Goal: Task Accomplishment & Management: Manage account settings

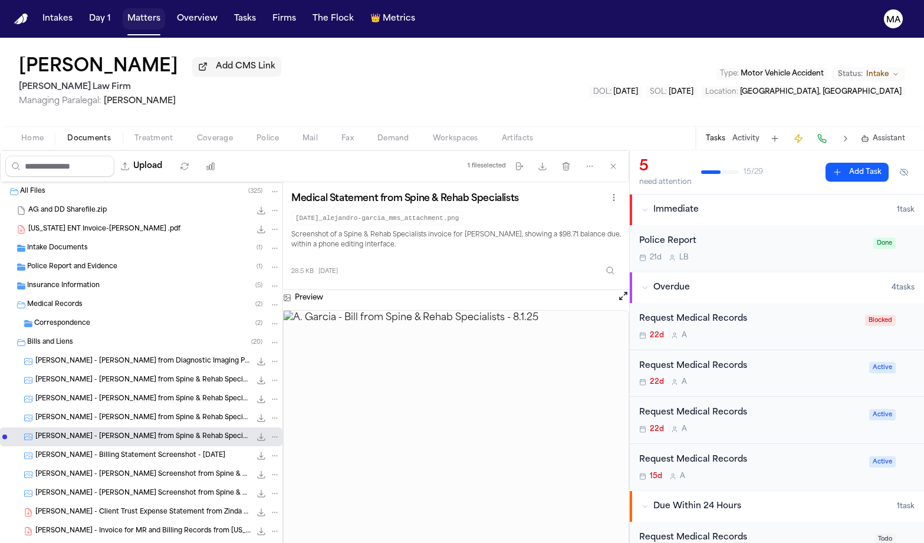
click at [123, 8] on button "Matters" at bounding box center [144, 18] width 42 height 21
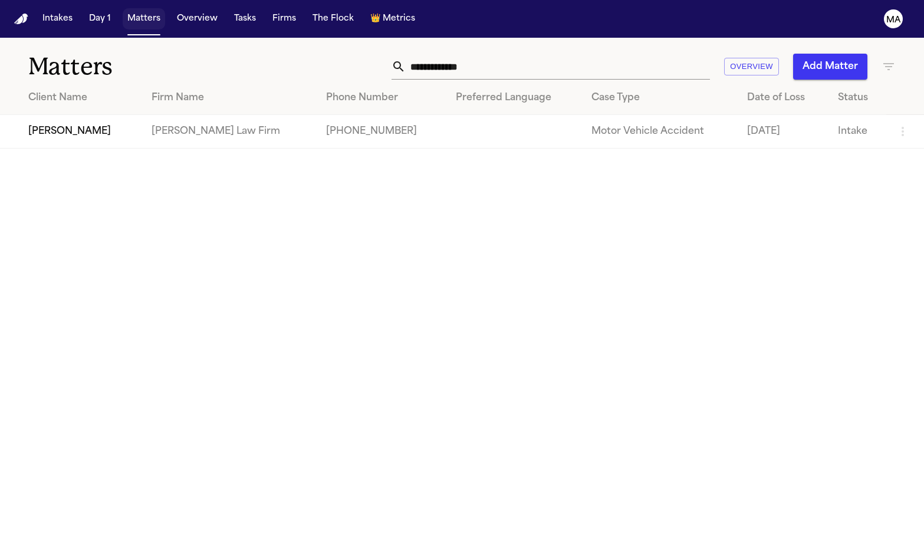
click at [123, 11] on button "Matters" at bounding box center [144, 18] width 42 height 21
drag, startPoint x: 680, startPoint y: 58, endPoint x: 514, endPoint y: 54, distance: 166.3
click at [525, 55] on div "**********" at bounding box center [583, 67] width 623 height 26
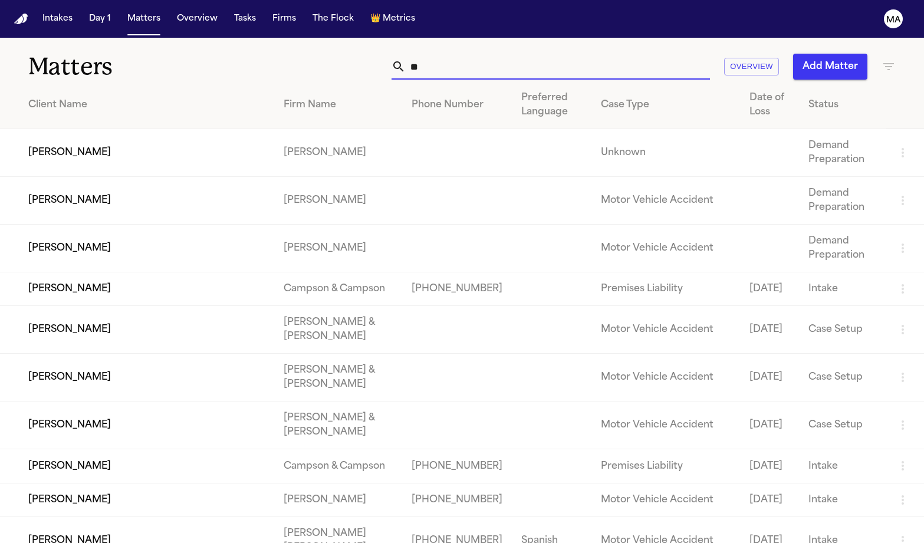
type input "*"
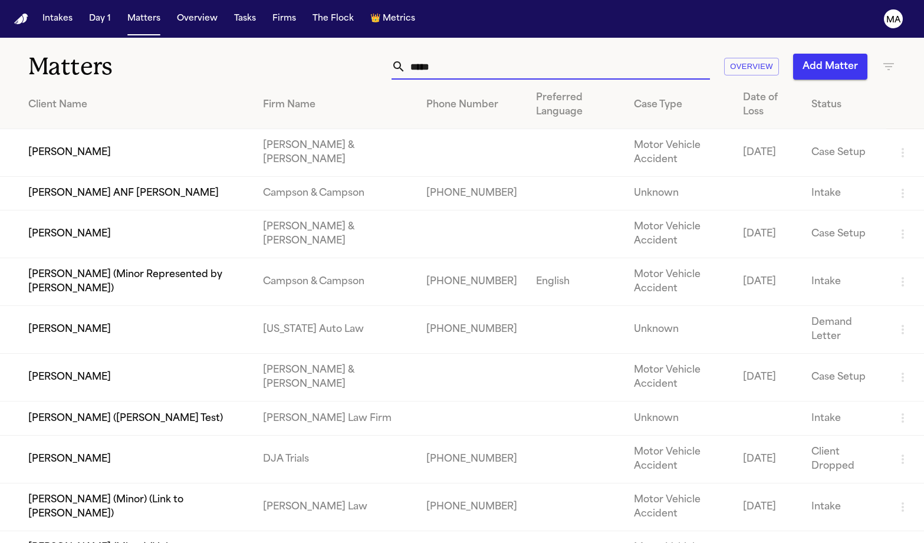
type input "*****"
click at [120, 306] on td "[PERSON_NAME]" at bounding box center [126, 330] width 253 height 48
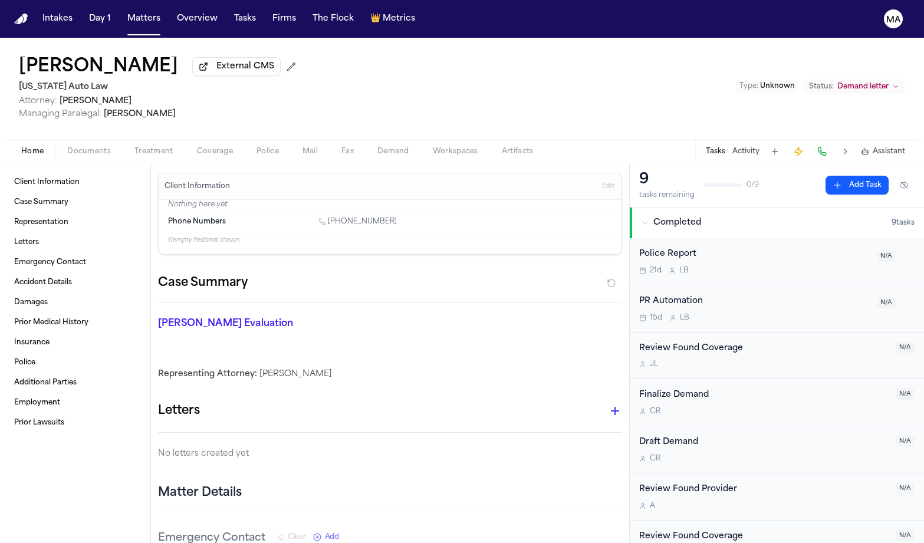
click at [67, 147] on span "Documents" at bounding box center [89, 151] width 44 height 9
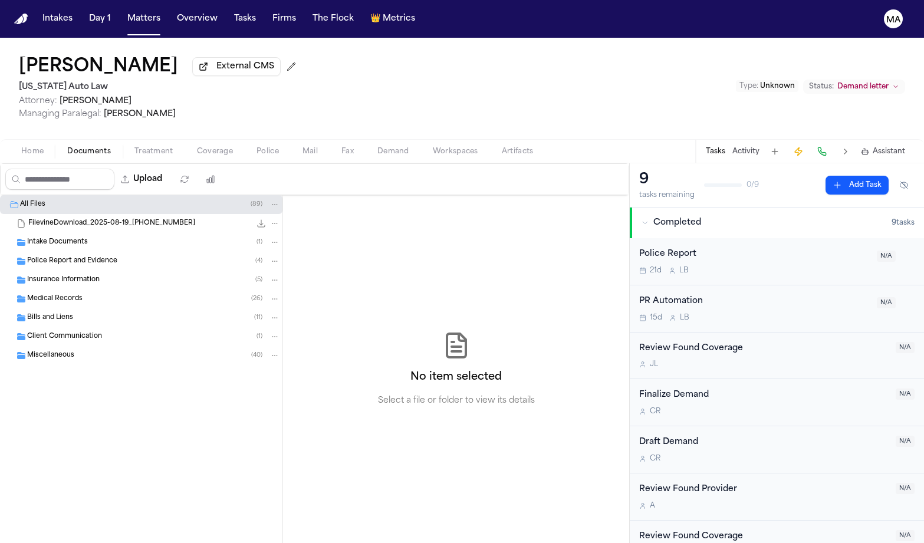
click at [85, 256] on span "Police Report and Evidence" at bounding box center [72, 261] width 90 height 10
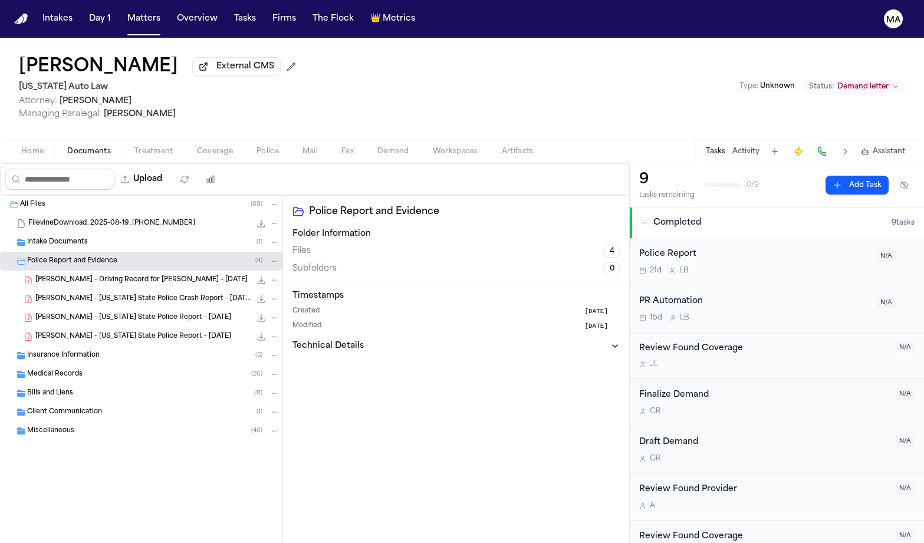
click at [98, 327] on div "K. Hayes-Taylor - Michigan State Police Report - 11.13.24 309.8 KB • PDF" at bounding box center [141, 336] width 282 height 19
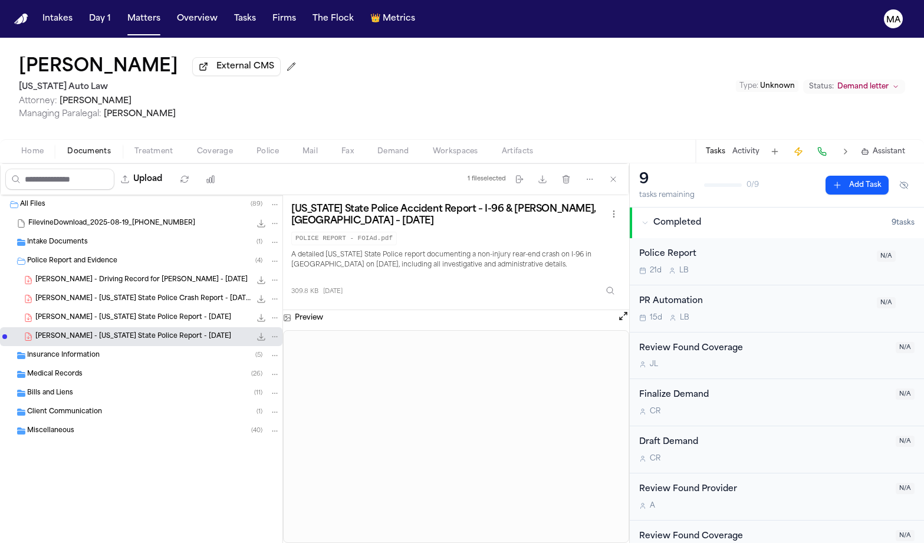
click at [86, 313] on span "K. Hayes-Taylor - Michigan State Police Report - 11.13.24" at bounding box center [133, 318] width 196 height 10
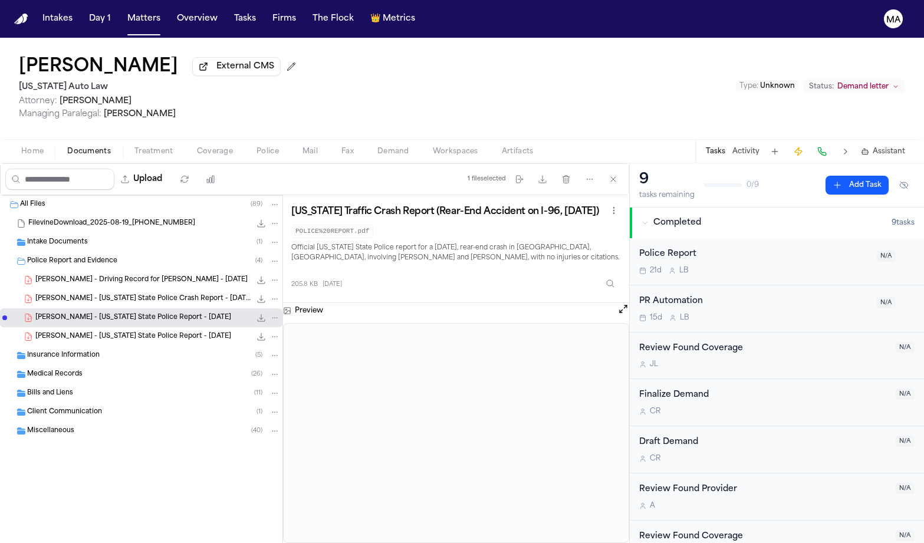
click at [87, 294] on span "K. Hayes-Taylor - Michigan State Police Crash Report - 11.13.24" at bounding box center [142, 299] width 215 height 10
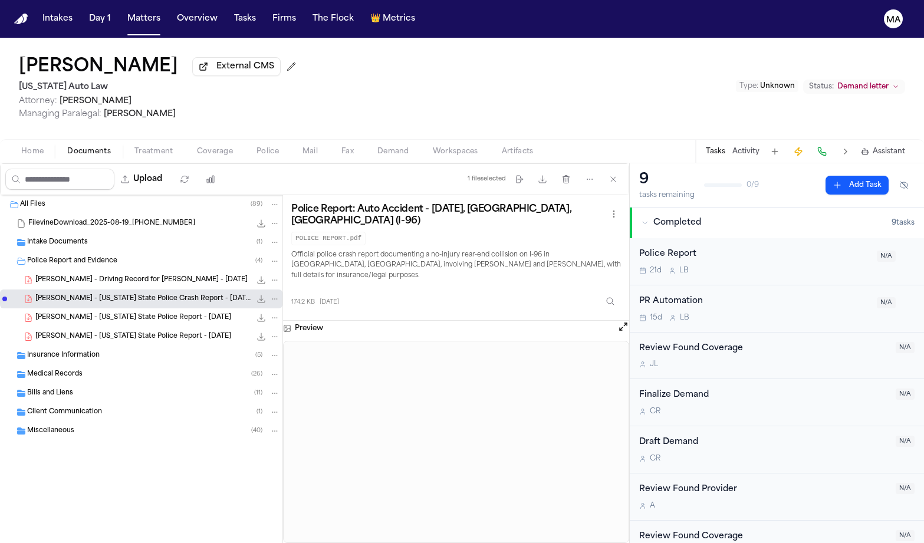
click at [87, 271] on div "K. Hayes-Taylor - Driving Record for Carlos Hernandez - 12.16.24 166.1 KB • PDF" at bounding box center [141, 280] width 282 height 19
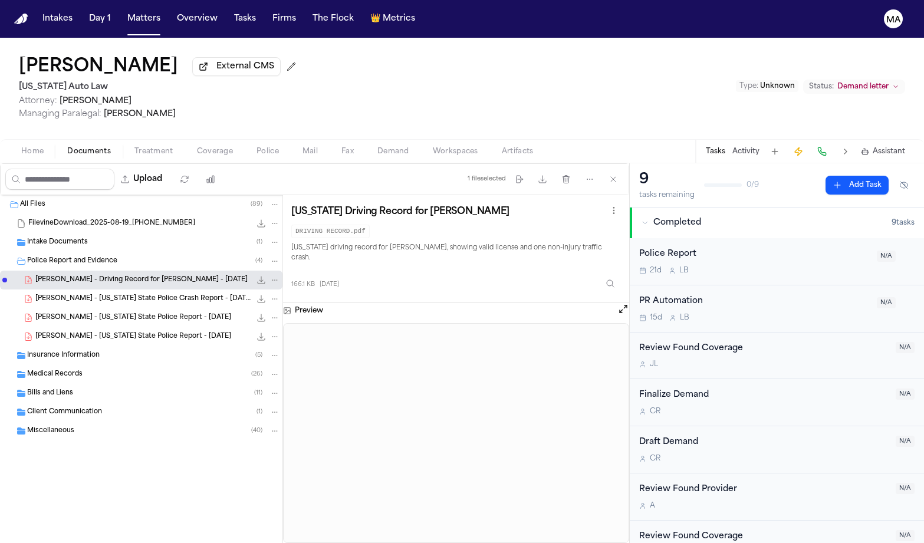
click at [86, 346] on div "Insurance Information ( 5 )" at bounding box center [141, 355] width 282 height 19
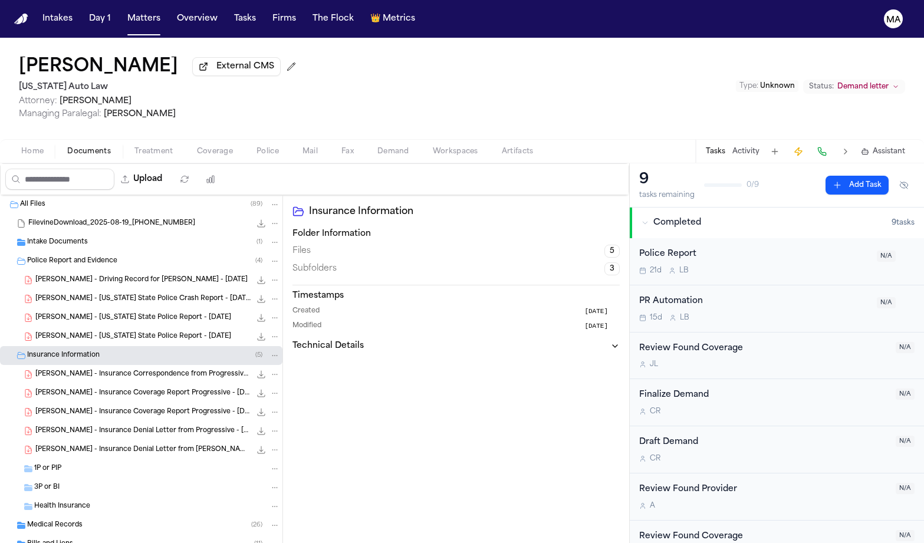
scroll to position [5, 0]
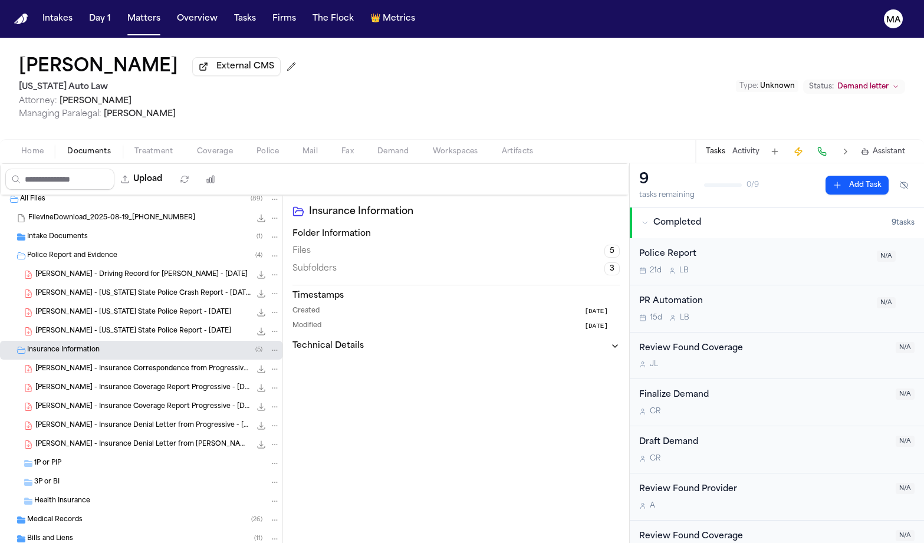
click at [54, 515] on span "Medical Records" at bounding box center [54, 520] width 55 height 10
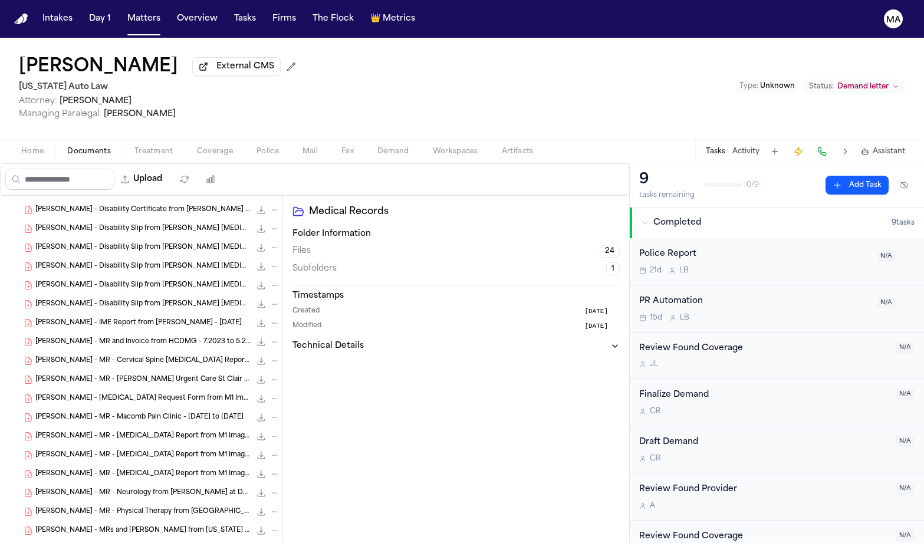
scroll to position [477, 0]
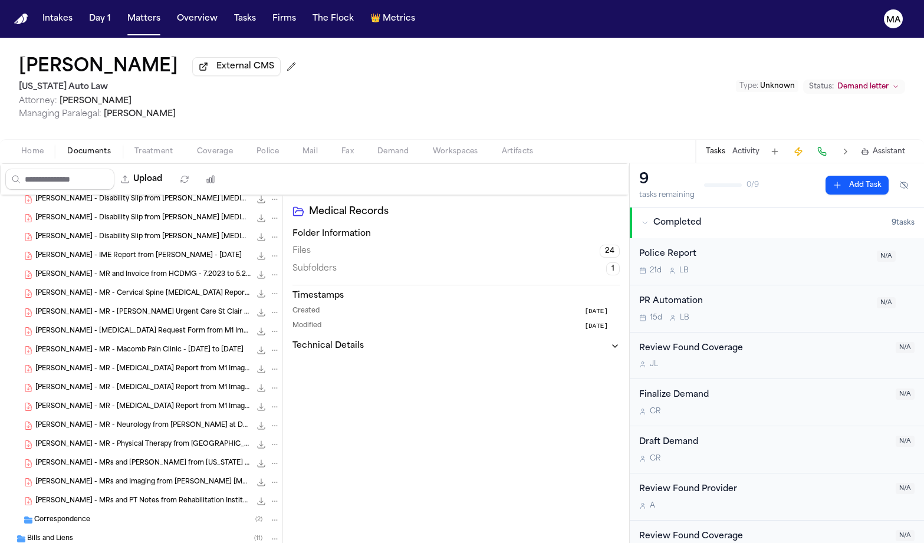
click at [72, 510] on div "Correspondence ( 2 )" at bounding box center [141, 519] width 282 height 19
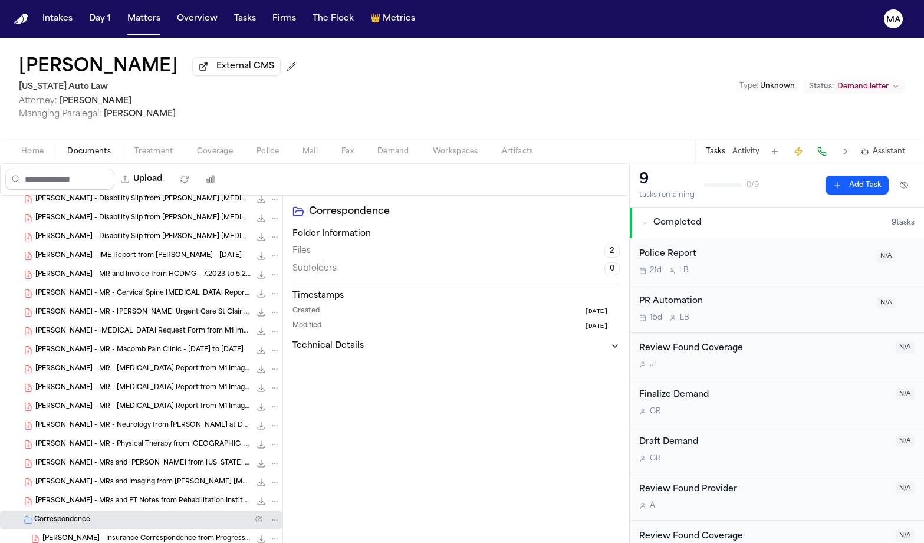
click at [430, 338] on div "Correspondence Folder Information Files 2 Subfolders 0 Timestamps Created 2 mon…" at bounding box center [456, 385] width 346 height 380
click at [281, 66] on div "Kimberly Hayes-Taylor External CMS Michigan Auto Law Attorney: Derek Brackon Ma…" at bounding box center [462, 88] width 924 height 101
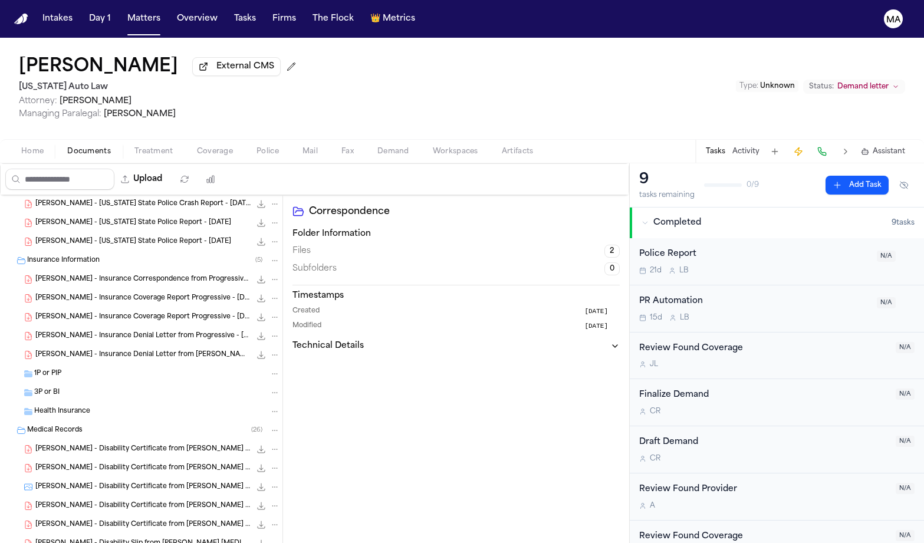
scroll to position [0, 0]
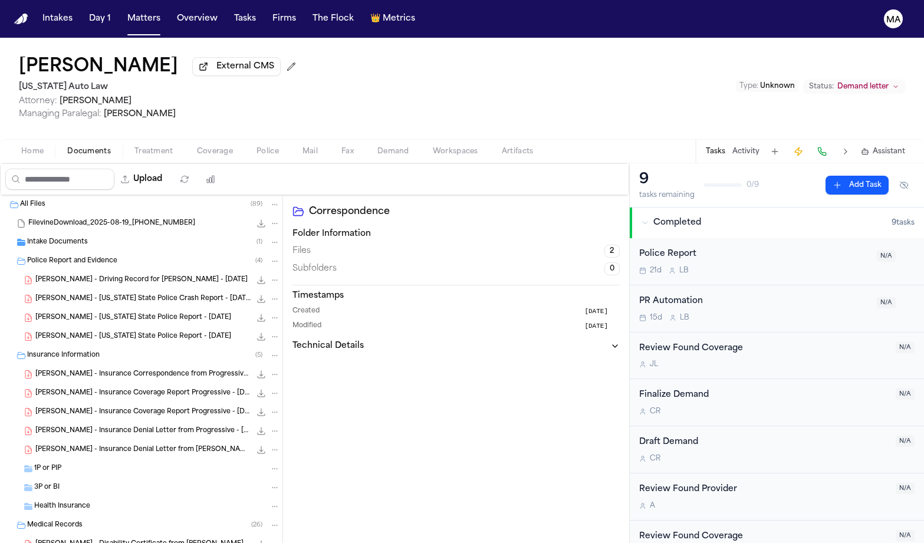
click at [80, 445] on span "K. Hayes-Taylor - Insurance Denial Letter from Sedgwick (Avis) - 11.19.24" at bounding box center [142, 450] width 215 height 10
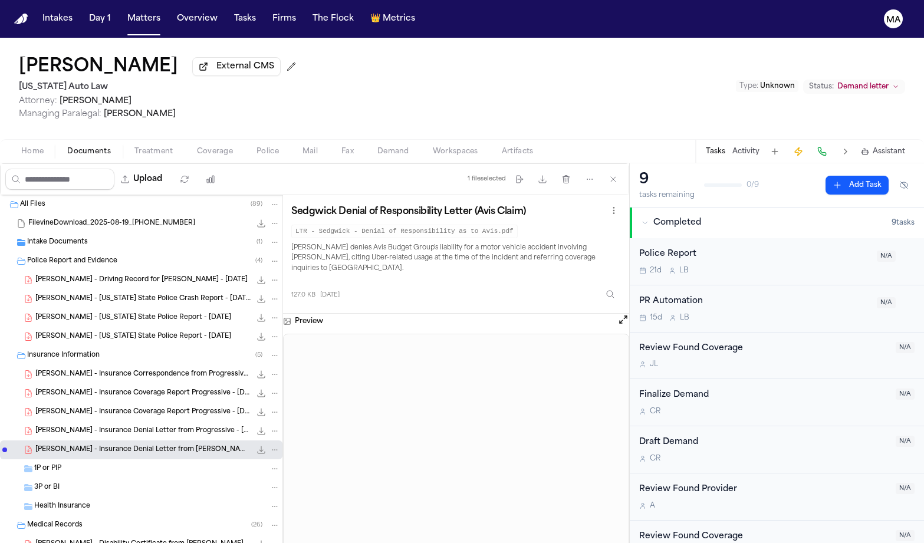
click at [75, 421] on div "K. Hayes-Taylor - Insurance Denial Letter from Progressive - 4.1.25 58.5 KB • P…" at bounding box center [141, 430] width 282 height 19
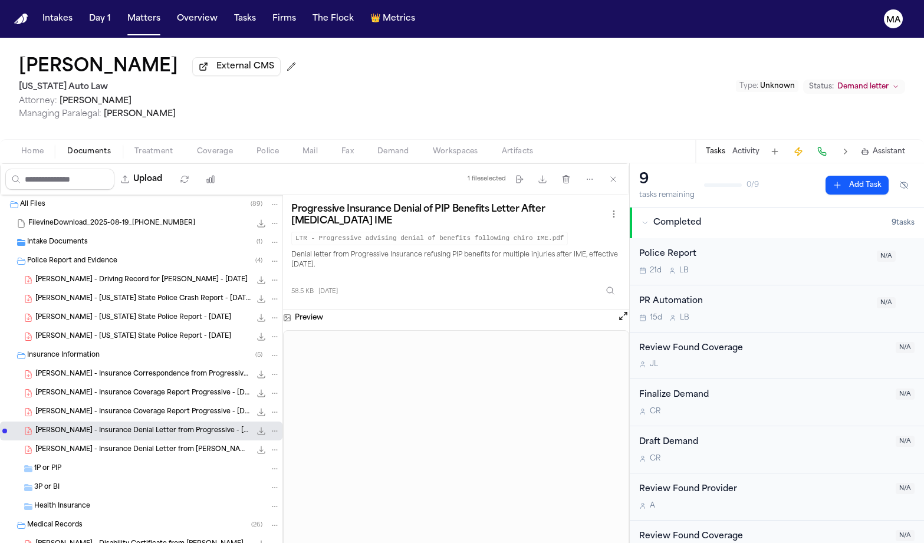
click at [72, 407] on span "K. Hayes-Taylor - Insurance Coverage Report Progressive - 1.6.25" at bounding box center [142, 412] width 215 height 10
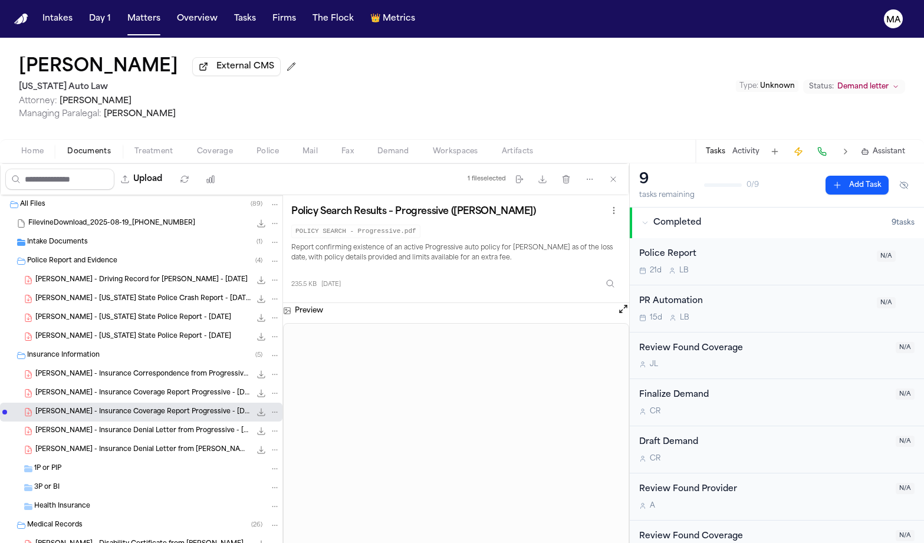
click at [74, 384] on div "K. Hayes-Taylor - Insurance Coverage Report Progressive - 12.31.24 216.7 KB • P…" at bounding box center [141, 393] width 282 height 19
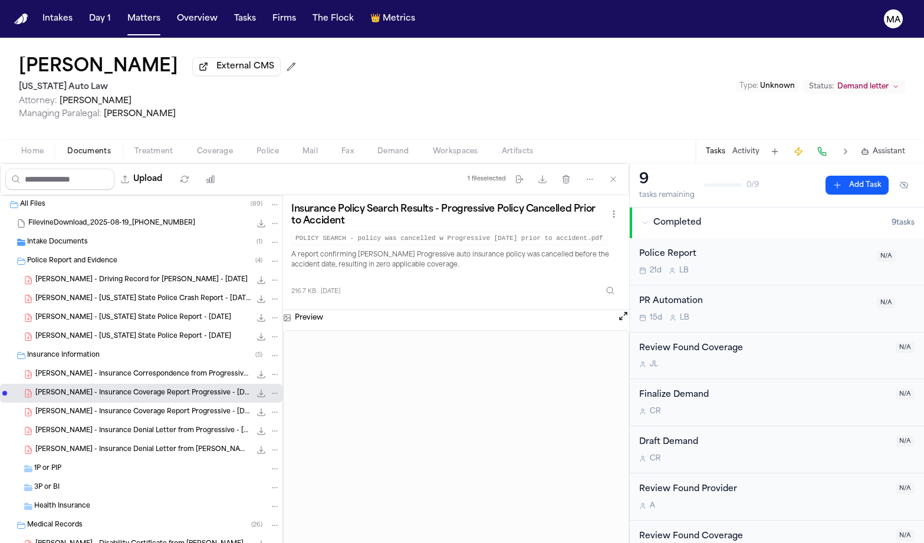
click at [71, 370] on span "K. Hayes-Taylor - Insurance Correspondence from Progressive - 1.14.25" at bounding box center [142, 375] width 215 height 10
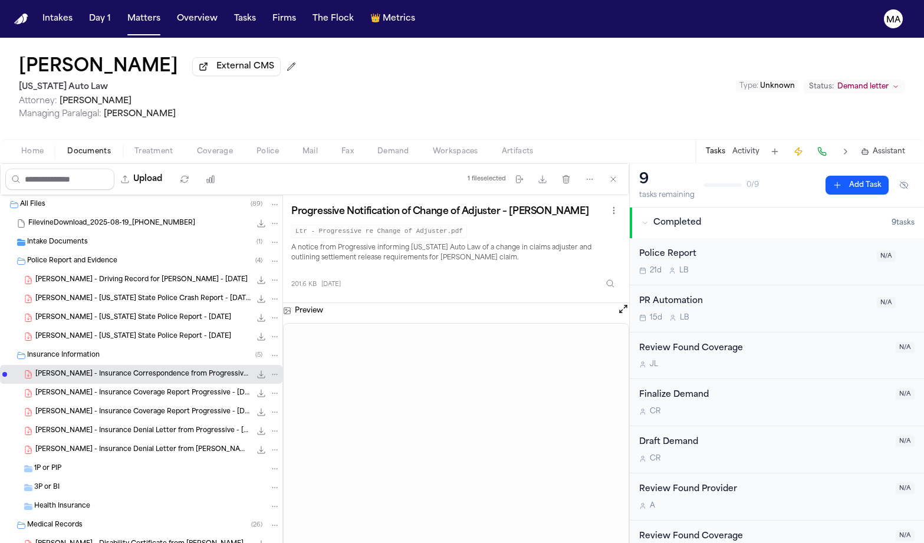
click at [73, 332] on span "K. Hayes-Taylor - Michigan State Police Report - 11.13.24" at bounding box center [133, 337] width 196 height 10
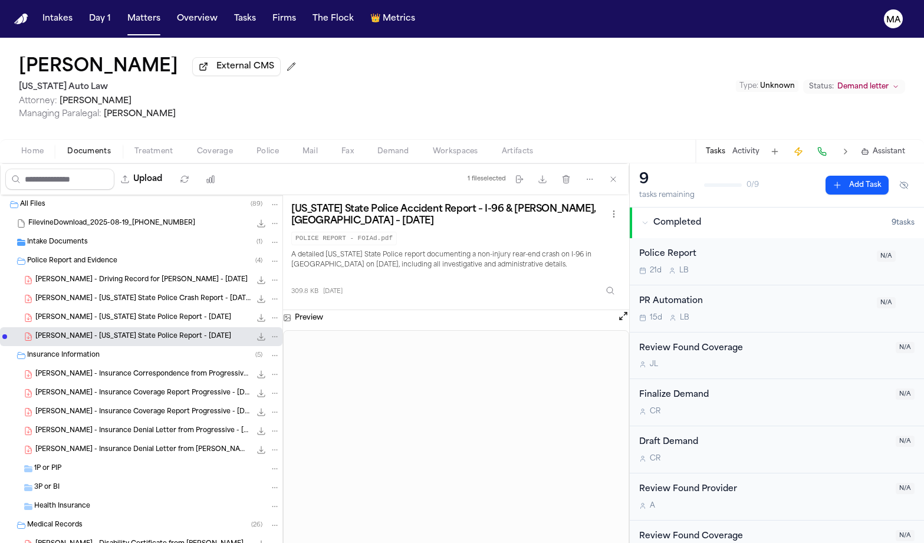
click at [70, 313] on span "K. Hayes-Taylor - Michigan State Police Report - 11.13.24" at bounding box center [133, 318] width 196 height 10
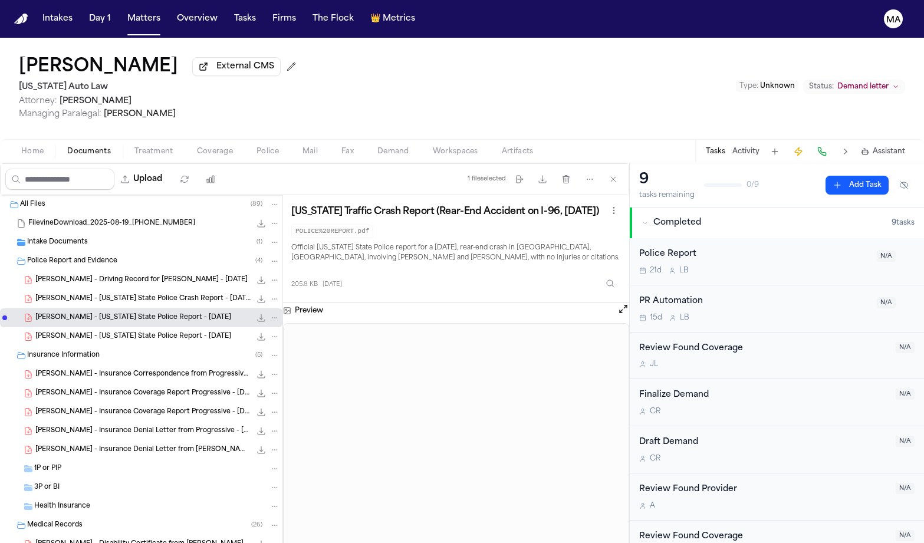
click at [68, 294] on span "K. Hayes-Taylor - Michigan State Police Crash Report - 11.13.24" at bounding box center [142, 299] width 215 height 10
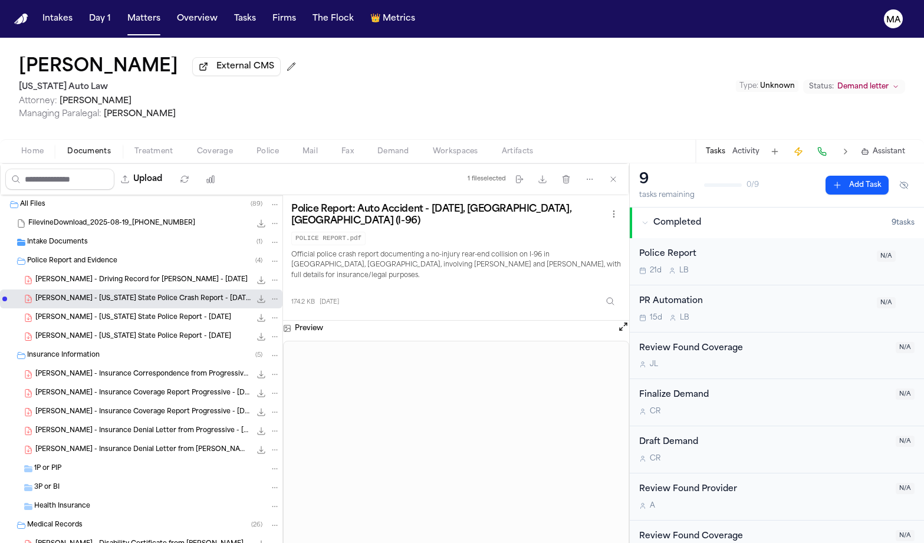
click at [71, 275] on span "K. Hayes-Taylor - Driving Record for Carlos Hernandez - 12.16.24" at bounding box center [141, 280] width 212 height 10
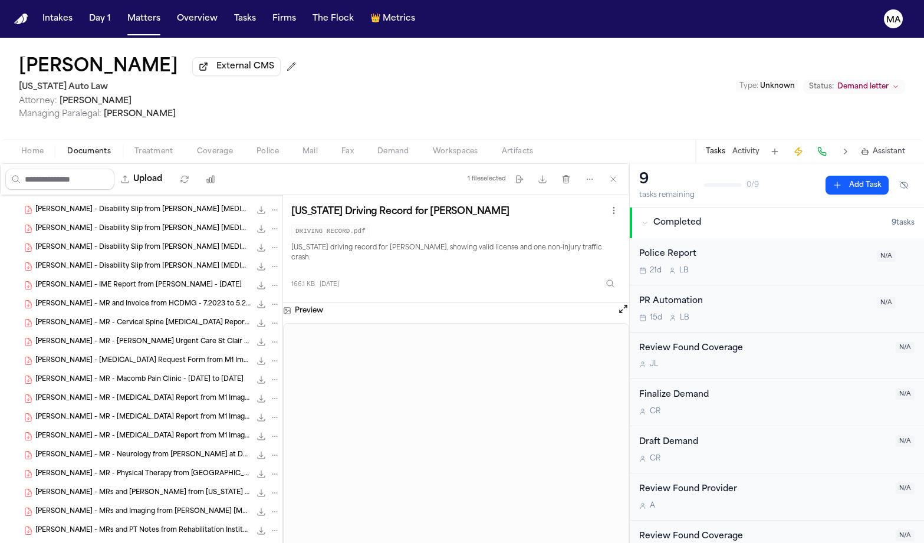
scroll to position [515, 0]
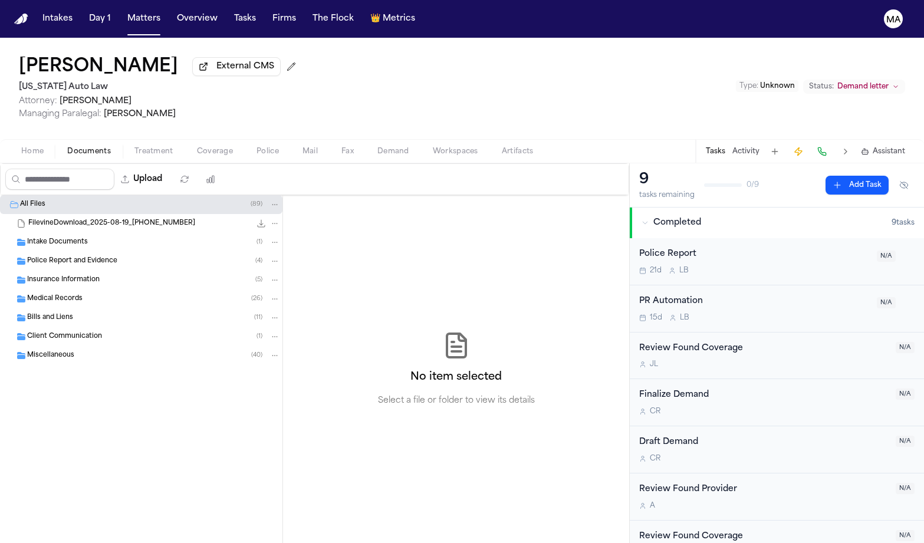
click at [54, 275] on span "Insurance Information" at bounding box center [63, 280] width 72 height 10
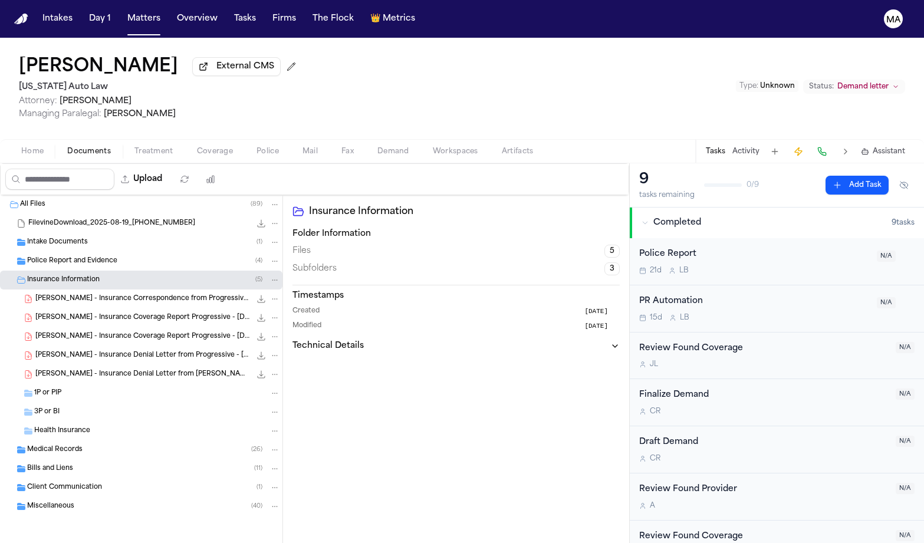
click at [54, 275] on span "Insurance Information" at bounding box center [63, 280] width 72 height 10
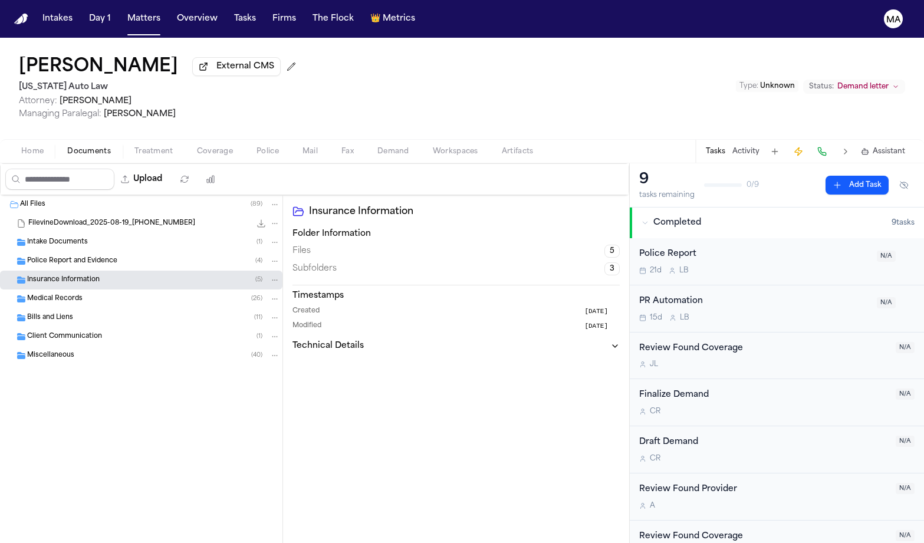
click at [222, 164] on div "Upload 0 files selected Move files Download files Delete files More actions Cle…" at bounding box center [315, 179] width 628 height 31
click at [377, 147] on span "Demand" at bounding box center [393, 151] width 32 height 9
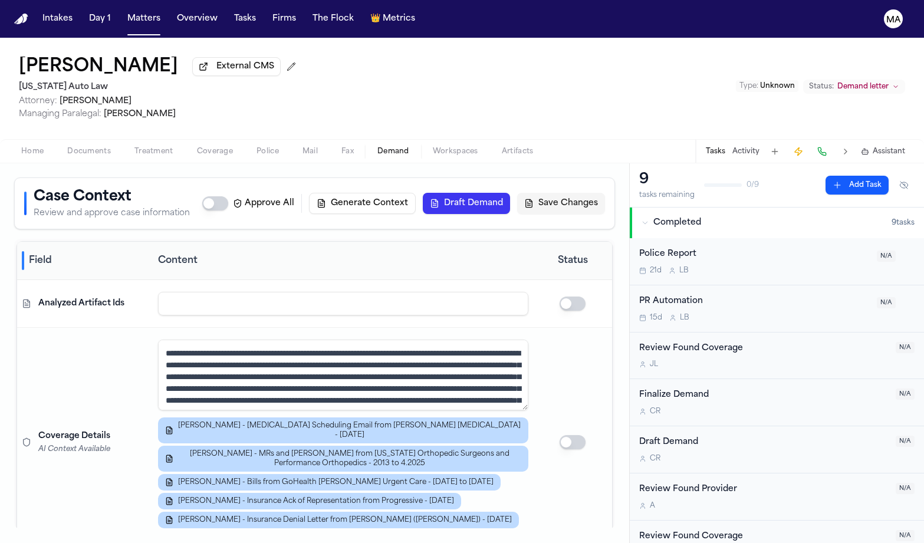
click at [340, 61] on div "Kimberly Hayes-Taylor External CMS Michigan Auto Law Attorney: Derek Brackon Ma…" at bounding box center [462, 88] width 924 height 101
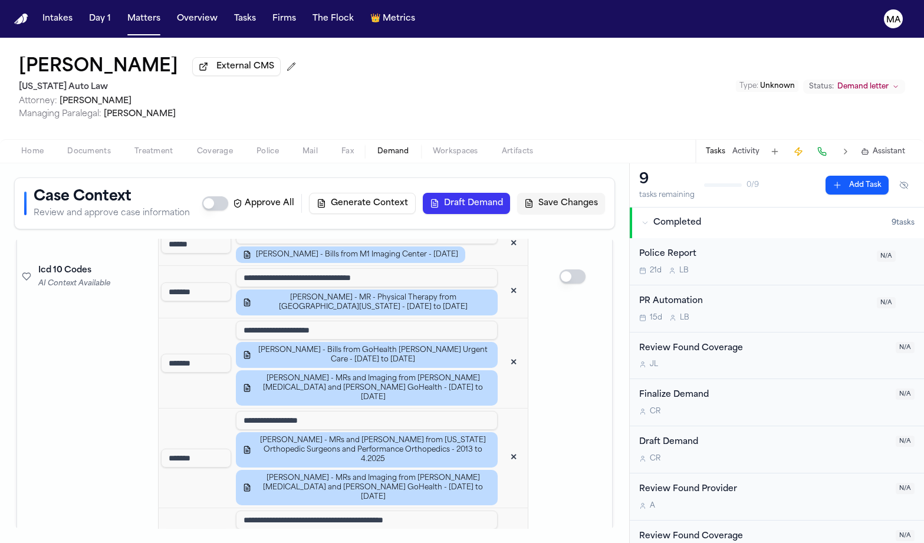
scroll to position [2029, 0]
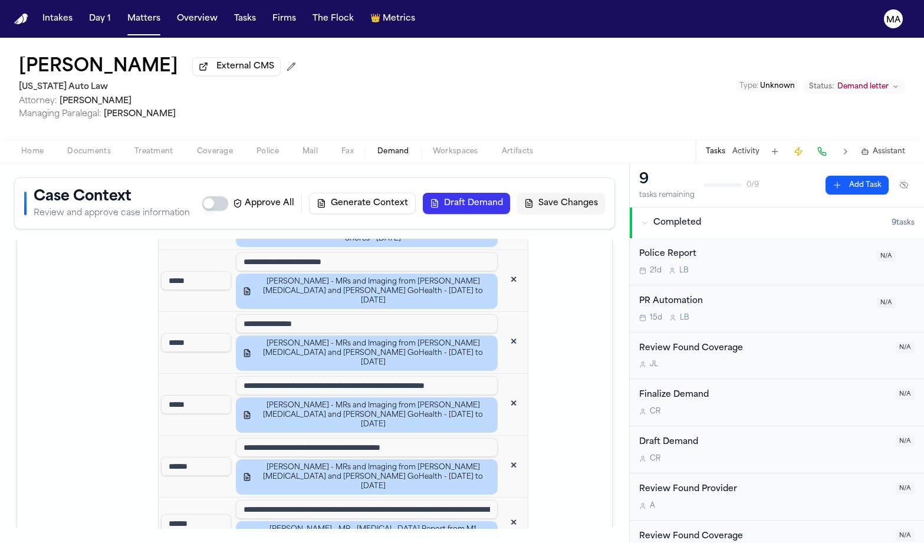
scroll to position [0, 0]
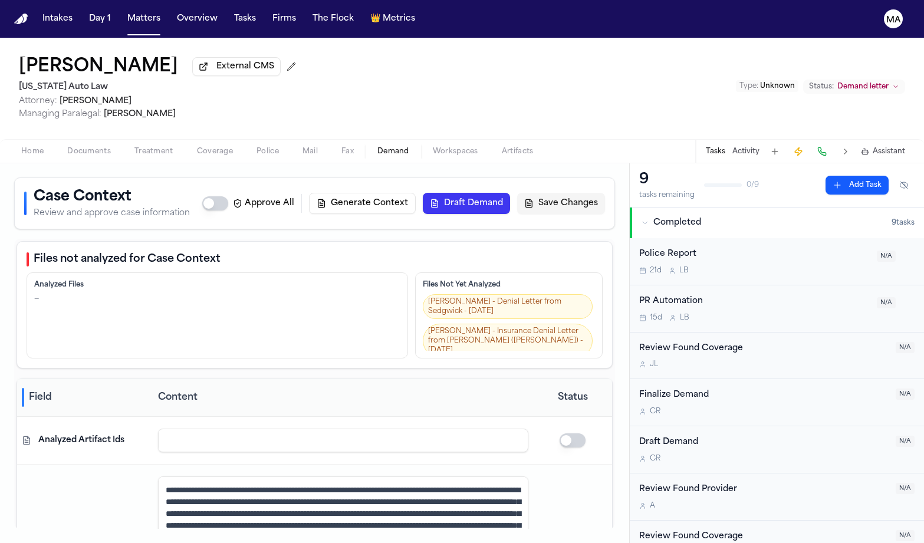
click at [433, 147] on span "Workspaces" at bounding box center [455, 151] width 45 height 9
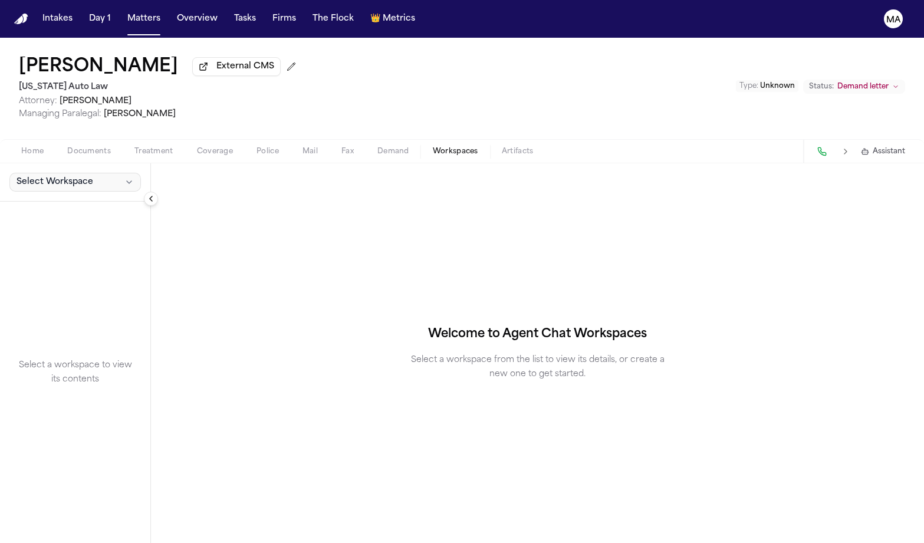
click at [59, 173] on button "Select Workspace" at bounding box center [74, 182] width 131 height 19
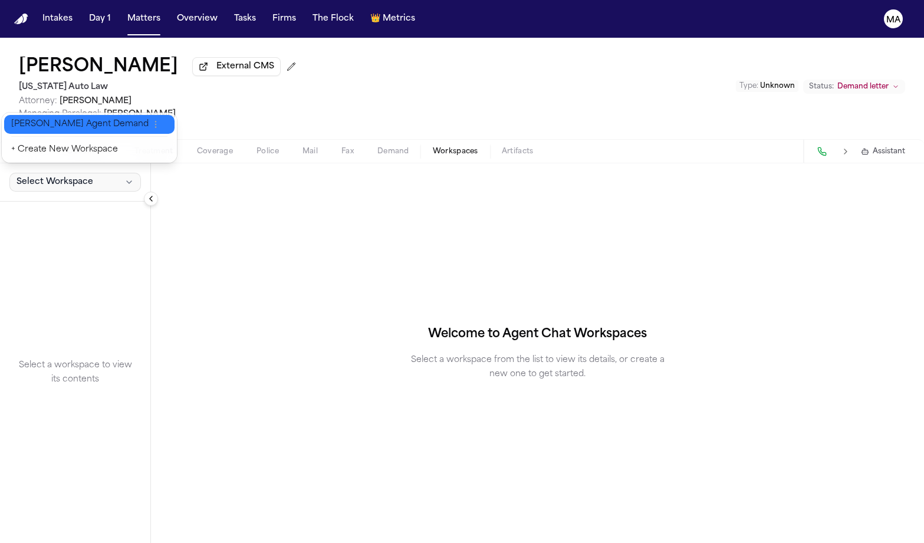
click at [56, 119] on span "Finch Agent Demand" at bounding box center [79, 124] width 137 height 12
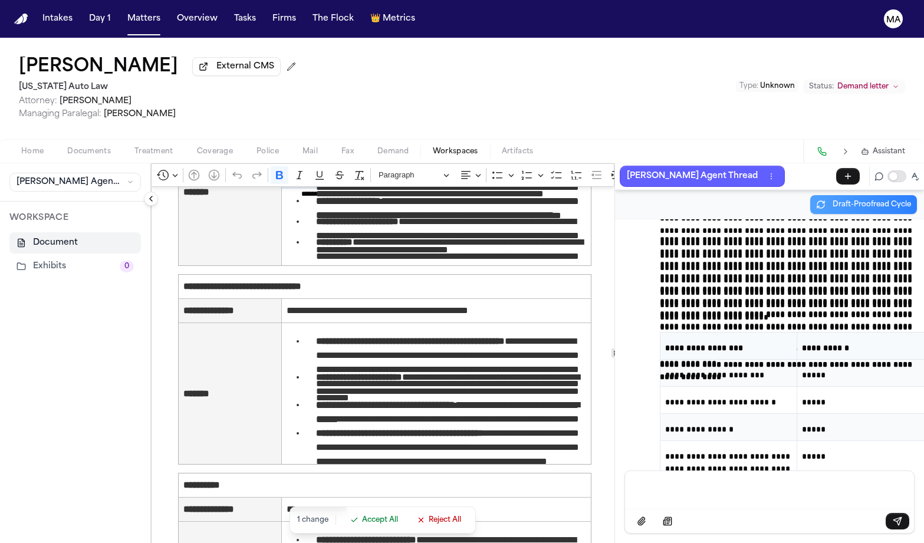
scroll to position [2550, 0]
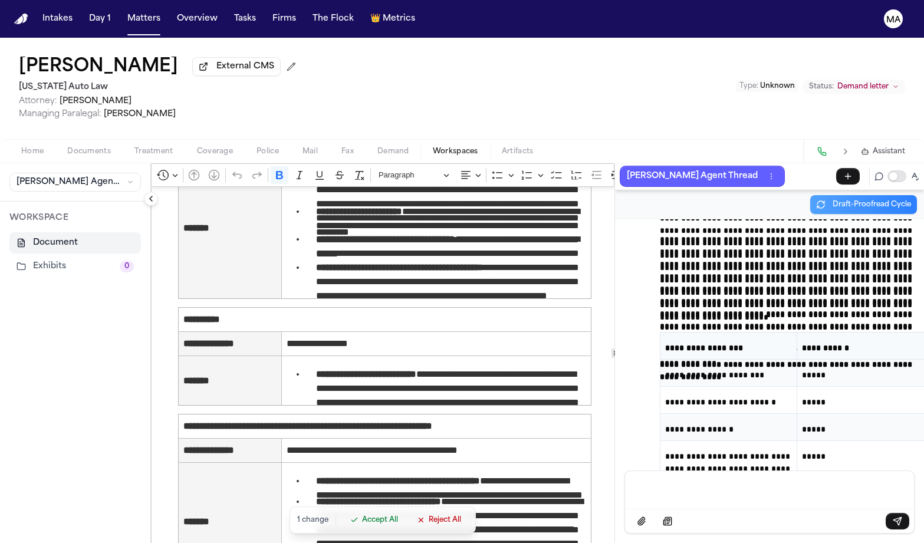
click at [362, 525] on span "Accept All" at bounding box center [380, 519] width 36 height 9
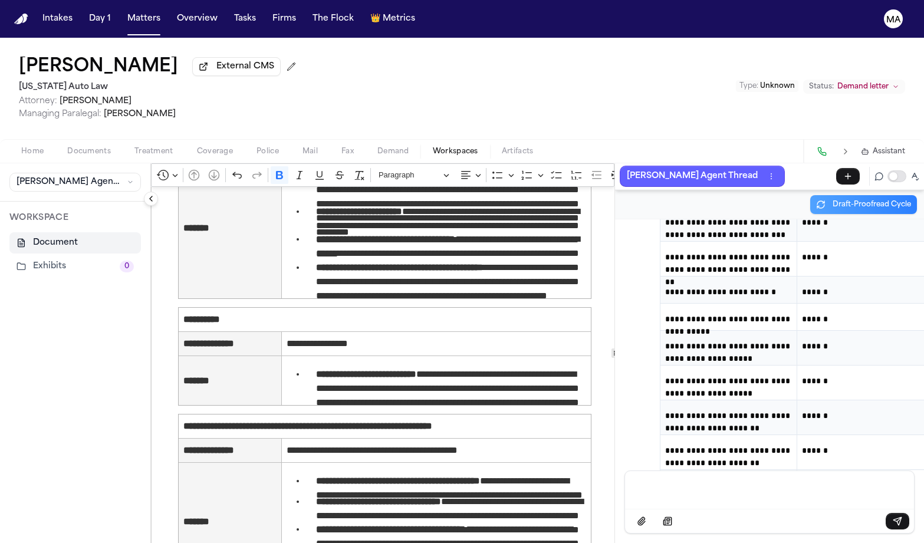
scroll to position [33588, 0]
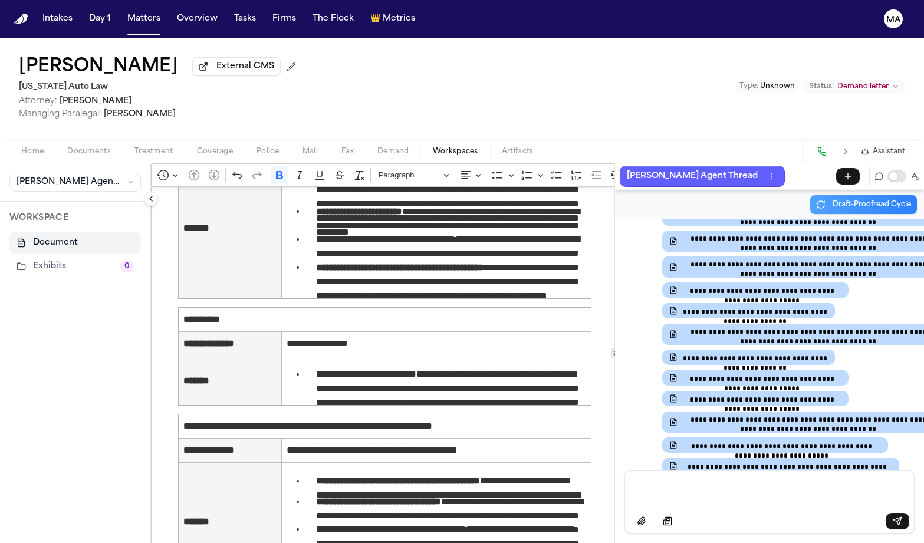
click at [743, 470] on div "**********" at bounding box center [769, 344] width 309 height 251
click at [298, 61] on div "Kimberly Hayes-Taylor External CMS Michigan Auto Law Attorney: Derek Brackon Ma…" at bounding box center [462, 88] width 924 height 101
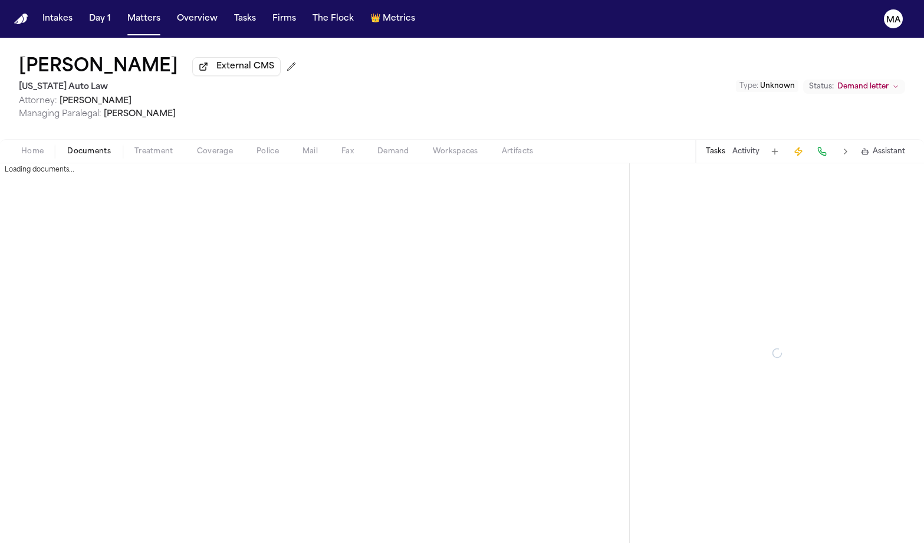
click at [61, 157] on span "button" at bounding box center [89, 157] width 58 height 1
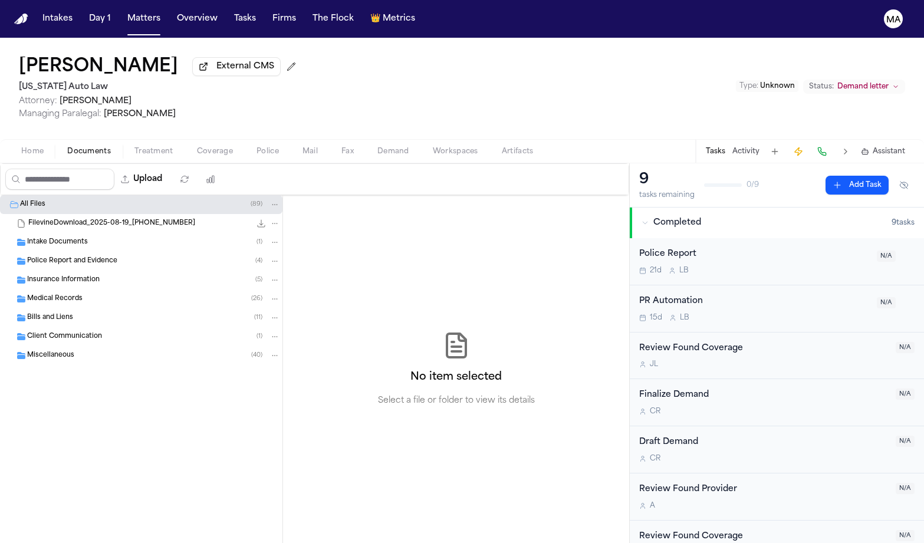
click at [94, 289] on div "Medical Records ( 26 )" at bounding box center [141, 298] width 282 height 19
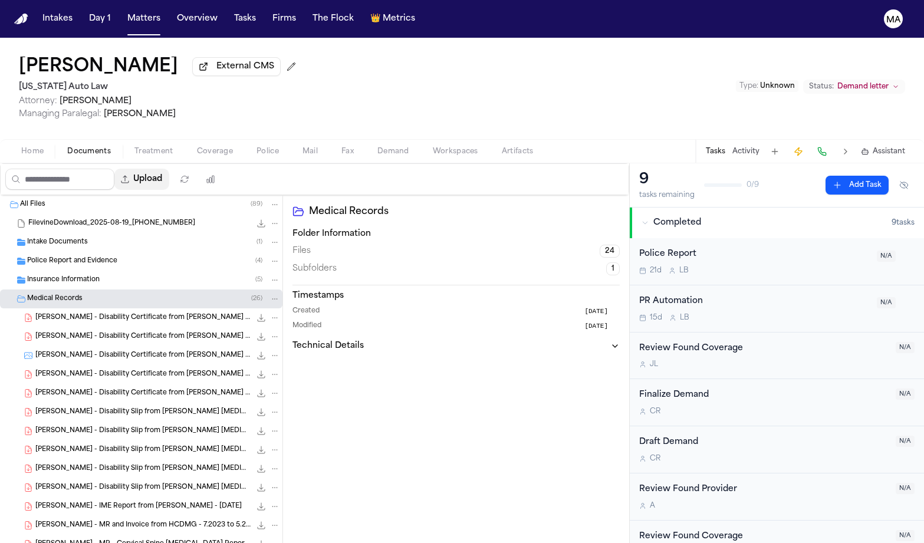
click at [116, 169] on button "Upload" at bounding box center [141, 179] width 55 height 21
select select "**********"
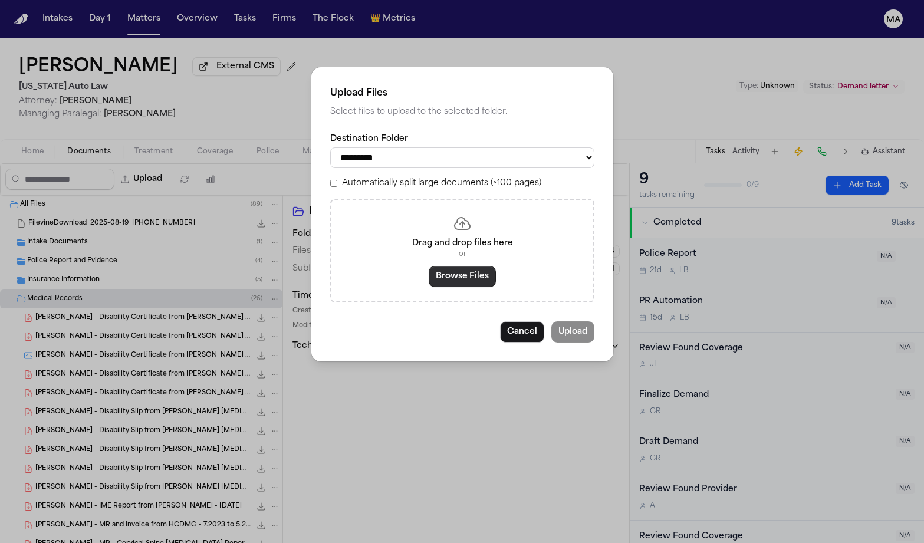
click at [467, 266] on button "Browse Files" at bounding box center [462, 276] width 67 height 21
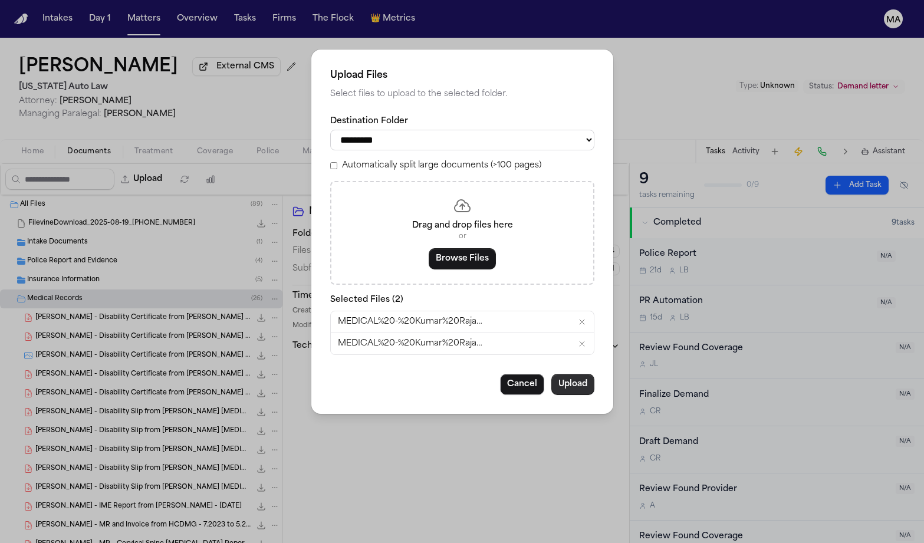
click at [551, 374] on button "Upload" at bounding box center [572, 384] width 43 height 21
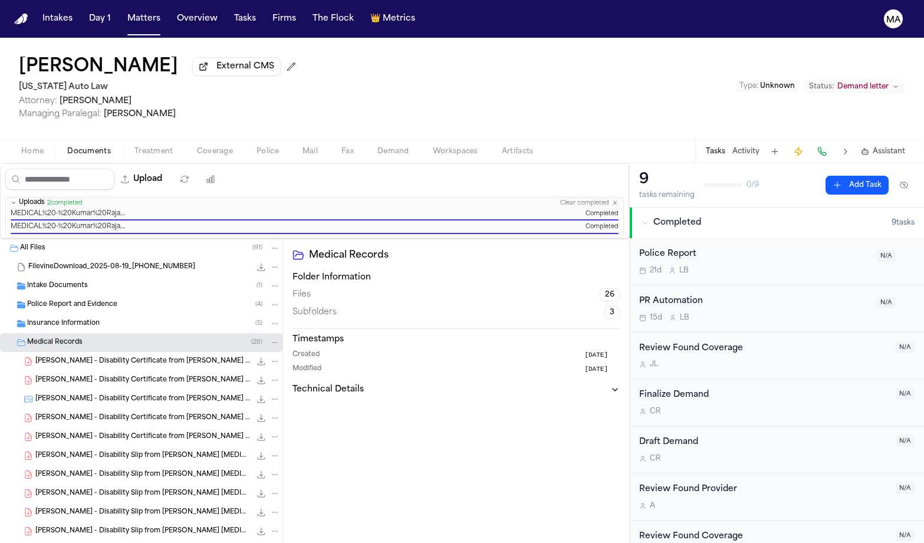
click at [467, 278] on div "Medical Records Folder Information Files 26 Subfolders 3 Timestamps Created 2 m…" at bounding box center [456, 429] width 346 height 380
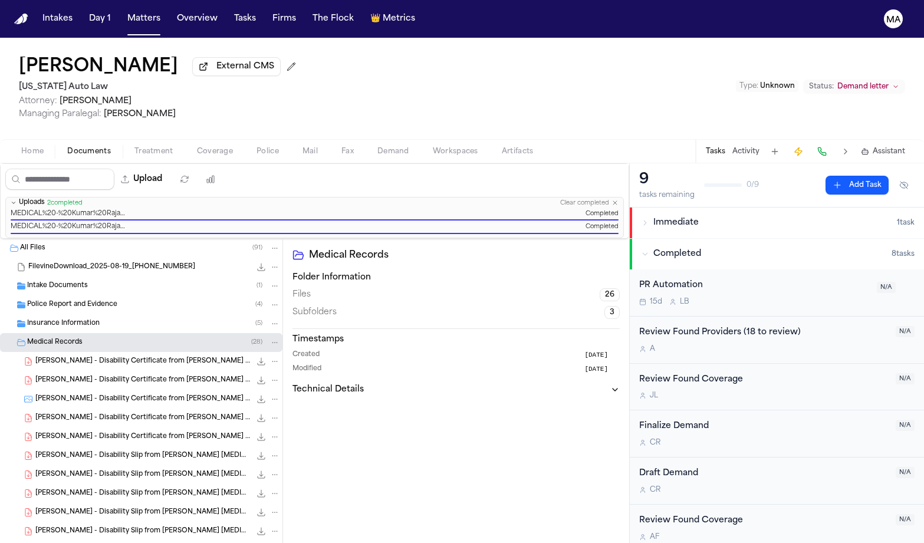
click at [578, 56] on div "Kimberly Hayes-Taylor External CMS Michigan Auto Law Attorney: Derek Brackon Ma…" at bounding box center [462, 88] width 924 height 101
click at [507, 61] on div "Kimberly Hayes-Taylor External CMS Michigan Auto Law Attorney: Derek Brackon Ma…" at bounding box center [462, 88] width 924 height 101
click at [891, 147] on span "Assistant" at bounding box center [888, 151] width 32 height 9
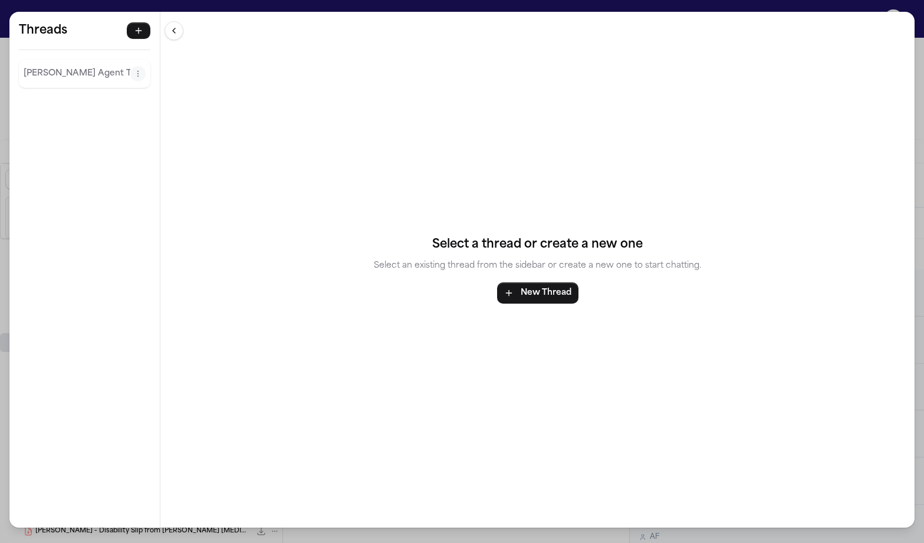
click at [46, 67] on p "Finch Agent Thread" at bounding box center [77, 74] width 107 height 14
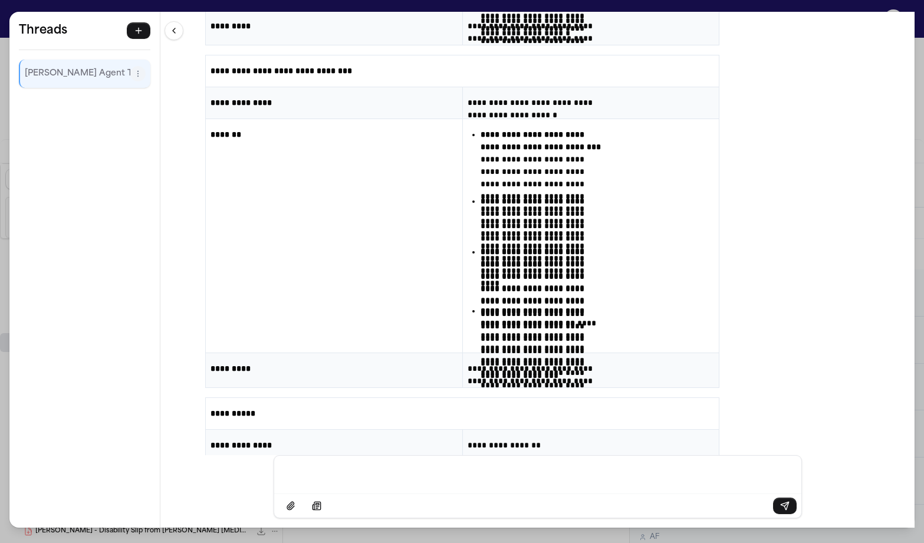
scroll to position [32235, 0]
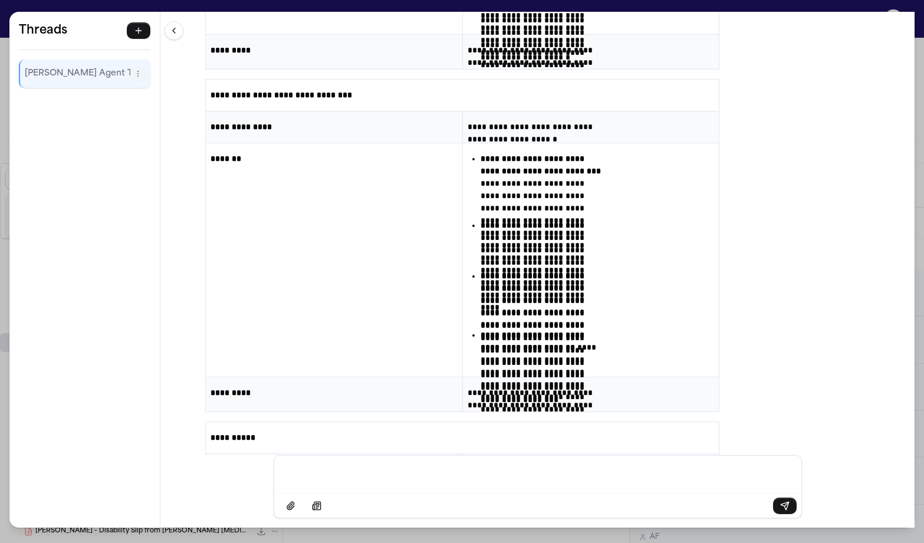
click at [279, 7] on div "**********" at bounding box center [462, 271] width 924 height 543
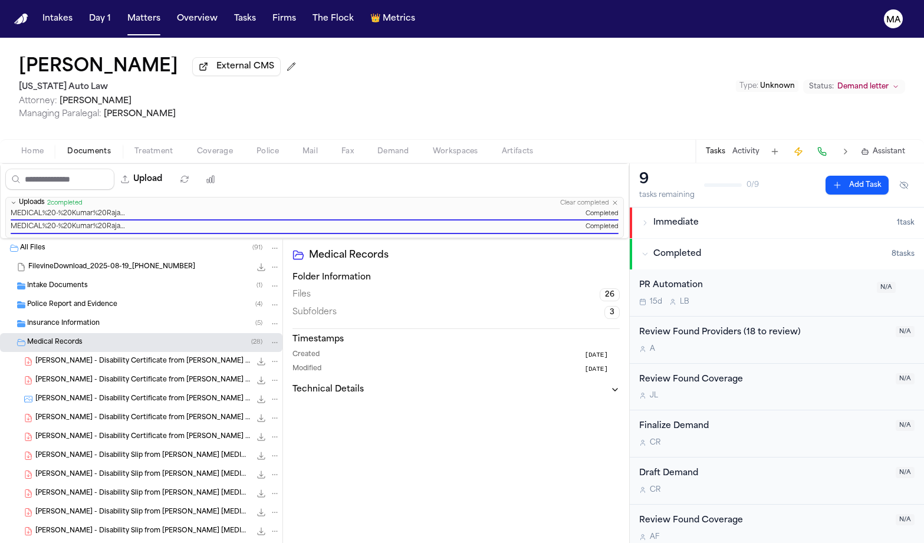
click at [433, 147] on span "Workspaces" at bounding box center [455, 151] width 45 height 9
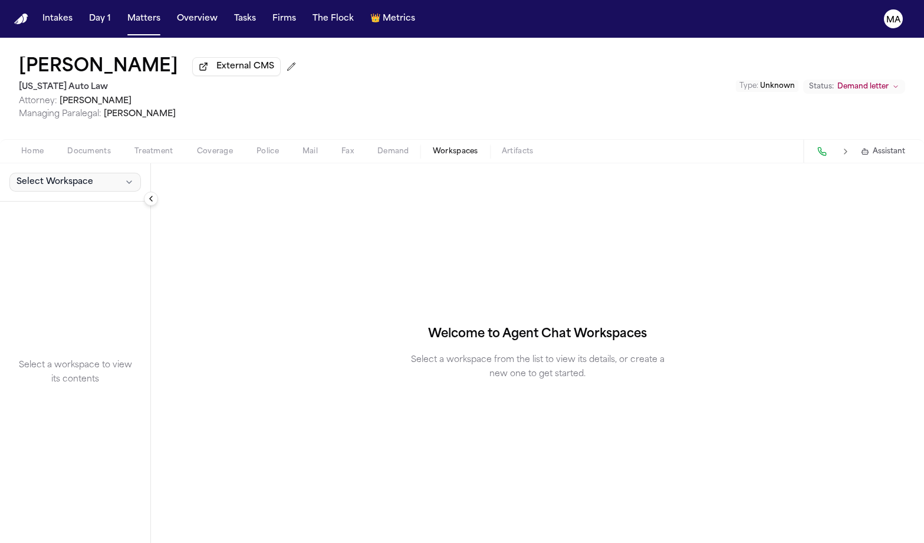
click at [42, 176] on span "Select Workspace" at bounding box center [55, 182] width 77 height 12
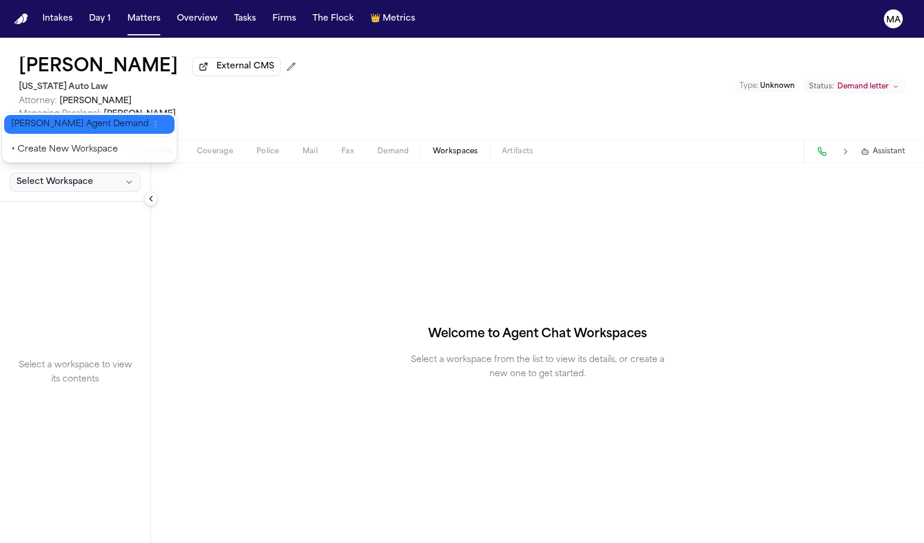
click at [48, 120] on span "Finch Agent Demand" at bounding box center [79, 124] width 137 height 12
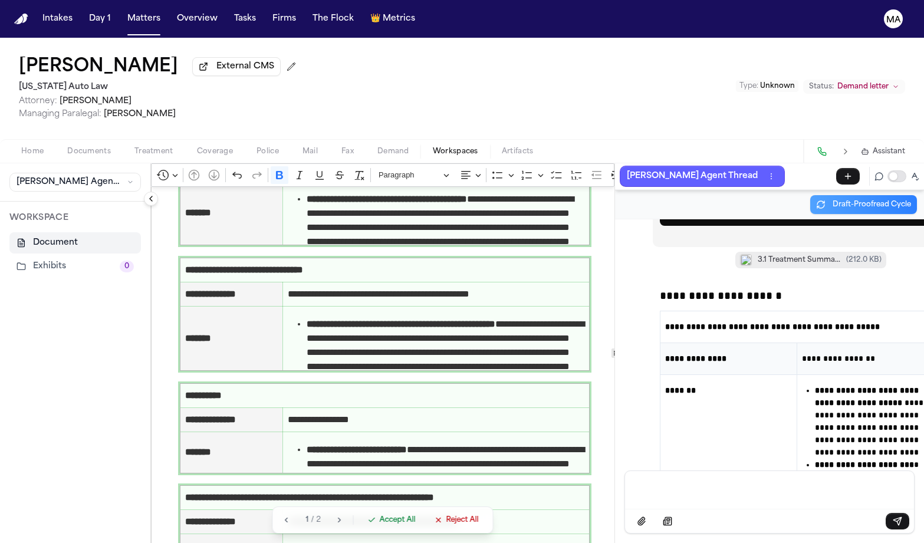
scroll to position [3493, 0]
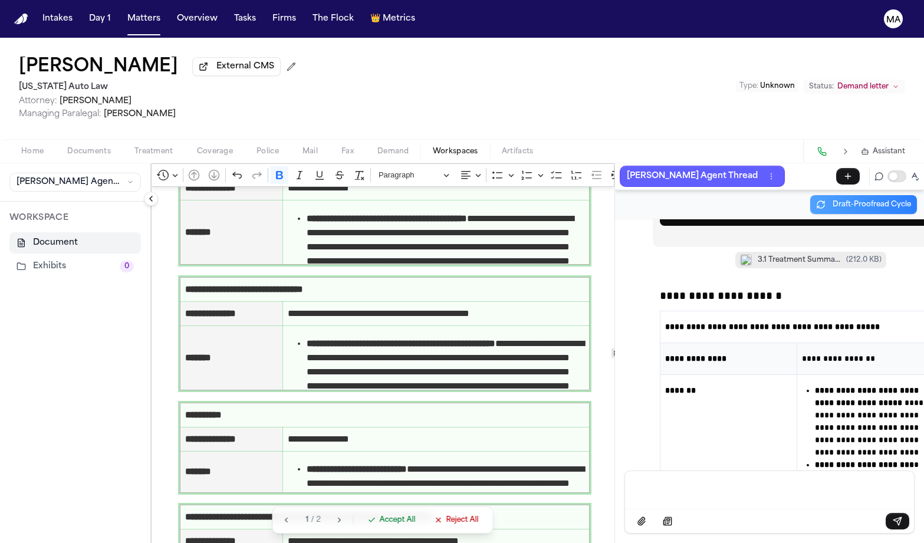
click at [380, 525] on span "Accept All" at bounding box center [398, 519] width 36 height 9
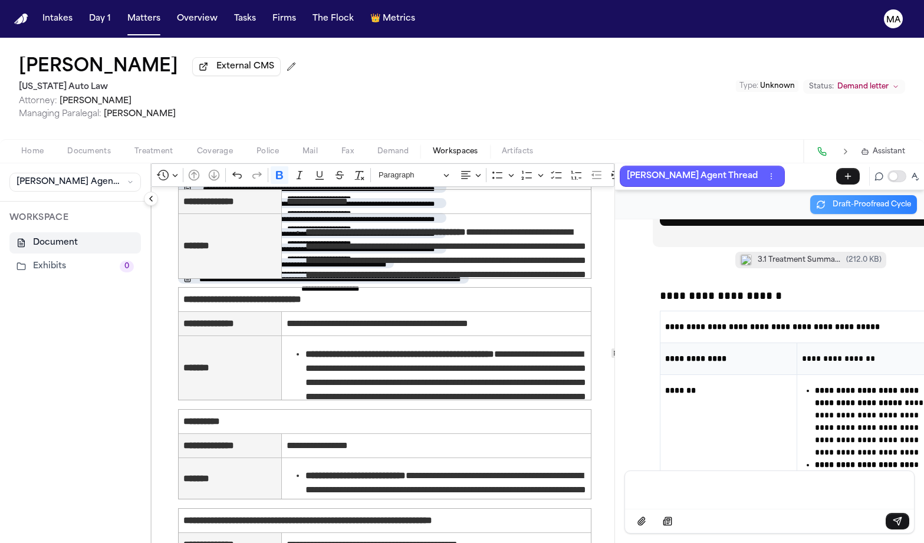
scroll to position [2288, 0]
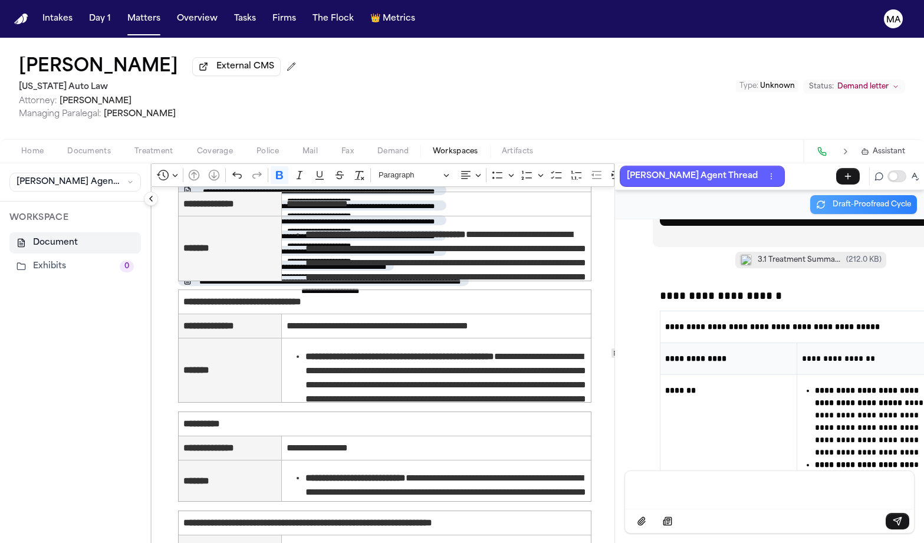
click at [668, 506] on div "Message input" at bounding box center [769, 488] width 275 height 35
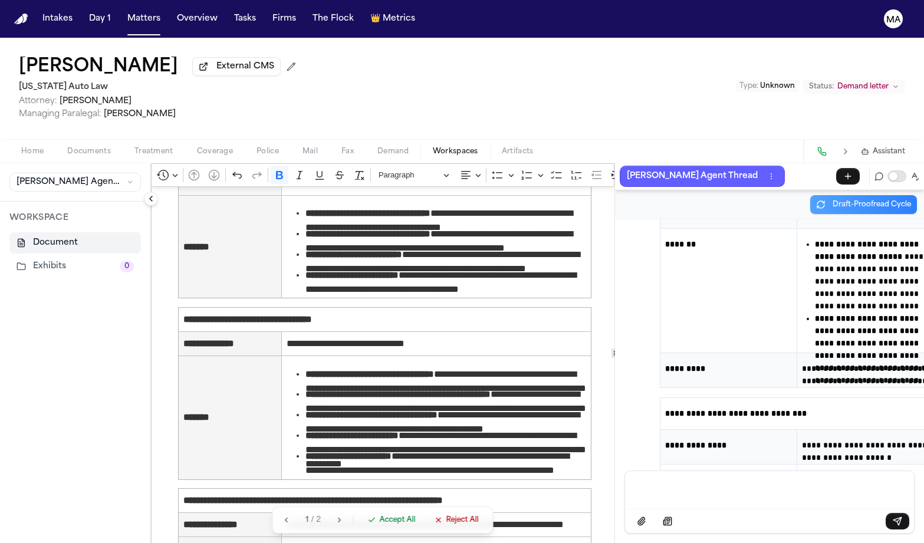
scroll to position [2571, 0]
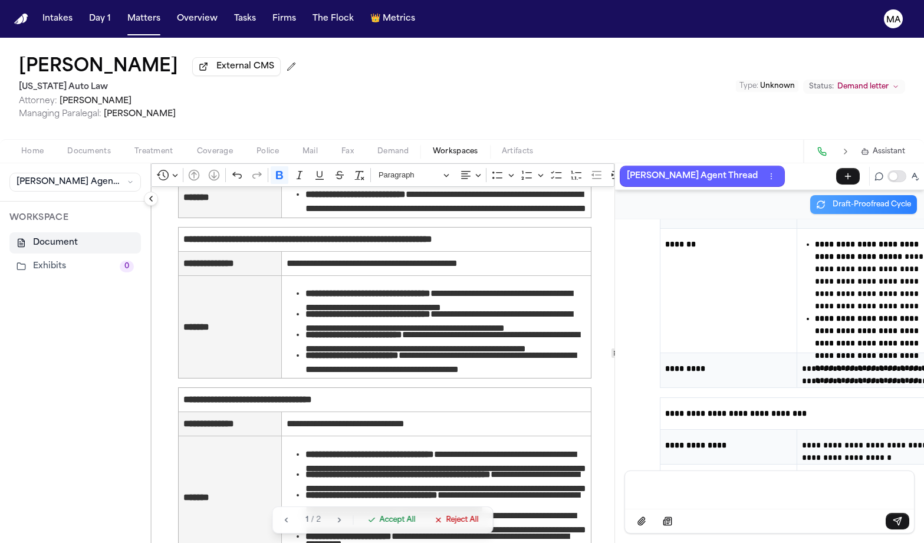
click at [380, 525] on span "Accept All" at bounding box center [398, 519] width 36 height 9
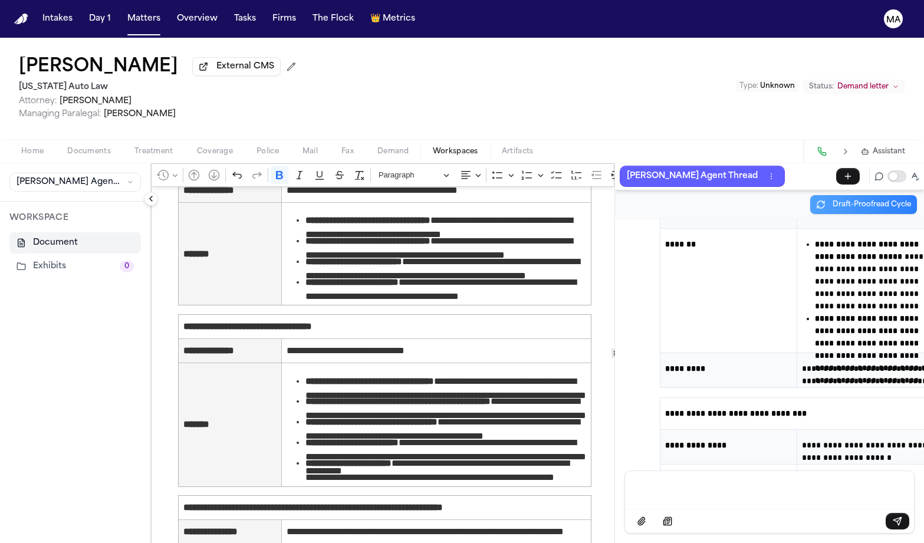
scroll to position [2385, 0]
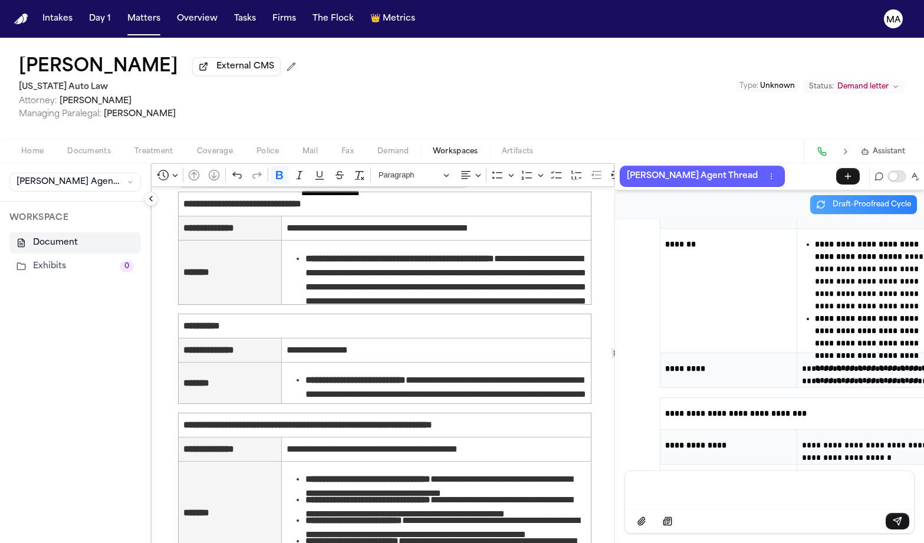
click at [670, 501] on div "Message input" at bounding box center [769, 488] width 275 height 35
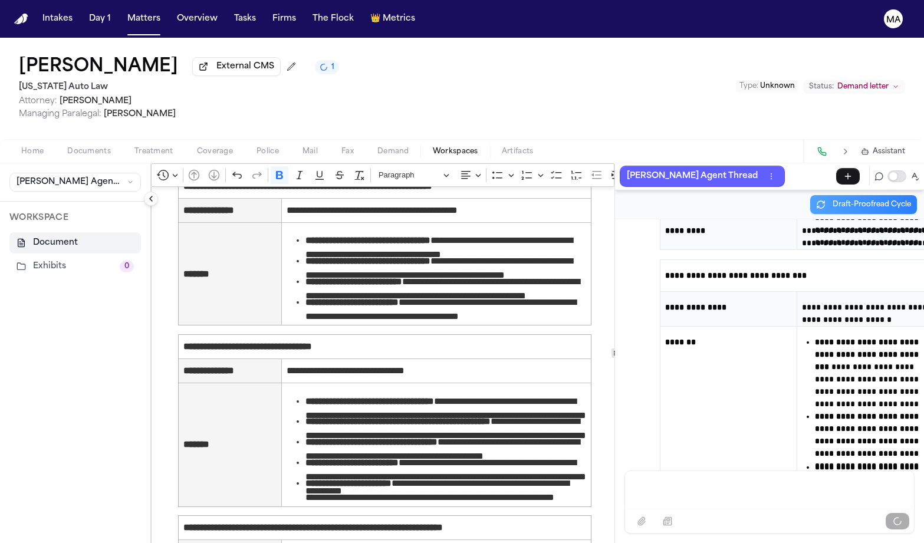
scroll to position [34884, 0]
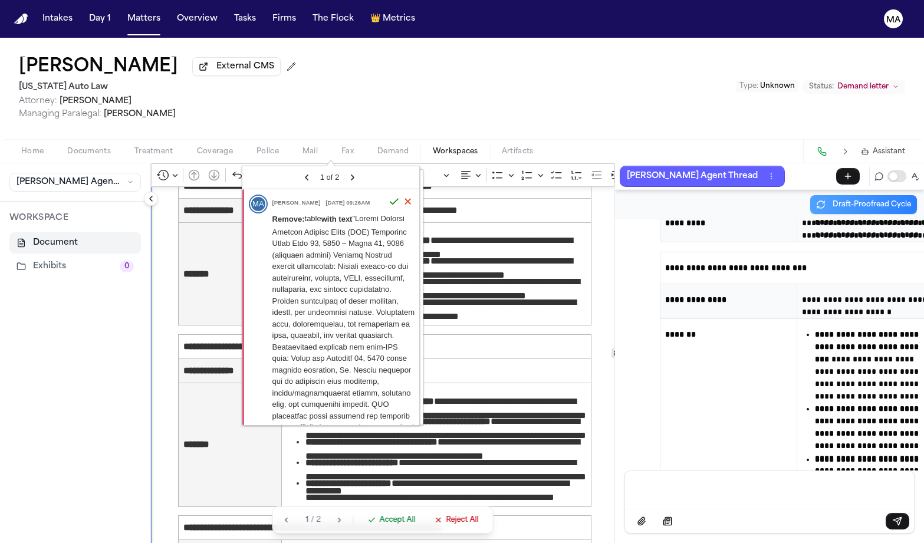
drag, startPoint x: 135, startPoint y: 177, endPoint x: 370, endPoint y: 334, distance: 282.3
click at [370, 334] on body "**********" at bounding box center [462, 271] width 924 height 543
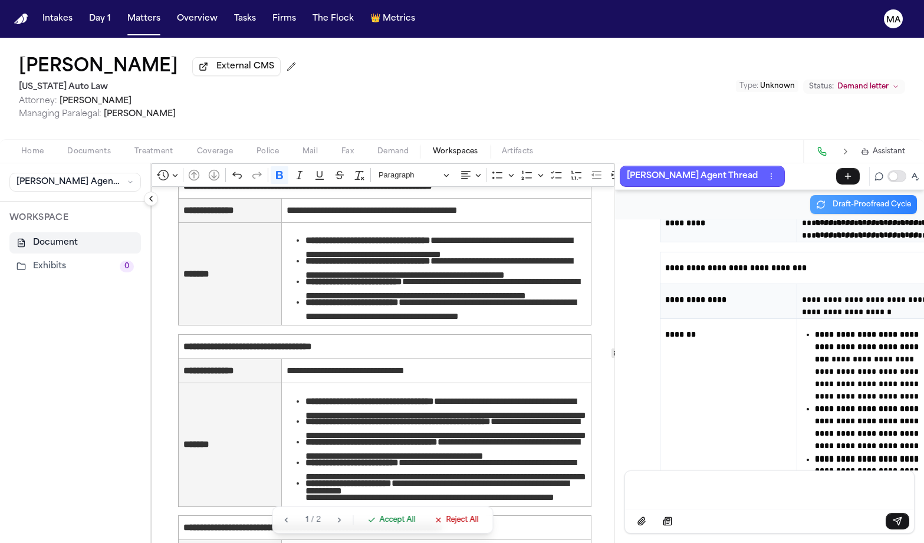
click at [380, 525] on span "Accept All" at bounding box center [398, 519] width 36 height 9
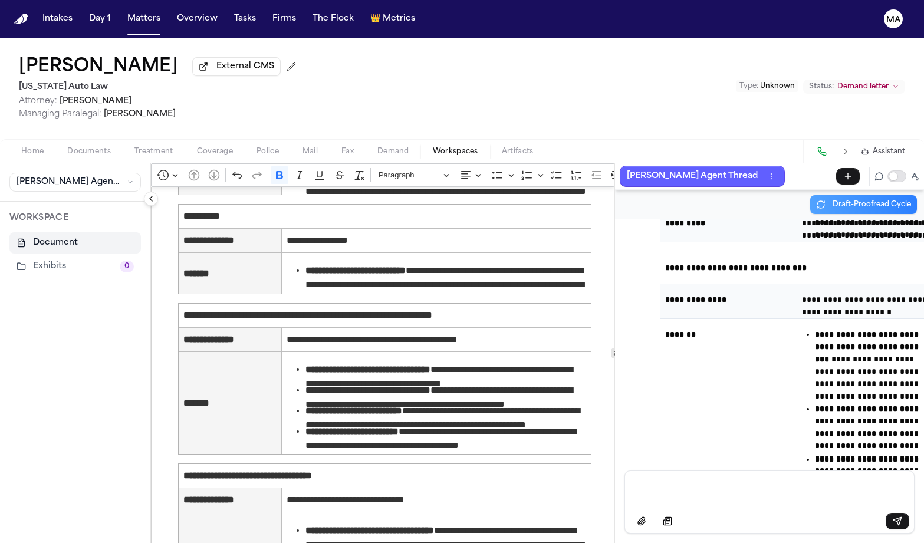
scroll to position [2359, 0]
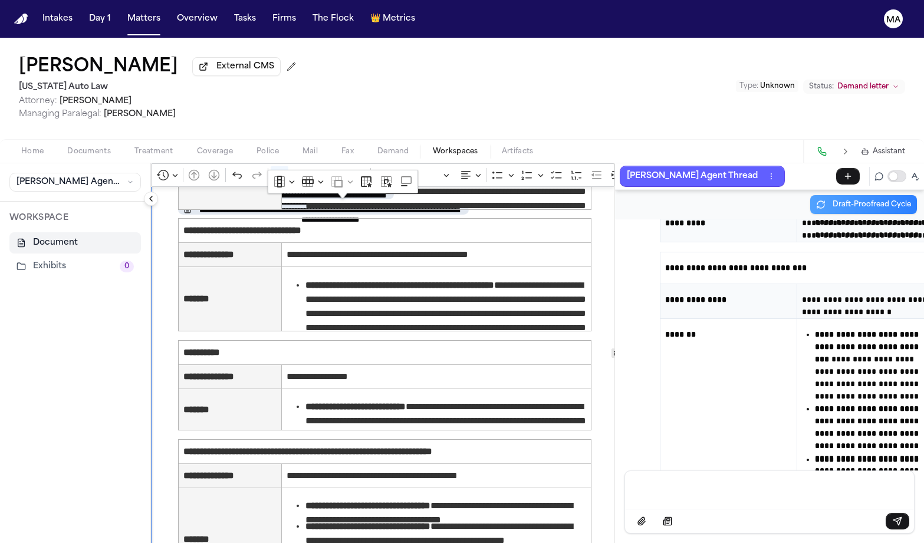
drag, startPoint x: 133, startPoint y: 203, endPoint x: 387, endPoint y: 361, distance: 299.6
copy ul "**********"
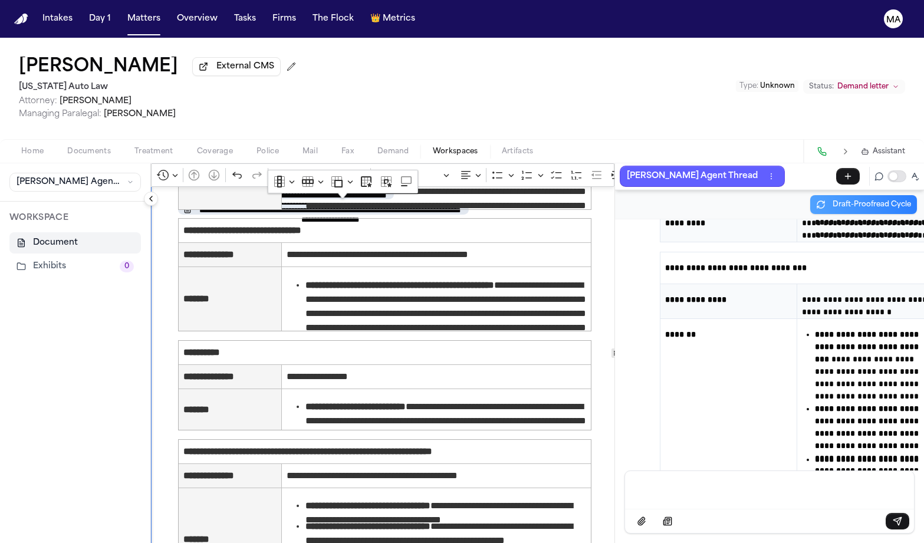
drag, startPoint x: 371, startPoint y: 226, endPoint x: 268, endPoint y: 225, distance: 103.2
drag, startPoint x: 317, startPoint y: 223, endPoint x: 235, endPoint y: 223, distance: 82.5
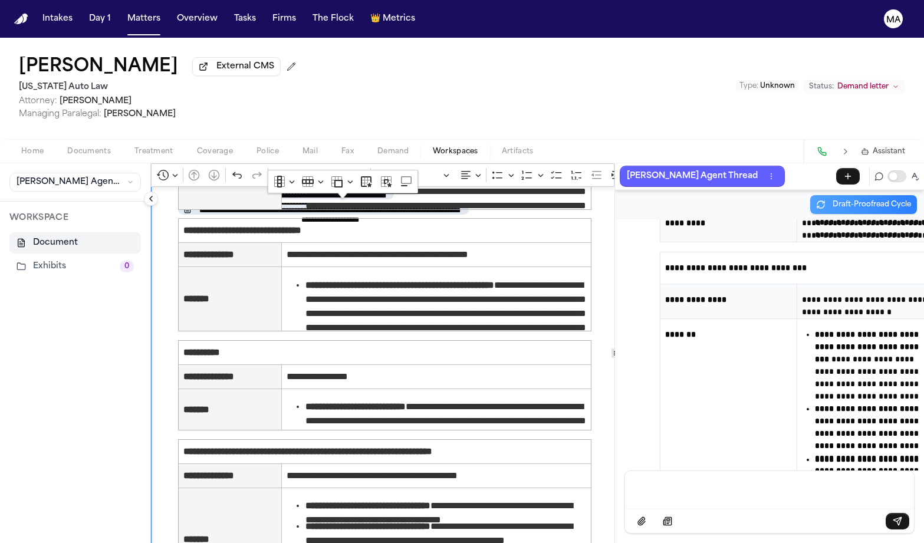
copy span "**********"
drag, startPoint x: 254, startPoint y: 246, endPoint x: 496, endPoint y: 410, distance: 292.3
drag, startPoint x: 492, startPoint y: 411, endPoint x: 241, endPoint y: 244, distance: 301.0
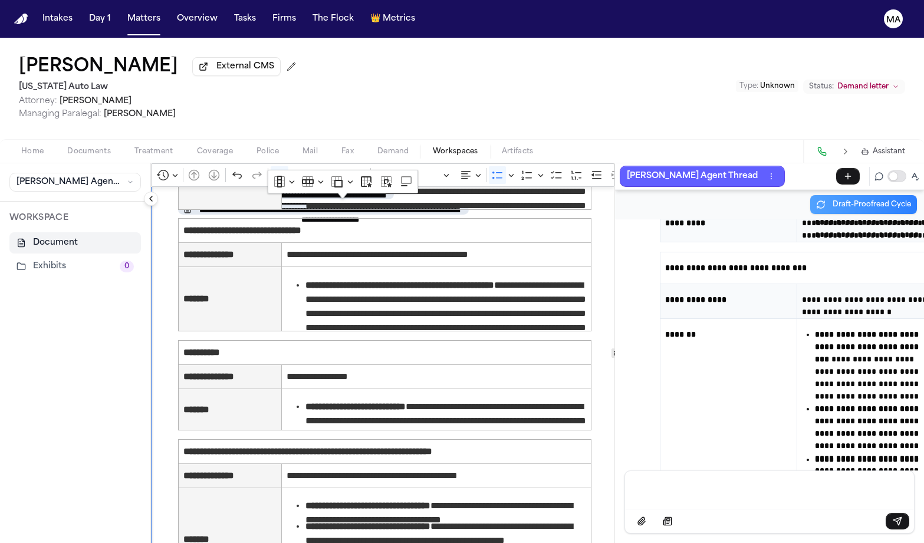
copy li "Rich Text Editor. Editing area: main. Press ⌥0 for help."
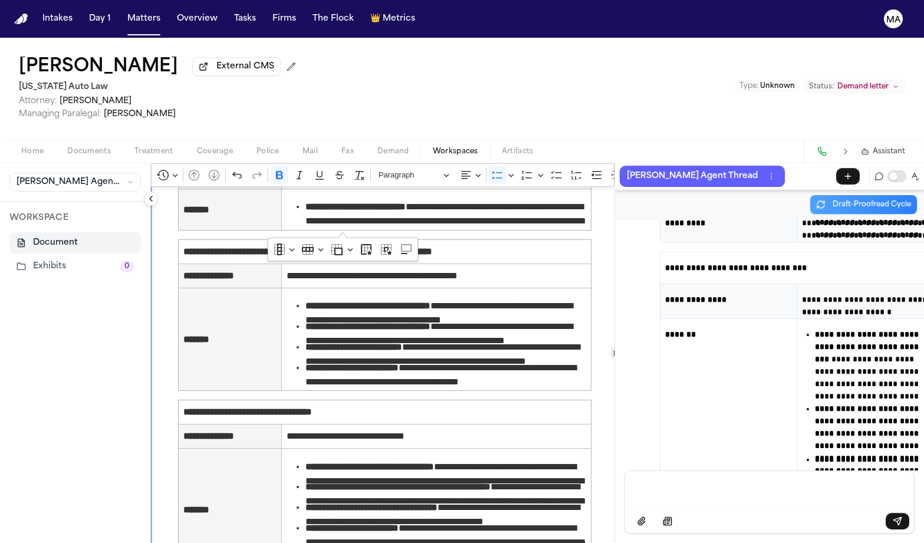
scroll to position [2556, 0]
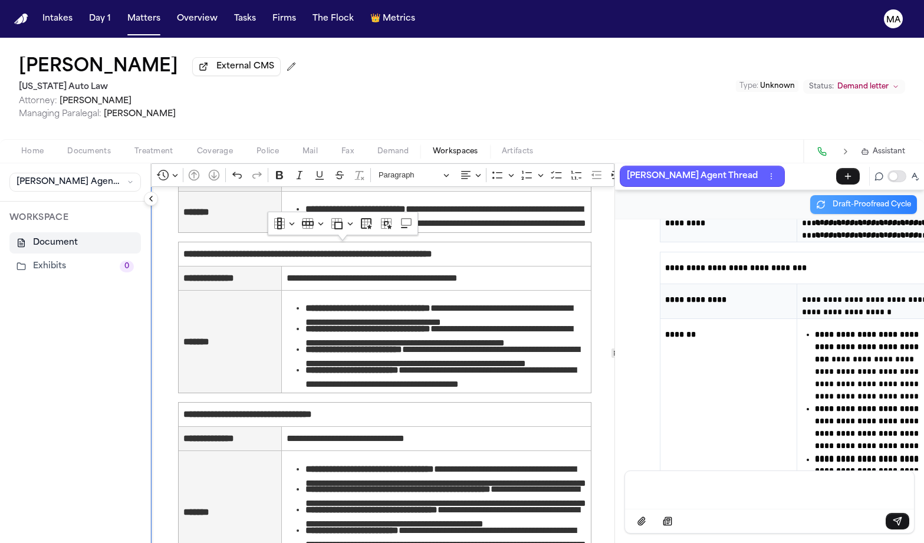
drag, startPoint x: 325, startPoint y: 265, endPoint x: 235, endPoint y: 265, distance: 90.8
drag, startPoint x: 236, startPoint y: 265, endPoint x: 326, endPoint y: 265, distance: 90.2
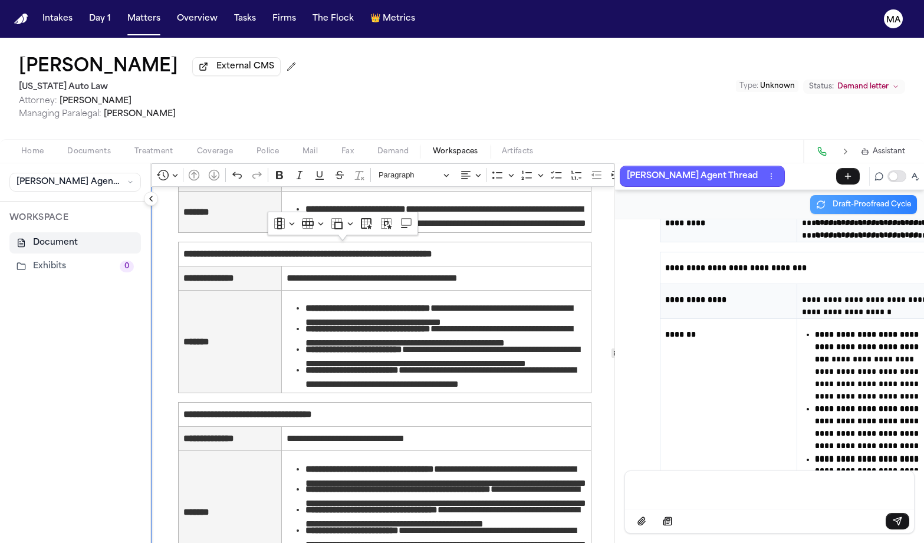
copy span "**********"
click at [677, 495] on p "Message input" at bounding box center [769, 489] width 261 height 12
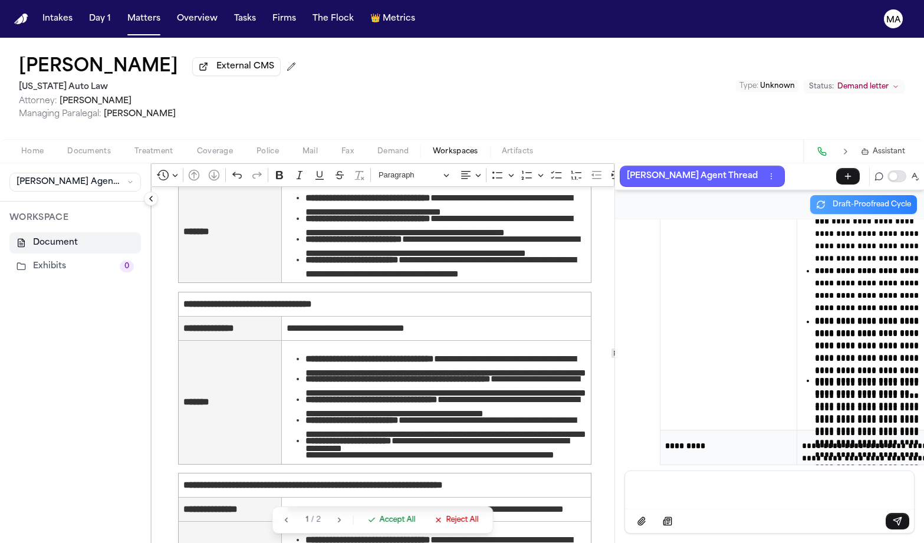
scroll to position [2694, 0]
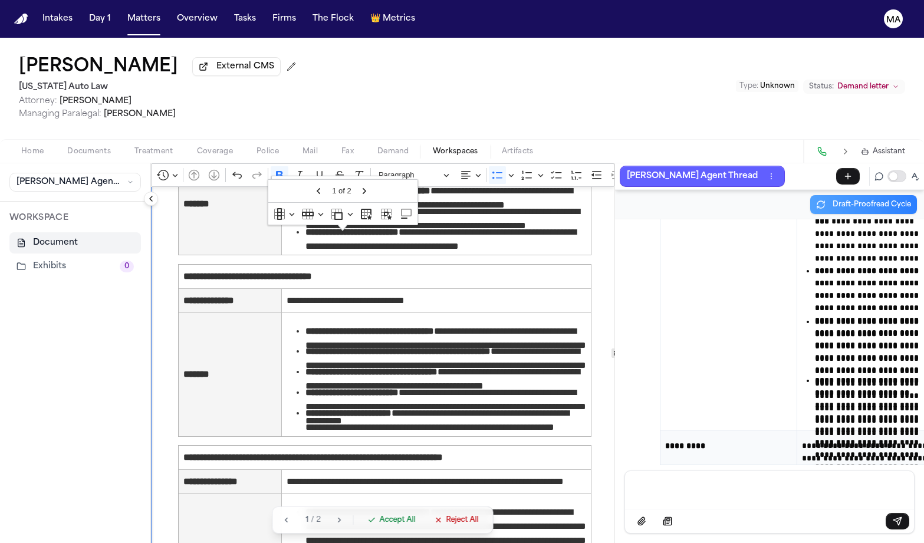
drag, startPoint x: 400, startPoint y: 446, endPoint x: 240, endPoint y: 274, distance: 234.4
drag, startPoint x: 235, startPoint y: 270, endPoint x: 459, endPoint y: 442, distance: 282.5
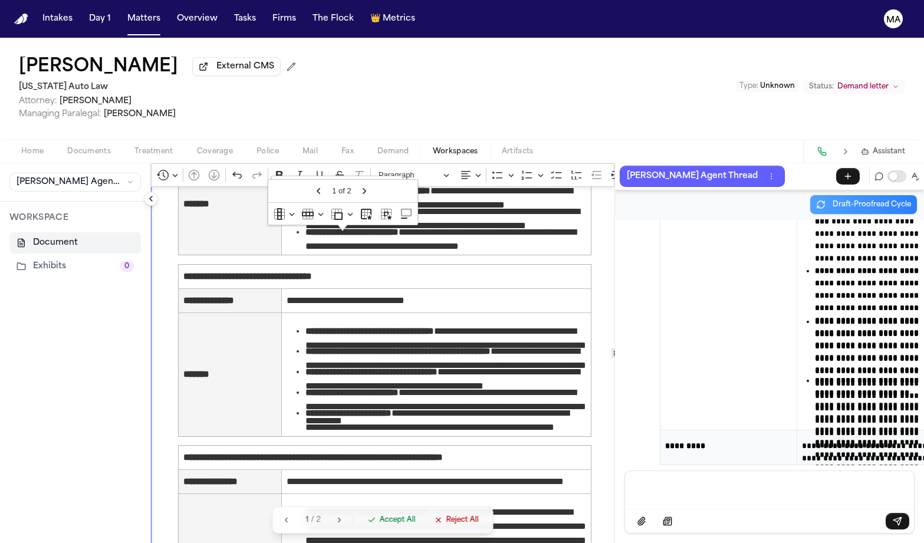
drag, startPoint x: 236, startPoint y: 266, endPoint x: 489, endPoint y: 459, distance: 317.5
copy ul "**********"
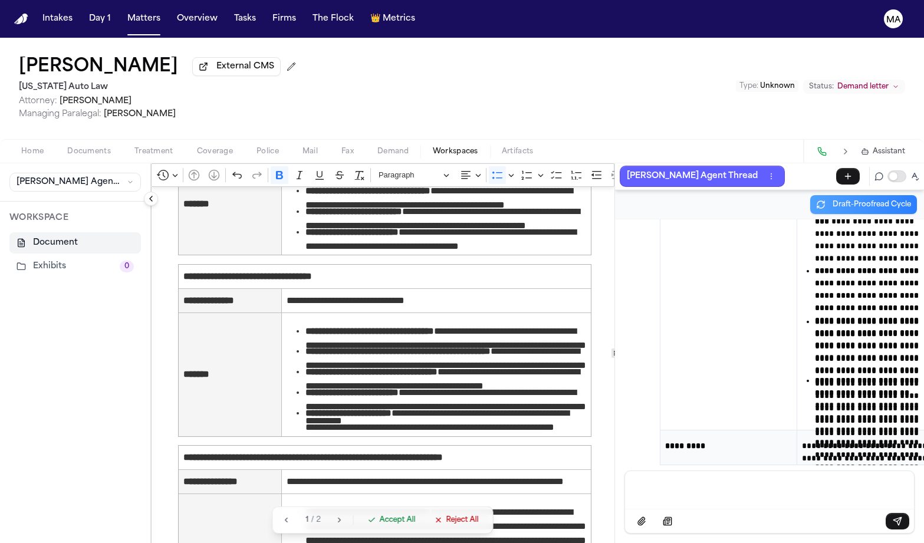
click at [456, 69] on div "Kimberly Hayes-Taylor External CMS Michigan Auto Law Attorney: Derek Brackon Ma…" at bounding box center [462, 88] width 924 height 101
click at [123, 15] on button "Matters" at bounding box center [144, 18] width 42 height 21
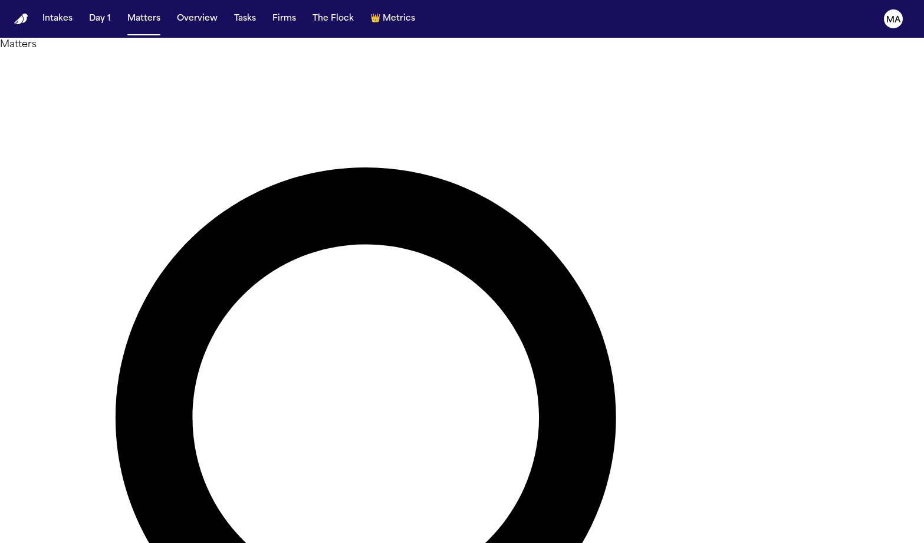
type input "*****"
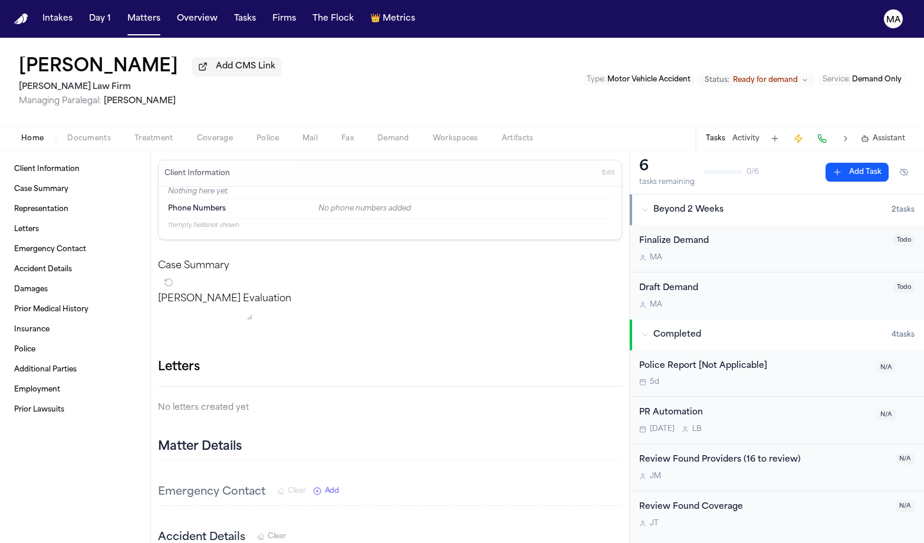
click at [905, 134] on span "Assistant" at bounding box center [888, 138] width 32 height 9
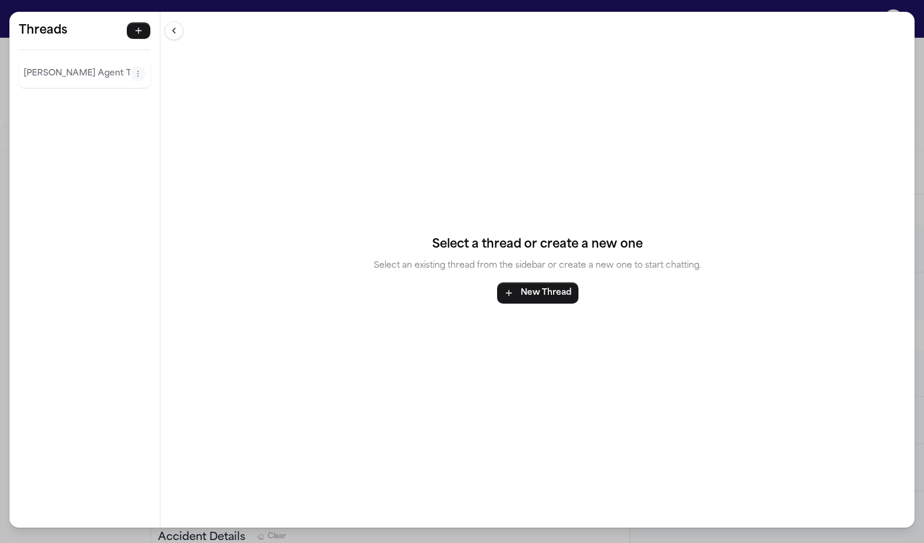
click at [36, 67] on p "Finch Agent Thread" at bounding box center [77, 74] width 107 height 14
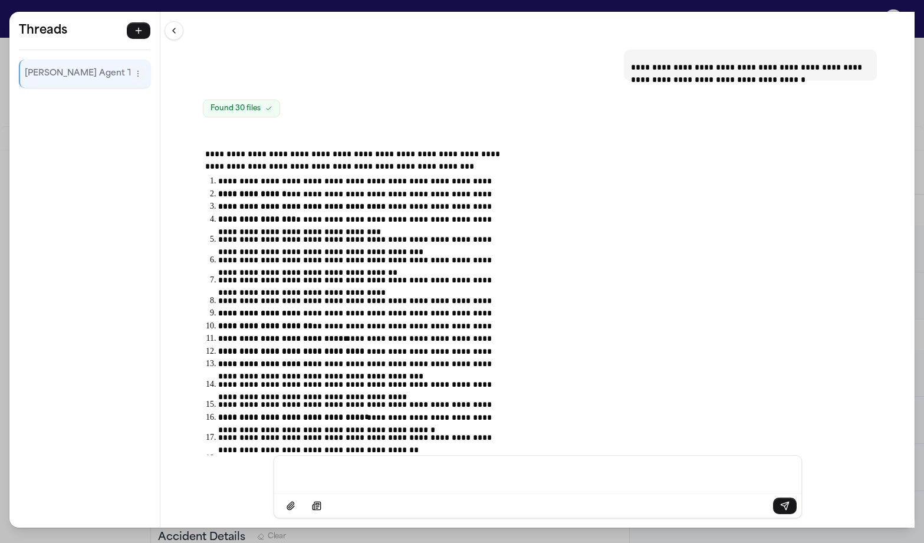
scroll to position [17753, 0]
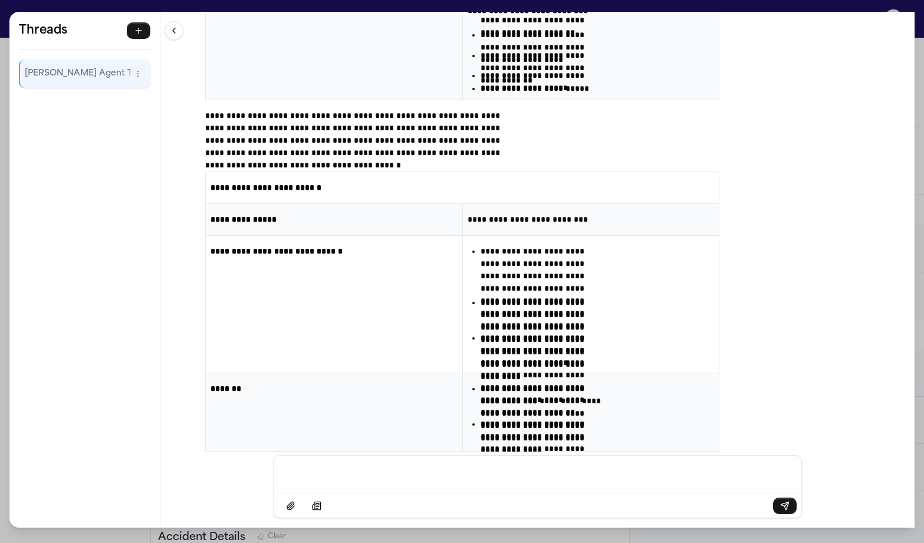
click at [451, 485] on div "Message input" at bounding box center [537, 472] width 513 height 35
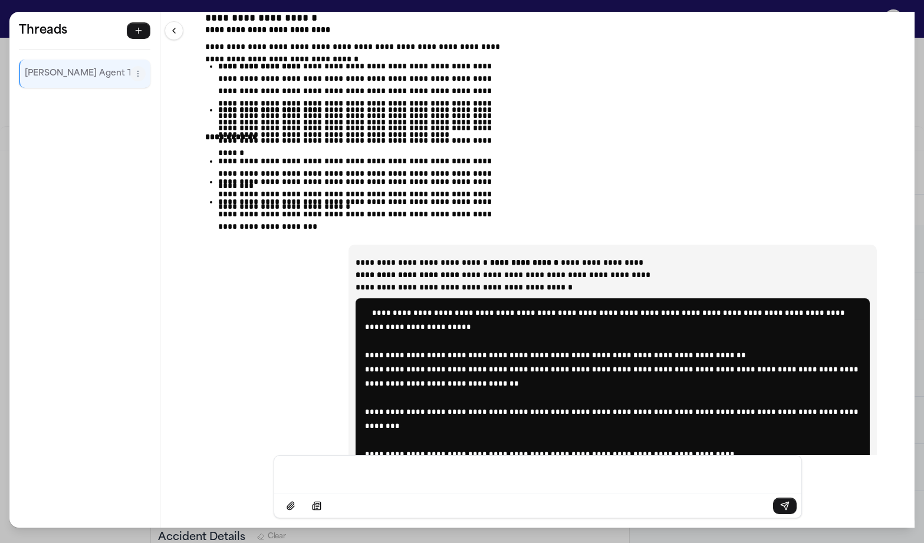
scroll to position [18796, 0]
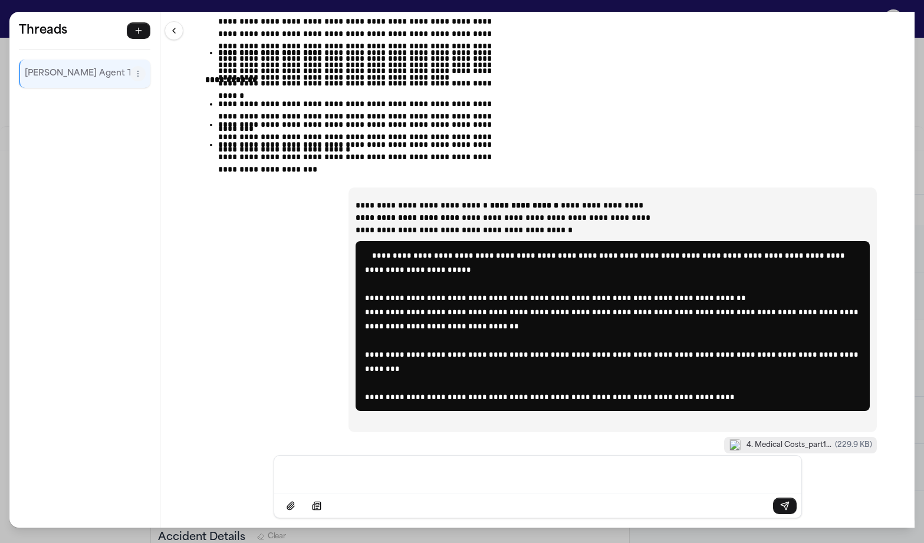
drag, startPoint x: 317, startPoint y: 163, endPoint x: 586, endPoint y: 372, distance: 340.3
copy ul "**********"
drag, startPoint x: 138, startPoint y: 420, endPoint x: 217, endPoint y: 264, distance: 174.8
click at [217, 264] on div "**********" at bounding box center [537, 233] width 754 height 443
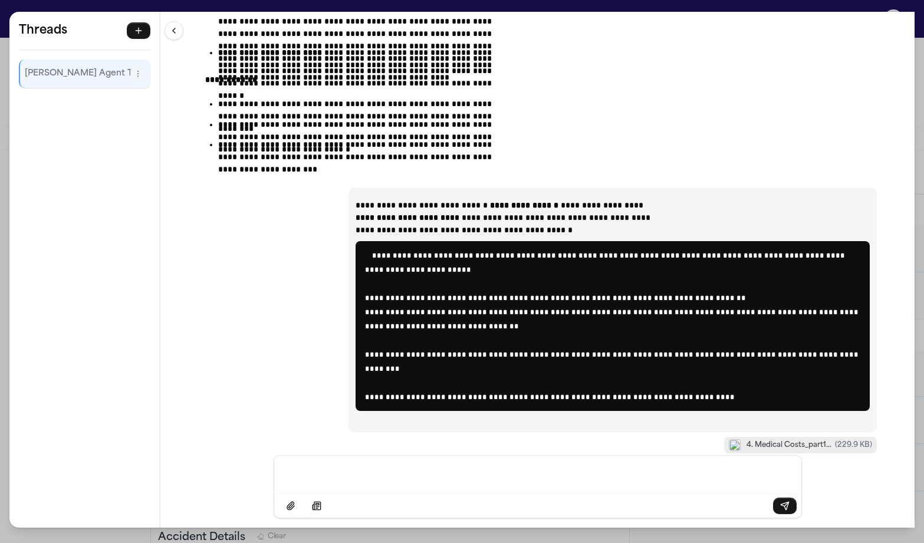
click at [278, 296] on div "**********" at bounding box center [537, 233] width 754 height 443
click at [481, 474] on div "Message input" at bounding box center [537, 472] width 513 height 35
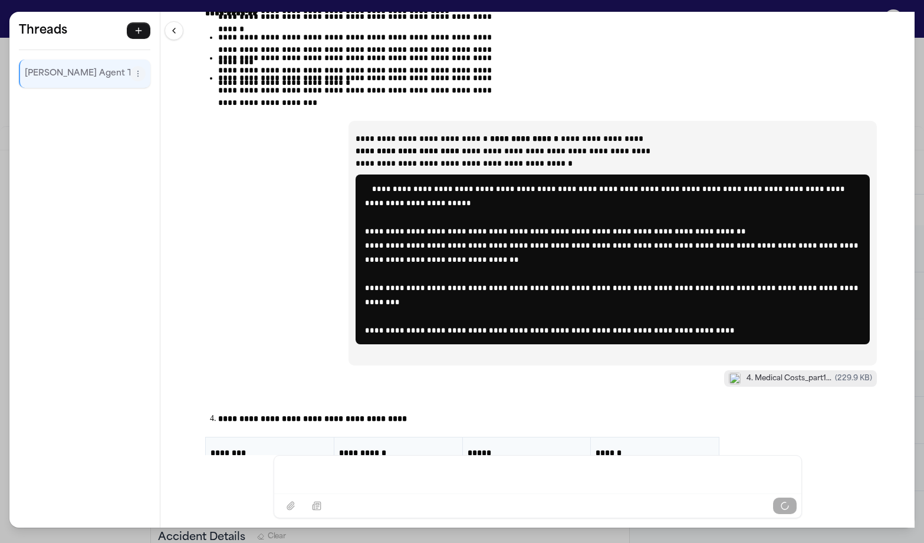
scroll to position [18855, 0]
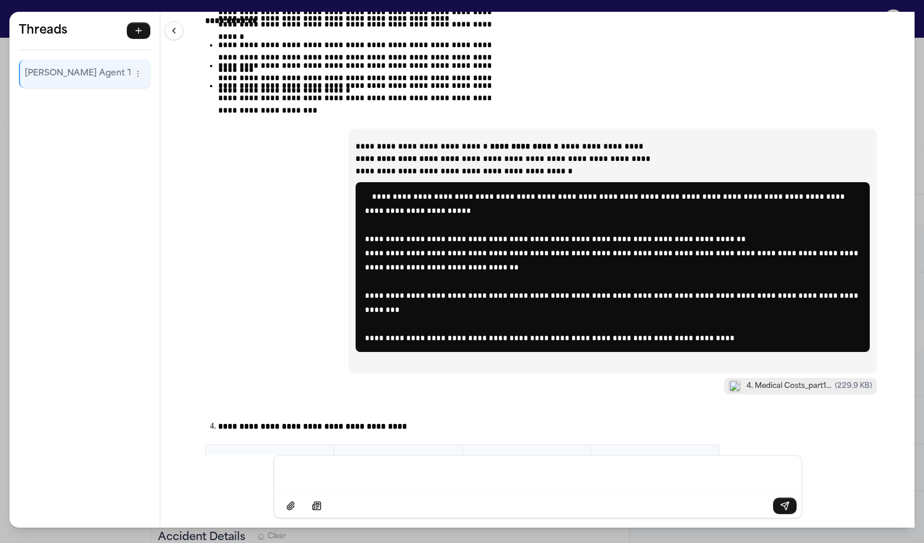
click at [439, 479] on p "Message input" at bounding box center [537, 473] width 499 height 12
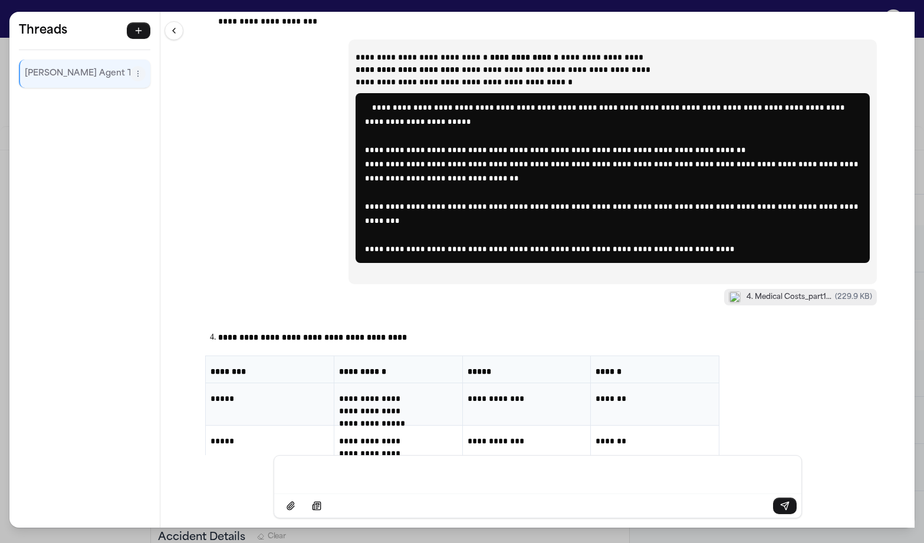
scroll to position [18974, 0]
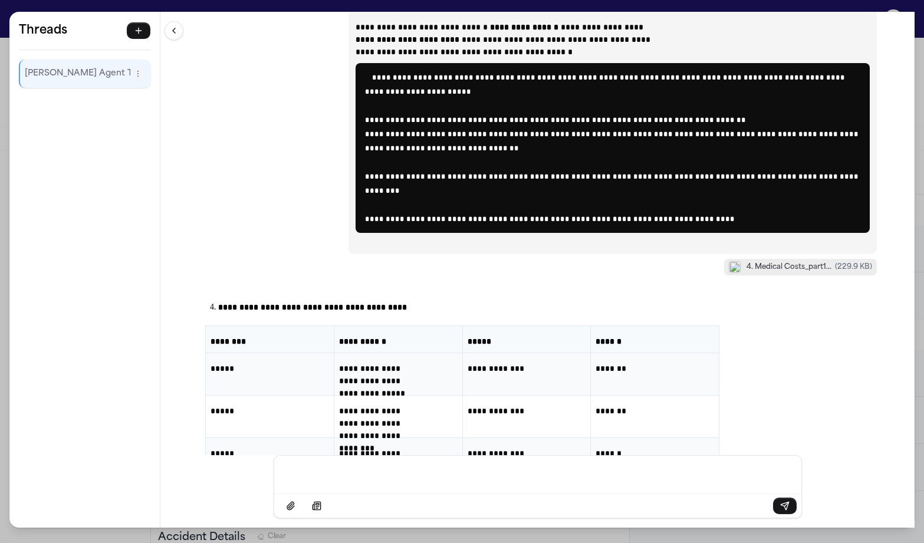
click at [146, 4] on div "**********" at bounding box center [462, 271] width 924 height 543
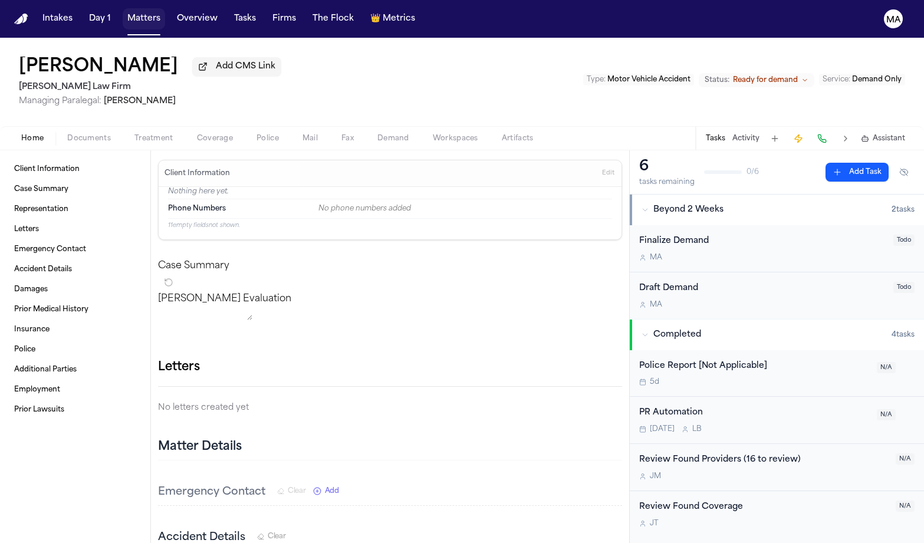
click at [123, 15] on button "Matters" at bounding box center [144, 18] width 42 height 21
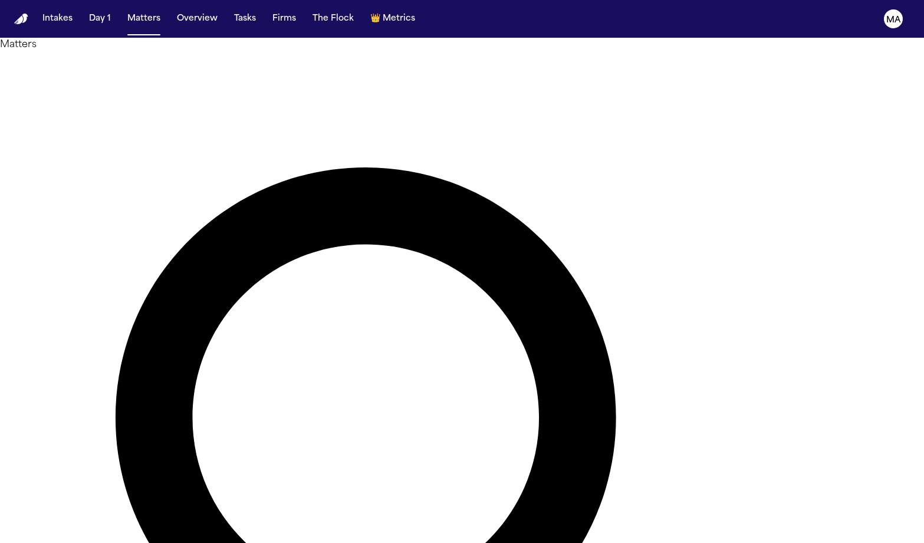
drag, startPoint x: 622, startPoint y: 49, endPoint x: 532, endPoint y: 47, distance: 89.6
click at [532, 52] on div "***** Overview Add Matter" at bounding box center [462, 528] width 924 height 952
type input "******"
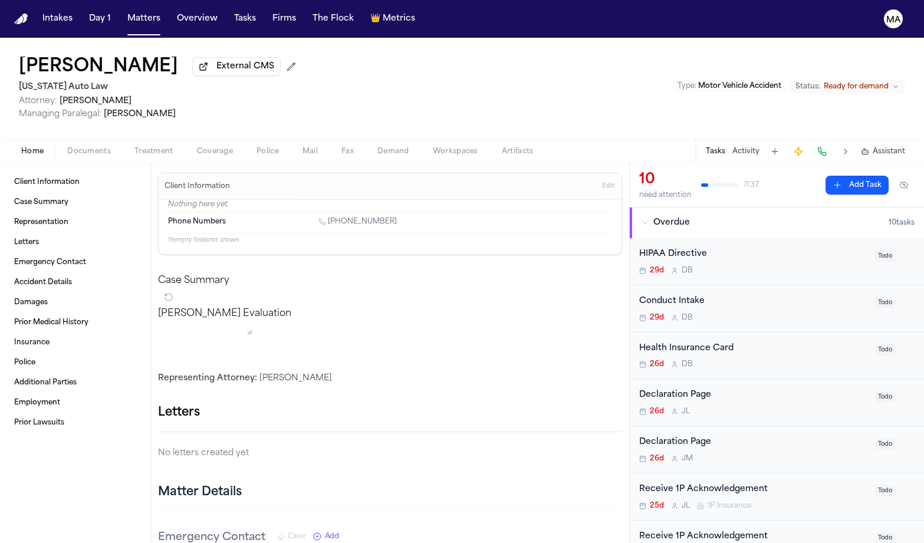
click at [895, 147] on span "Assistant" at bounding box center [888, 151] width 32 height 9
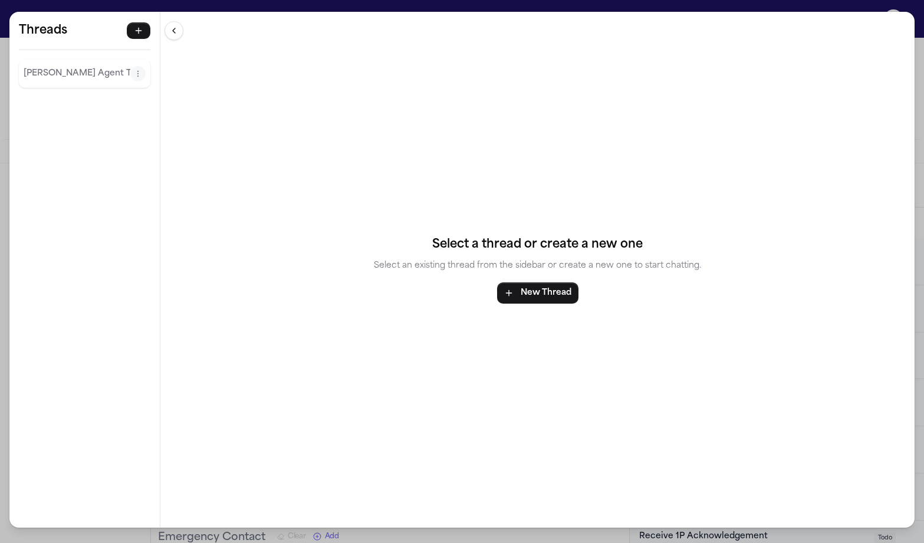
click at [51, 67] on p "Finch Agent Thread" at bounding box center [77, 74] width 107 height 14
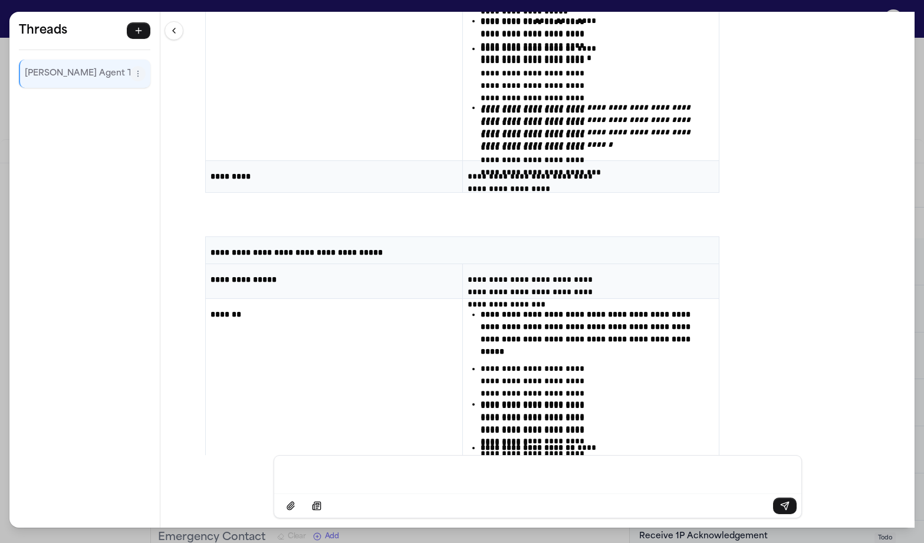
scroll to position [17285, 0]
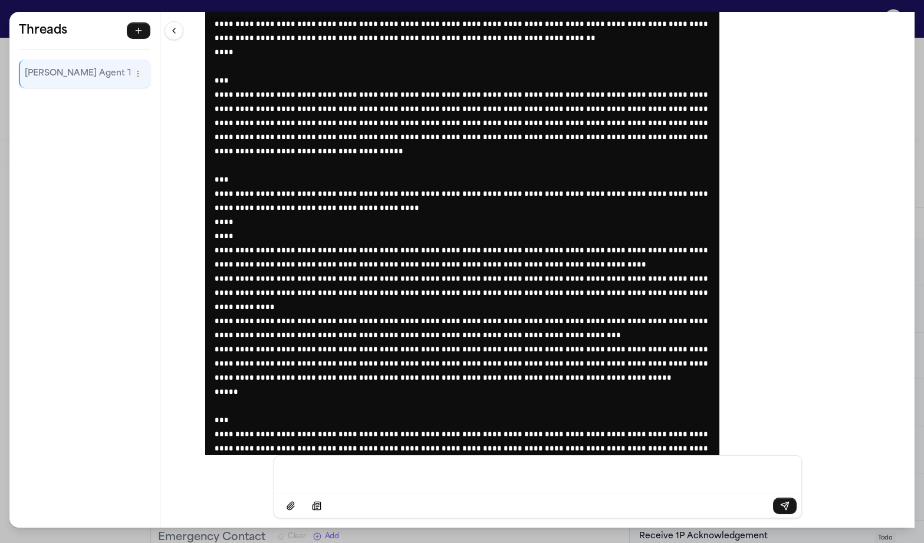
click at [285, 3] on div "**********" at bounding box center [462, 271] width 924 height 543
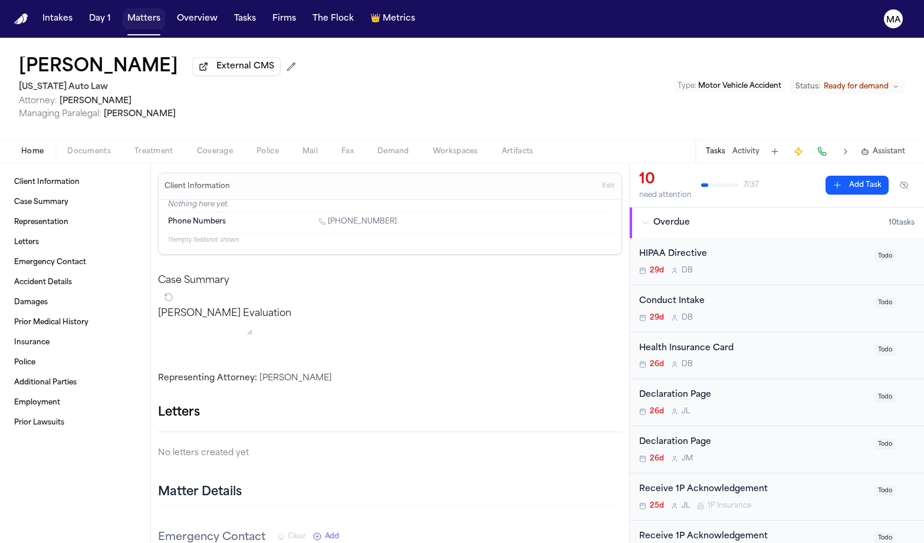
click at [123, 11] on button "Matters" at bounding box center [144, 18] width 42 height 21
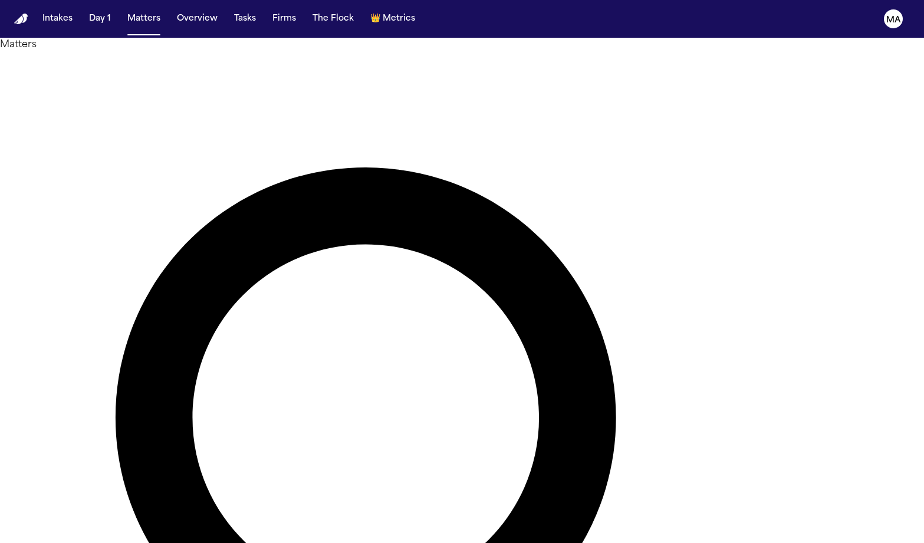
drag, startPoint x: 623, startPoint y: 53, endPoint x: 529, endPoint y: 55, distance: 94.3
click at [529, 55] on div "****** Overview Add Matter" at bounding box center [462, 528] width 924 height 952
drag, startPoint x: 619, startPoint y: 57, endPoint x: 576, endPoint y: 51, distance: 42.8
type input "*****"
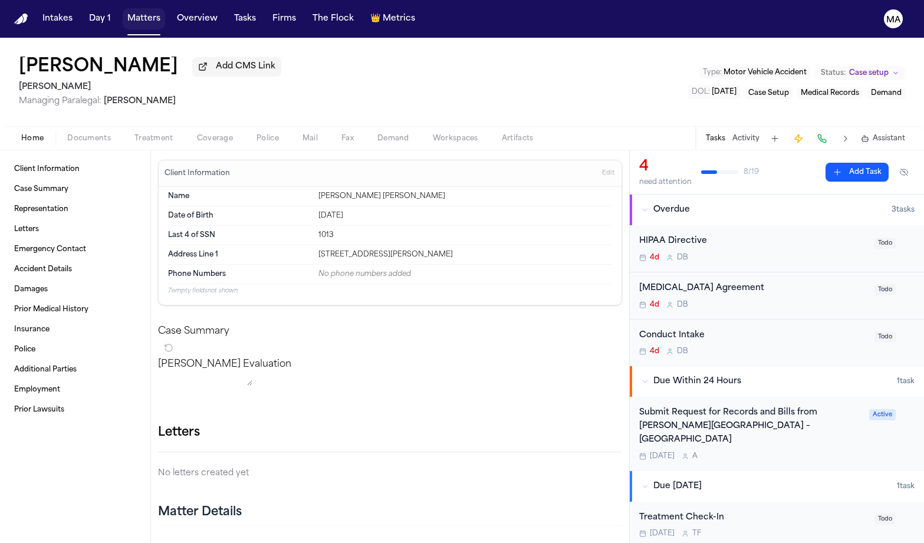
click at [123, 9] on button "Matters" at bounding box center [144, 18] width 42 height 21
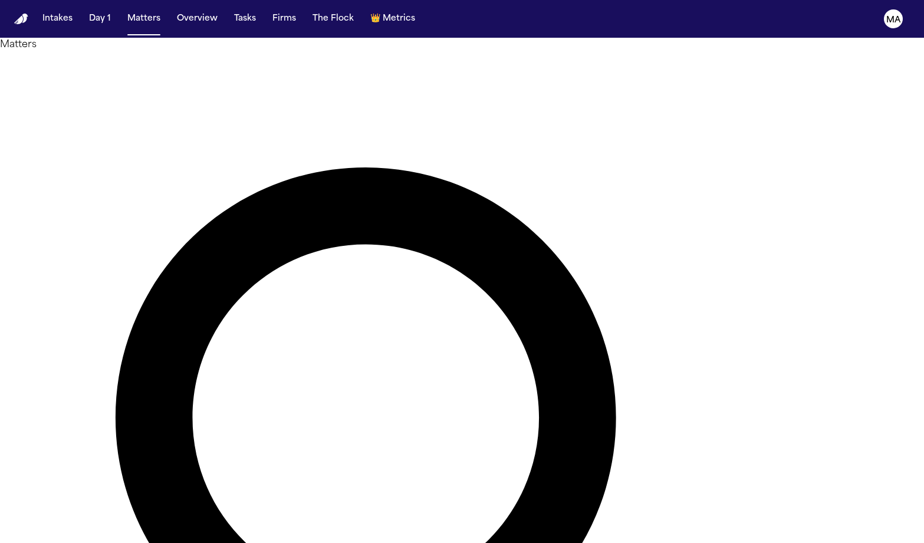
drag, startPoint x: 610, startPoint y: 52, endPoint x: 573, endPoint y: 56, distance: 37.4
click at [573, 56] on div "*****" at bounding box center [462, 521] width 924 height 938
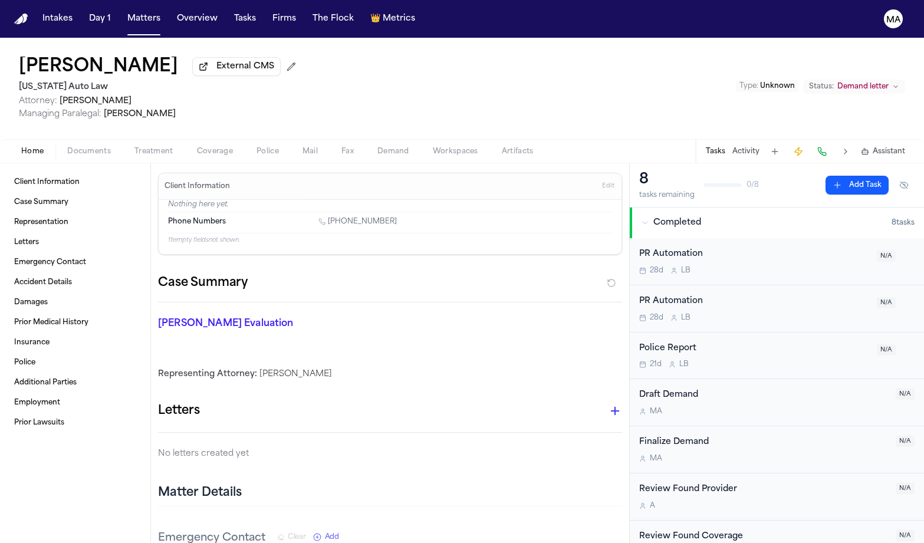
click at [123, 11] on button "Matters" at bounding box center [144, 18] width 42 height 21
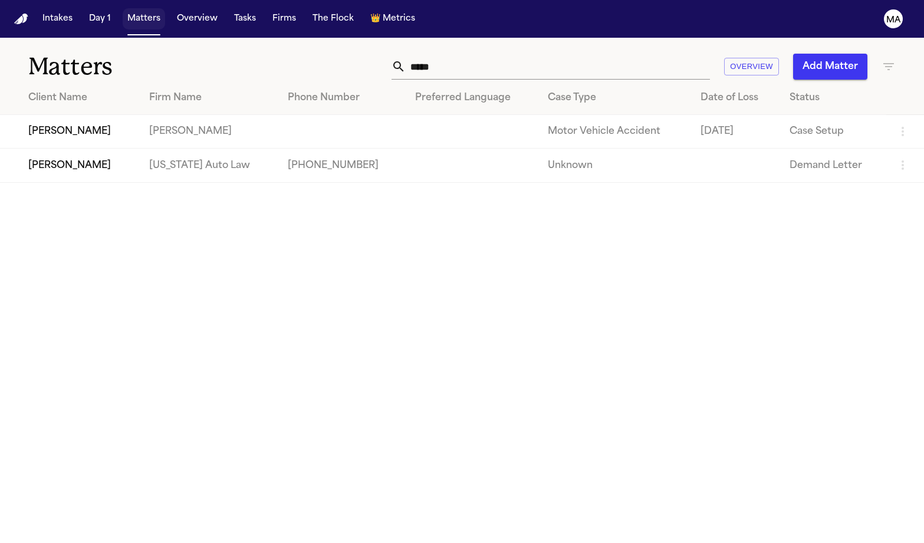
click at [123, 12] on button "Matters" at bounding box center [144, 18] width 42 height 21
click at [646, 58] on input "*****" at bounding box center [558, 67] width 304 height 26
drag, startPoint x: 624, startPoint y: 50, endPoint x: 562, endPoint y: 47, distance: 61.4
click at [562, 54] on div "*****" at bounding box center [550, 67] width 318 height 26
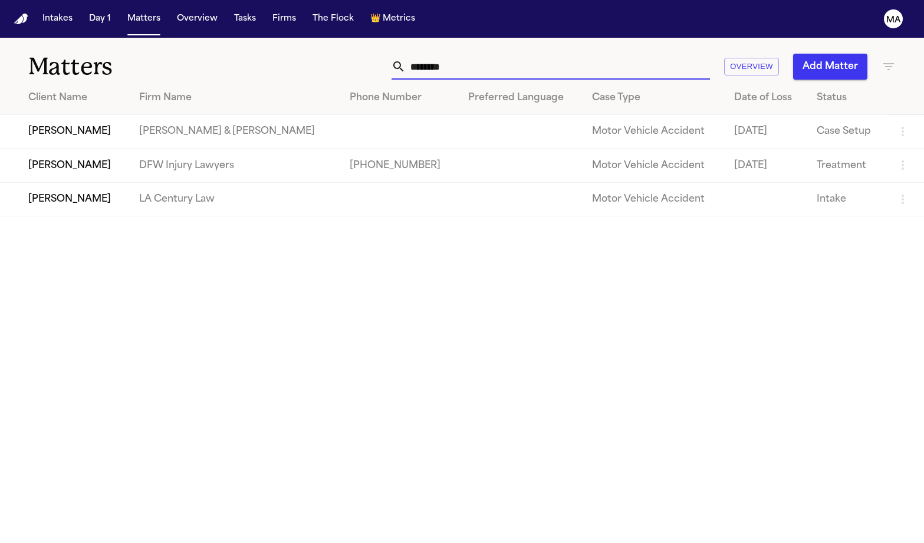
type input "*******"
click at [130, 149] on td "[PERSON_NAME]" at bounding box center [65, 166] width 130 height 34
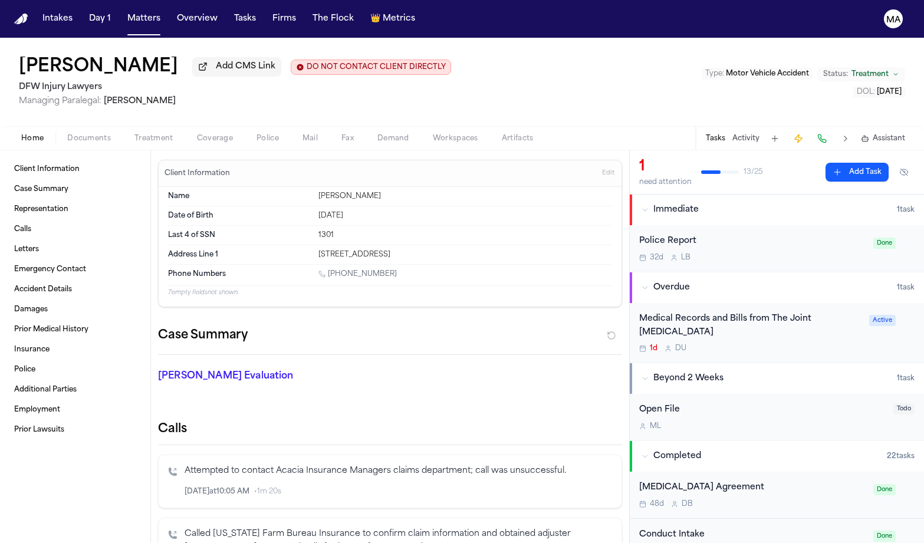
click at [377, 134] on span "Demand" at bounding box center [393, 138] width 32 height 9
select select "**********"
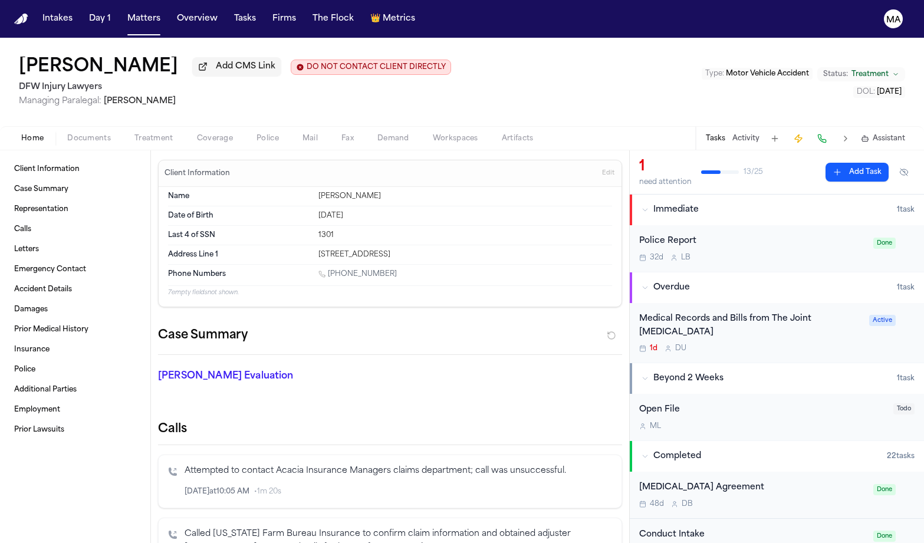
select select "**********"
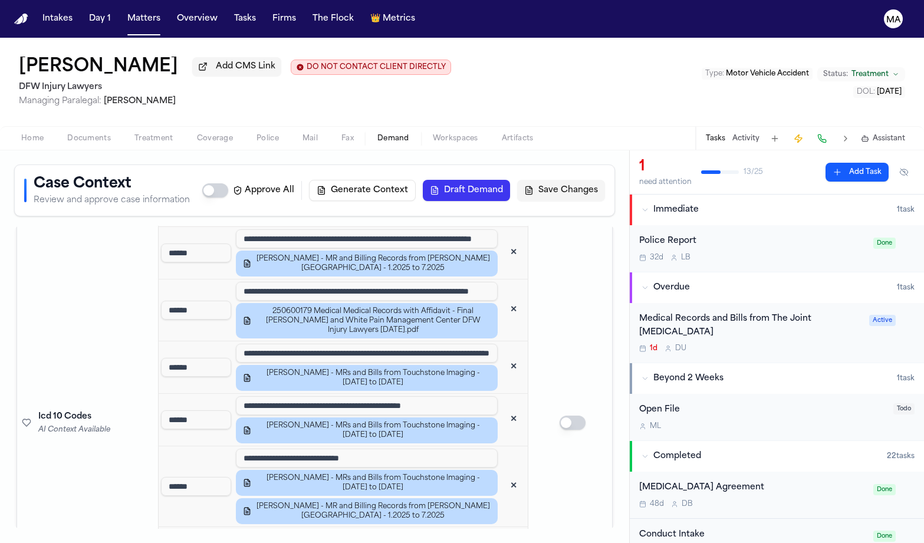
scroll to position [2027, 0]
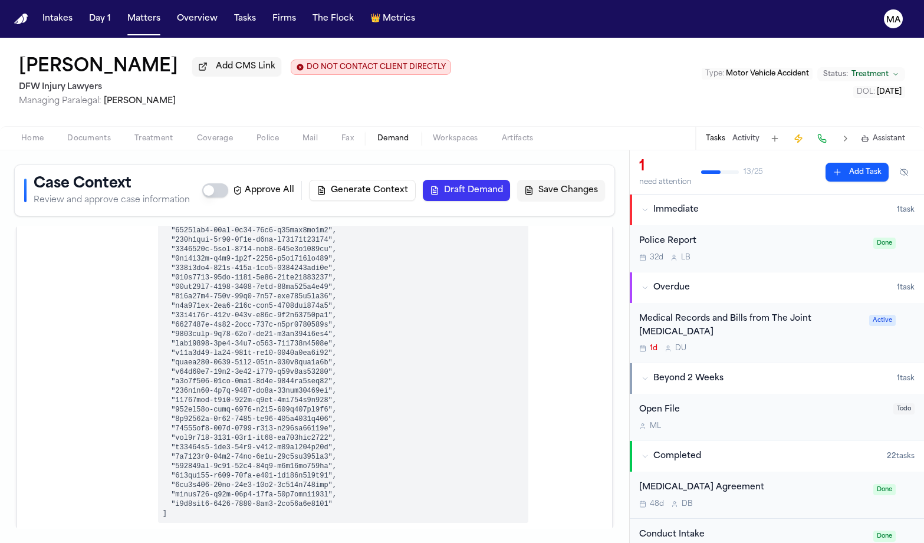
scroll to position [0, 0]
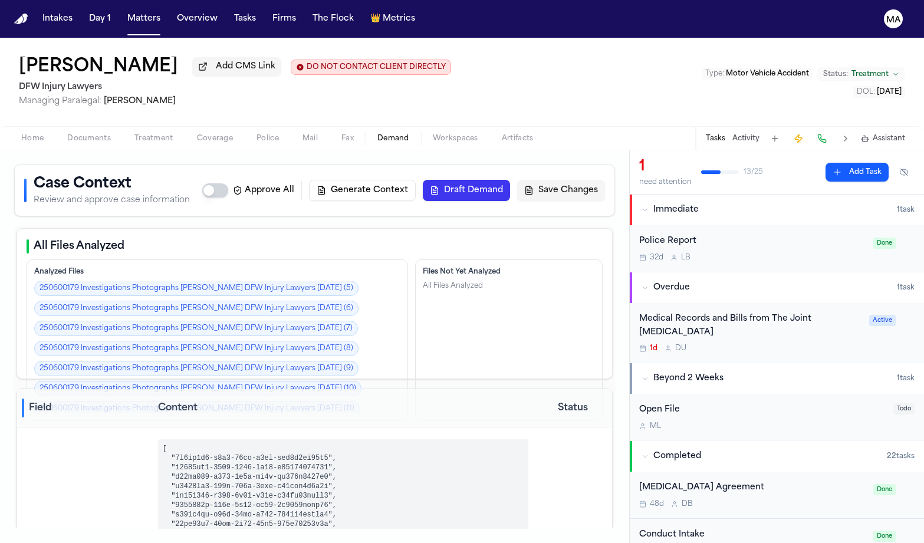
click at [510, 180] on button "Draft Demand" at bounding box center [466, 190] width 87 height 21
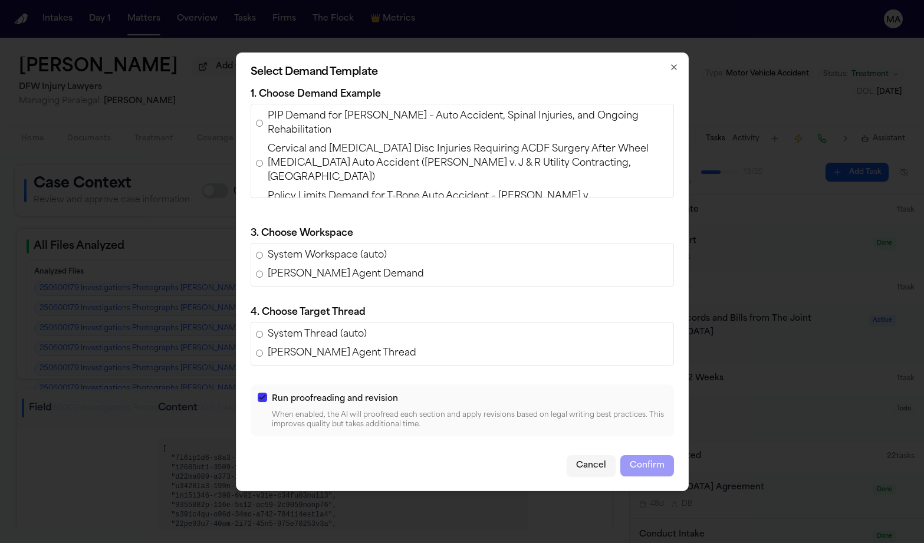
click at [374, 137] on span "PIP Demand for Olliah Snell – Auto Accident, Spinal Injuries, and Ongoing Rehab…" at bounding box center [468, 123] width 401 height 28
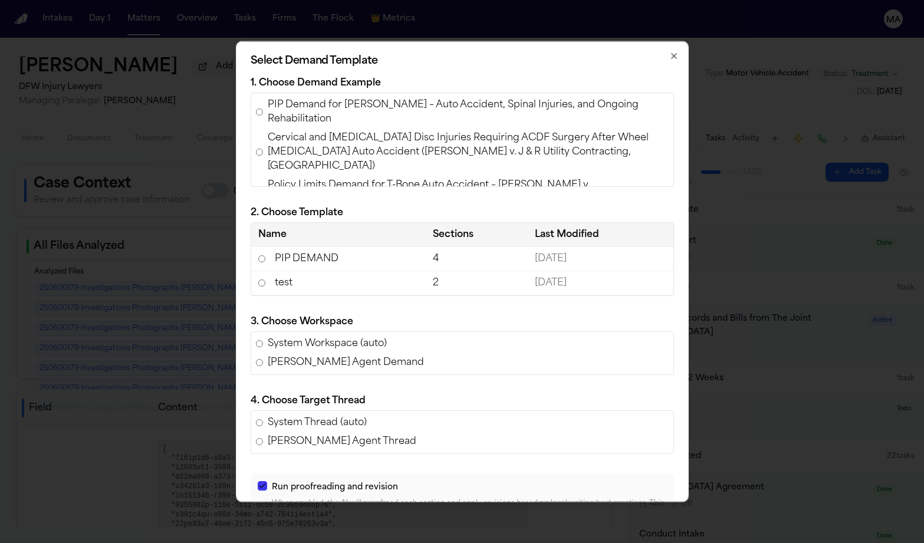
click at [380, 246] on td "PIP DEMAND" at bounding box center [338, 258] width 175 height 24
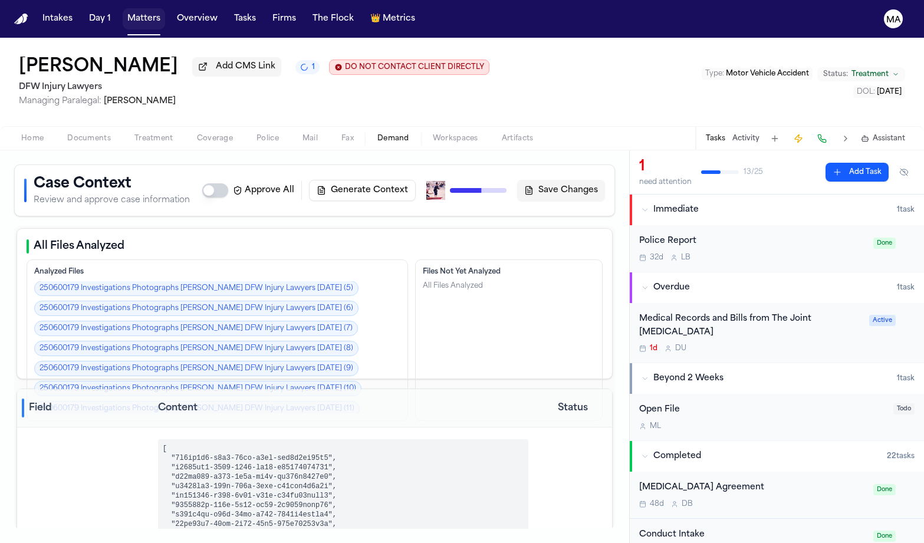
click at [123, 12] on button "Matters" at bounding box center [144, 18] width 42 height 21
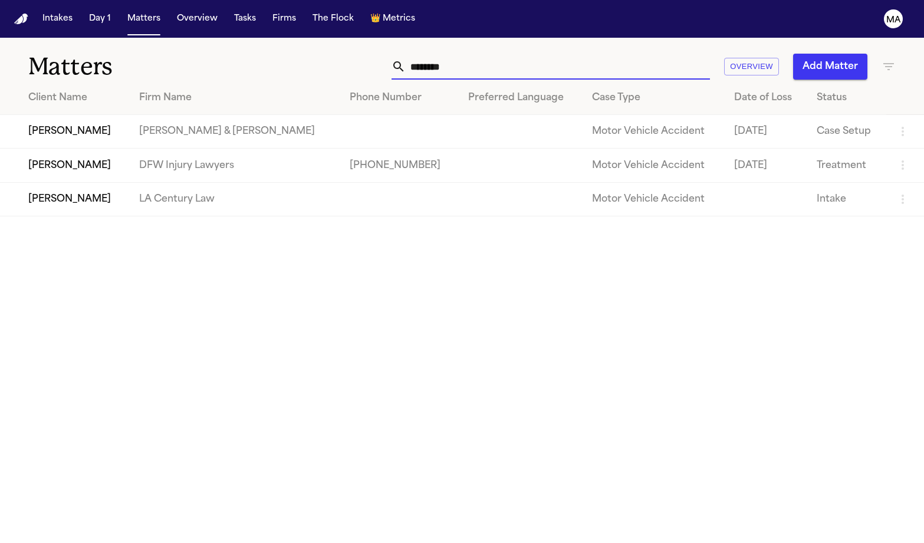
drag, startPoint x: 625, startPoint y: 47, endPoint x: 558, endPoint y: 48, distance: 67.8
click at [558, 54] on div "******* Overview Add Matter" at bounding box center [583, 67] width 623 height 26
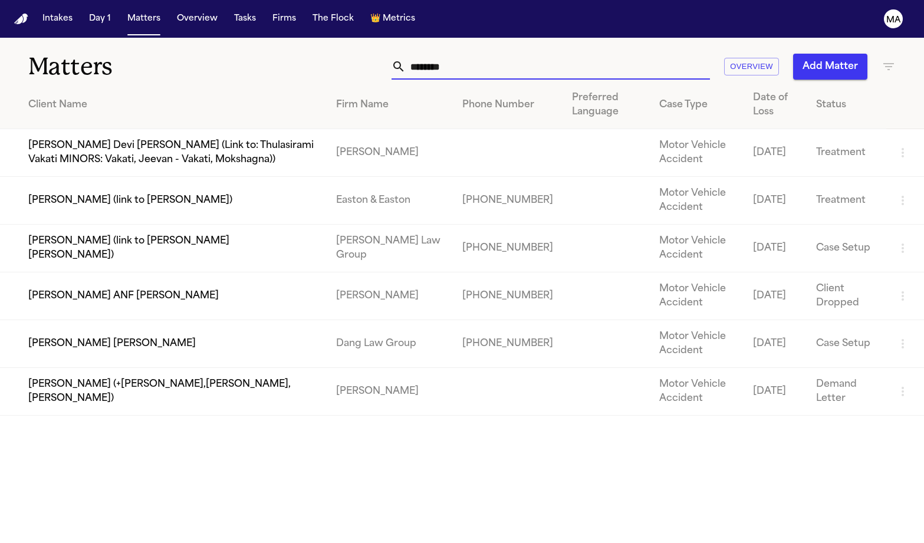
click at [883, 60] on icon "button" at bounding box center [888, 67] width 14 height 14
drag, startPoint x: 627, startPoint y: 65, endPoint x: 622, endPoint y: 60, distance: 7.1
click at [627, 542] on div at bounding box center [462, 543] width 924 height 0
drag, startPoint x: 615, startPoint y: 48, endPoint x: 534, endPoint y: 44, distance: 81.4
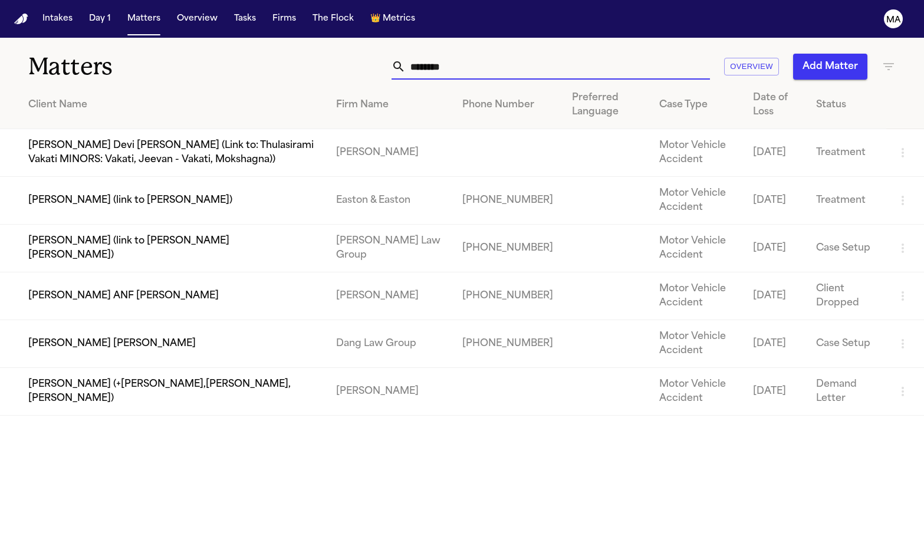
click at [534, 54] on div "******* Overview Add Matter" at bounding box center [583, 67] width 623 height 26
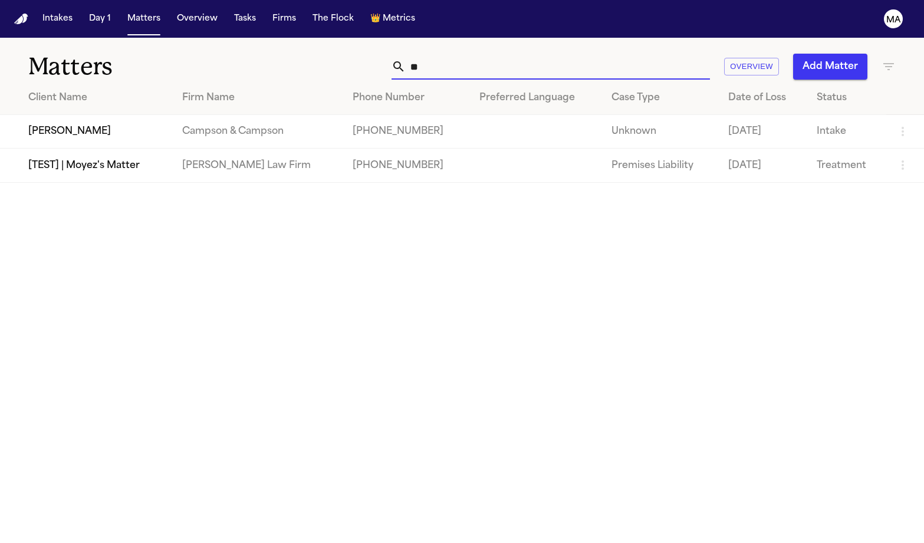
type input "*"
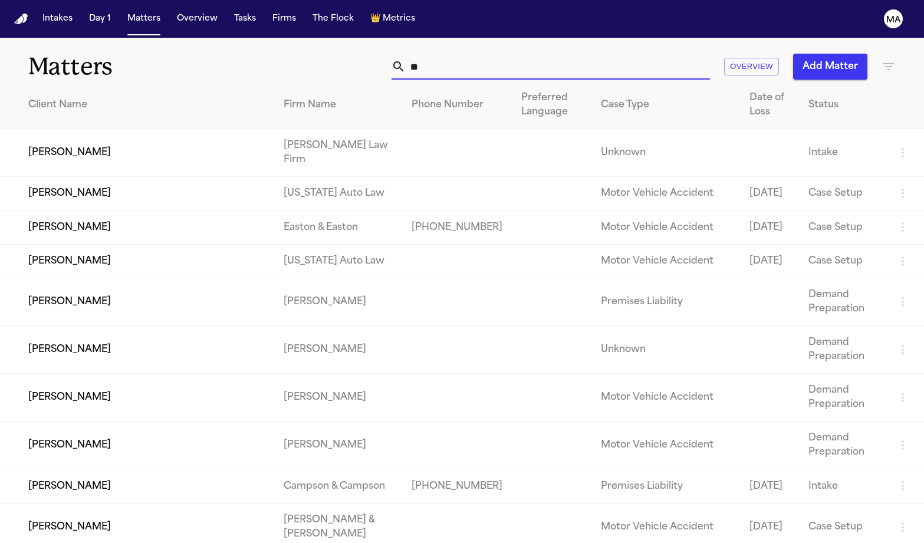
type input "*"
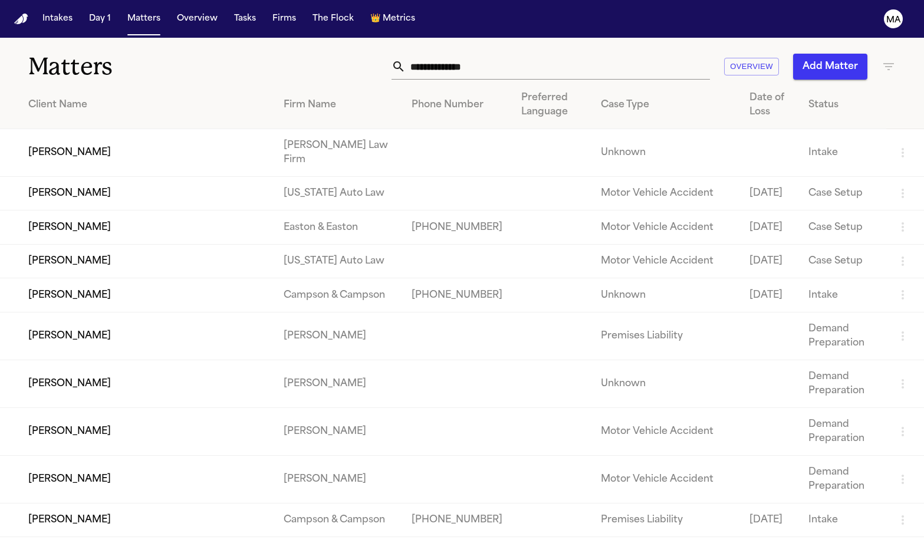
click at [251, 81] on th "Client Name" at bounding box center [137, 105] width 274 height 48
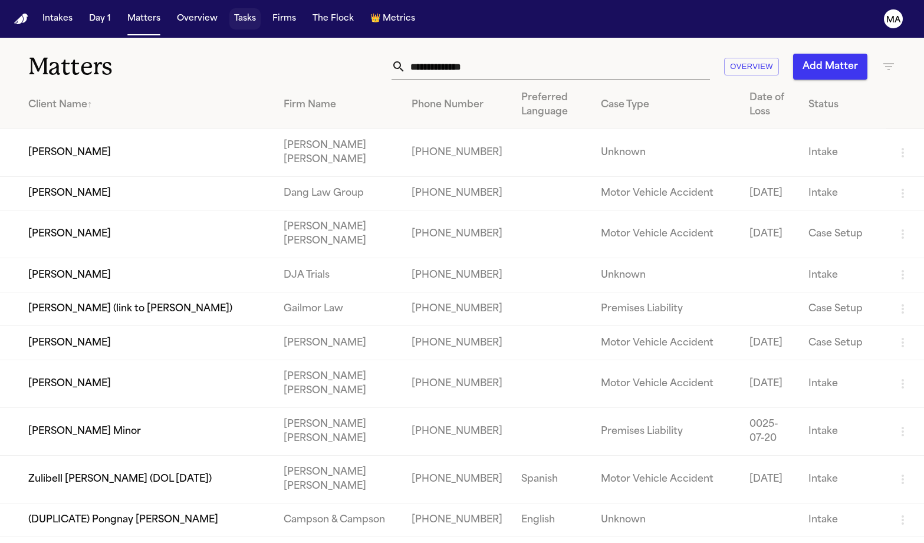
click at [229, 15] on button "Tasks" at bounding box center [244, 18] width 31 height 21
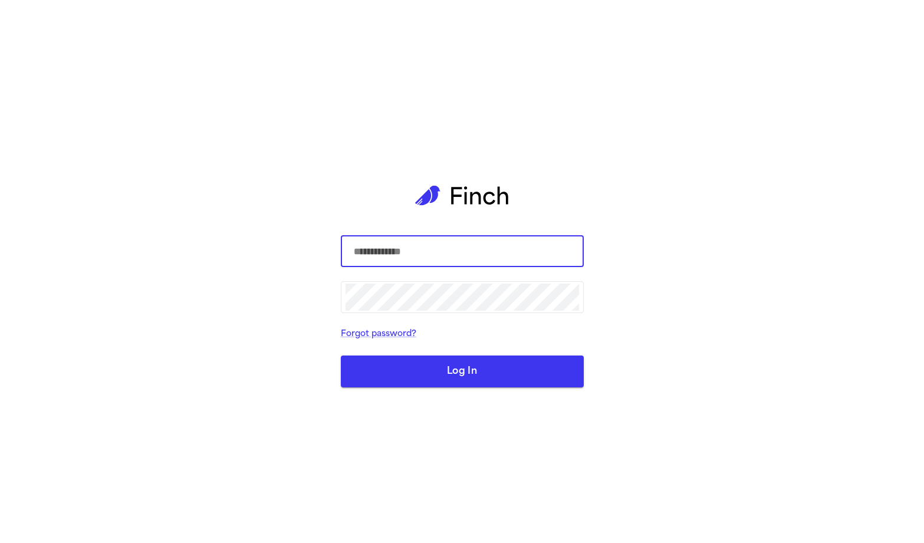
type input "**********"
click at [473, 355] on button "Log In" at bounding box center [462, 371] width 243 height 32
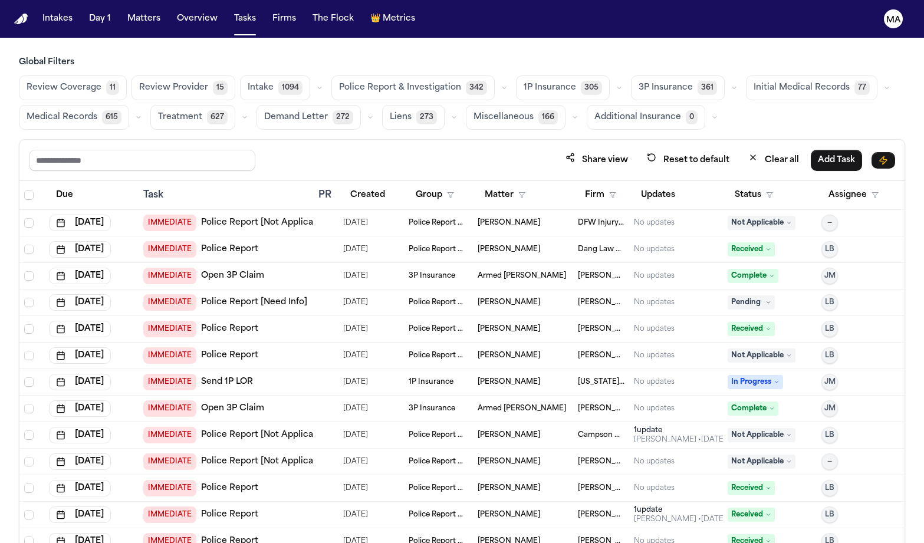
click at [97, 111] on span "Medical Records" at bounding box center [62, 117] width 71 height 12
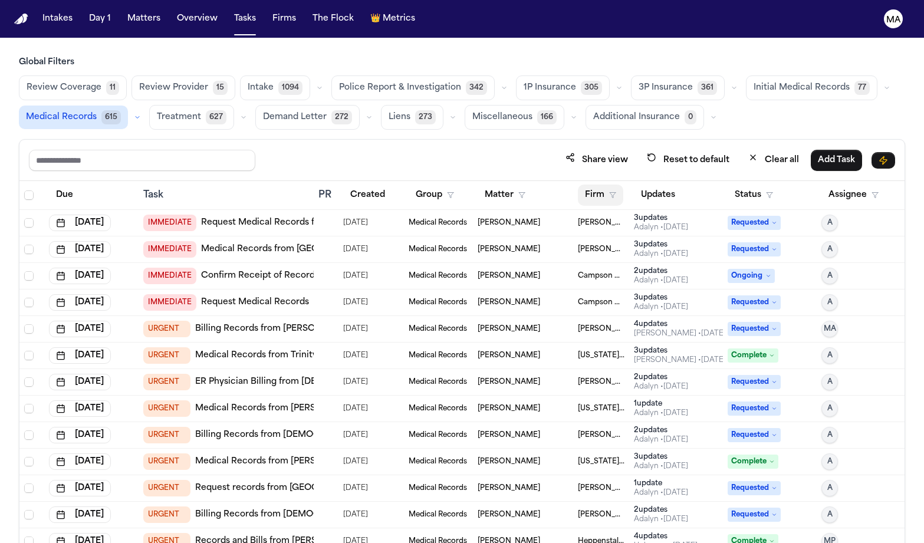
click at [590, 184] on button "Firm" at bounding box center [600, 194] width 45 height 21
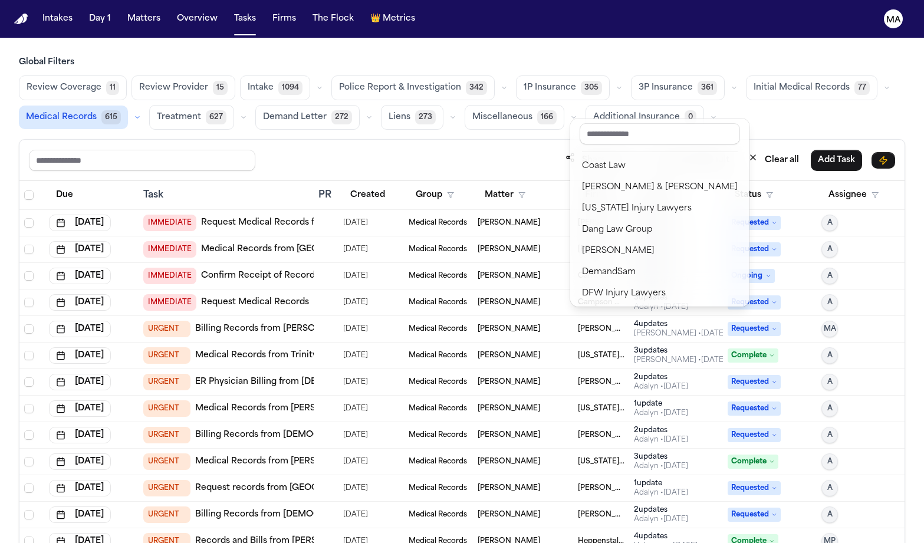
scroll to position [242, 0]
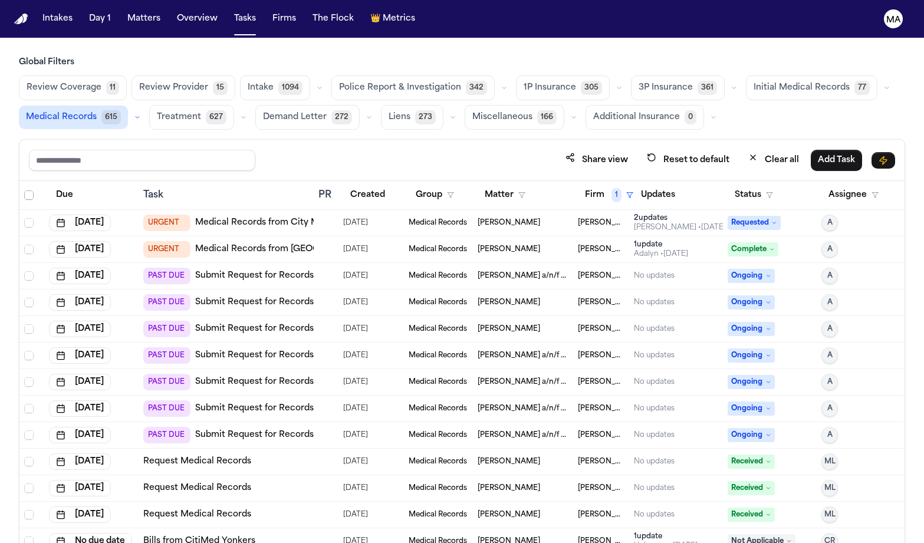
click at [24, 190] on span "Select all" at bounding box center [28, 194] width 9 height 9
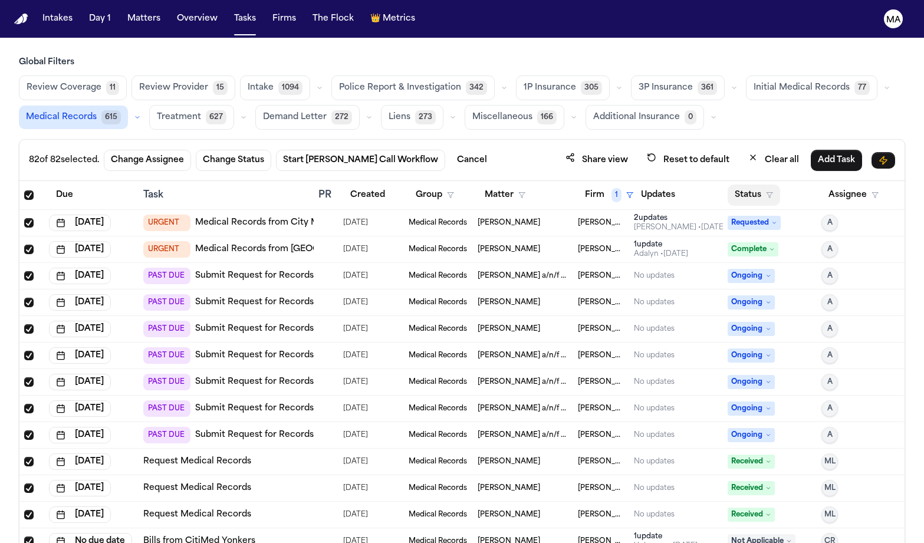
click at [741, 184] on button "Status" at bounding box center [753, 194] width 52 height 21
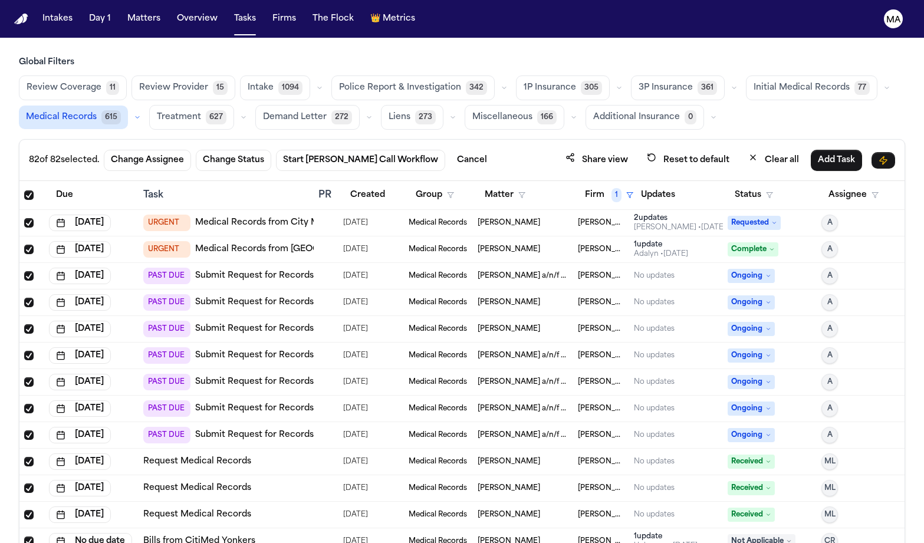
click at [24, 190] on span "Select all" at bounding box center [28, 194] width 9 height 9
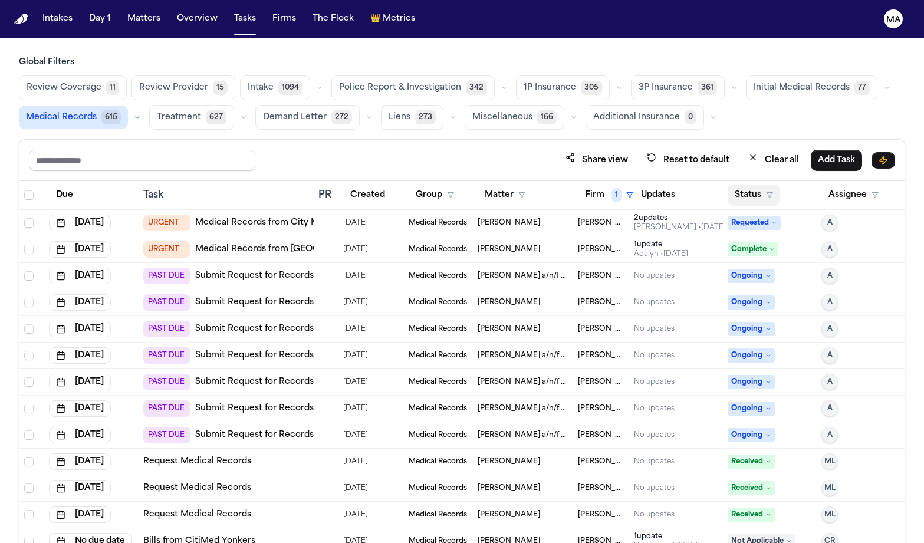
click at [734, 184] on button "Status" at bounding box center [753, 194] width 52 height 21
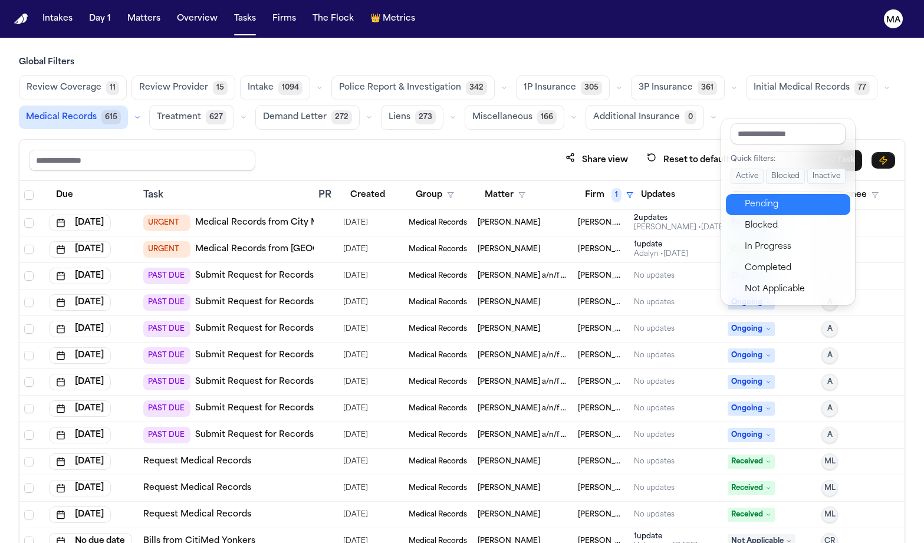
click at [752, 197] on div "Pending" at bounding box center [793, 204] width 98 height 14
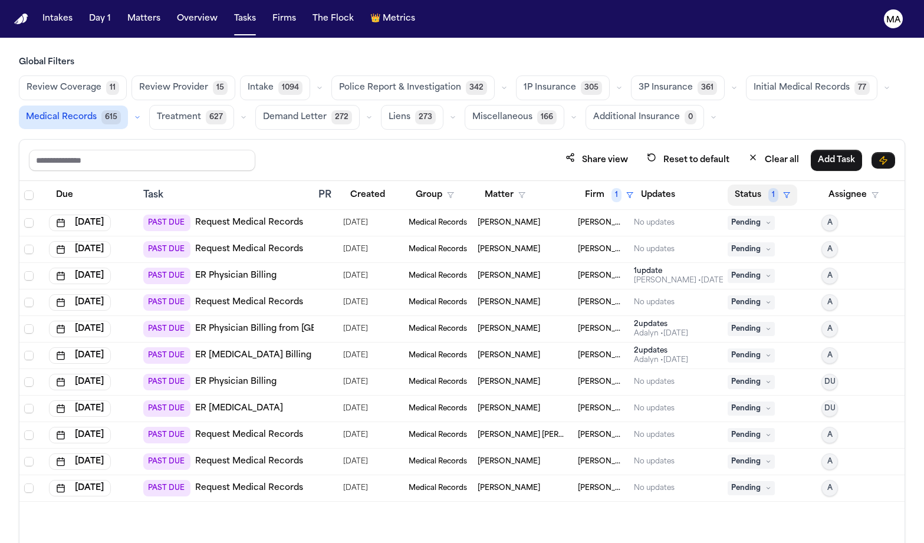
click at [741, 184] on button "Status 1" at bounding box center [762, 194] width 70 height 21
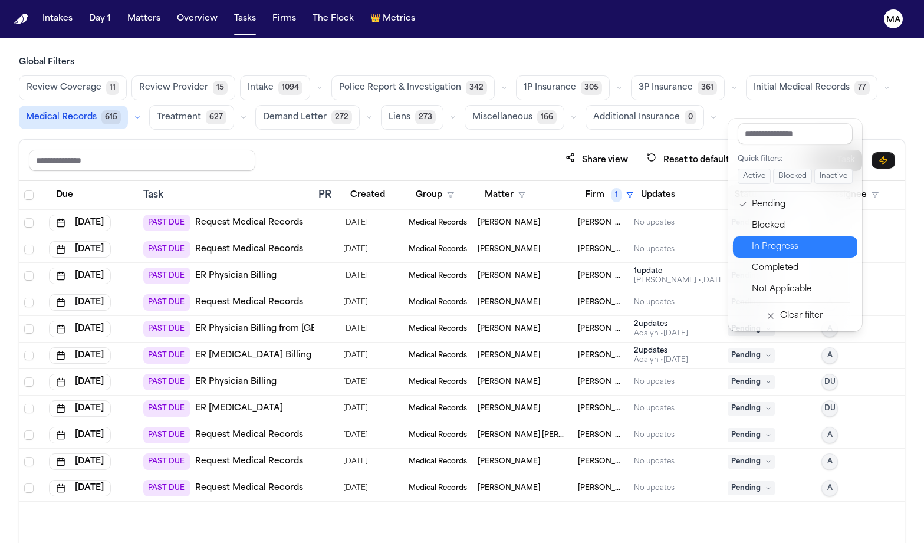
click at [757, 240] on div "In Progress" at bounding box center [801, 247] width 98 height 14
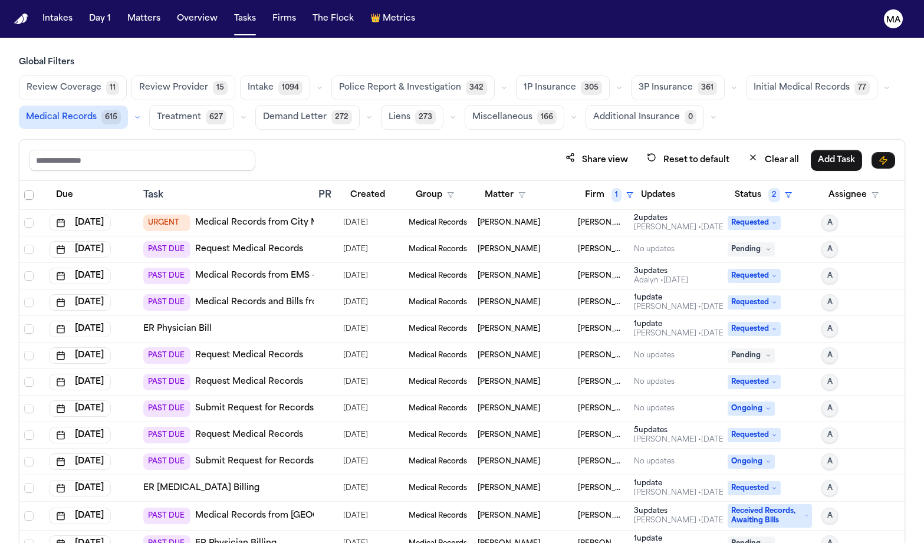
click at [24, 190] on span "Select all" at bounding box center [28, 194] width 9 height 9
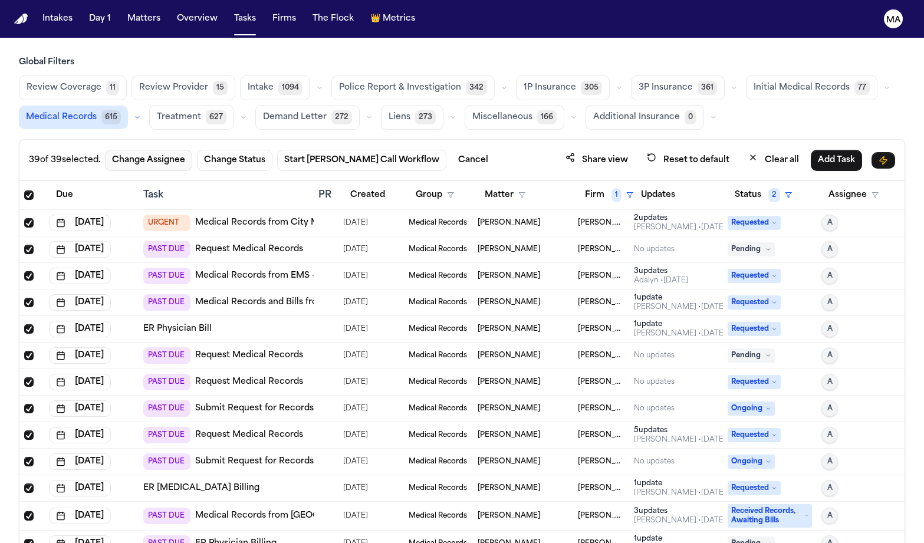
click at [111, 150] on button "Change Assignee" at bounding box center [148, 160] width 87 height 21
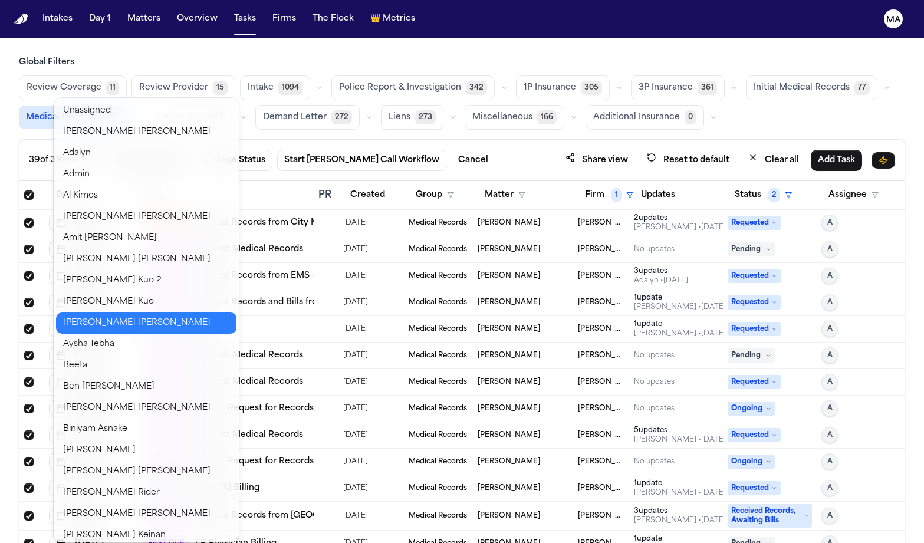
click at [89, 312] on button "Anna Contreras" at bounding box center [146, 322] width 180 height 21
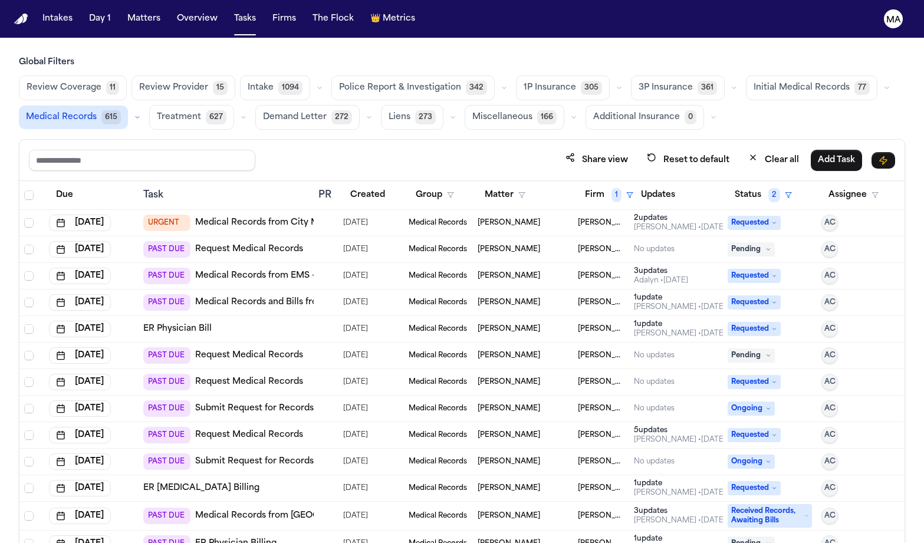
click at [259, 140] on div "Share view Reset to default Clear all Add Task" at bounding box center [461, 160] width 885 height 41
click at [123, 12] on button "Matters" at bounding box center [144, 18] width 42 height 21
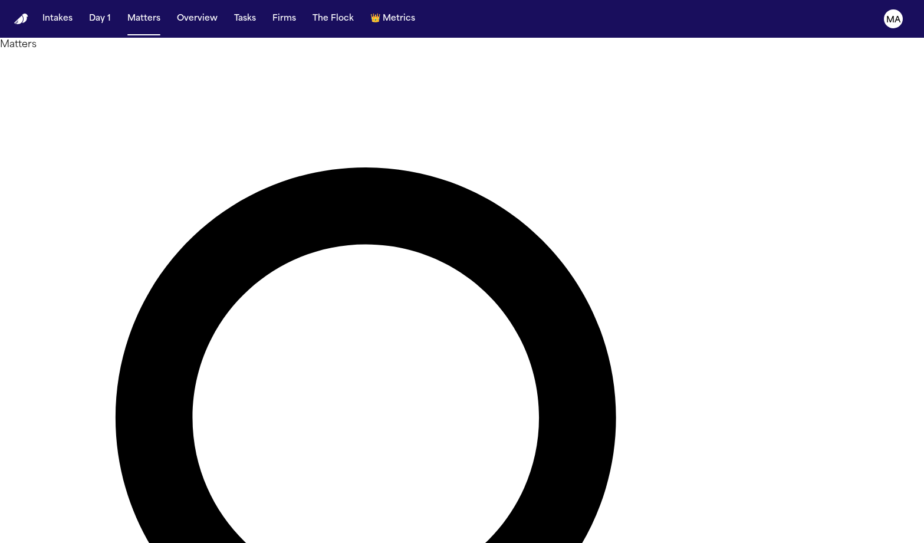
type input "*******"
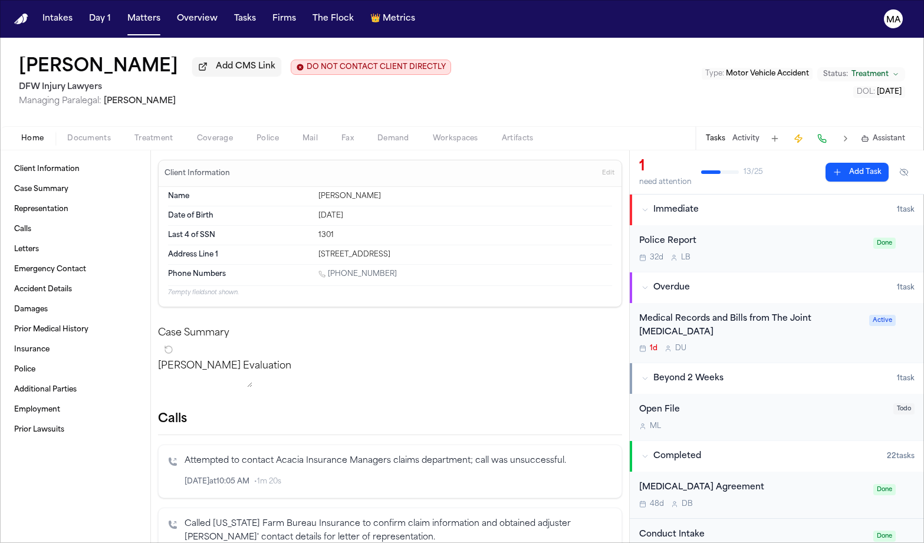
click at [77, 131] on button "Documents" at bounding box center [88, 138] width 67 height 14
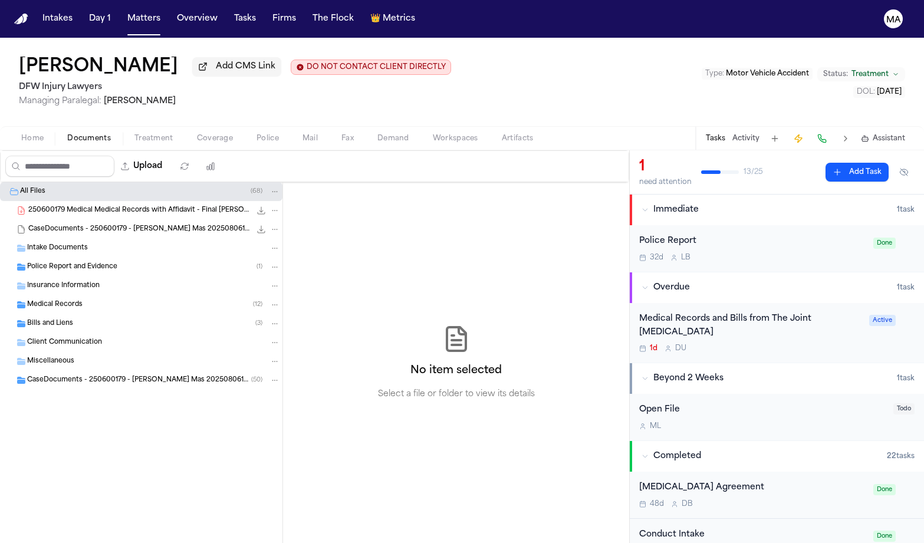
click at [377, 134] on span "Demand" at bounding box center [393, 138] width 32 height 9
select select "**********"
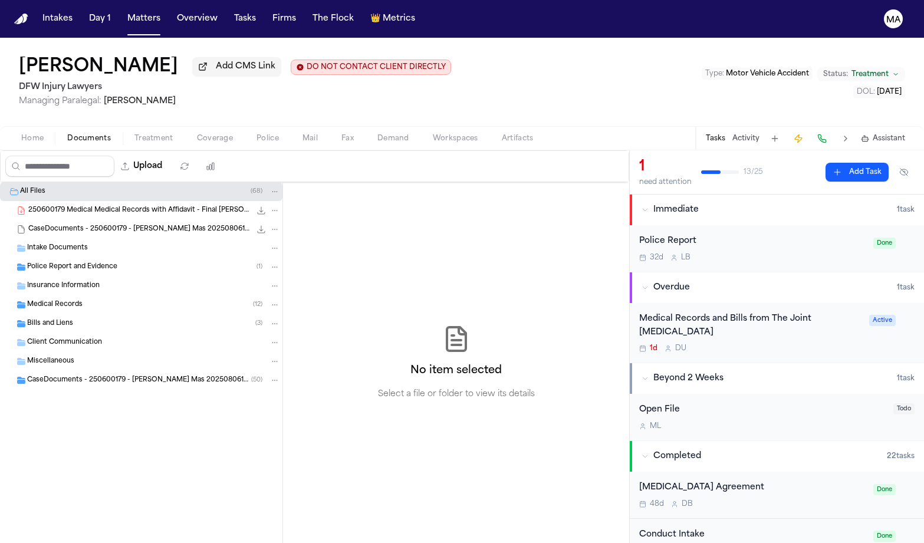
select select "**********"
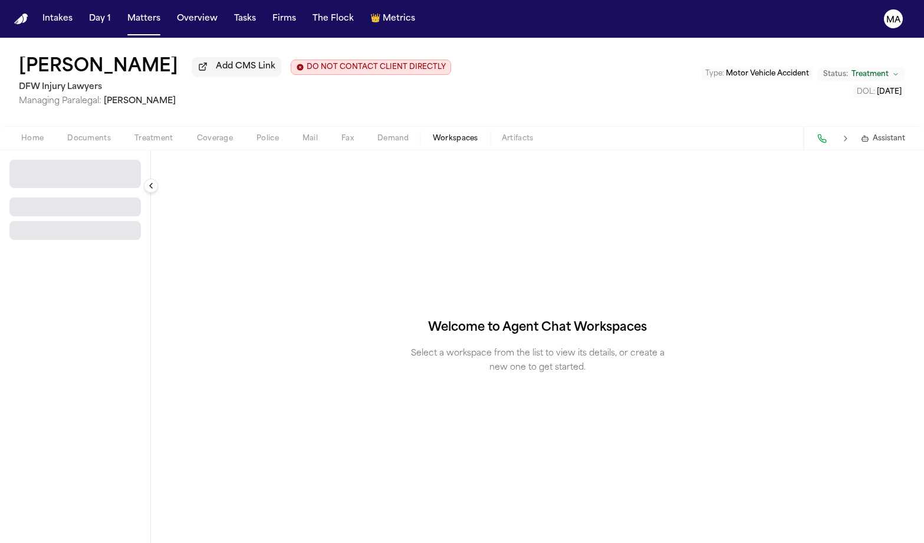
click at [433, 134] on span "Workspaces" at bounding box center [455, 138] width 45 height 9
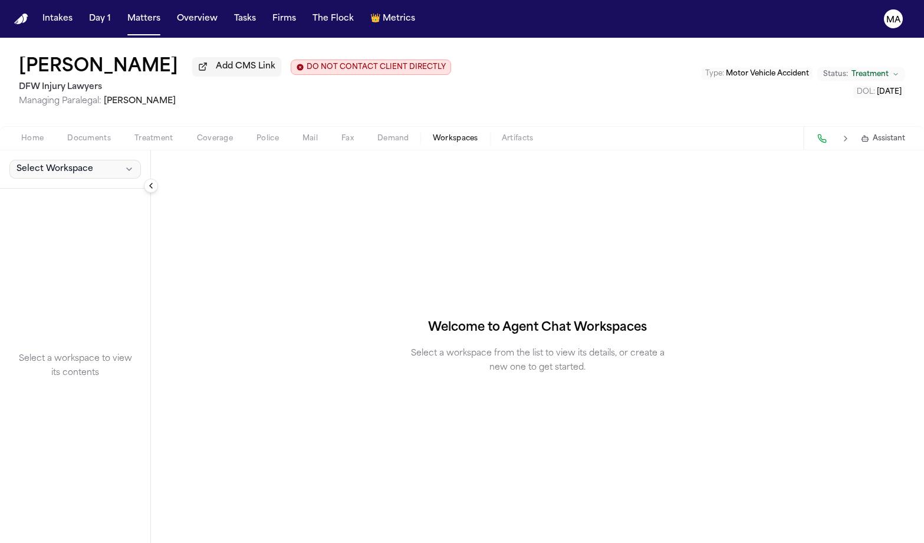
click at [58, 160] on button "Select Workspace" at bounding box center [74, 169] width 131 height 19
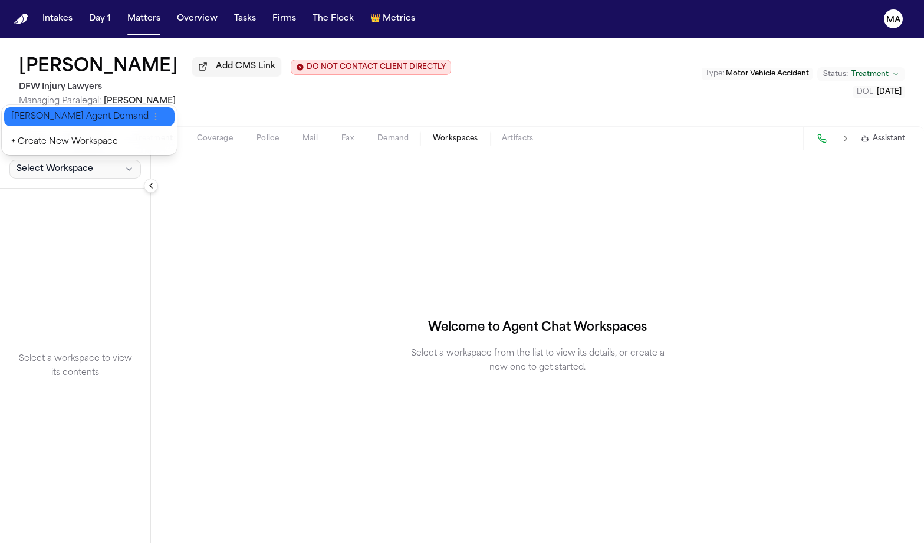
click at [54, 111] on span "Finch Agent Demand" at bounding box center [79, 117] width 137 height 12
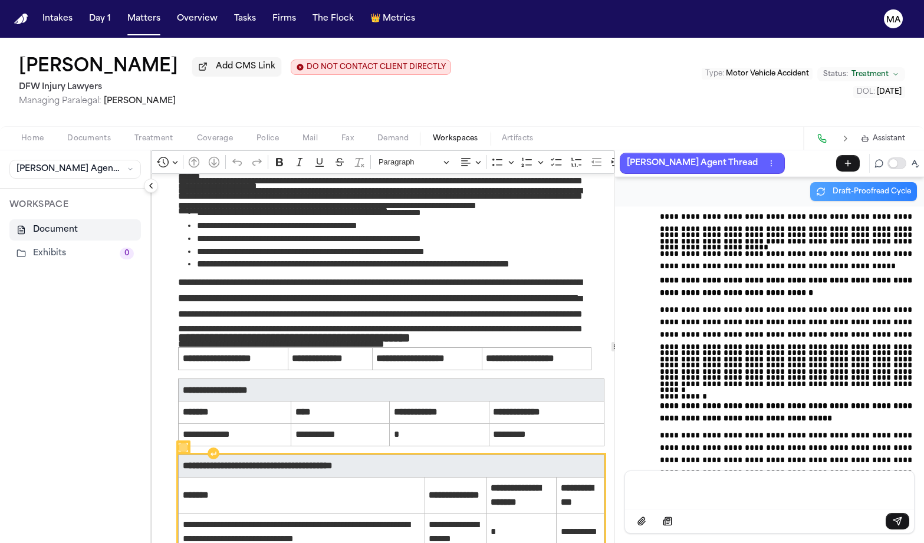
scroll to position [435, 0]
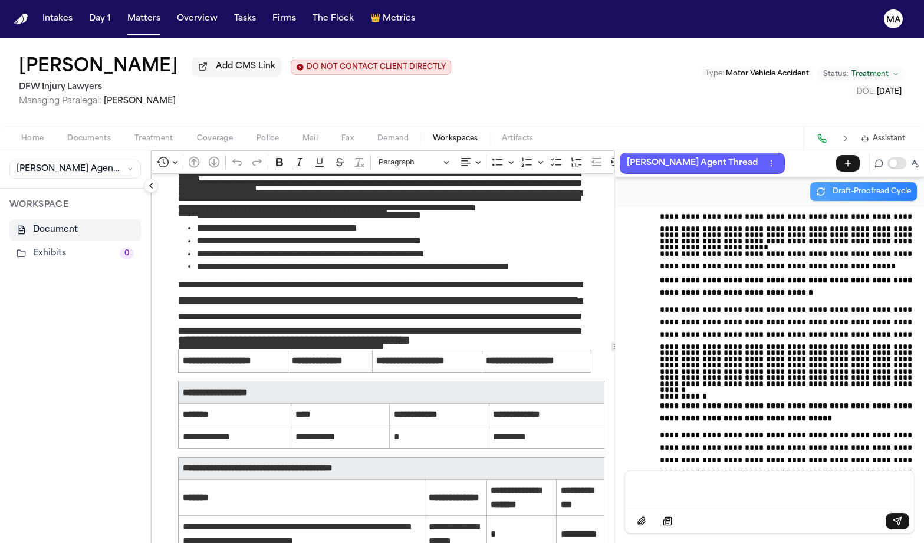
click at [272, 126] on div "Home Documents Treatment Coverage Police Mail Fax Demand Workspaces Artifacts A…" at bounding box center [462, 138] width 924 height 24
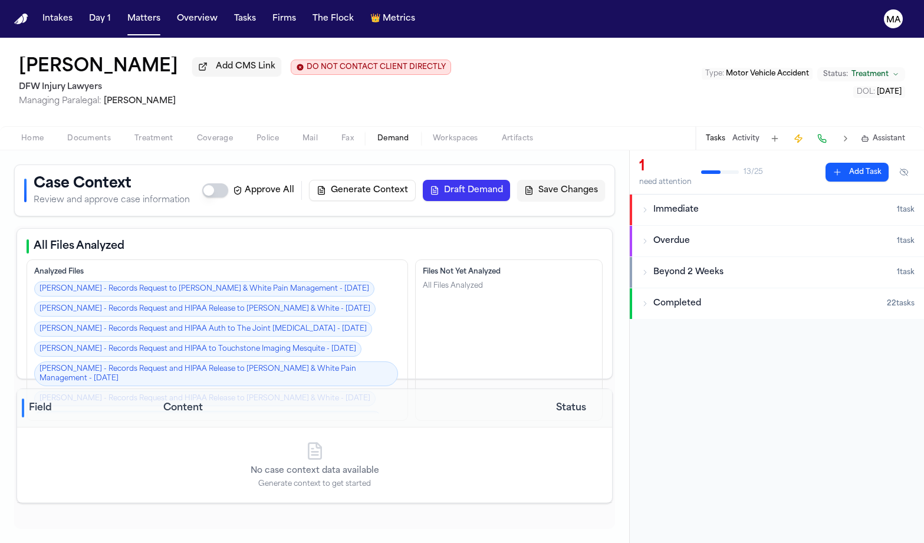
click at [377, 134] on span "Demand" at bounding box center [393, 138] width 32 height 9
select select "**********"
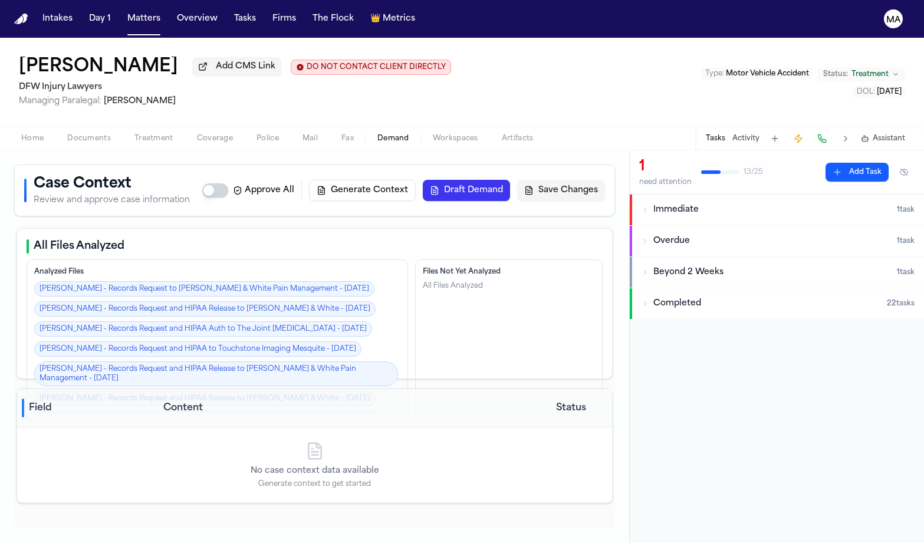
select select "**********"
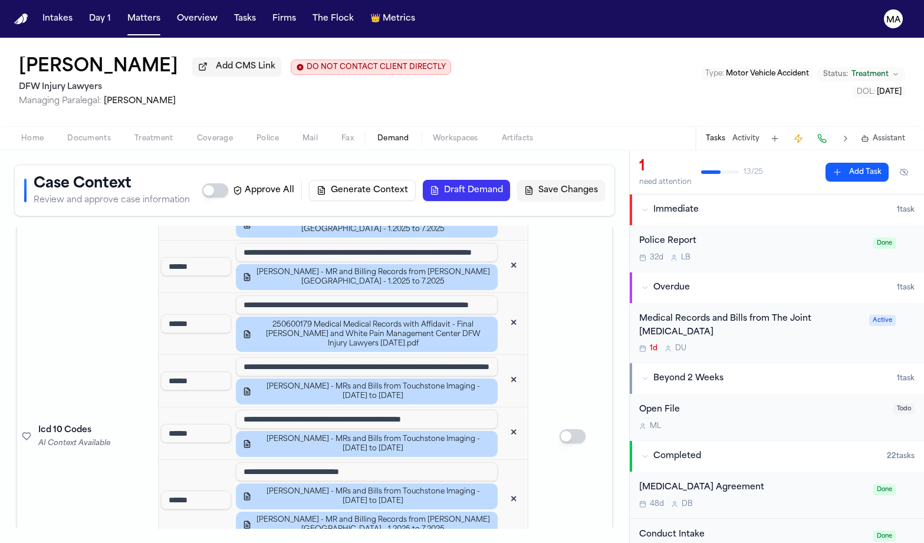
scroll to position [2077, 0]
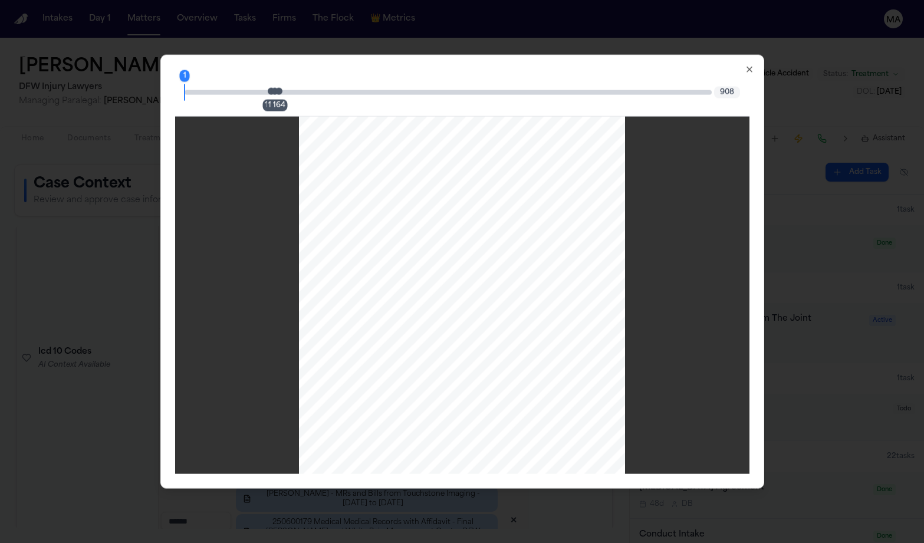
click at [288, 100] on div "164" at bounding box center [279, 106] width 17 height 12
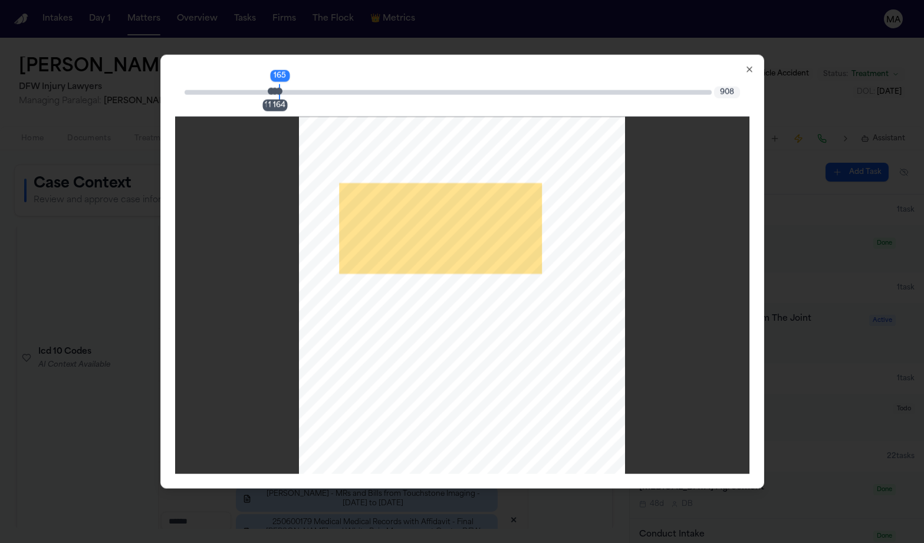
click at [288, 100] on div "164" at bounding box center [279, 106] width 17 height 12
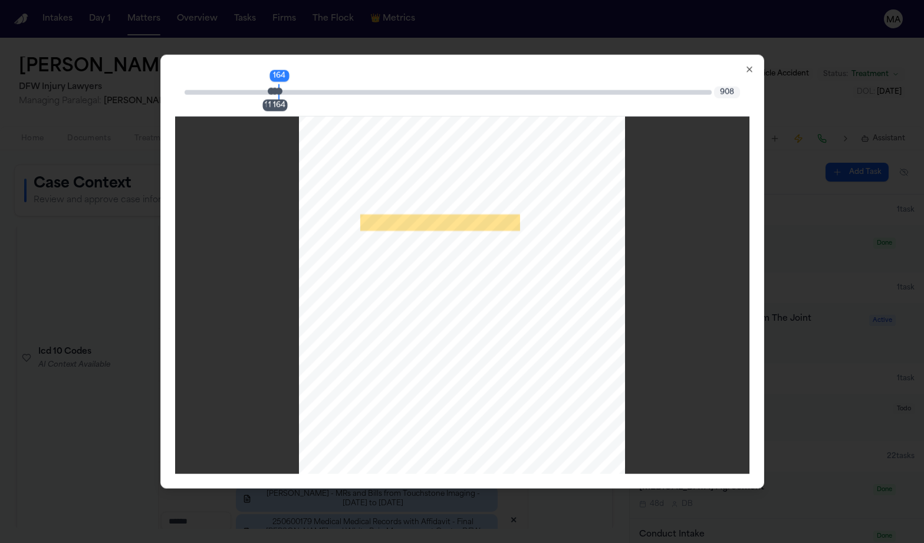
scroll to position [69810, 0]
click at [288, 100] on div "164" at bounding box center [279, 106] width 17 height 12
click at [747, 67] on icon "button" at bounding box center [749, 69] width 5 height 5
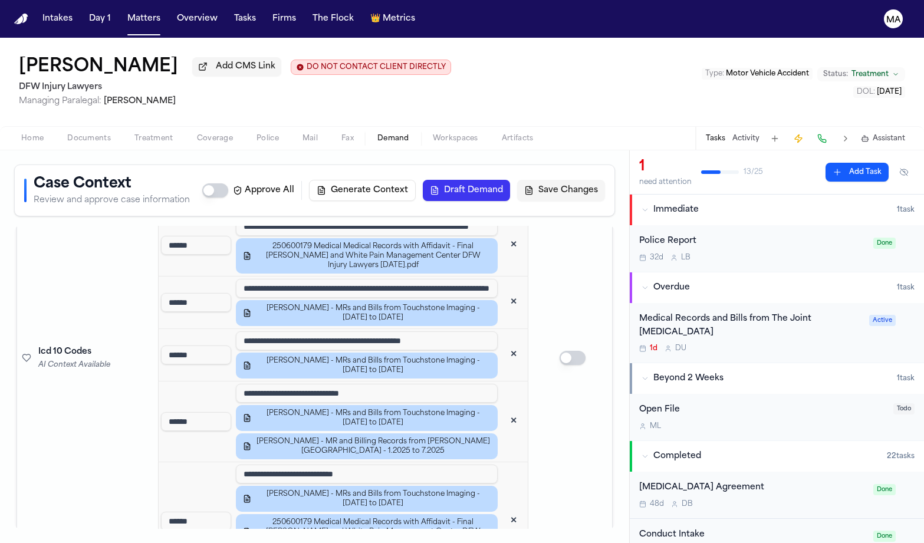
scroll to position [2097, 0]
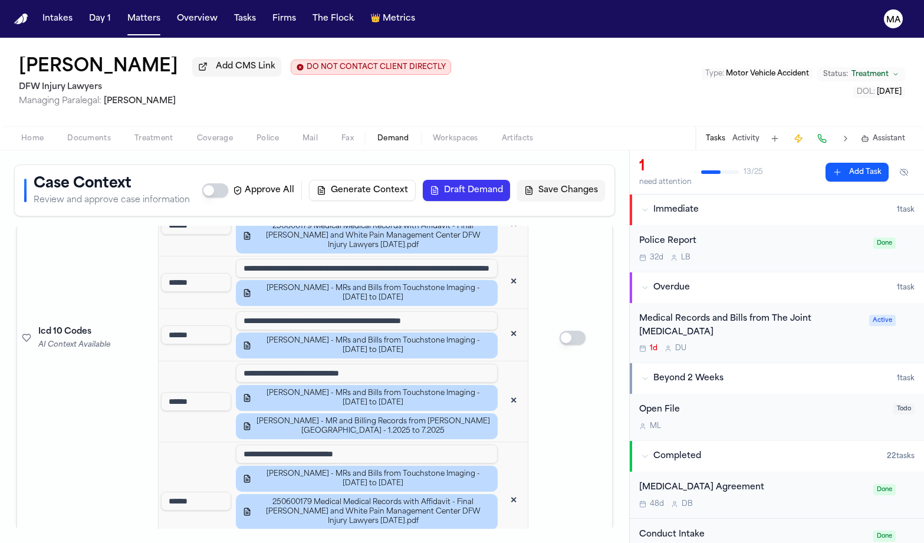
click at [365, 64] on div "Vanessa Hansken Add CMS Link DO NOT CONTACT CLIENT DIRECTLY DO NOT CONTACT DFW …" at bounding box center [462, 82] width 924 height 88
click at [364, 53] on div "Vanessa Hansken Add CMS Link DO NOT CONTACT CLIENT DIRECTLY DO NOT CONTACT DFW …" at bounding box center [462, 82] width 924 height 88
click at [388, 50] on div "Vanessa Hansken Add CMS Link DO NOT CONTACT CLIENT DIRECTLY DO NOT CONTACT DFW …" at bounding box center [462, 82] width 924 height 88
click at [229, 9] on button "Tasks" at bounding box center [244, 18] width 31 height 21
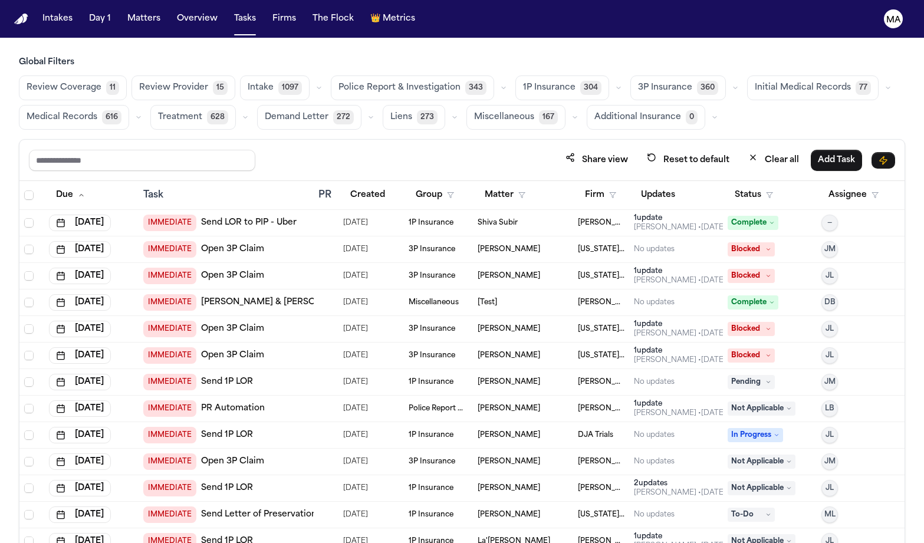
click at [97, 111] on span "Medical Records" at bounding box center [62, 117] width 71 height 12
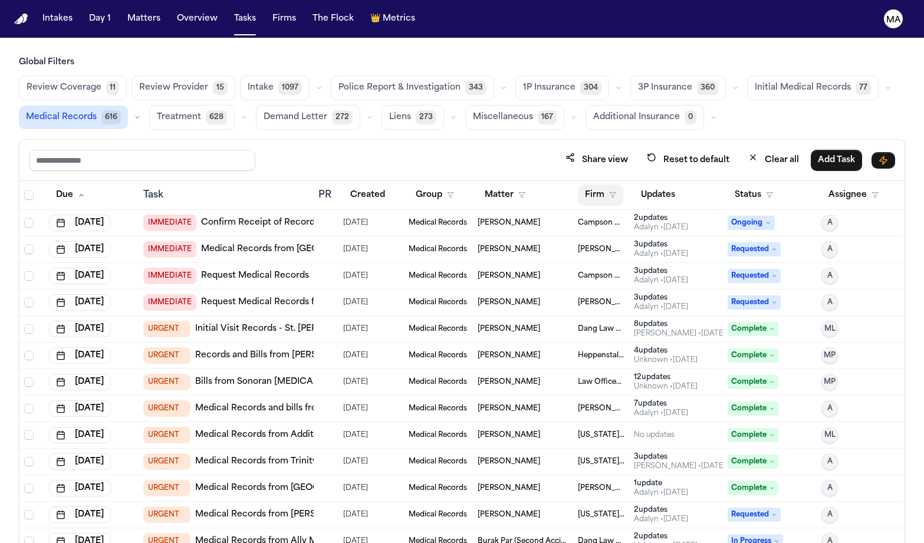
click at [585, 184] on button "Firm" at bounding box center [600, 194] width 45 height 21
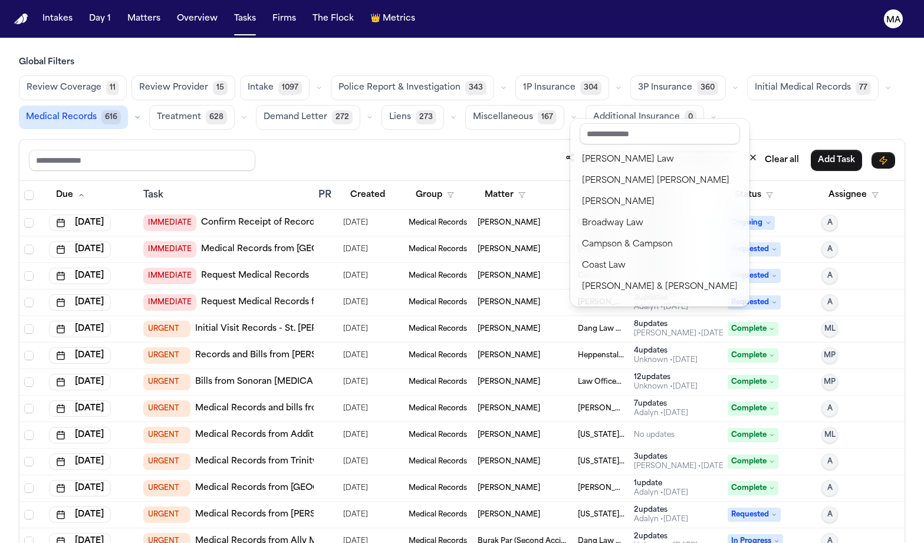
scroll to position [114, 0]
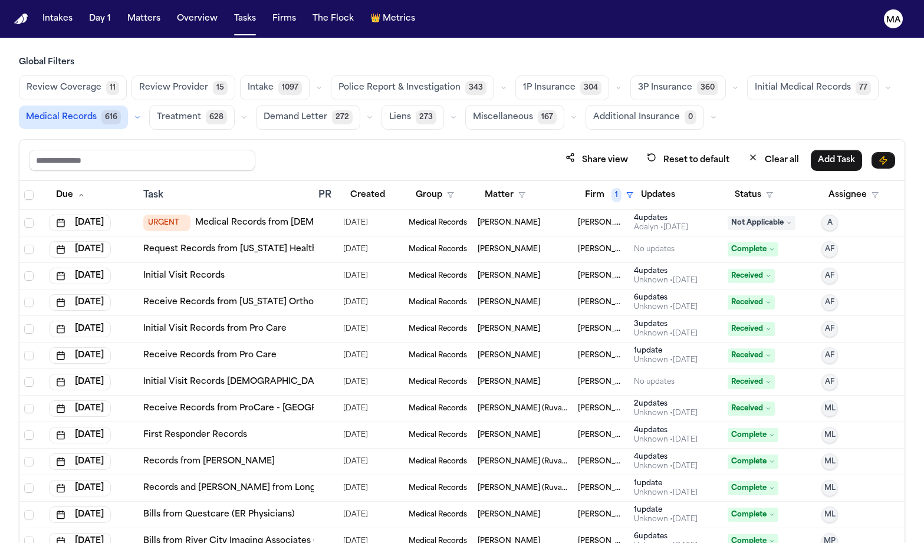
click at [388, 149] on div "Share view Reset to default Clear all Add Task" at bounding box center [462, 160] width 866 height 22
click at [742, 184] on button "Status" at bounding box center [753, 194] width 52 height 21
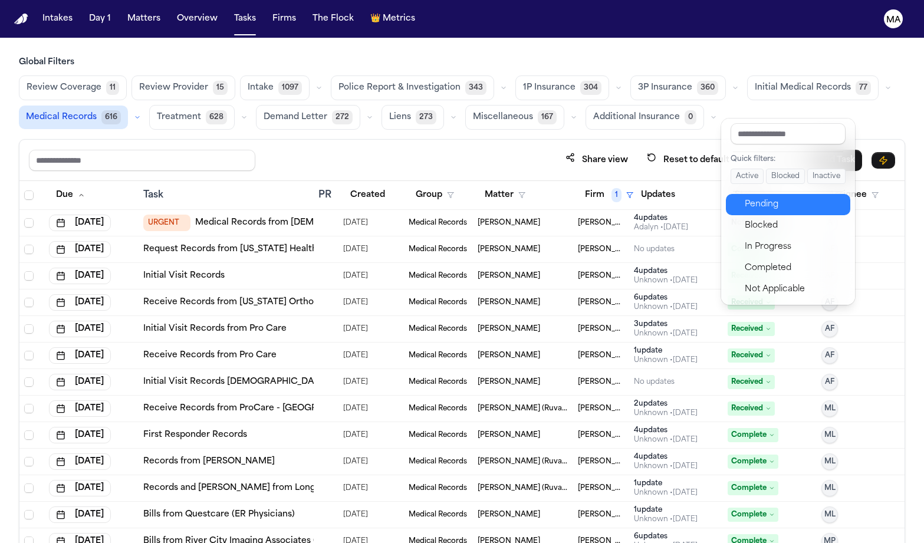
click at [759, 194] on button "Pending" at bounding box center [788, 204] width 124 height 21
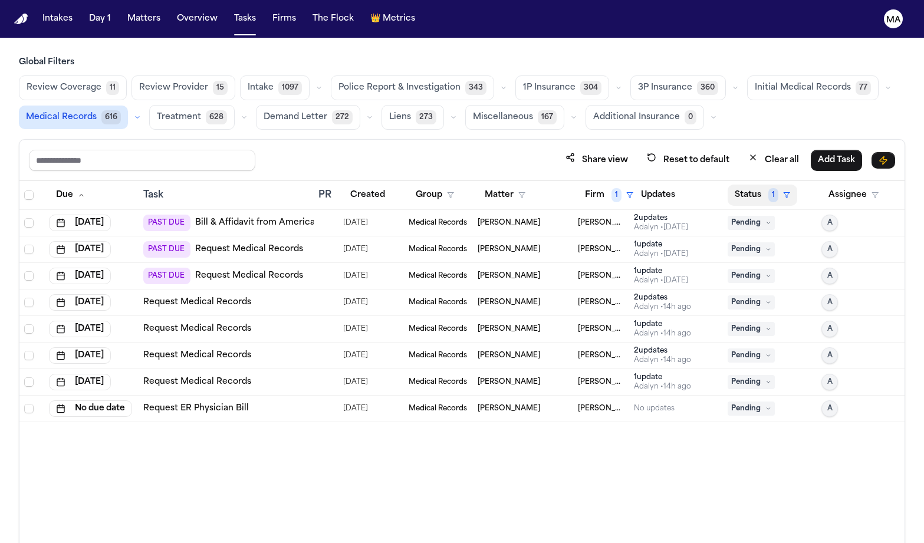
click at [746, 184] on button "Status 1" at bounding box center [762, 194] width 70 height 21
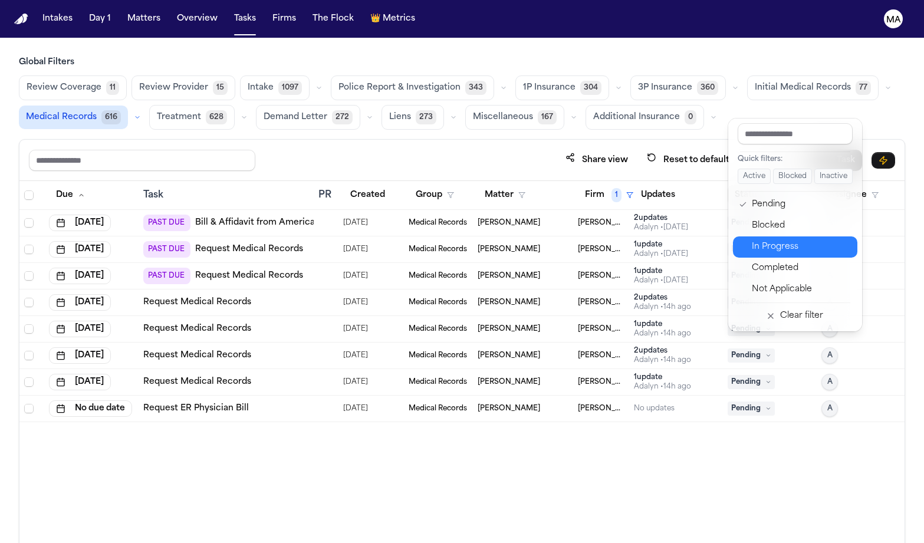
click at [758, 240] on div "In Progress" at bounding box center [801, 247] width 98 height 14
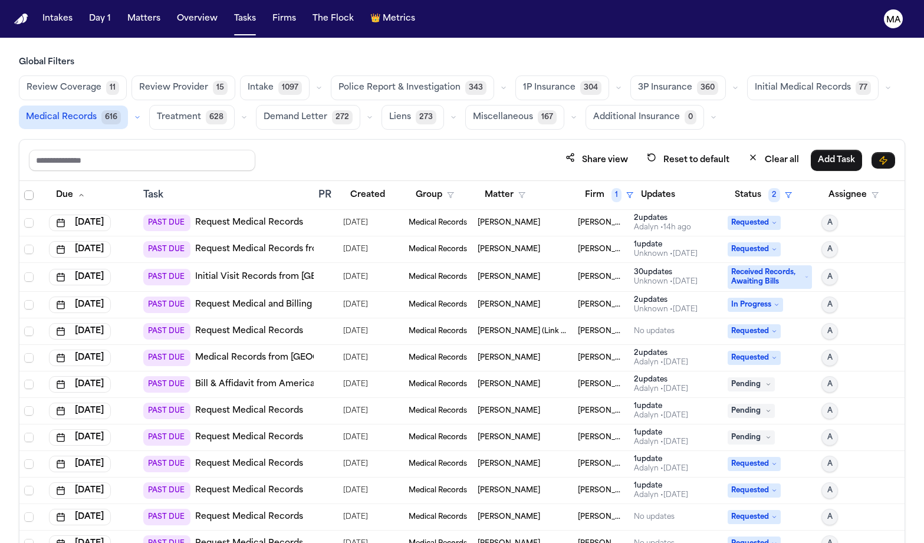
click at [24, 190] on span "Select all" at bounding box center [28, 194] width 9 height 9
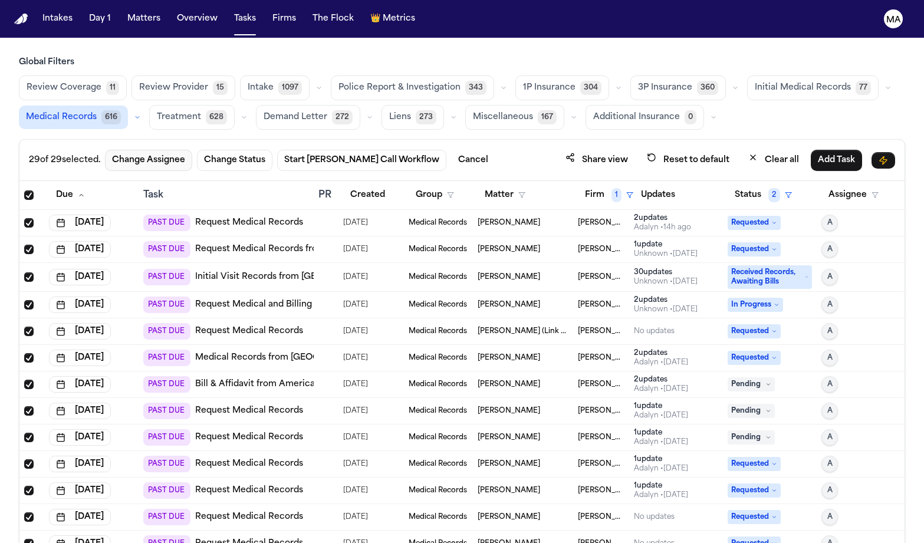
click at [110, 150] on button "Change Assignee" at bounding box center [148, 160] width 87 height 21
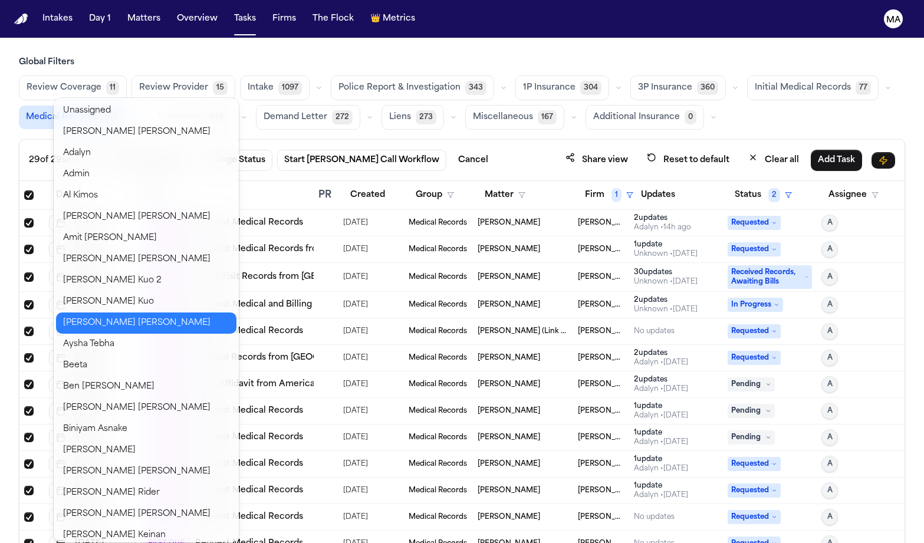
click at [91, 312] on button "Anna Contreras" at bounding box center [146, 322] width 180 height 21
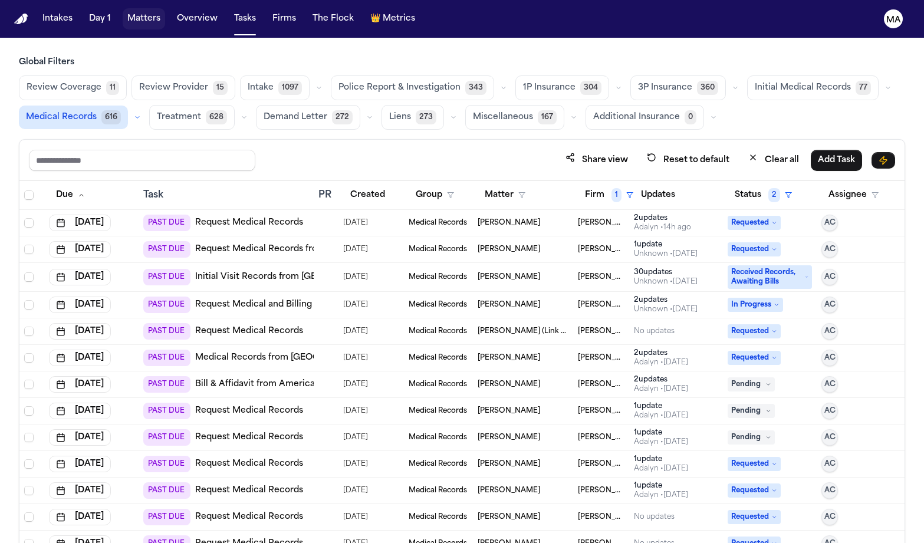
click at [123, 14] on button "Matters" at bounding box center [144, 18] width 42 height 21
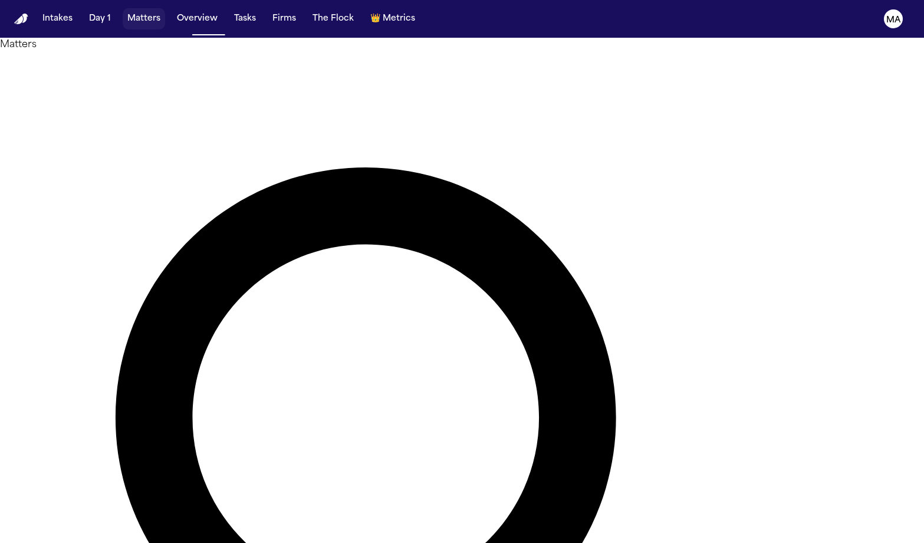
click at [123, 12] on button "Matters" at bounding box center [144, 18] width 42 height 21
drag, startPoint x: 661, startPoint y: 54, endPoint x: 550, endPoint y: 49, distance: 111.5
click at [550, 52] on div "******* Overview Add Matter" at bounding box center [462, 528] width 924 height 952
type input "******"
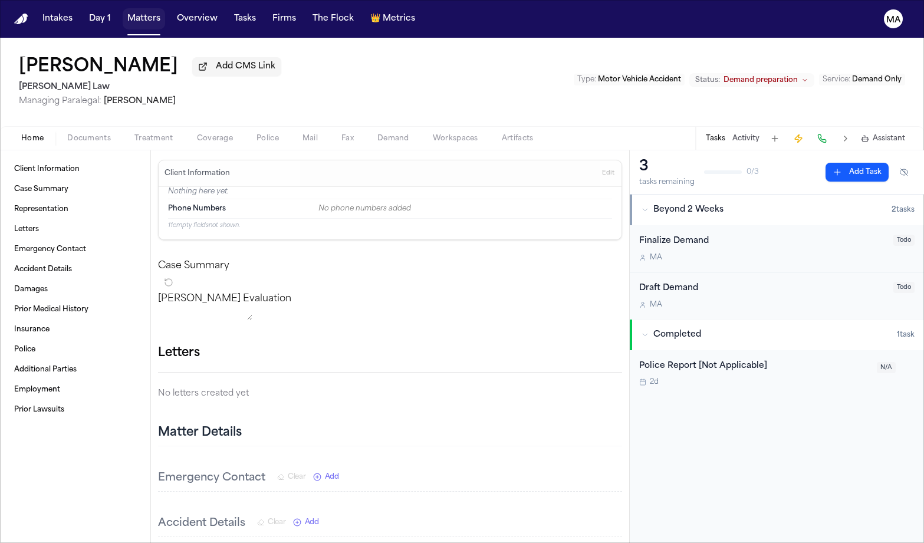
click at [123, 12] on button "Matters" at bounding box center [144, 18] width 42 height 21
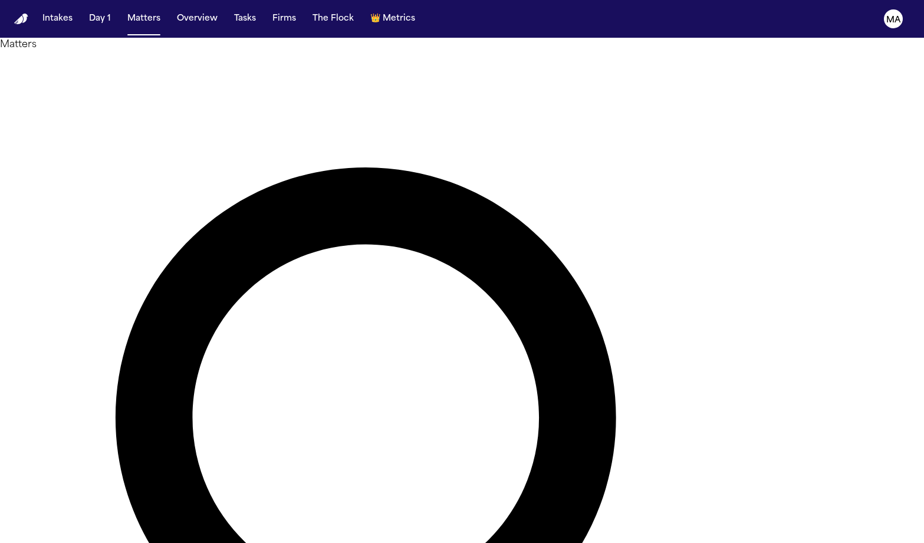
drag, startPoint x: 618, startPoint y: 62, endPoint x: 611, endPoint y: 58, distance: 8.7
drag, startPoint x: 613, startPoint y: 50, endPoint x: 584, endPoint y: 55, distance: 29.8
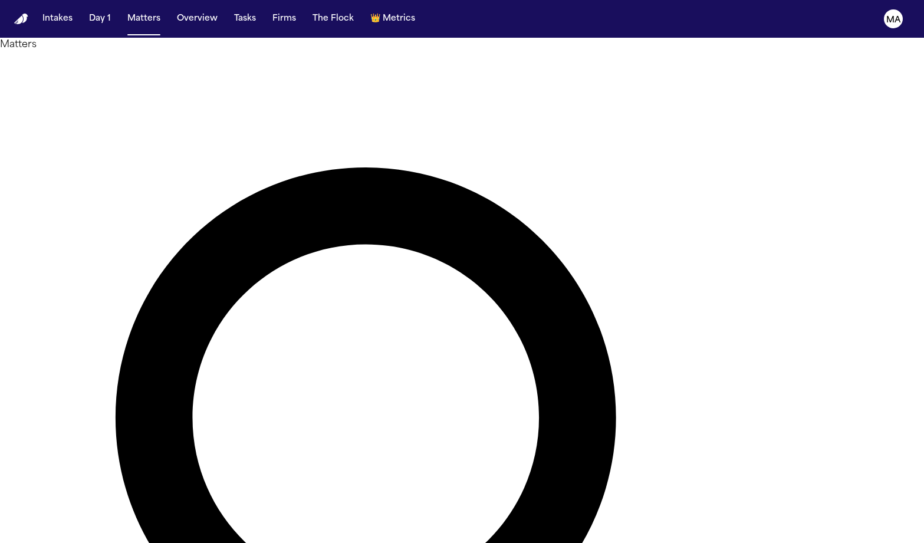
type input "*"
type input "**********"
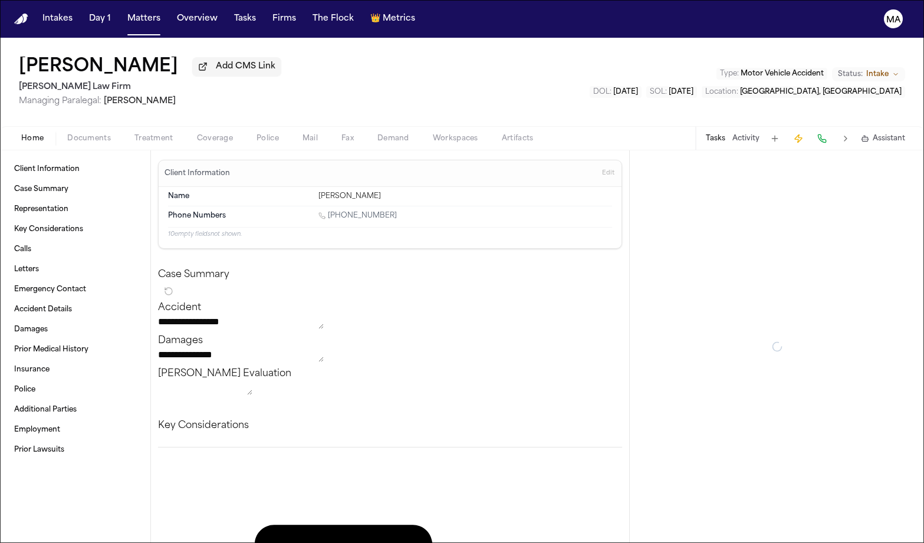
click at [123, 131] on button "Treatment" at bounding box center [154, 138] width 62 height 14
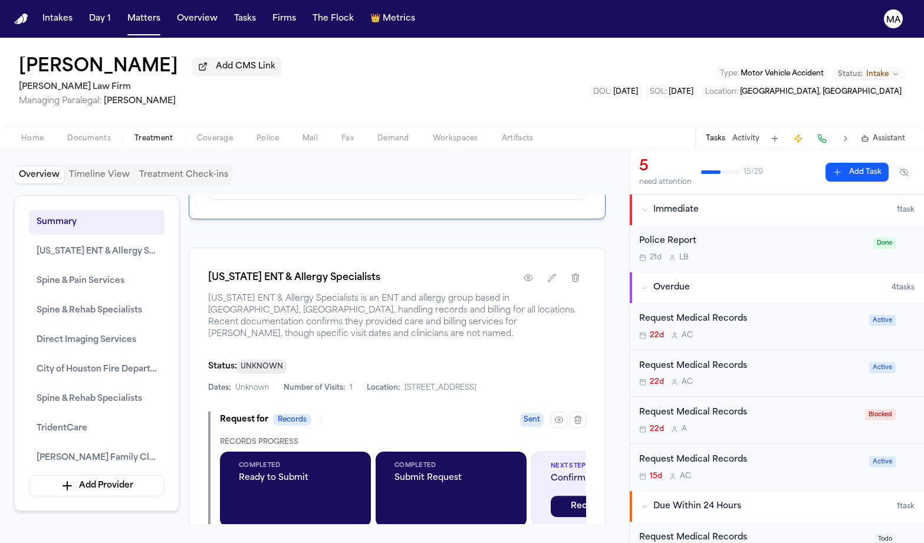
scroll to position [1085, 0]
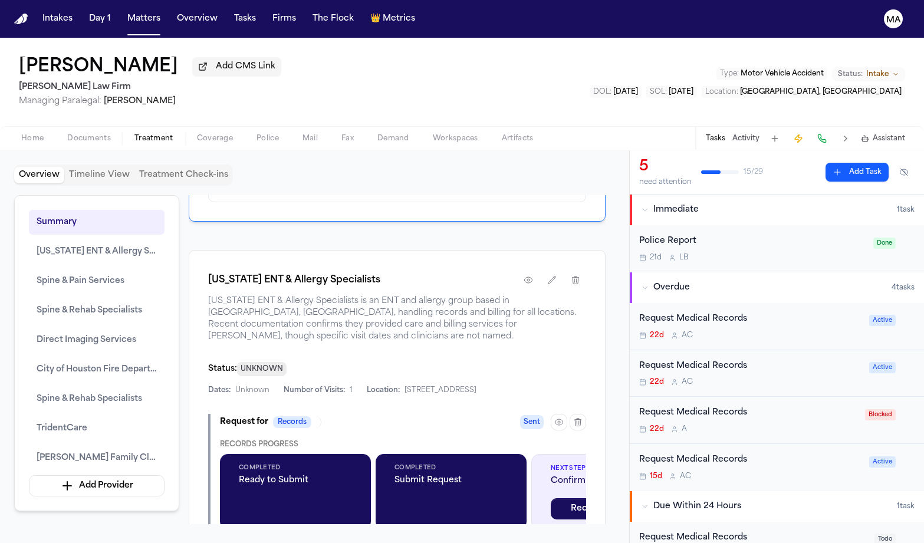
drag, startPoint x: 173, startPoint y: 214, endPoint x: 269, endPoint y: 217, distance: 96.1
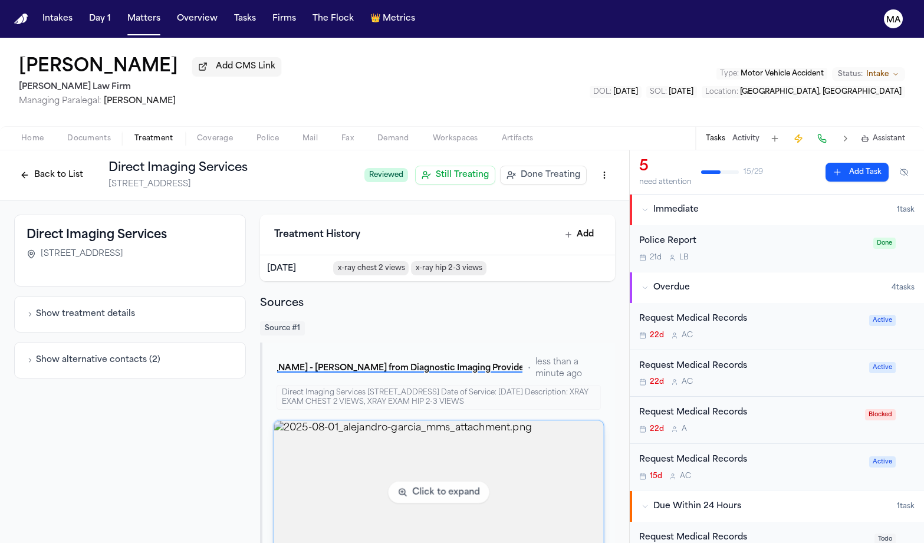
click at [345, 421] on img "View image 2025-08-01_alejandro-garcia_mms_attachment.png" at bounding box center [438, 492] width 329 height 143
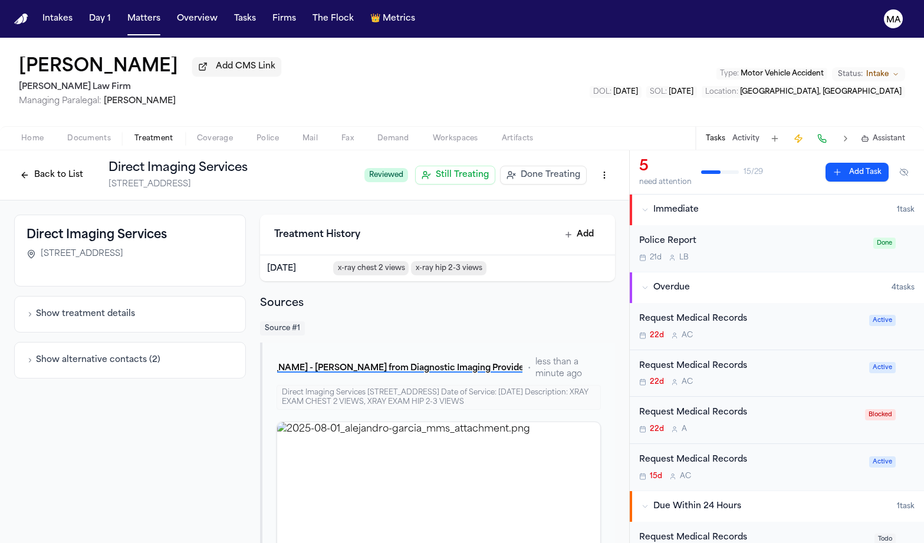
drag, startPoint x: 244, startPoint y: 148, endPoint x: 112, endPoint y: 149, distance: 132.0
click at [112, 248] on div "1301 W 34th Street, Suite 300, Houston, TX 77018" at bounding box center [130, 254] width 207 height 12
copy span "1301 W 34th Street, Suite 300, Houston, TX 77018"
click at [101, 296] on div "Show treatment details" at bounding box center [130, 314] width 232 height 37
click at [34, 311] on icon "button" at bounding box center [30, 314] width 7 height 7
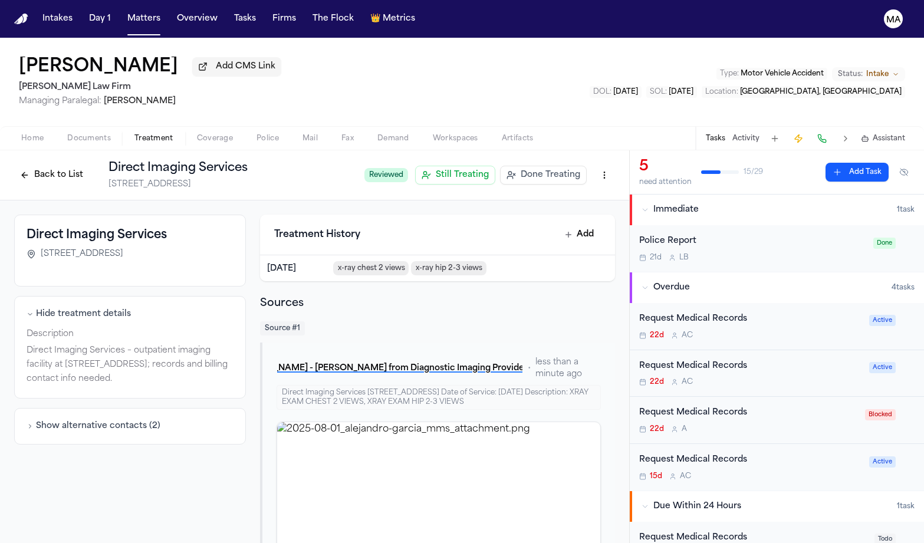
click at [34, 423] on icon "button" at bounding box center [30, 426] width 7 height 7
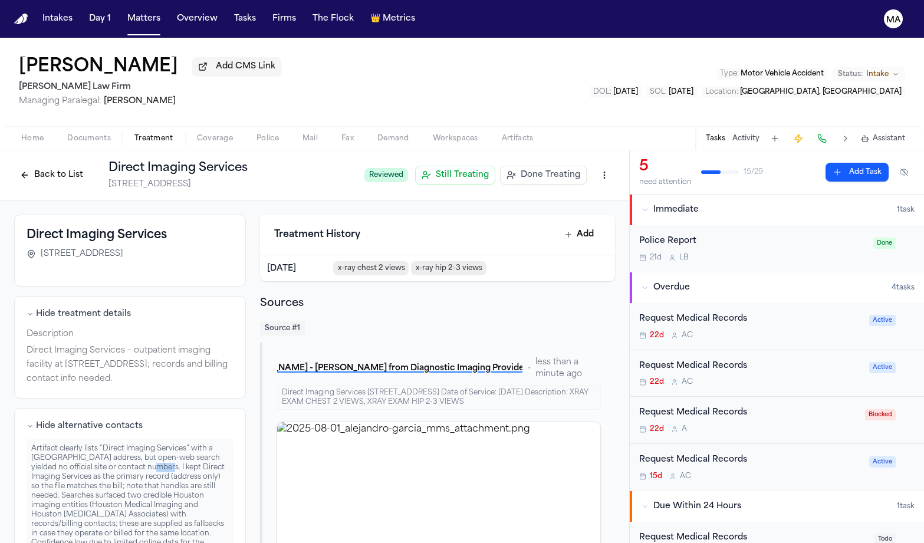
drag, startPoint x: 197, startPoint y: 263, endPoint x: 187, endPoint y: 261, distance: 10.9
click at [187, 439] on div "Artifact clearly lists “Direct Imaging Services” with a Houston Heights address…" at bounding box center [130, 500] width 207 height 123
click at [226, 439] on div "Artifact clearly lists “Direct Imaging Services” with a Houston Heights address…" at bounding box center [130, 500] width 207 height 123
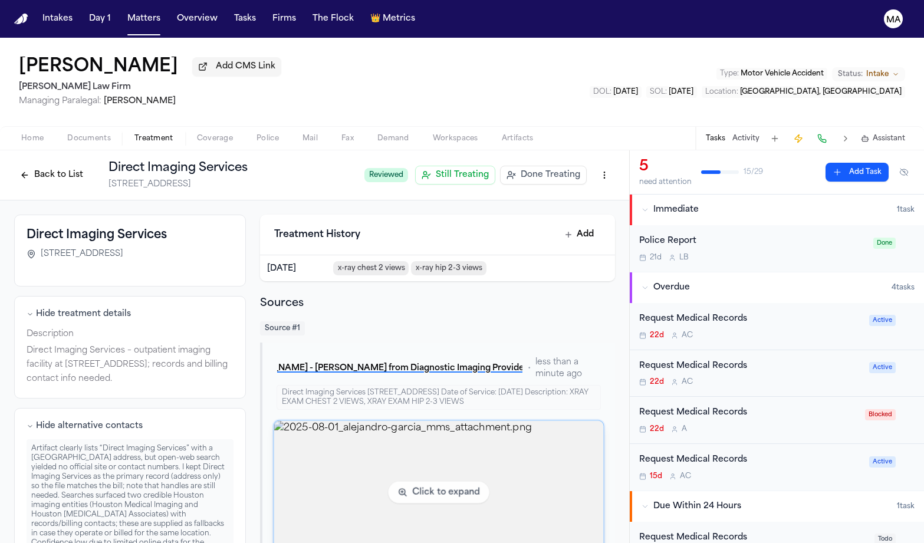
click at [348, 421] on img "View image 2025-08-01_alejandro-garcia_mms_attachment.png" at bounding box center [438, 492] width 329 height 143
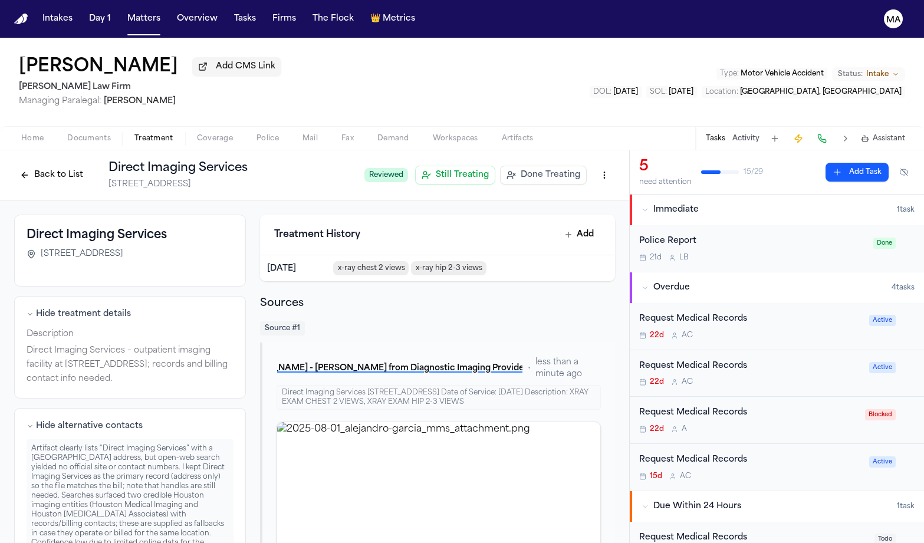
click at [127, 160] on div "Back to List Direct Imaging Services 1301 W 34th Street, Suite 300, Houston, TX…" at bounding box center [184, 175] width 341 height 31
click at [89, 166] on button "Back to List" at bounding box center [51, 175] width 75 height 19
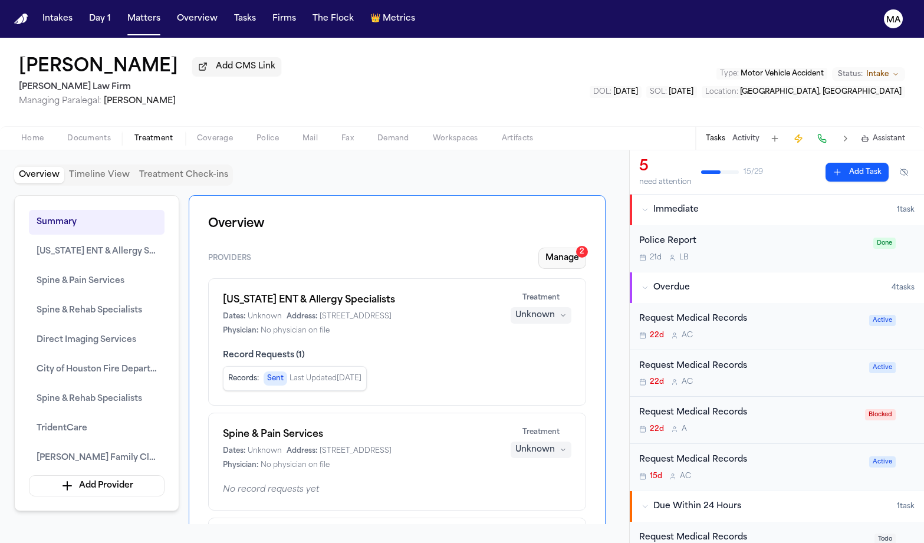
click at [578, 248] on button "Manage 2" at bounding box center [562, 258] width 48 height 21
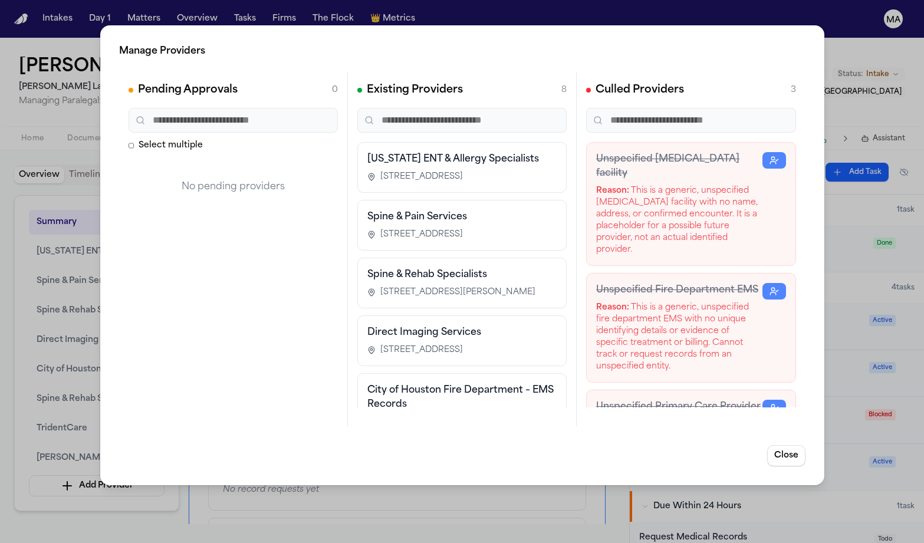
click at [94, 379] on div "Manage Providers Pending Approvals 0 Select multiple No pending providers Exist…" at bounding box center [462, 271] width 924 height 543
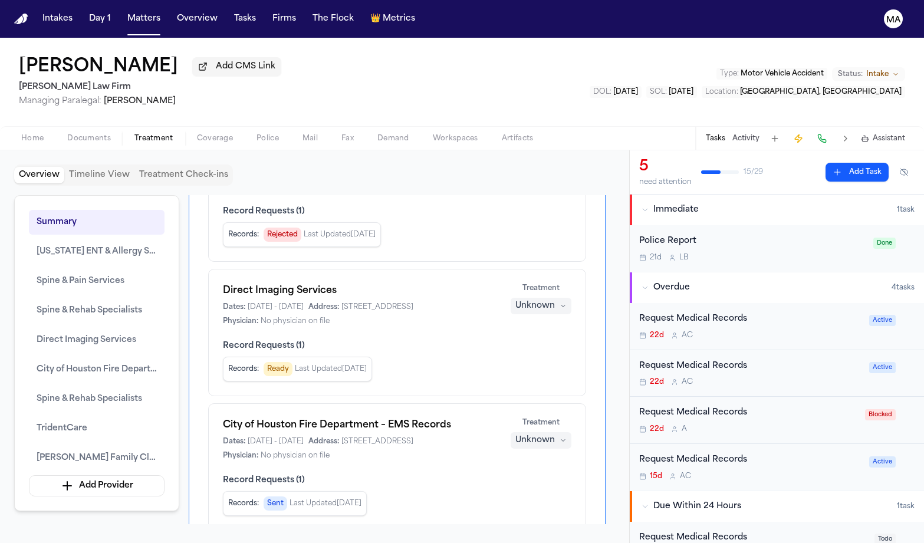
scroll to position [592, 0]
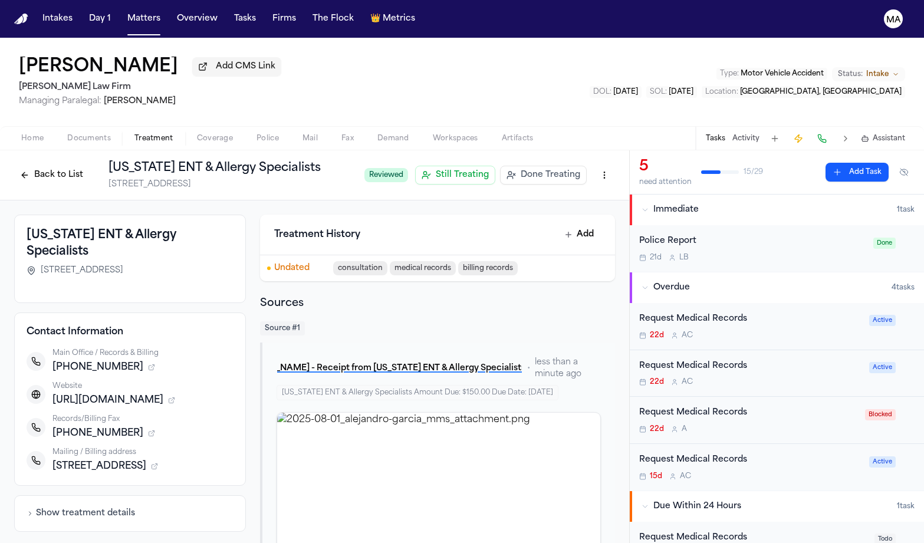
click at [89, 166] on button "Back to List" at bounding box center [51, 175] width 75 height 19
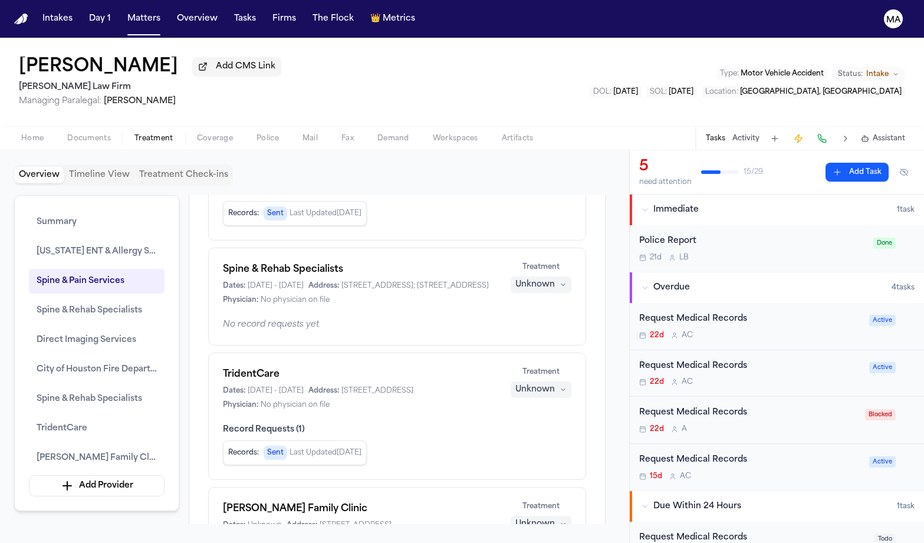
scroll to position [800, 0]
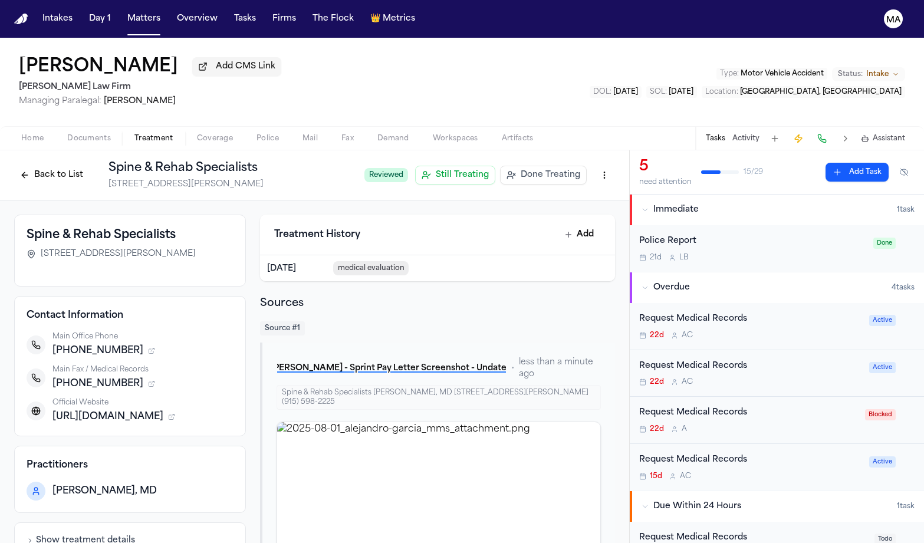
click at [89, 166] on button "Back to List" at bounding box center [51, 175] width 75 height 19
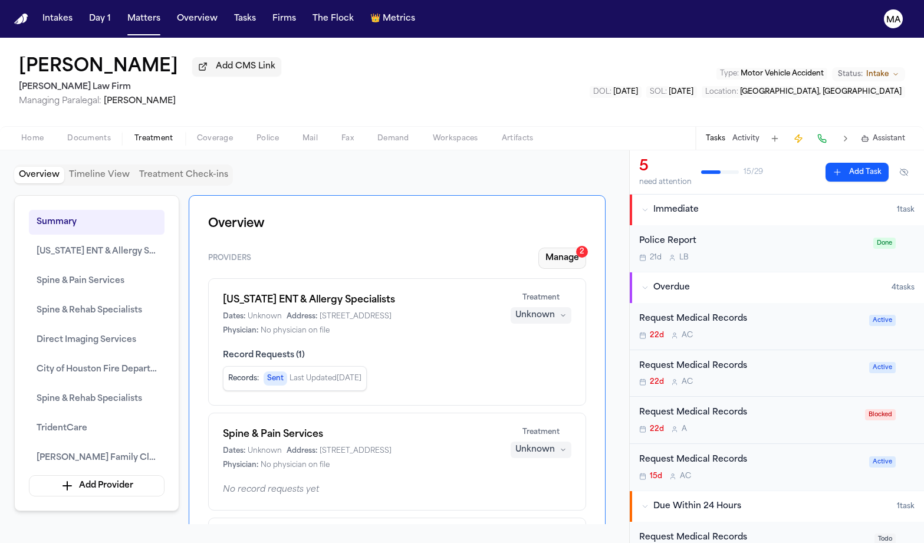
click at [585, 248] on button "Manage 2" at bounding box center [562, 258] width 48 height 21
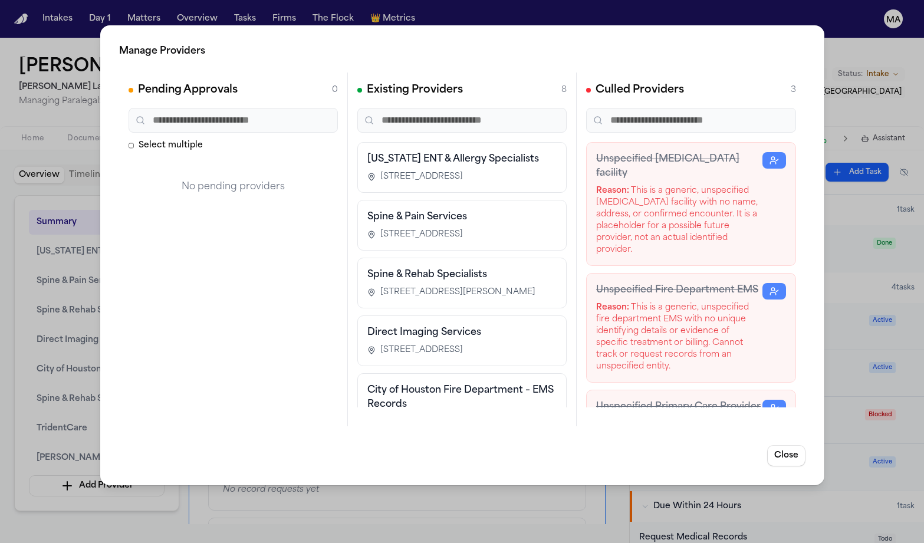
click at [235, 161] on div "No pending providers" at bounding box center [232, 187] width 209 height 52
click at [49, 301] on div "Manage Providers Pending Approvals 0 Select multiple No pending providers Exist…" at bounding box center [462, 271] width 924 height 543
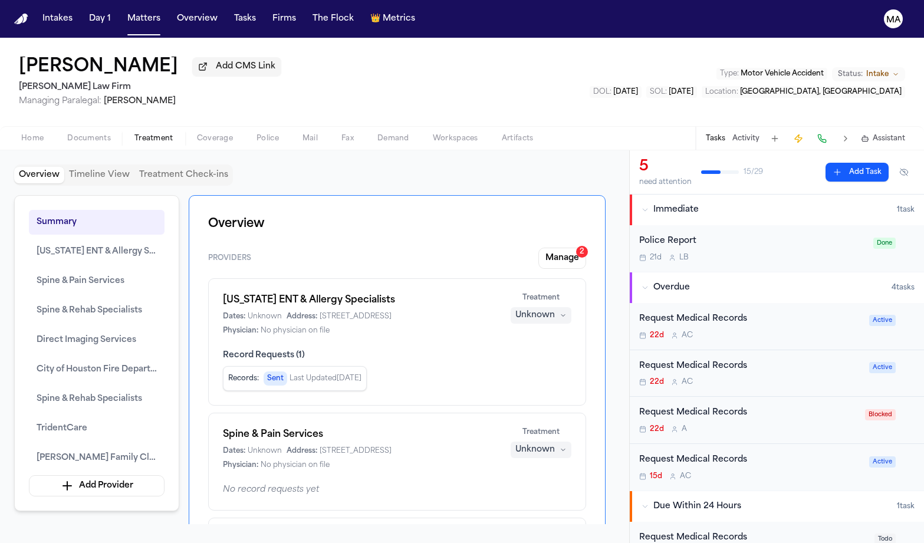
click at [91, 17] on nav "Intakes Day 1 Matters Overview Tasks Firms The Flock 👑 Metrics MA" at bounding box center [462, 19] width 924 height 38
click at [123, 9] on button "Matters" at bounding box center [144, 18] width 42 height 21
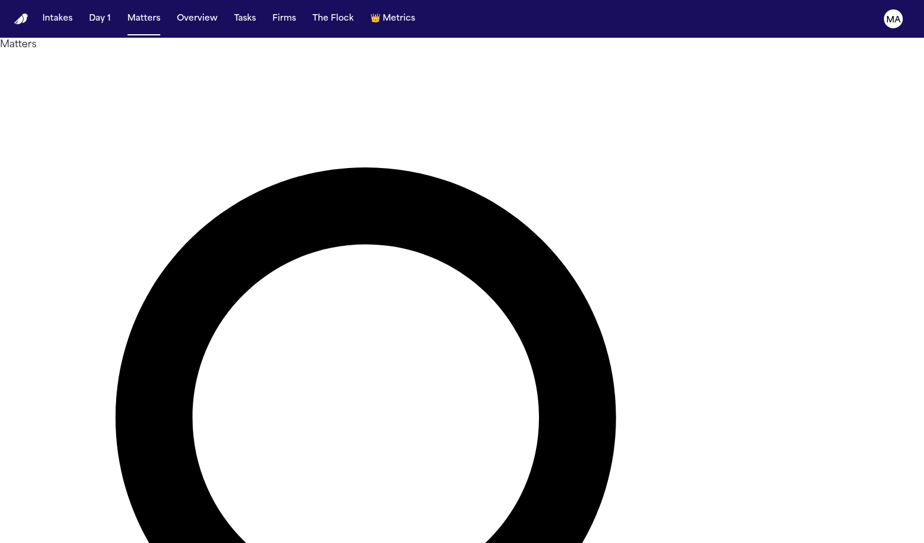
click at [229, 12] on button "Tasks" at bounding box center [244, 18] width 31 height 21
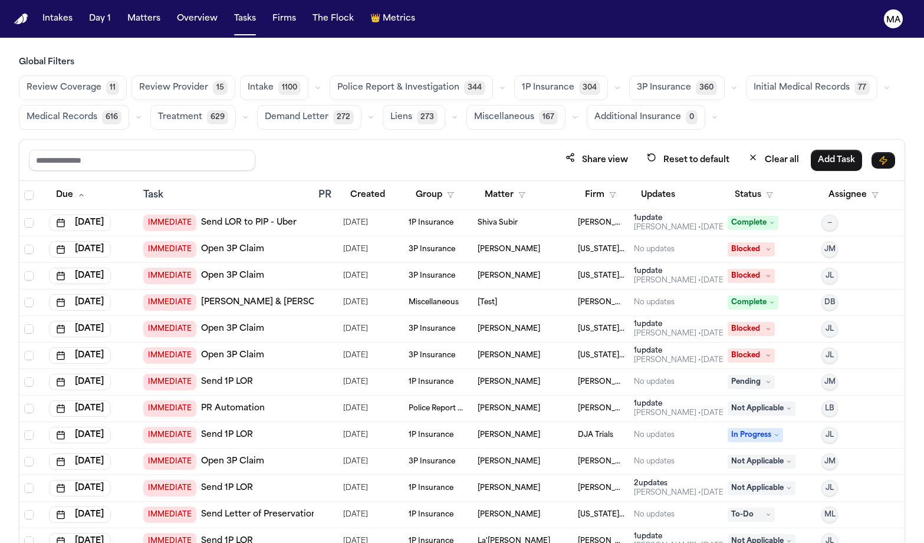
click at [139, 82] on span "Review Provider" at bounding box center [173, 88] width 69 height 12
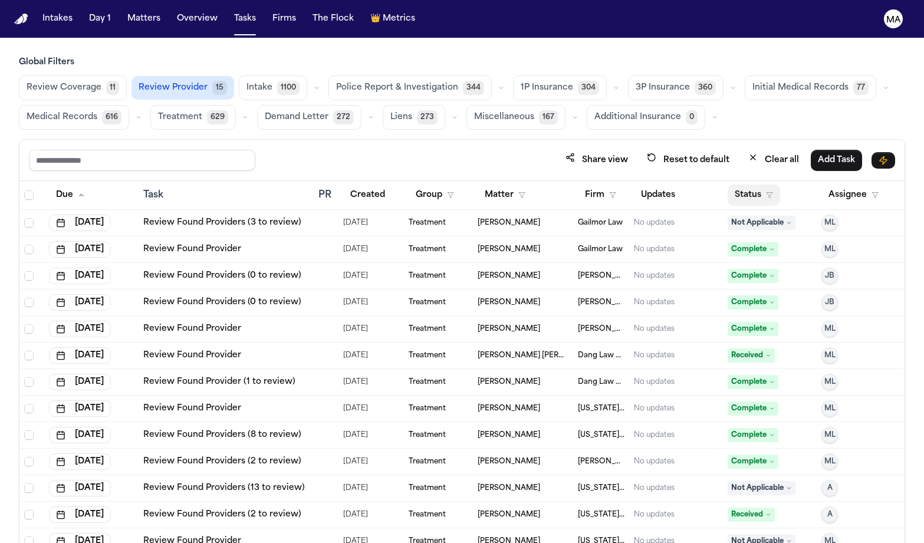
click at [736, 184] on button "Status" at bounding box center [753, 194] width 52 height 21
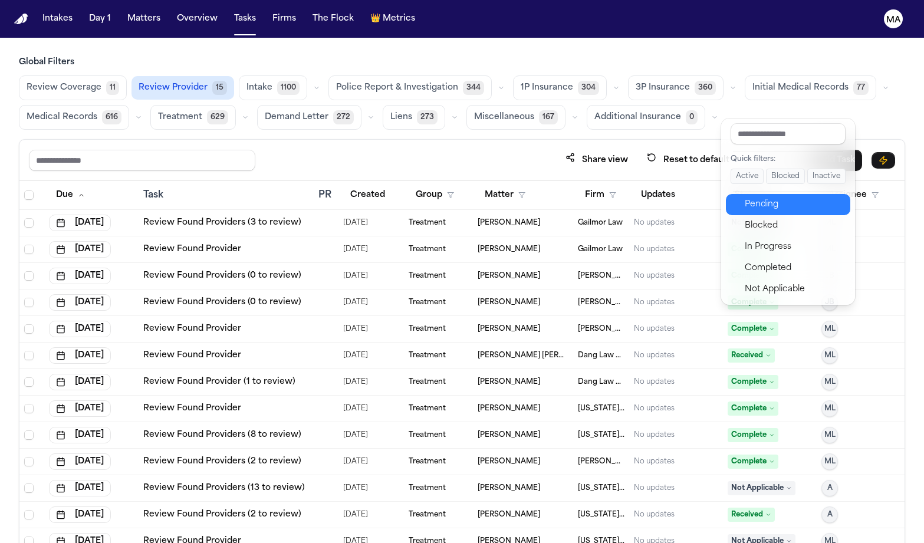
click at [752, 197] on div "Pending" at bounding box center [793, 204] width 98 height 14
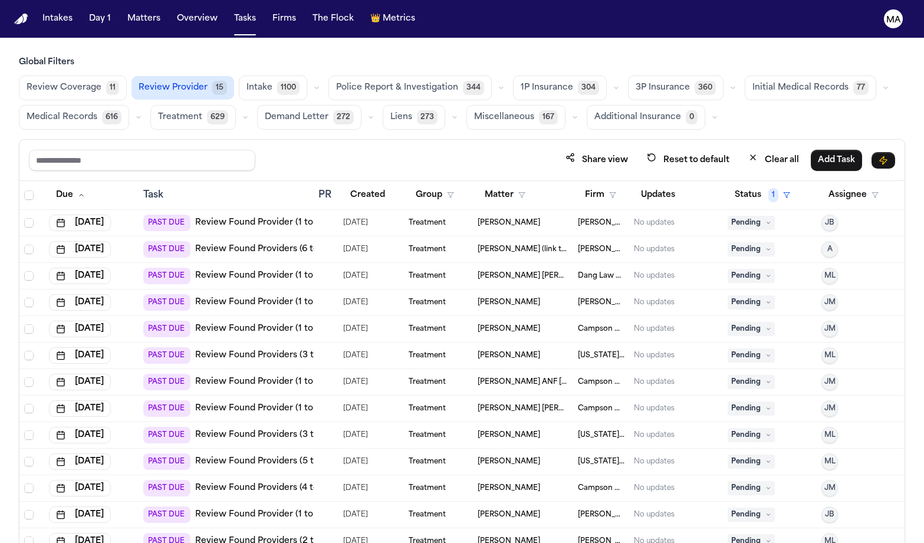
click at [216, 535] on link "Review Found Providers (2 to review)" at bounding box center [274, 541] width 158 height 12
click at [224, 535] on link "Review Found Providers (2 to review)" at bounding box center [274, 541] width 158 height 12
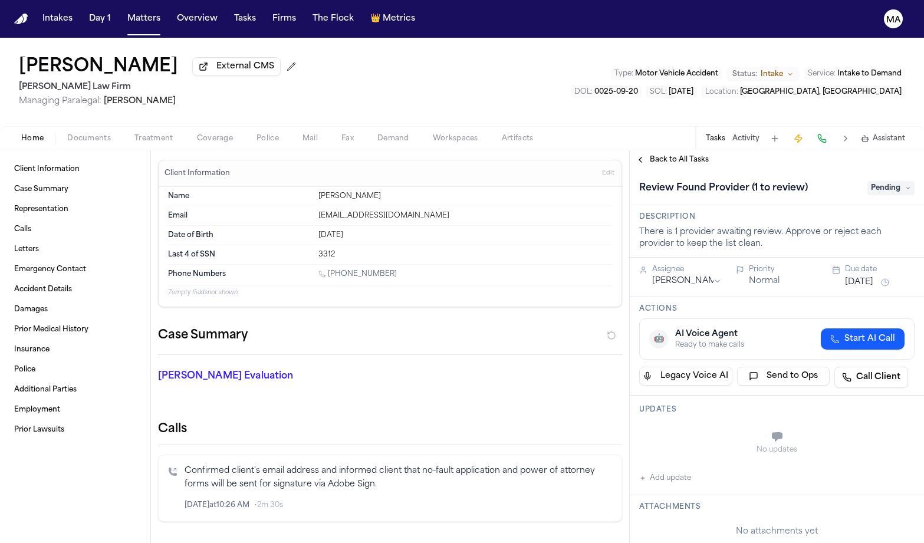
click at [134, 134] on span "Treatment" at bounding box center [153, 138] width 39 height 9
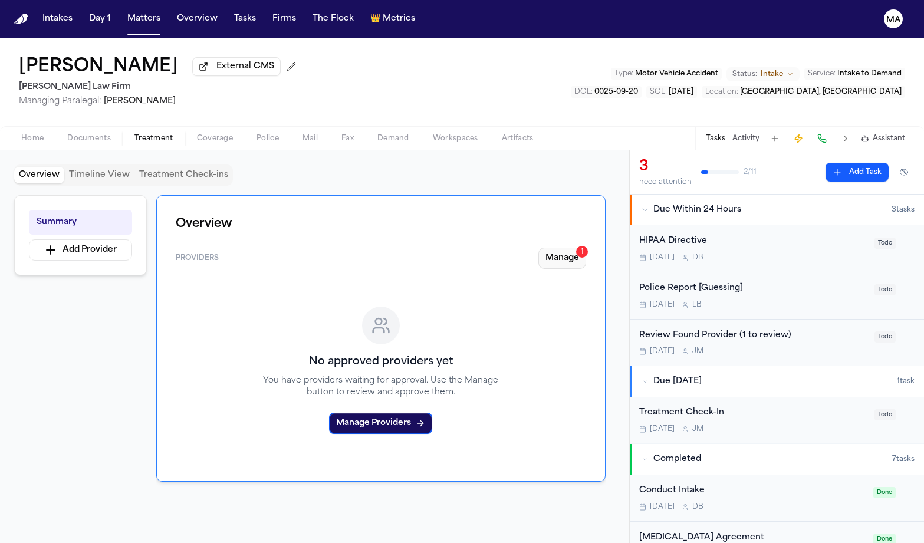
click at [586, 248] on button "Manage 1" at bounding box center [562, 258] width 48 height 21
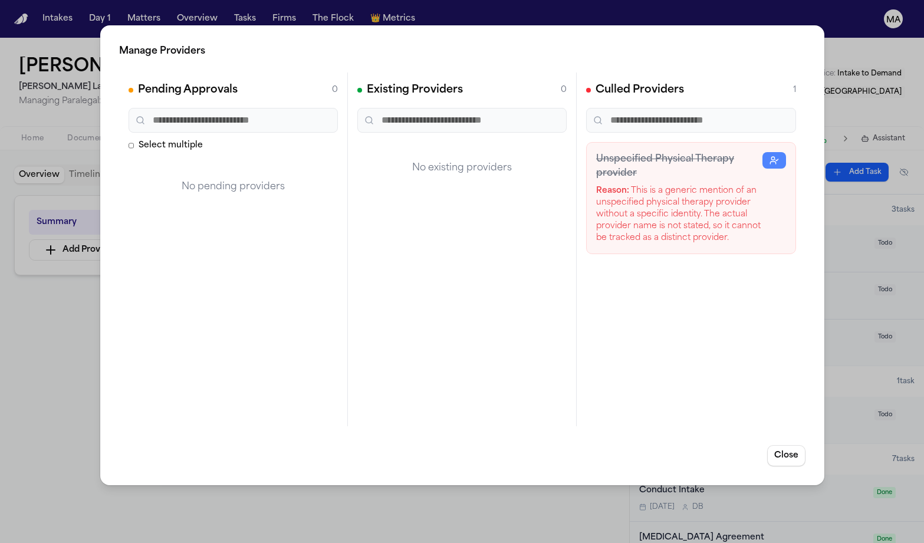
click at [77, 198] on div "Manage Providers Pending Approvals 0 Select multiple No pending providers Exist…" at bounding box center [462, 271] width 924 height 543
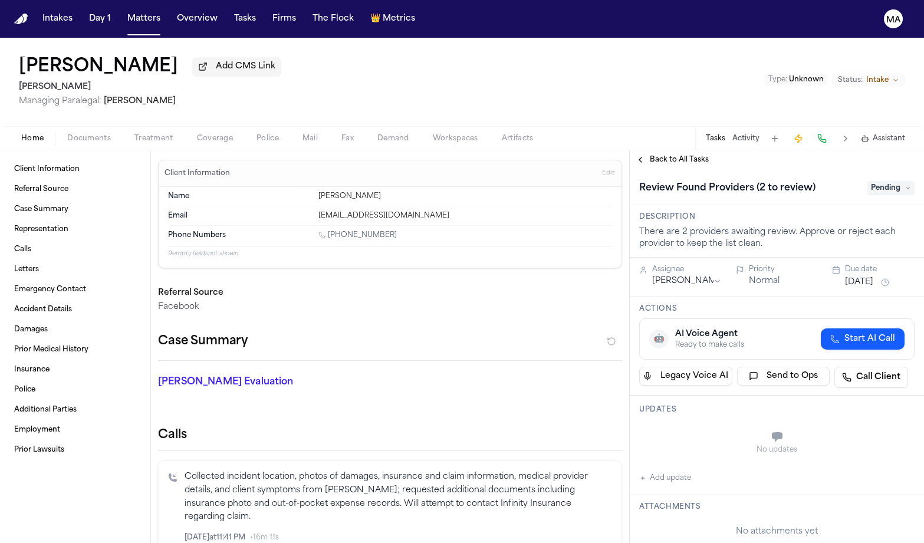
click at [67, 144] on span "button" at bounding box center [89, 144] width 58 height 1
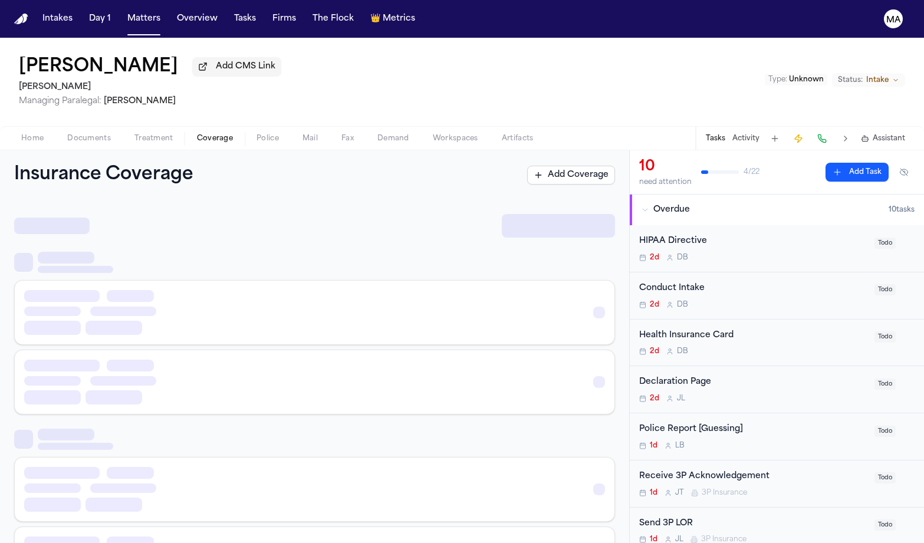
click at [197, 134] on span "Coverage" at bounding box center [215, 138] width 36 height 9
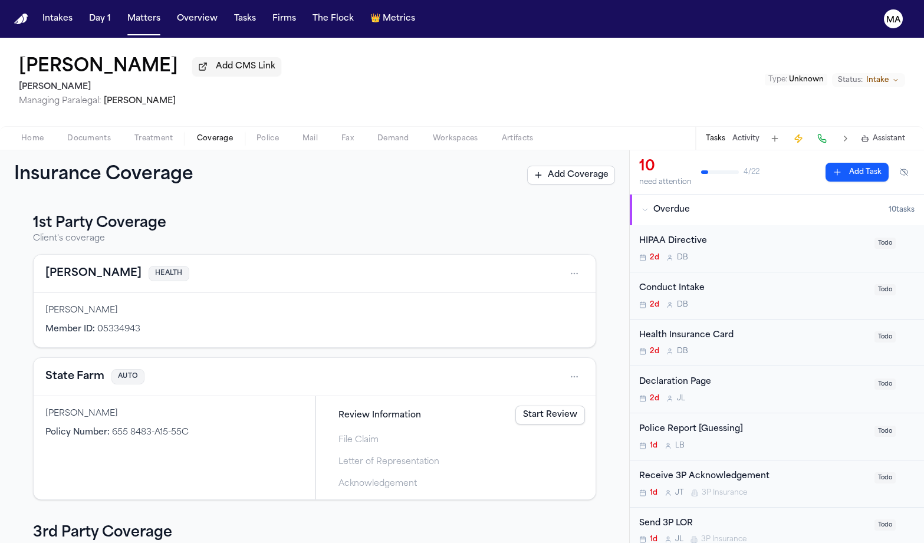
click at [134, 134] on span "Treatment" at bounding box center [153, 138] width 39 height 9
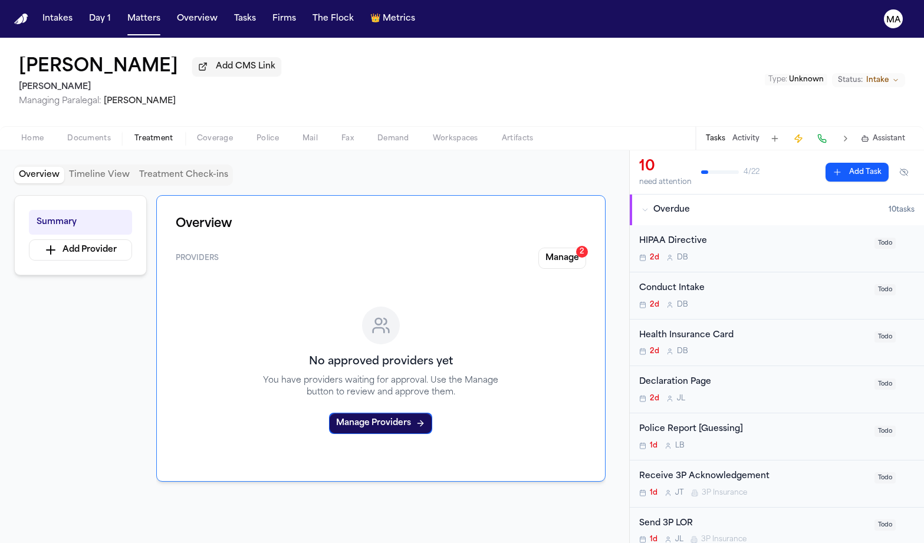
click at [586, 248] on button "Manage 2" at bounding box center [562, 258] width 48 height 21
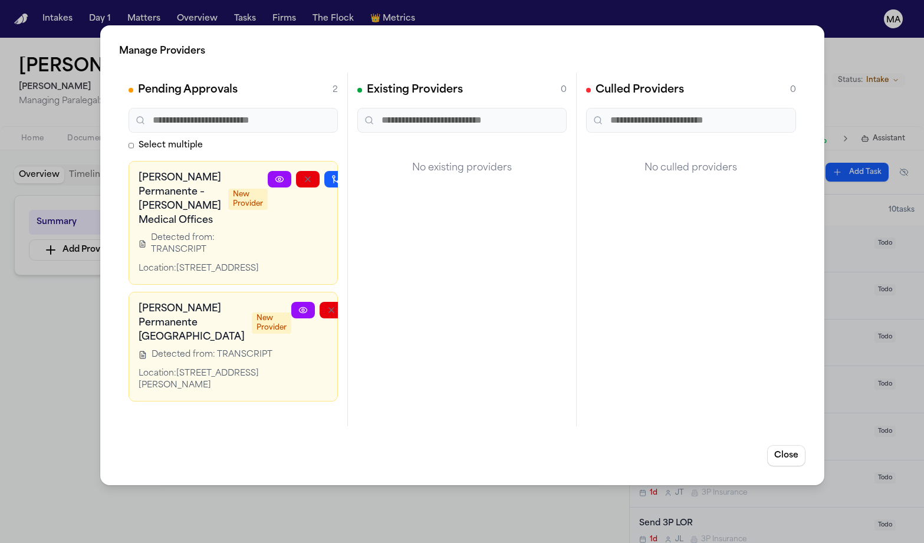
click at [275, 171] on link at bounding box center [280, 179] width 24 height 17
click at [272, 171] on link at bounding box center [280, 179] width 24 height 17
click at [275, 177] on icon at bounding box center [279, 179] width 8 height 5
drag, startPoint x: 349, startPoint y: 72, endPoint x: 420, endPoint y: 70, distance: 70.8
click at [420, 82] on div "Existing Providers 0" at bounding box center [461, 90] width 209 height 17
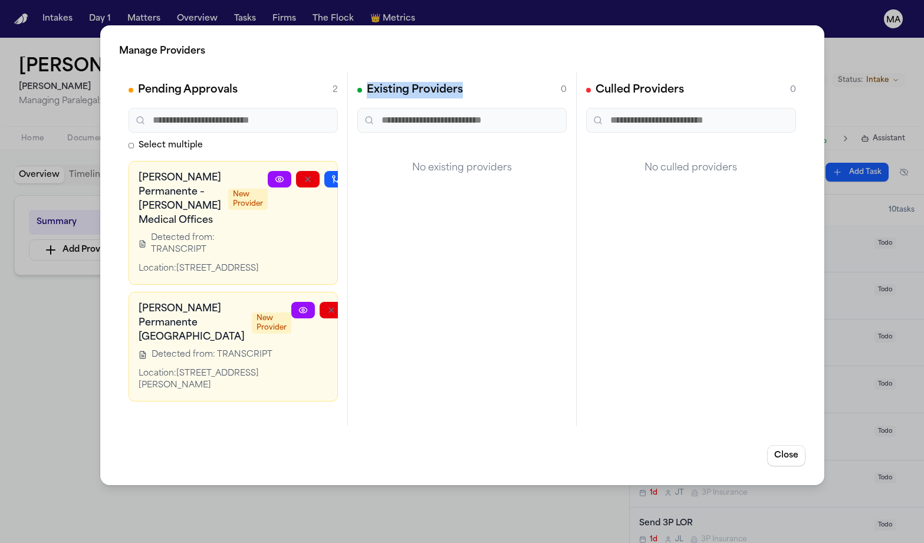
click at [426, 82] on div "Existing Providers 0" at bounding box center [461, 90] width 209 height 17
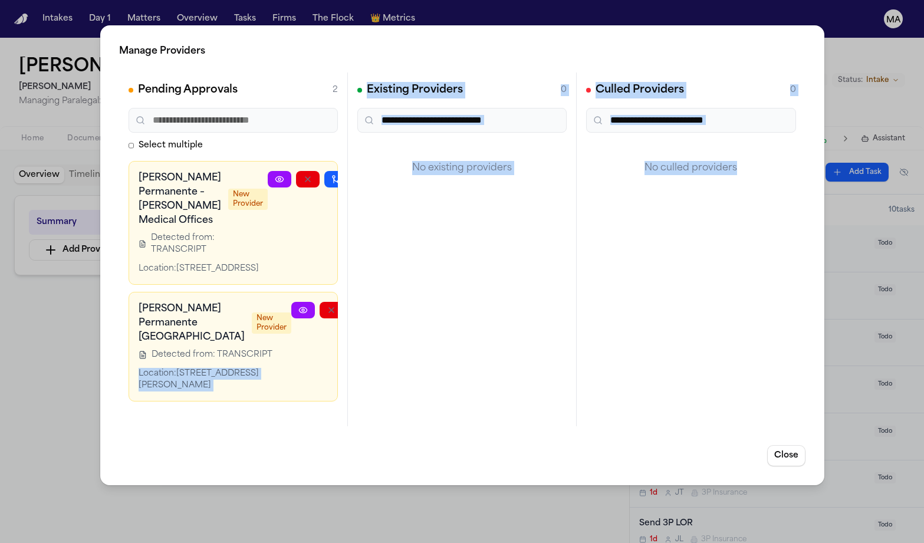
drag, startPoint x: 267, startPoint y: 193, endPoint x: 778, endPoint y: 220, distance: 511.7
click at [778, 220] on div "Pending Approvals 2 Select multiple Kaiser Permanente – Watts Medical Offices N…" at bounding box center [462, 249] width 686 height 354
click at [563, 235] on div "Existing Providers 0 No existing providers" at bounding box center [461, 249] width 229 height 354
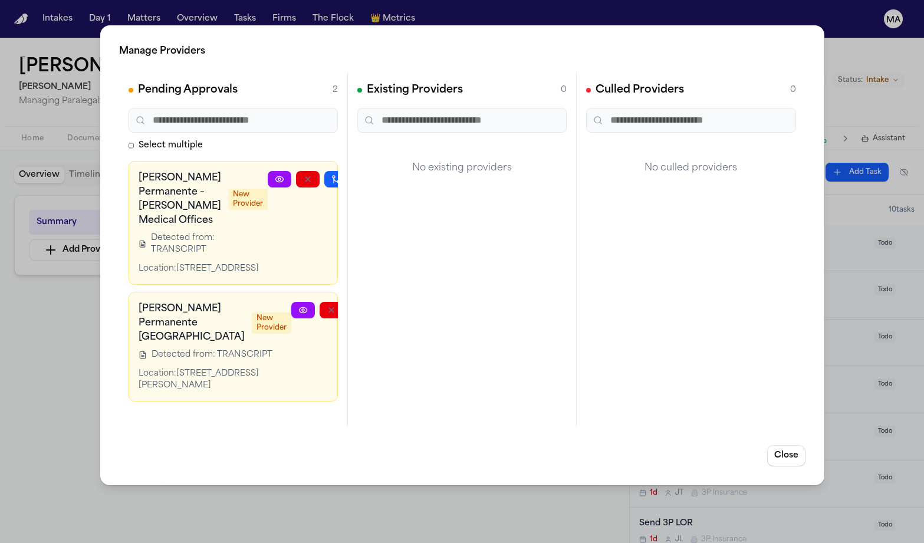
click at [307, 224] on div "Pending Approvals 2 Select multiple Kaiser Permanente – Watts Medical Offices N…" at bounding box center [233, 249] width 229 height 354
click at [402, 212] on div "Existing Providers 0 No existing providers" at bounding box center [461, 249] width 229 height 354
click at [294, 240] on div "Pending Approvals 2 Select multiple Kaiser Permanente – Watts Medical Offices N…" at bounding box center [233, 249] width 229 height 354
click at [424, 256] on div "Existing Providers 0 No existing providers" at bounding box center [461, 249] width 229 height 354
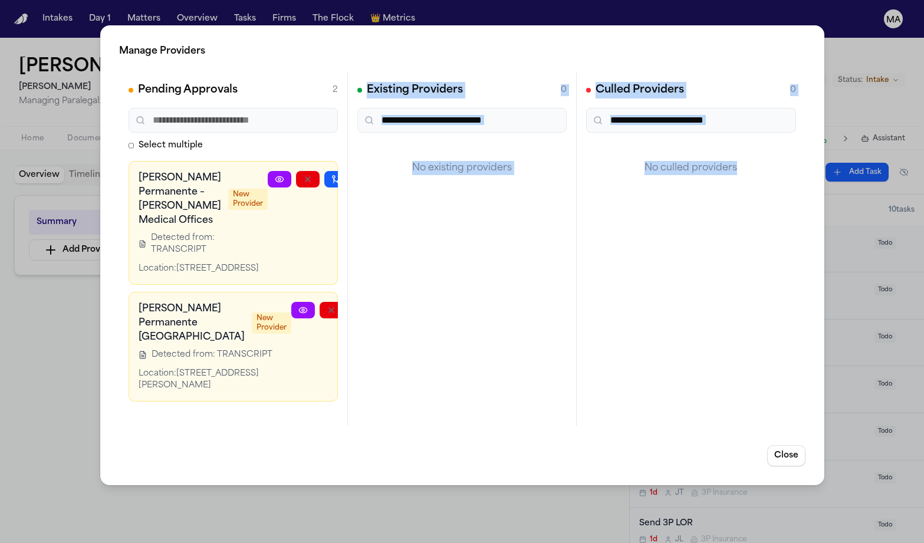
drag, startPoint x: 350, startPoint y: 71, endPoint x: 747, endPoint y: 378, distance: 502.6
click at [747, 378] on div "Pending Approvals 2 Select multiple Kaiser Permanente – Watts Medical Offices N…" at bounding box center [462, 249] width 686 height 354
click at [665, 282] on div "Culled Providers 0 No culled providers" at bounding box center [690, 249] width 229 height 354
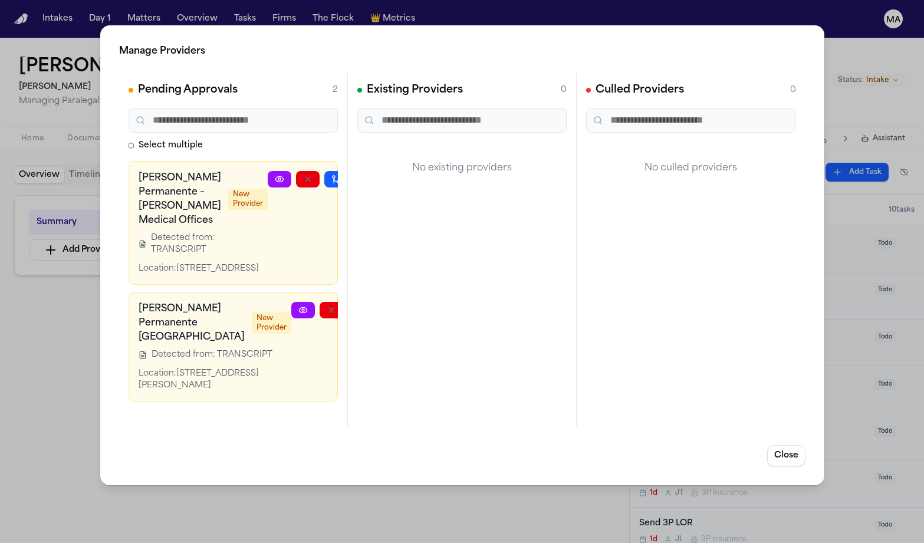
click at [245, 275] on div "Pending Approvals 2 Select multiple Kaiser Permanente – Watts Medical Offices N…" at bounding box center [233, 249] width 229 height 354
click at [383, 305] on icon "button" at bounding box center [387, 309] width 9 height 9
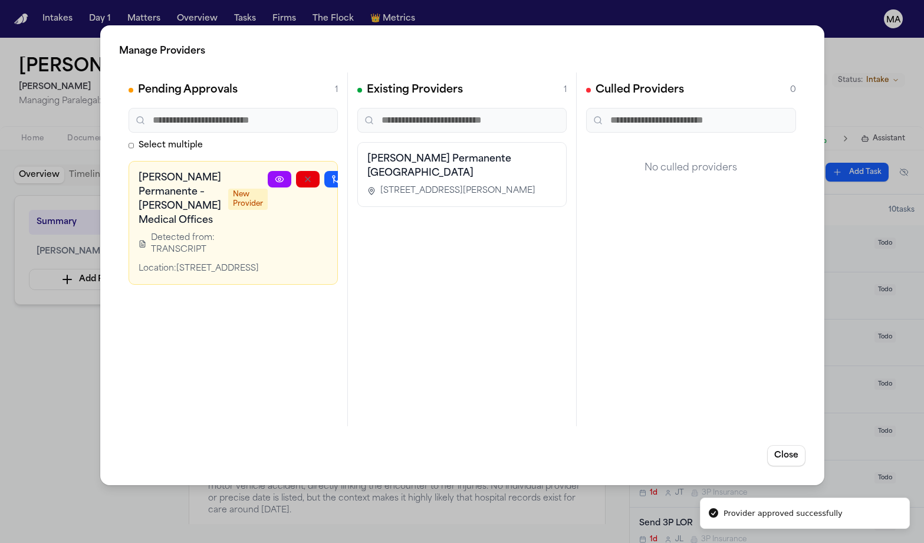
click at [352, 171] on button "button" at bounding box center [364, 179] width 24 height 17
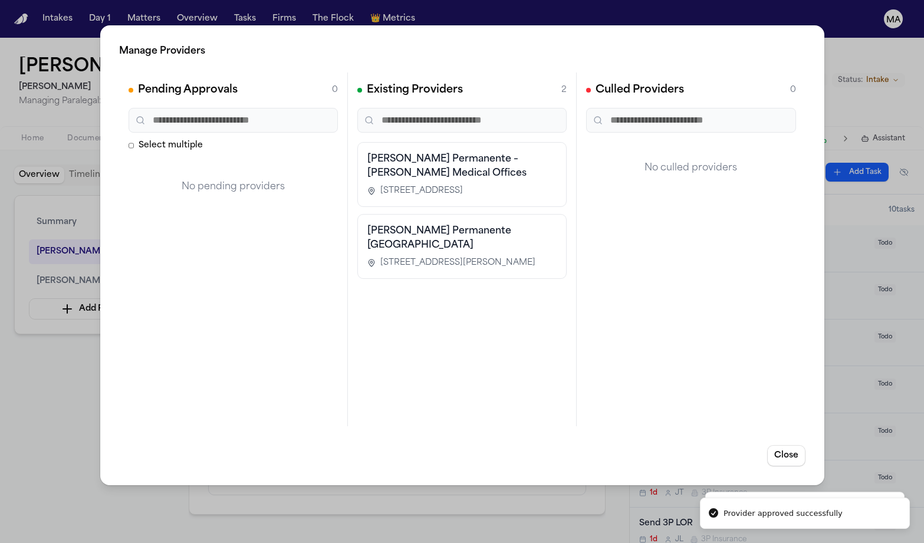
click at [73, 275] on div "Manage Providers Pending Approvals 0 Select multiple No pending providers Exist…" at bounding box center [462, 271] width 924 height 543
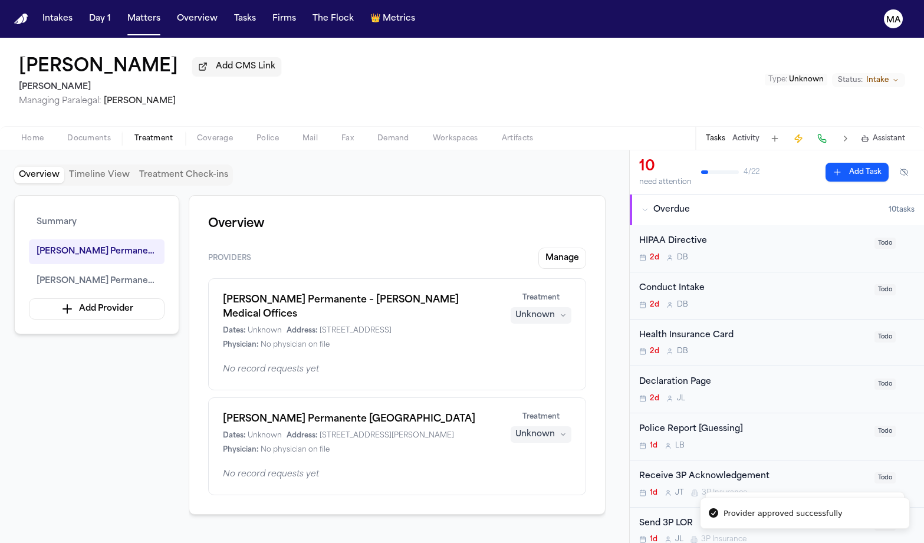
click at [555, 309] on div "Unknown" at bounding box center [534, 315] width 39 height 12
click at [558, 210] on span "Completed" at bounding box center [571, 216] width 47 height 12
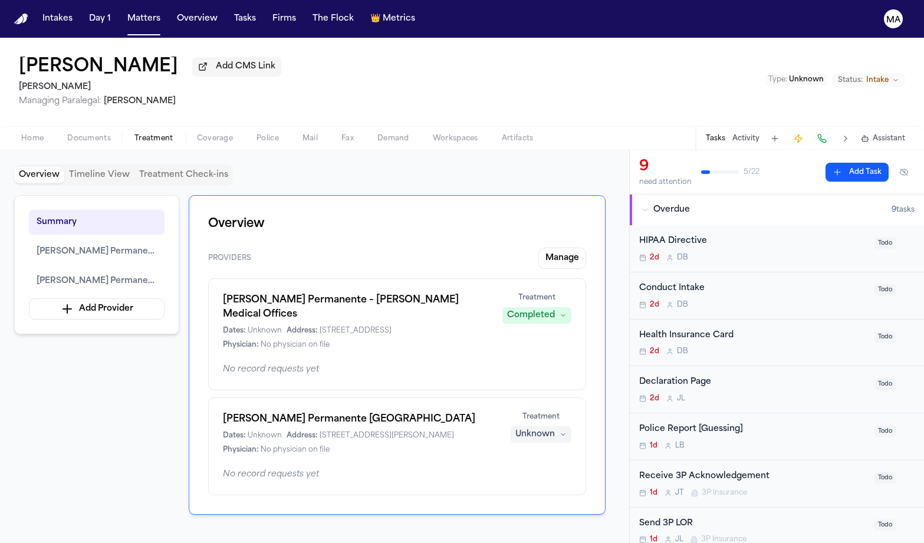
click at [568, 397] on div "Kaiser Permanente Sacramento Medical Center Dates: Unknown Address: 2025 Morse …" at bounding box center [397, 446] width 378 height 98
click at [555, 429] on div "Unknown" at bounding box center [534, 435] width 39 height 12
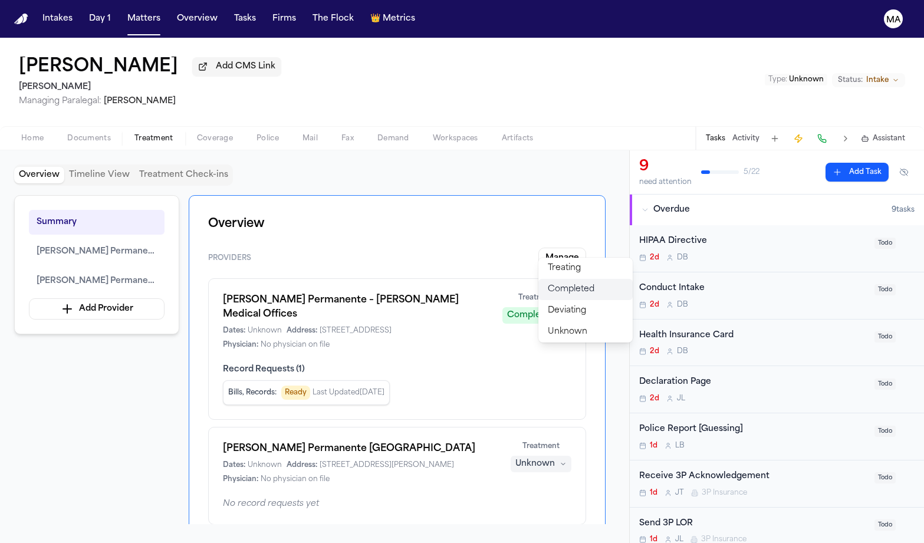
click at [564, 284] on span "Completed" at bounding box center [571, 290] width 47 height 12
click at [87, 319] on div "Summary Kaiser Permanente – Watts Medical Offices Kaiser Permanente Sacramento …" at bounding box center [314, 359] width 601 height 329
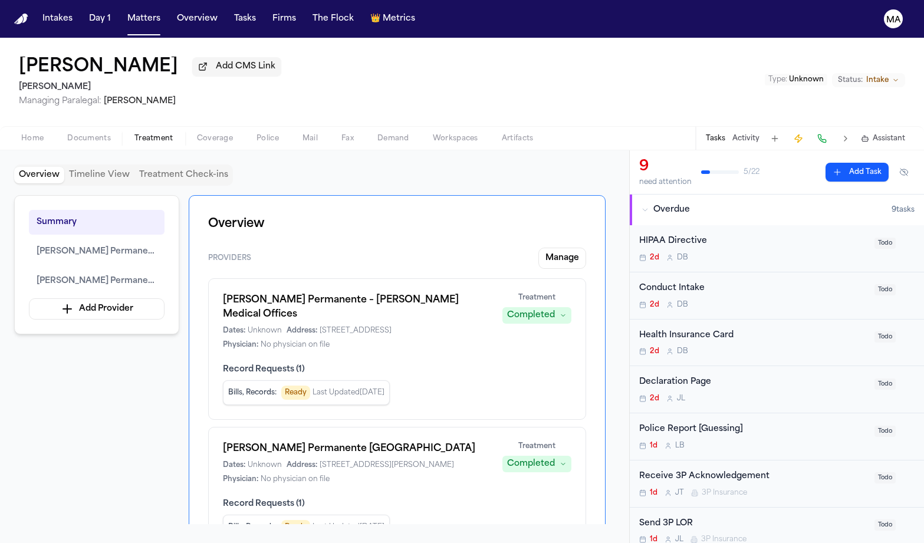
click at [153, 341] on div "Summary Kaiser Permanente – Watts Medical Offices Kaiser Permanente Sacramento …" at bounding box center [314, 359] width 601 height 329
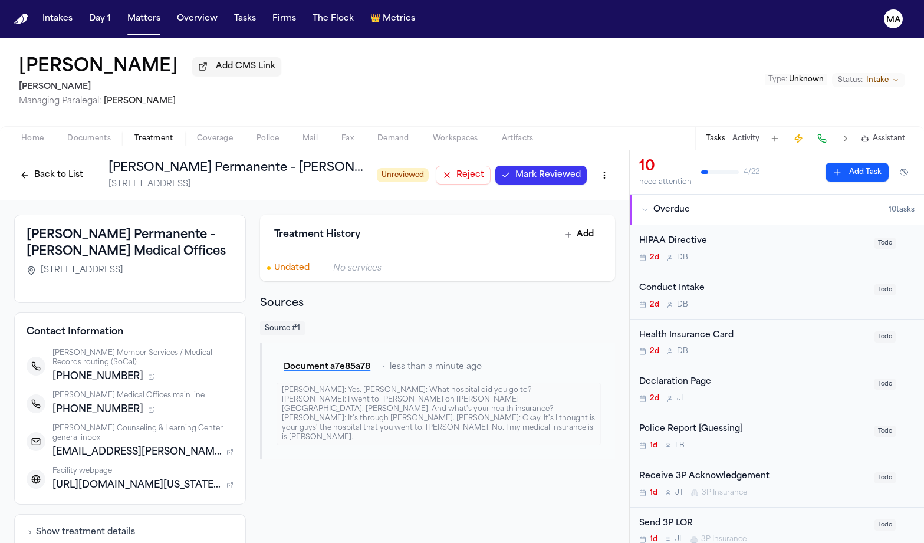
click at [463, 321] on div "Source # 1" at bounding box center [437, 328] width 355 height 14
click at [520, 364] on div "Back to List [PERSON_NAME] Permanente – [PERSON_NAME] Medical Offices [STREET_A…" at bounding box center [314, 346] width 629 height 393
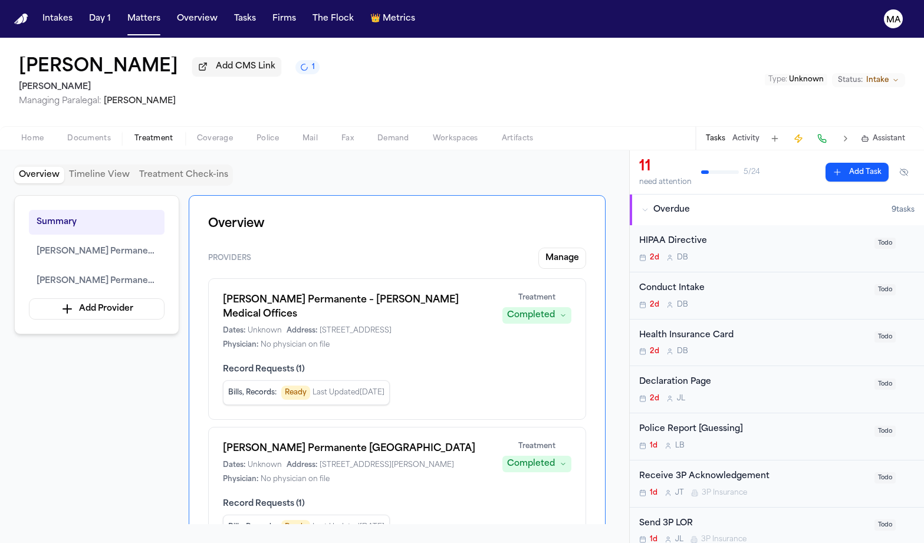
click at [429, 164] on div "Overview Timeline View Treatment Check-ins" at bounding box center [314, 174] width 601 height 21
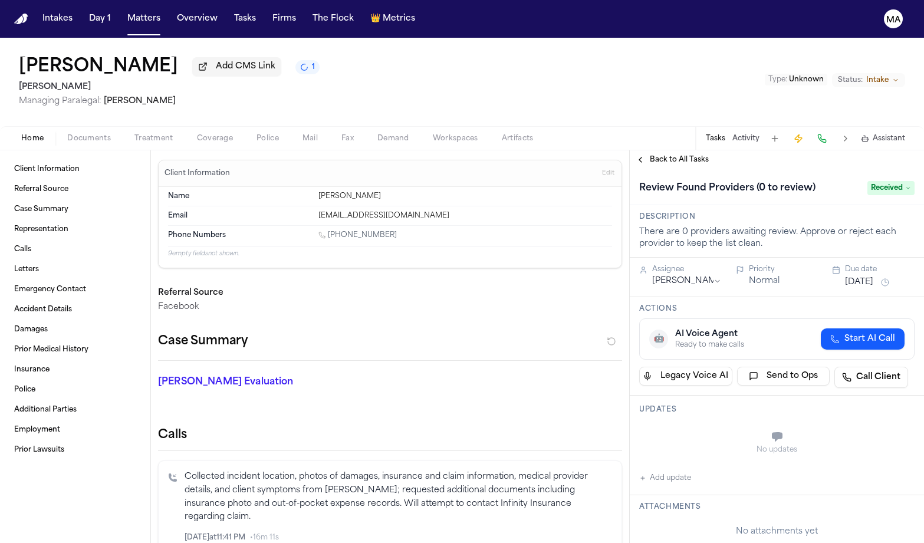
click at [878, 181] on span "Received" at bounding box center [890, 188] width 47 height 14
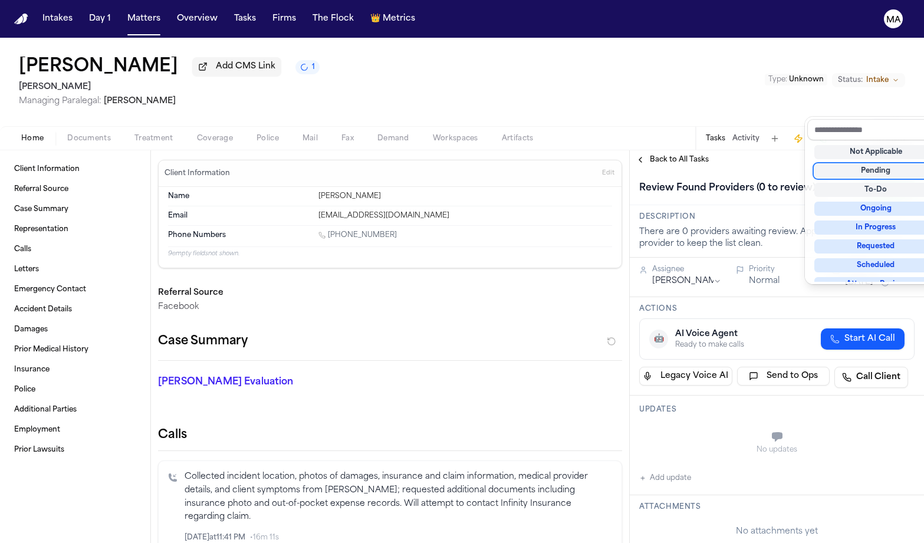
click at [660, 150] on div "**********" at bounding box center [776, 346] width 294 height 393
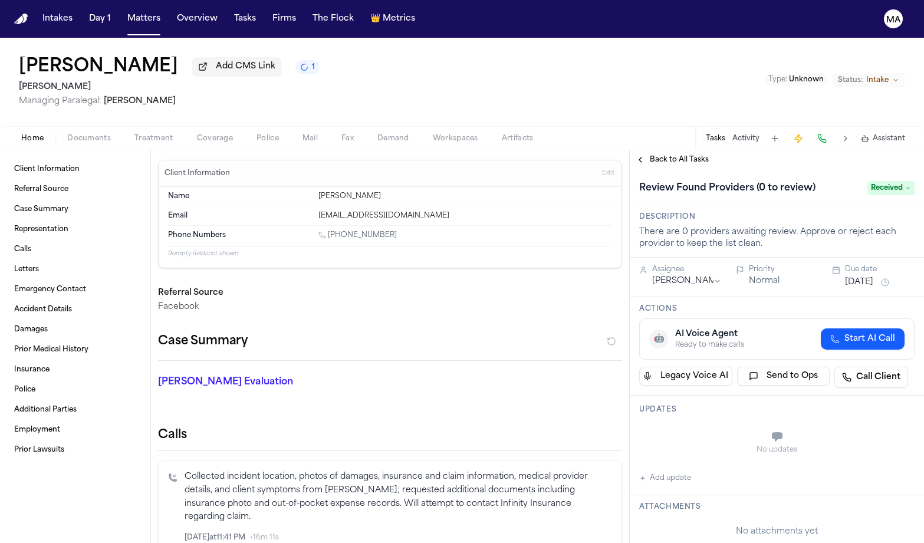
click at [661, 155] on span "Back to All Tasks" at bounding box center [679, 159] width 59 height 9
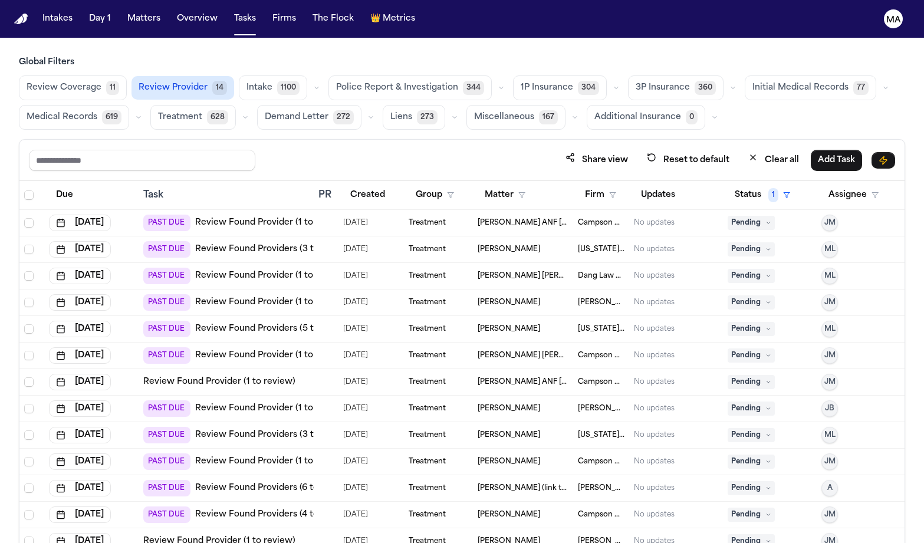
click at [209, 482] on link "Review Found Providers (6 to review)" at bounding box center [273, 488] width 157 height 12
click at [248, 429] on link "Review Found Providers (3 to review)" at bounding box center [274, 435] width 158 height 12
click at [242, 323] on link "Review Found Providers (5 to review)" at bounding box center [274, 329] width 158 height 12
click at [123, 9] on button "Matters" at bounding box center [144, 18] width 42 height 21
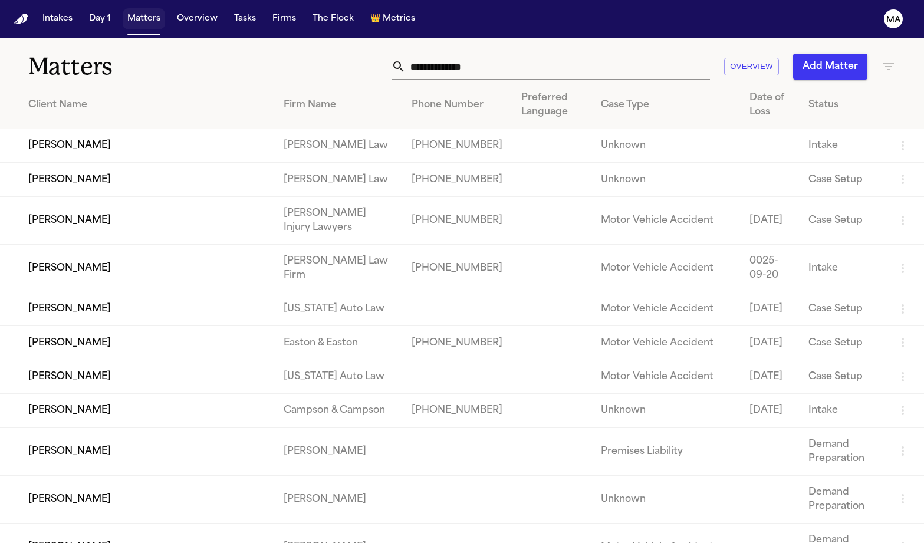
click at [123, 9] on button "Matters" at bounding box center [144, 18] width 42 height 21
click at [613, 54] on input "text" at bounding box center [558, 67] width 304 height 26
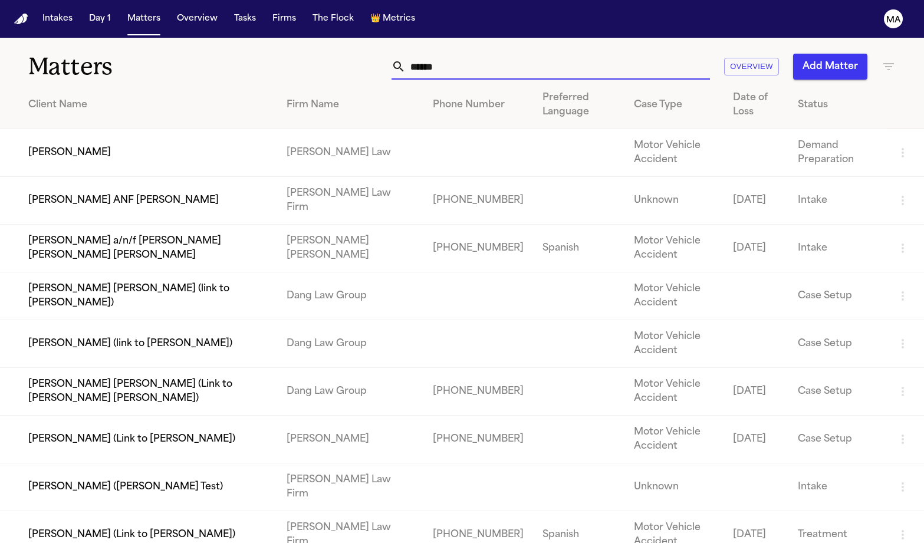
type input "******"
click at [125, 129] on td "[PERSON_NAME]" at bounding box center [138, 153] width 277 height 48
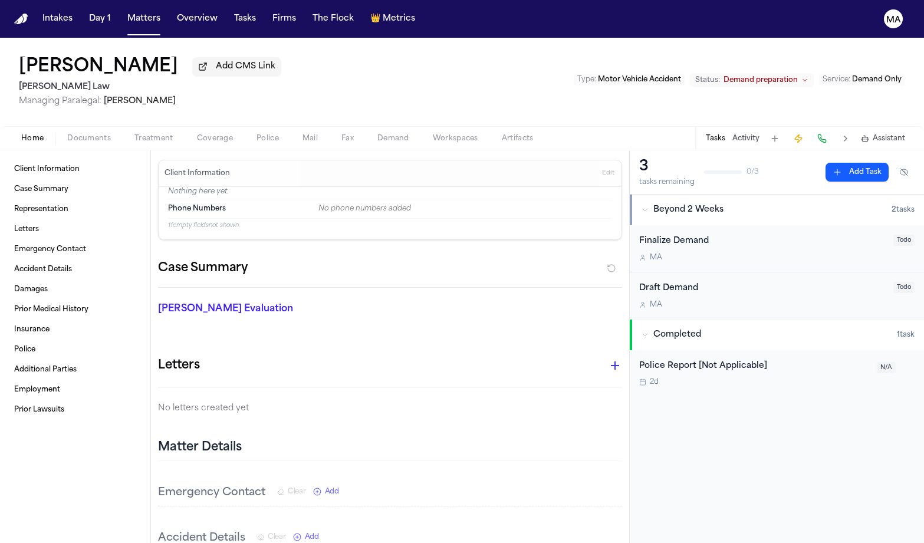
click at [370, 144] on span "button" at bounding box center [393, 144] width 46 height 1
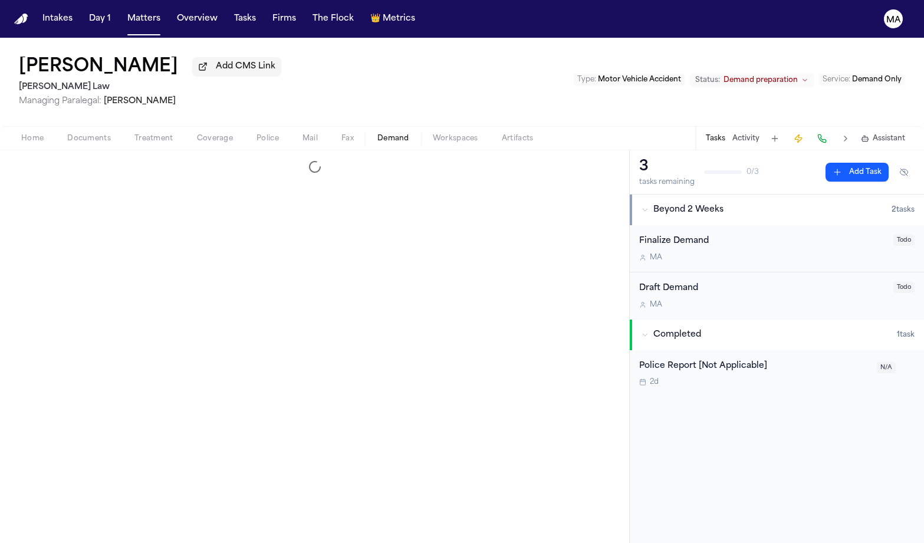
select select "**********"
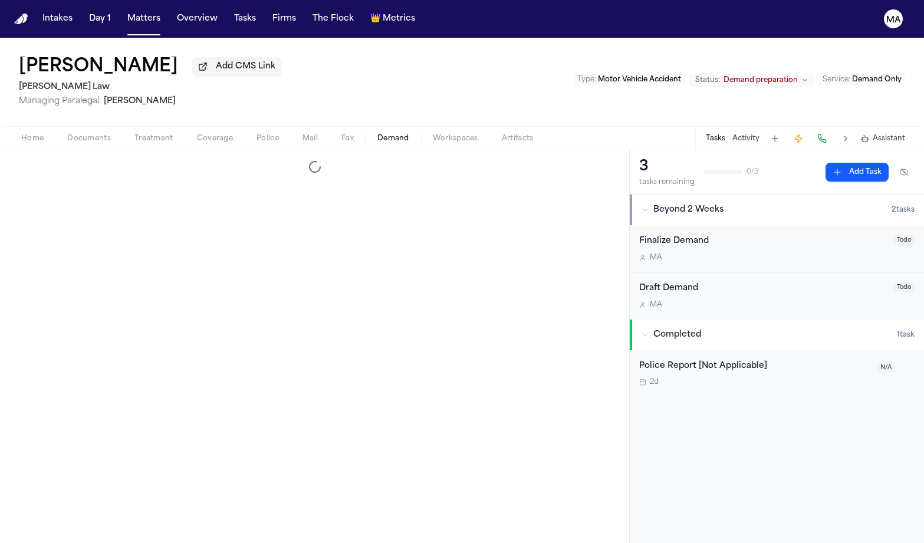
select select "**********"
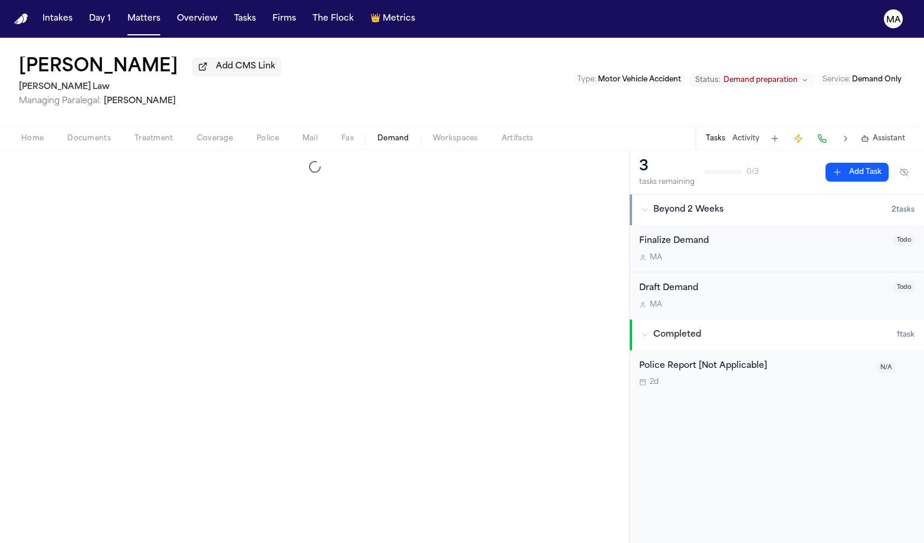
select select "**********"
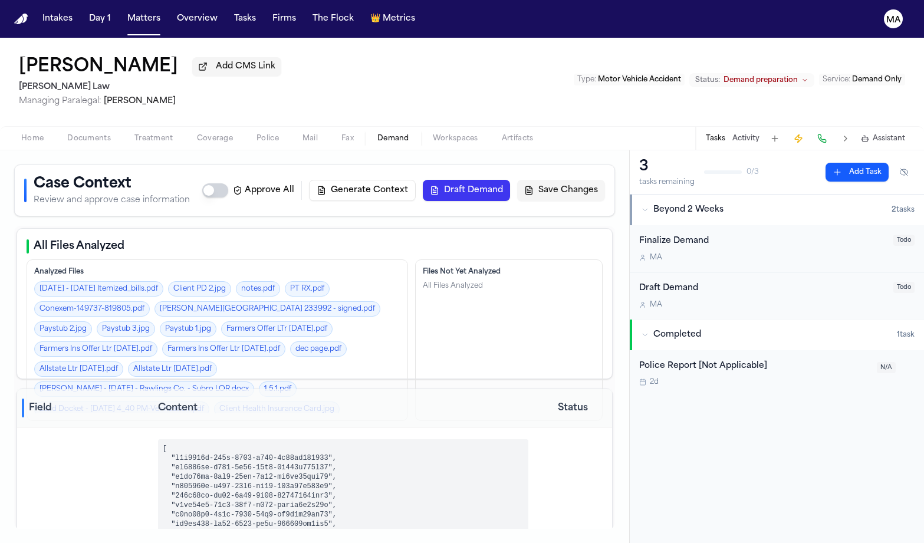
click at [433, 134] on span "Workspaces" at bounding box center [455, 138] width 45 height 9
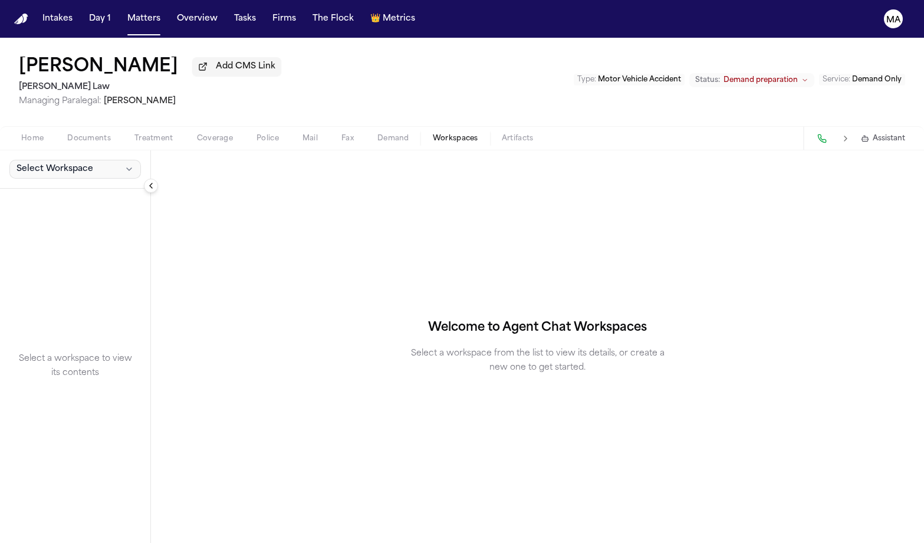
click at [64, 160] on button "Select Workspace" at bounding box center [74, 169] width 131 height 19
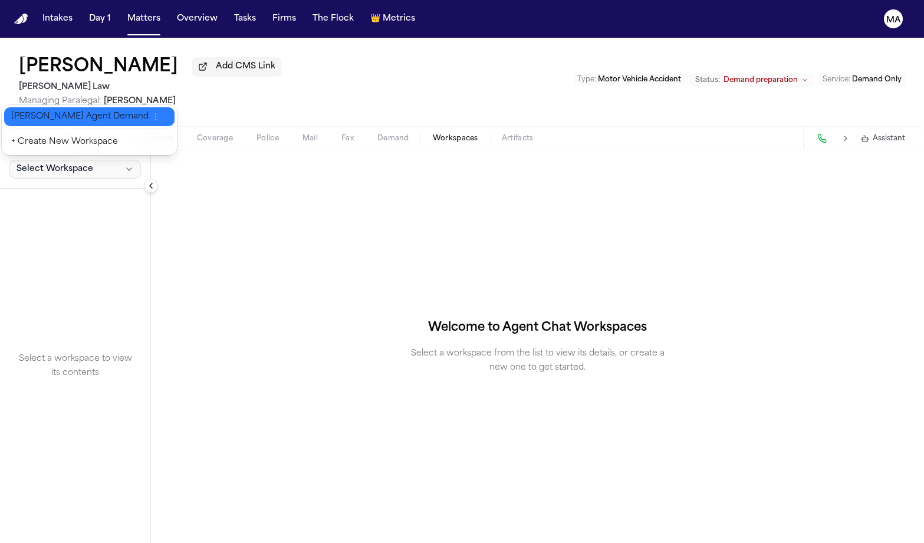
click at [54, 114] on span "[PERSON_NAME] Agent Demand" at bounding box center [79, 117] width 137 height 12
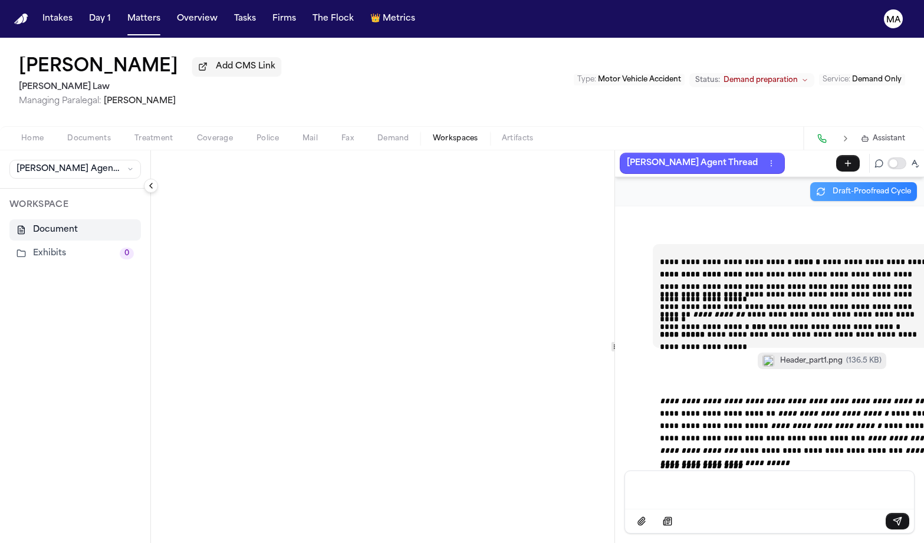
scroll to position [16972, 0]
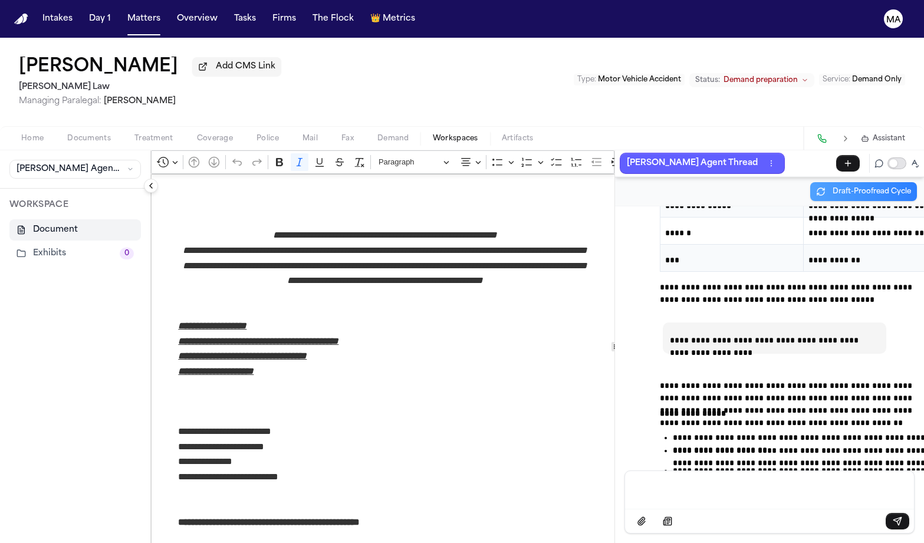
click at [906, 157] on button "Toggle proofreading mode" at bounding box center [896, 163] width 19 height 12
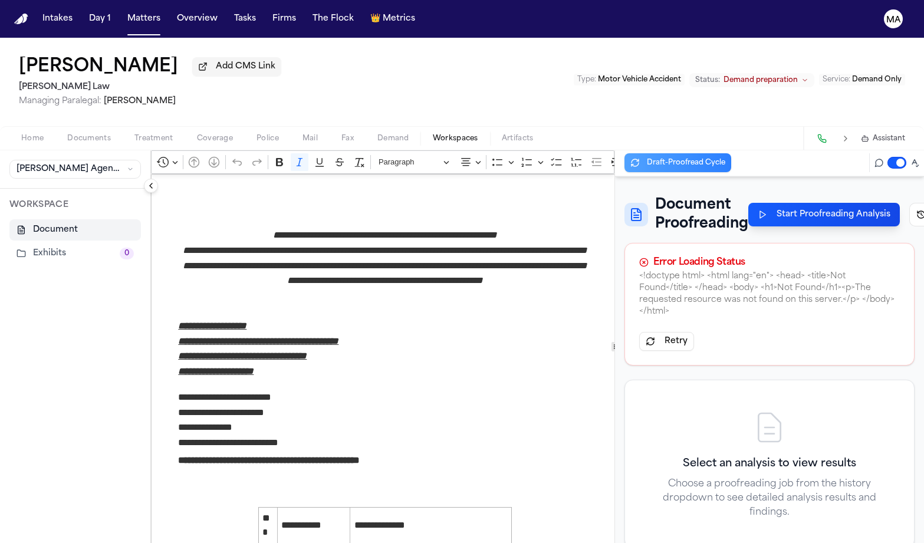
click at [810, 203] on button "Start Proofreading Analysis" at bounding box center [823, 215] width 151 height 24
click at [852, 279] on p "v 309 • 17 rules" at bounding box center [885, 283] width 108 height 9
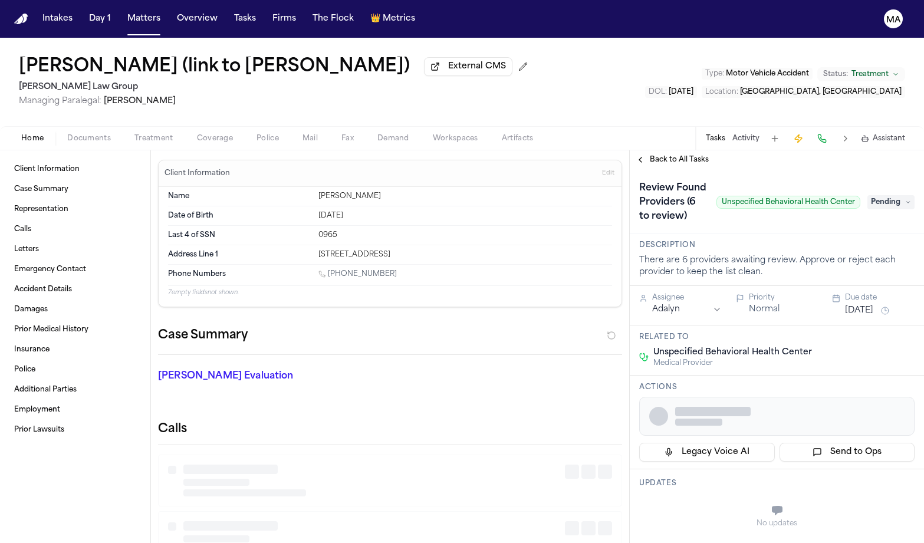
click at [80, 131] on button "Documents" at bounding box center [88, 138] width 67 height 14
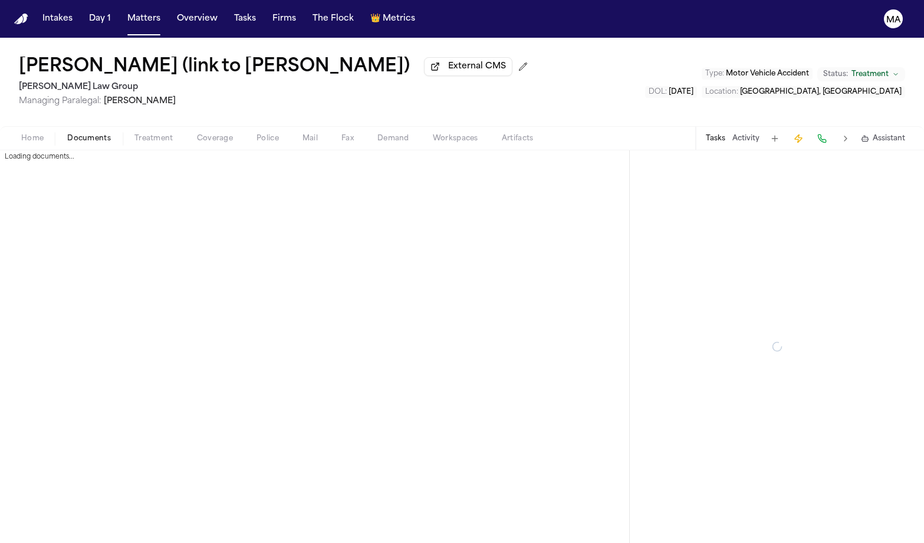
click at [134, 134] on span "Treatment" at bounding box center [153, 138] width 39 height 9
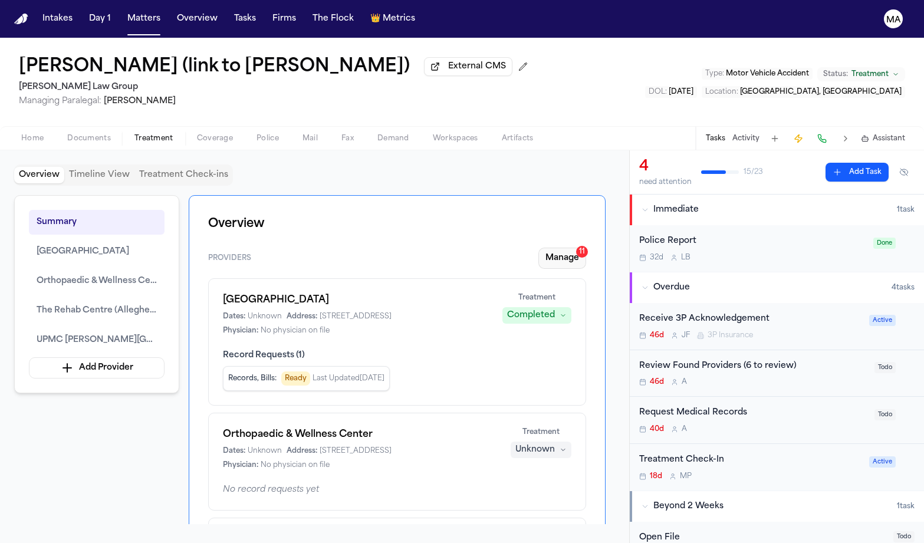
click at [586, 248] on button "Manage 11" at bounding box center [562, 258] width 48 height 21
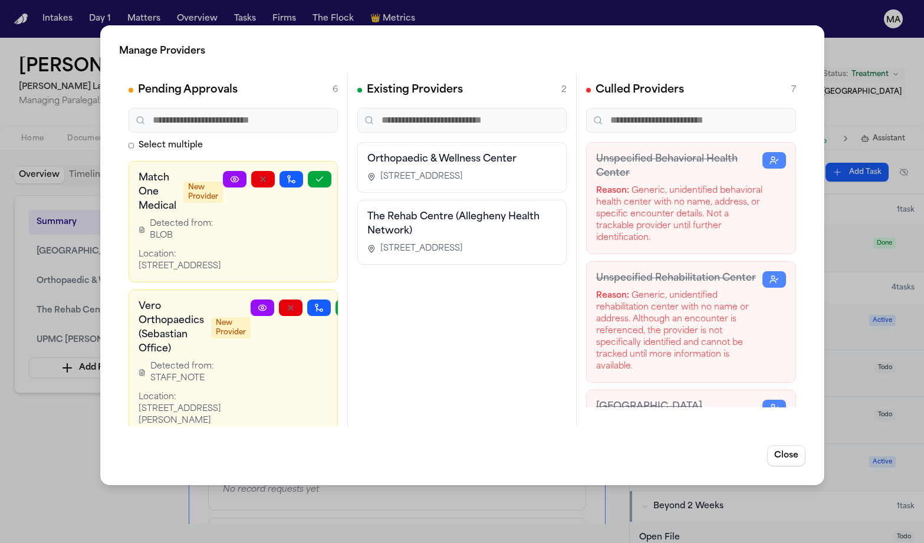
click at [271, 299] on link at bounding box center [263, 307] width 24 height 17
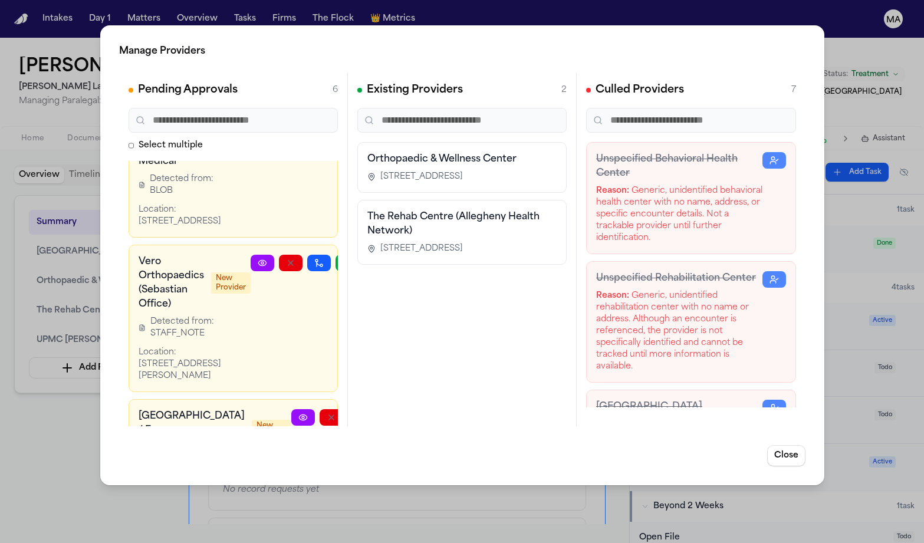
scroll to position [61, 0]
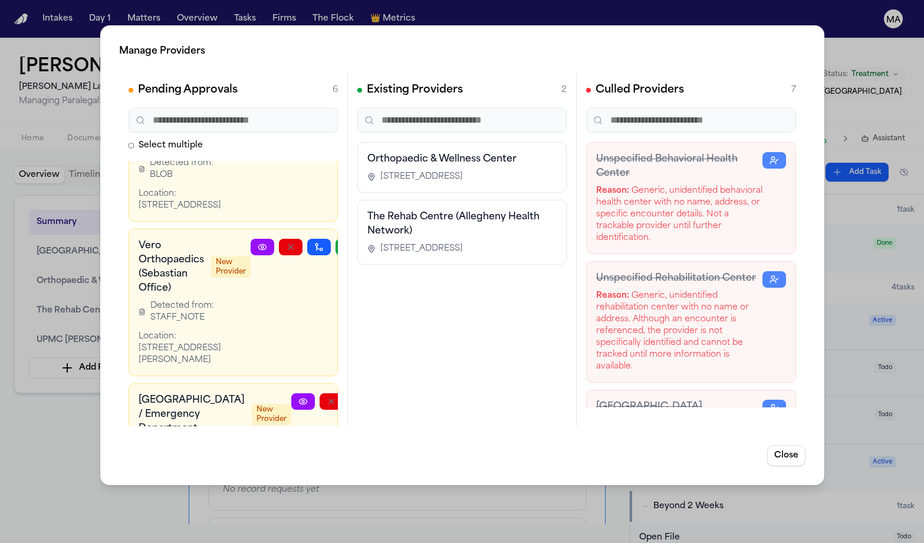
click at [317, 504] on icon "button" at bounding box center [317, 506] width 6 height 4
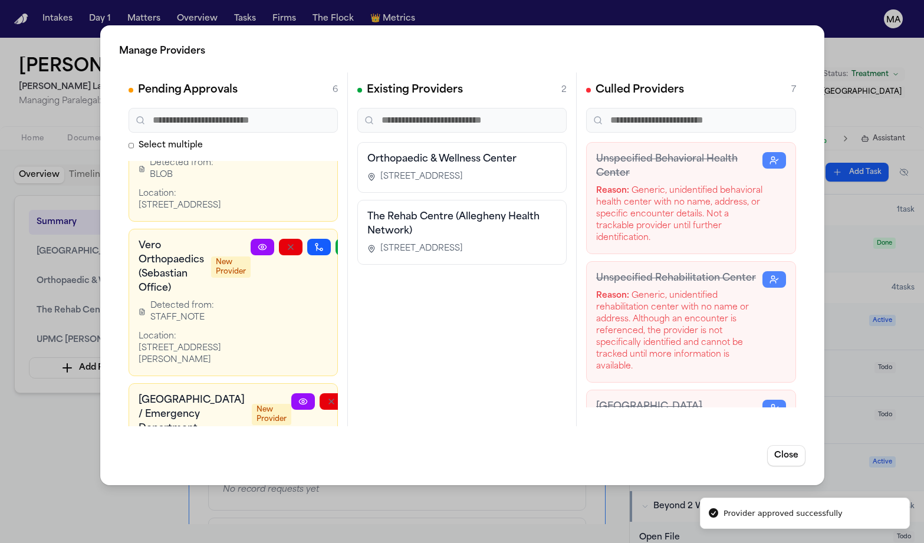
scroll to position [8, 0]
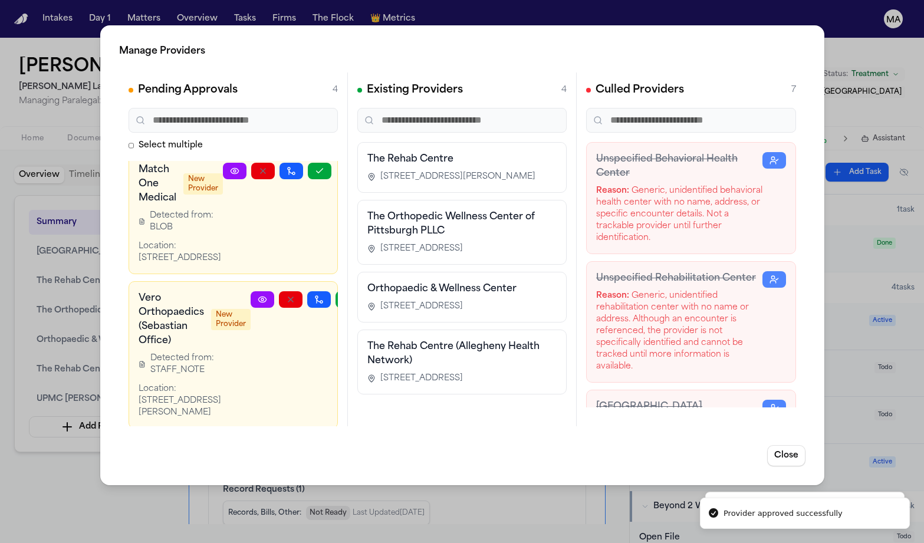
scroll to position [0, 0]
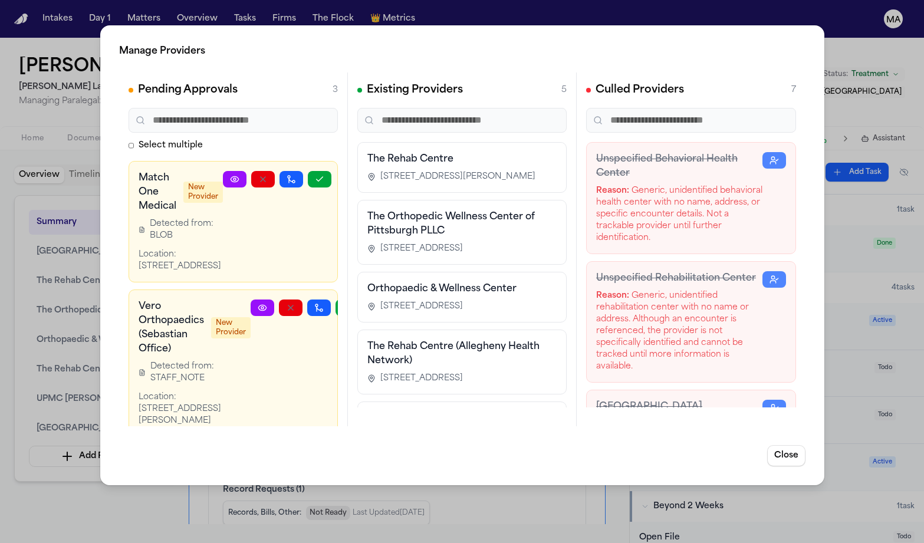
click at [327, 457] on icon "button" at bounding box center [331, 461] width 9 height 9
click at [335, 299] on button "button" at bounding box center [347, 307] width 24 height 17
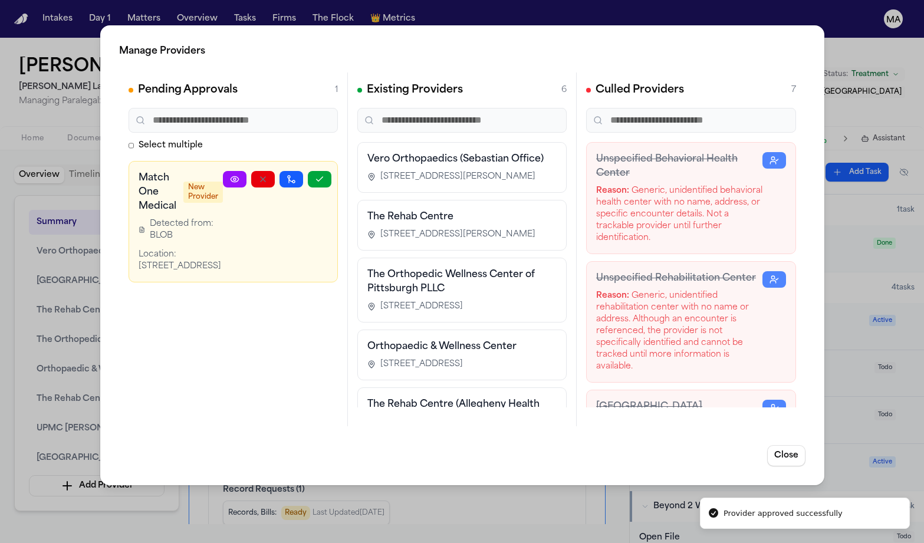
click at [239, 174] on icon at bounding box center [234, 178] width 9 height 9
click at [322, 177] on icon "button" at bounding box center [319, 179] width 6 height 4
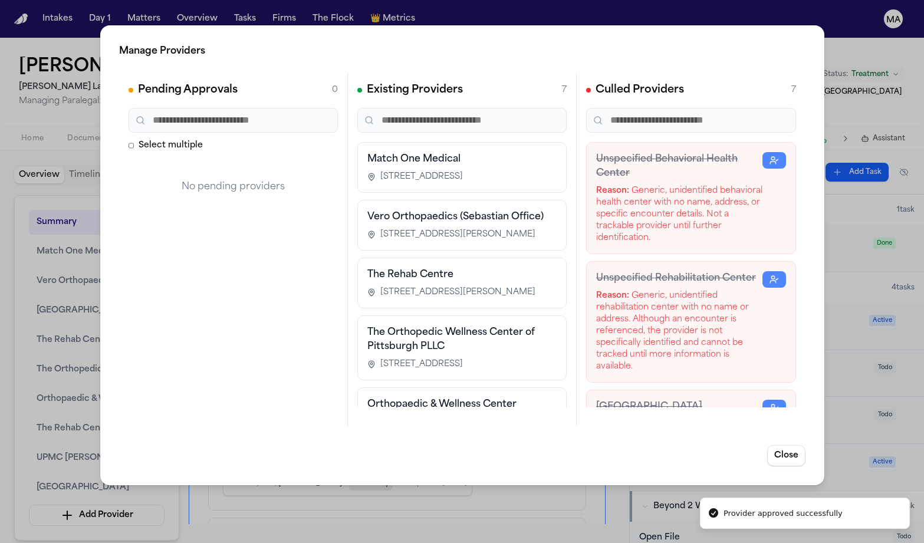
click at [64, 375] on div "Manage Providers Pending Approvals 0 Select multiple No pending providers Exist…" at bounding box center [462, 271] width 924 height 543
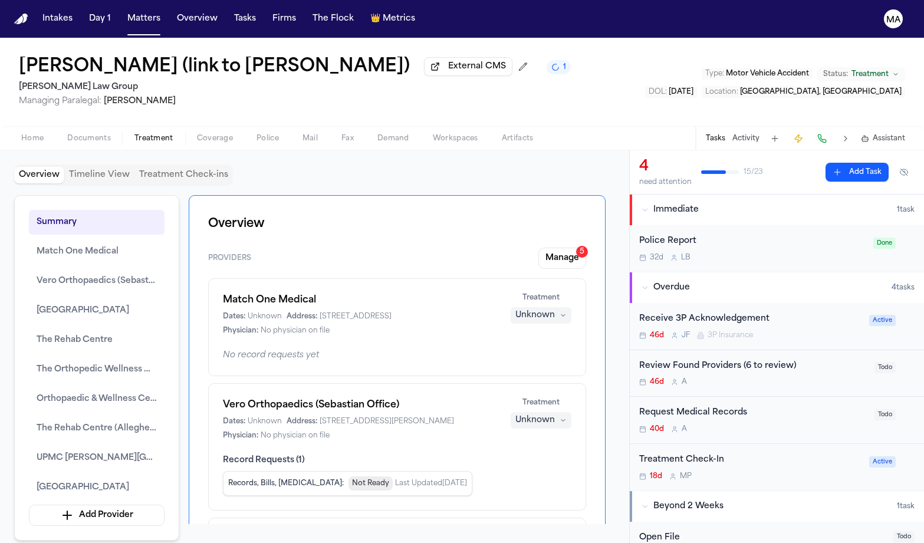
click at [555, 309] on div "Unknown" at bounding box center [534, 315] width 39 height 12
click at [560, 210] on span "Completed" at bounding box center [571, 216] width 47 height 12
click at [555, 414] on div "Unknown" at bounding box center [534, 420] width 39 height 12
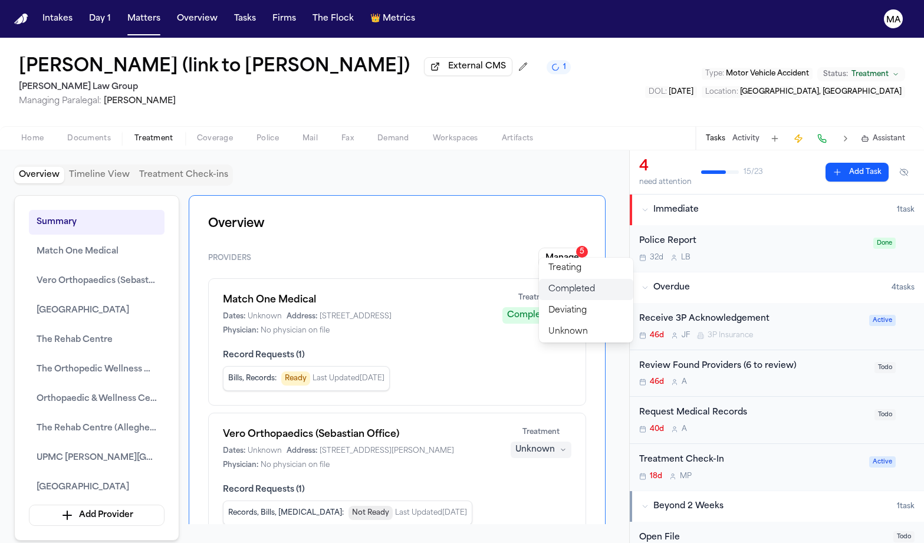
click at [561, 284] on span "Completed" at bounding box center [571, 290] width 47 height 12
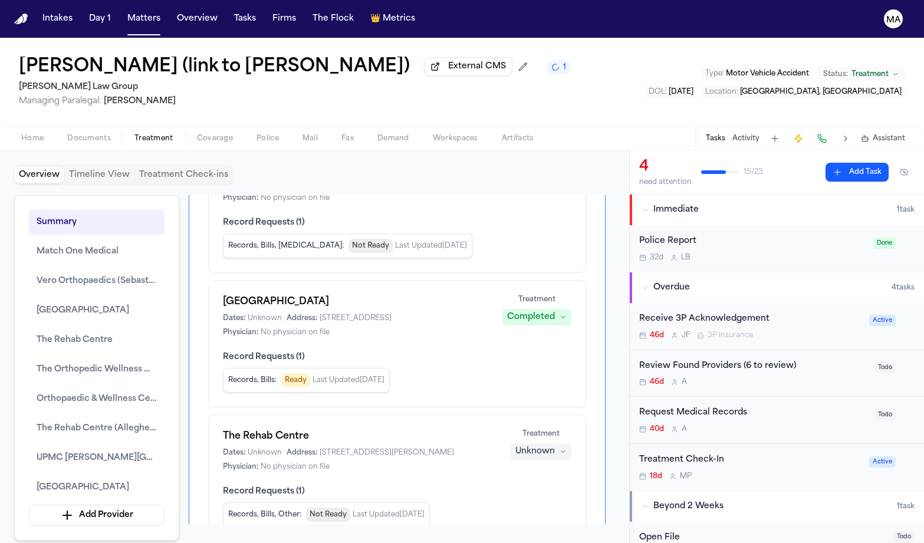
scroll to position [179, 0]
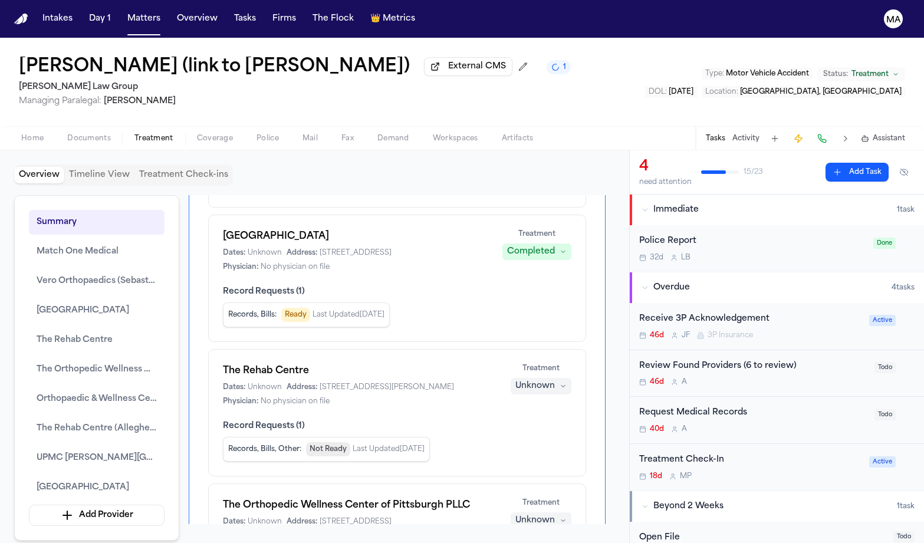
scroll to position [335, 0]
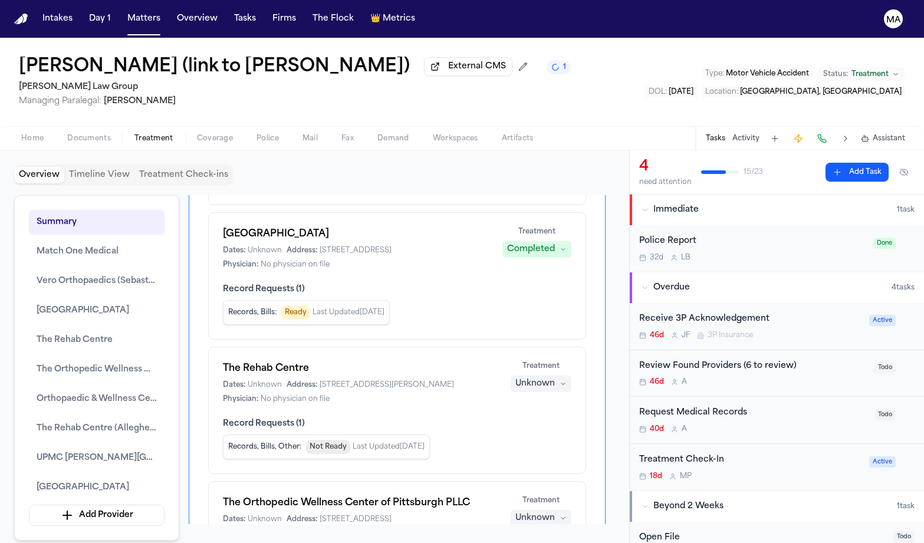
click at [562, 337] on span "Completed" at bounding box center [571, 343] width 47 height 12
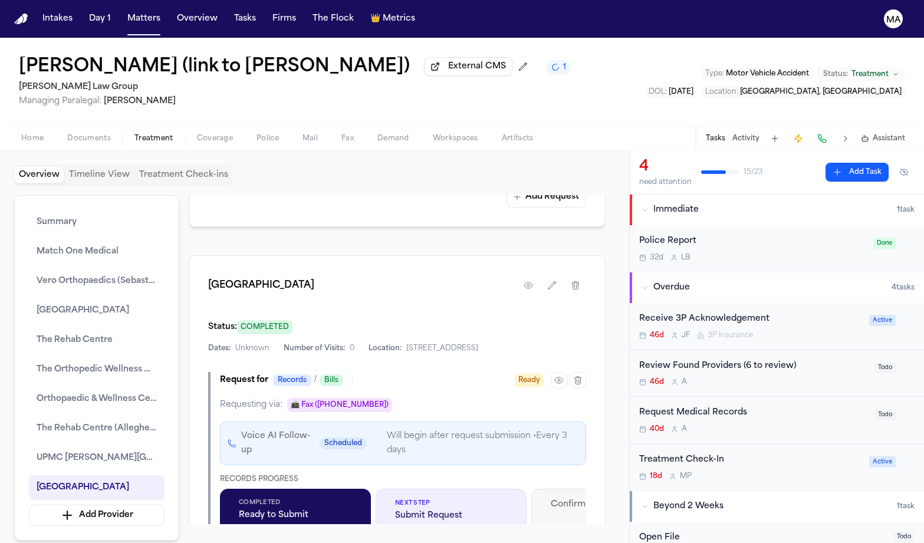
scroll to position [0, 0]
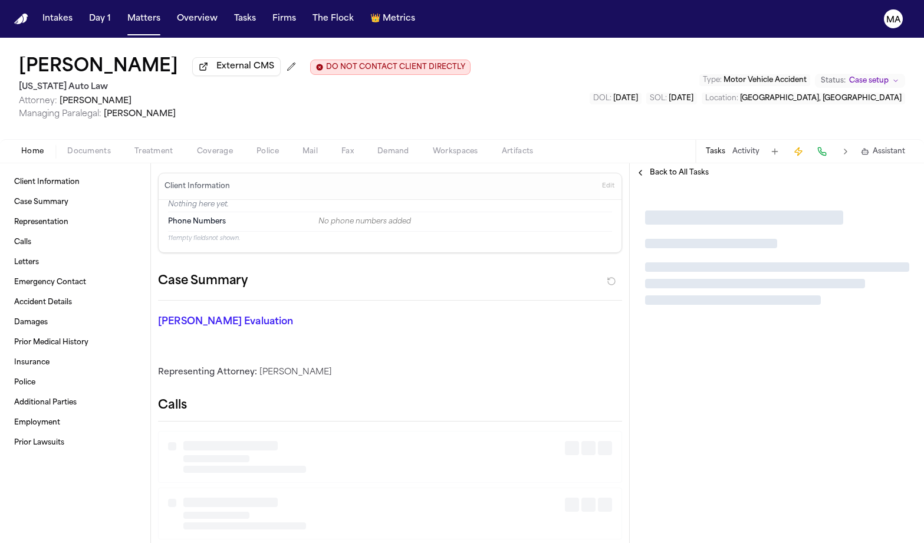
click at [134, 147] on span "Treatment" at bounding box center [153, 151] width 39 height 9
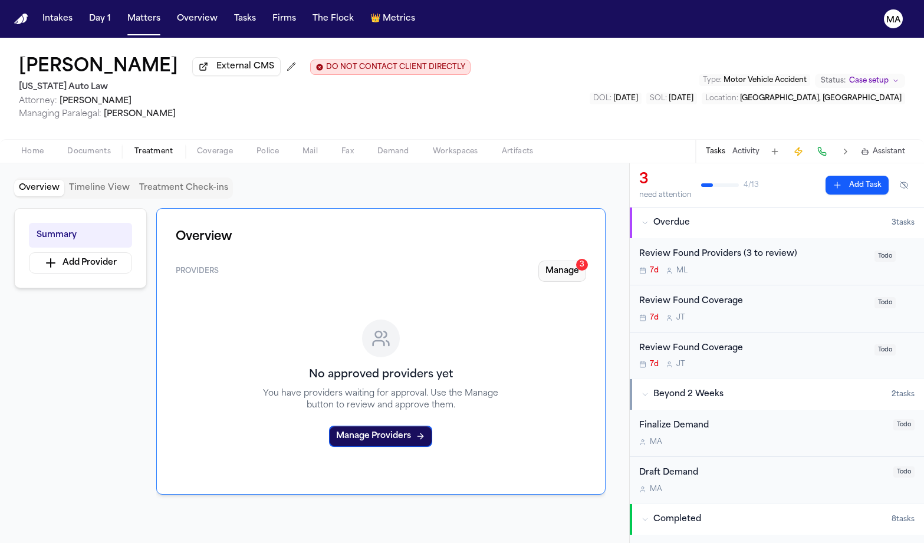
click at [584, 261] on button "Manage 3" at bounding box center [562, 271] width 48 height 21
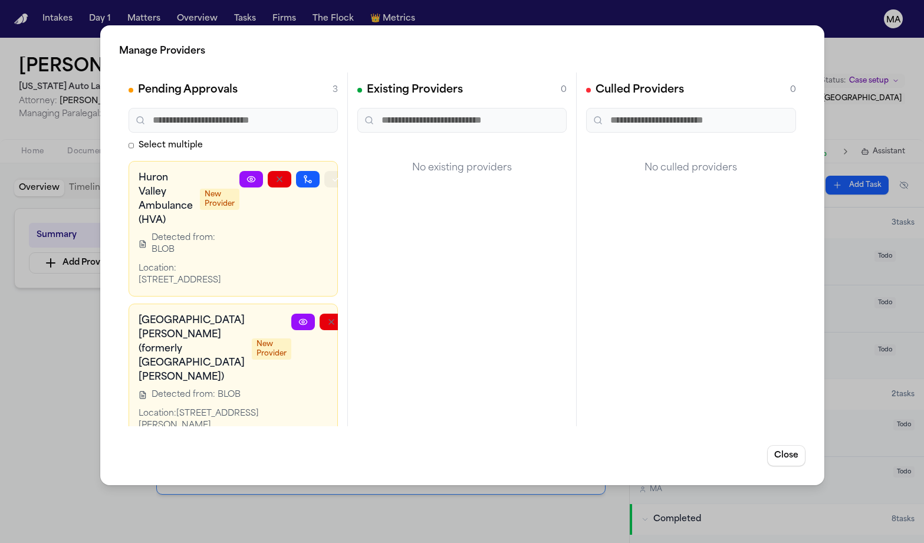
click at [328, 171] on button "button" at bounding box center [336, 179] width 24 height 17
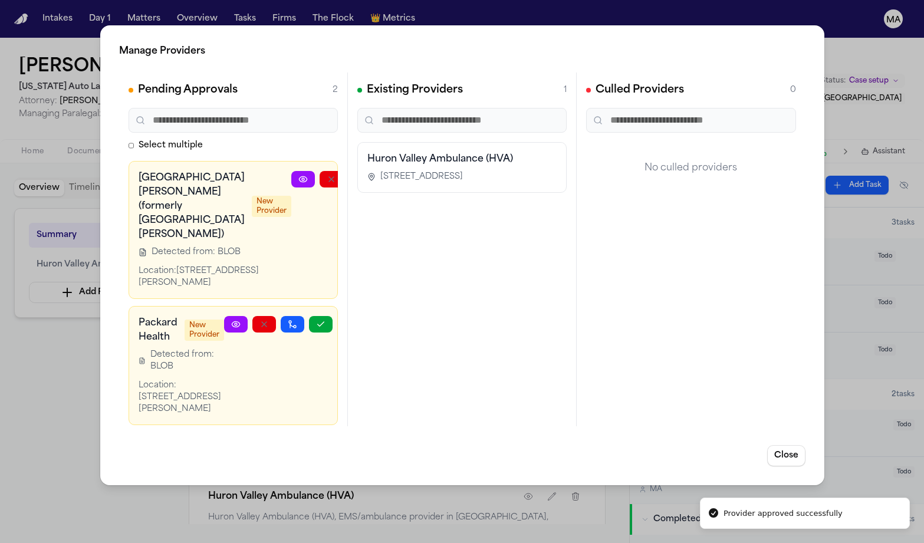
click at [376, 171] on button "button" at bounding box center [388, 179] width 24 height 17
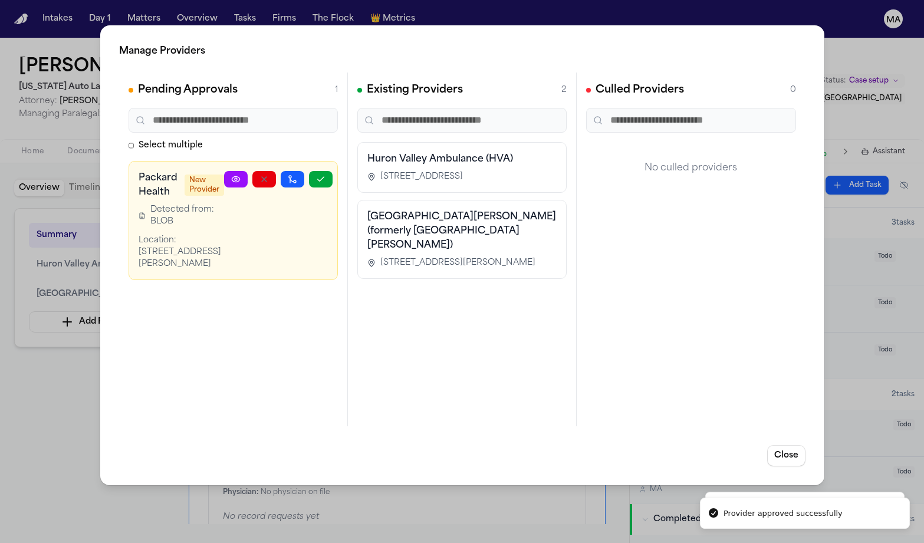
click at [328, 171] on button "button" at bounding box center [321, 179] width 24 height 17
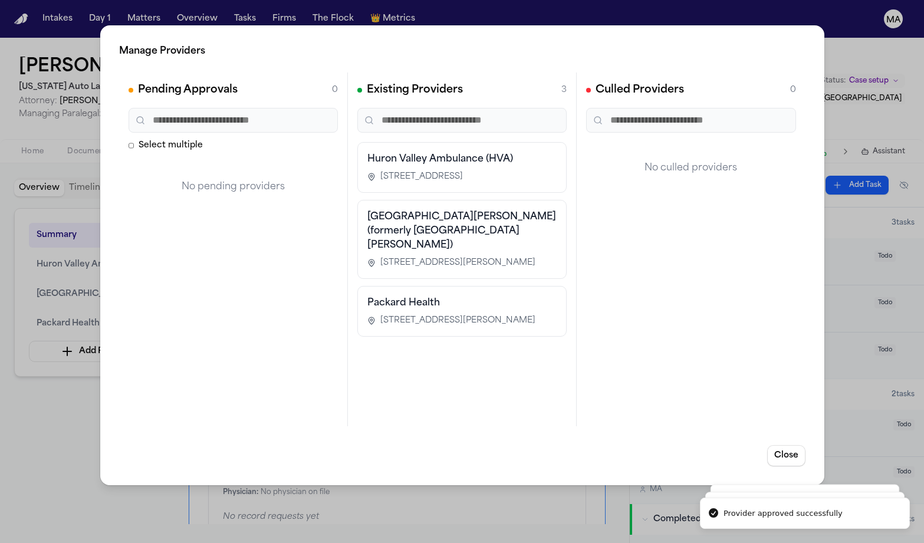
click at [54, 97] on div "Manage Providers Pending Approvals 0 Select multiple No pending providers Exist…" at bounding box center [462, 271] width 924 height 543
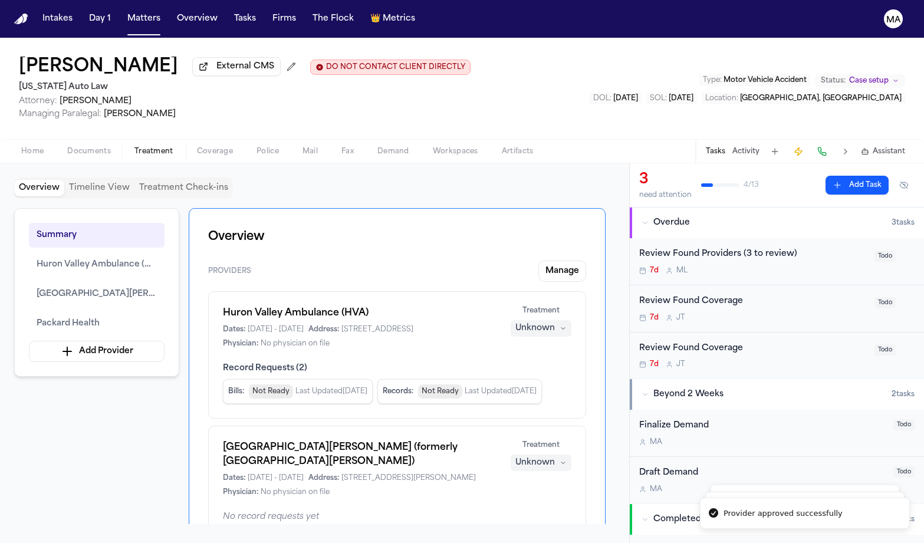
click at [67, 147] on span "Documents" at bounding box center [89, 151] width 44 height 9
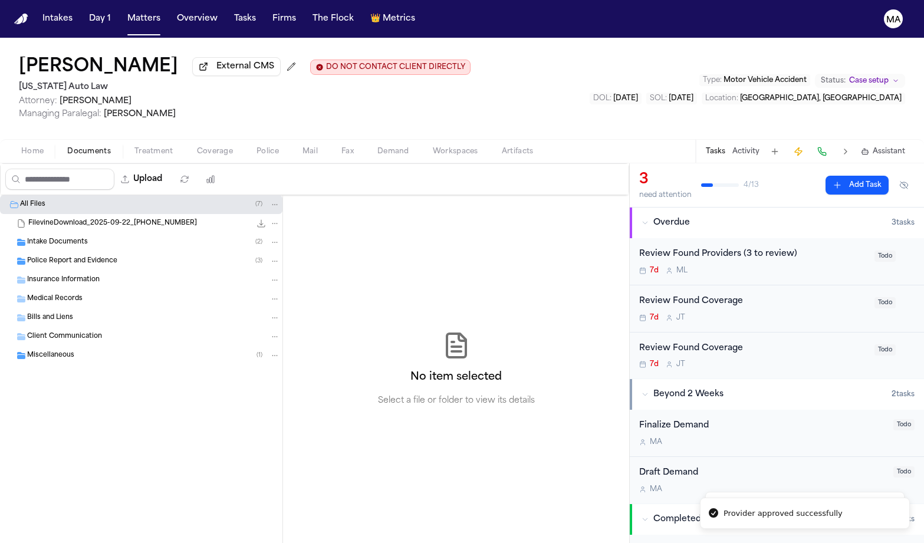
click at [134, 147] on span "Treatment" at bounding box center [153, 151] width 39 height 9
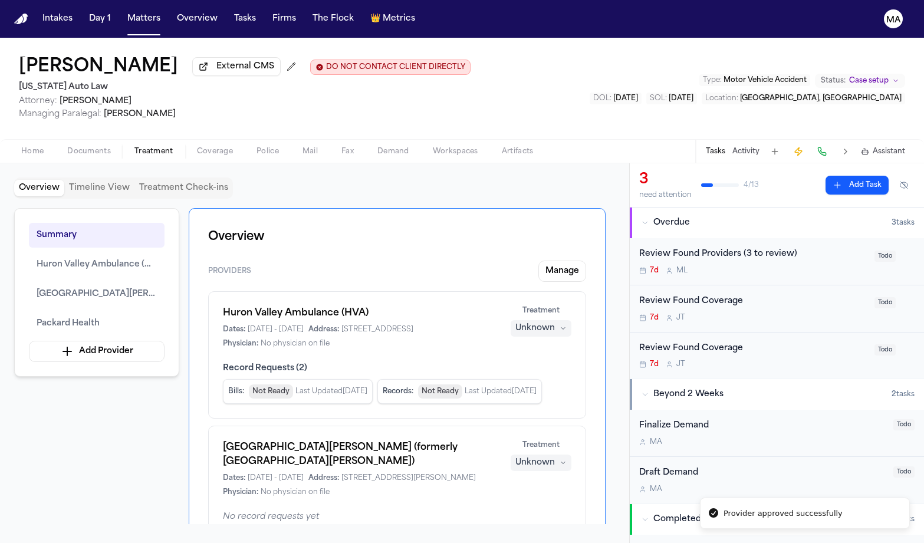
click at [555, 322] on div "Unknown" at bounding box center [534, 328] width 39 height 12
click at [574, 213] on button "Completed" at bounding box center [586, 223] width 94 height 21
click at [555, 457] on div "Unknown" at bounding box center [534, 463] width 39 height 12
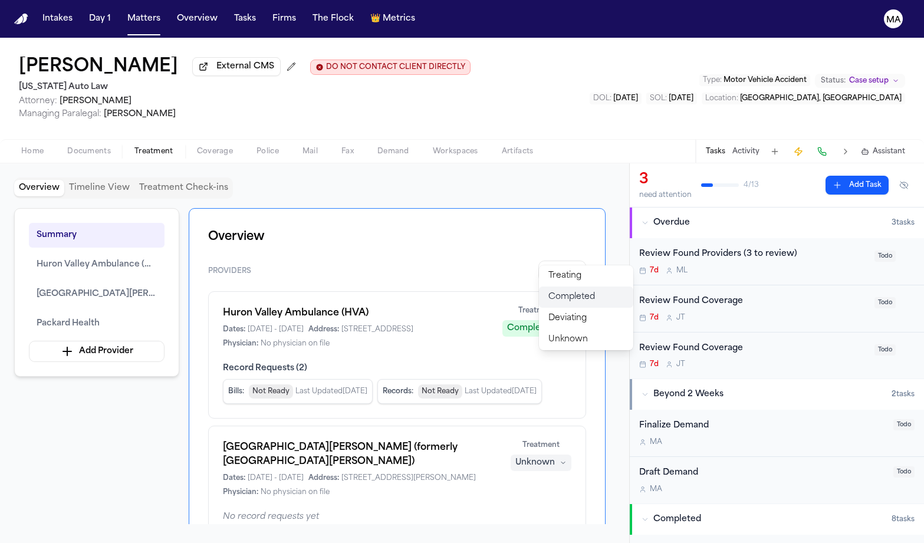
click at [569, 291] on span "Completed" at bounding box center [571, 297] width 47 height 12
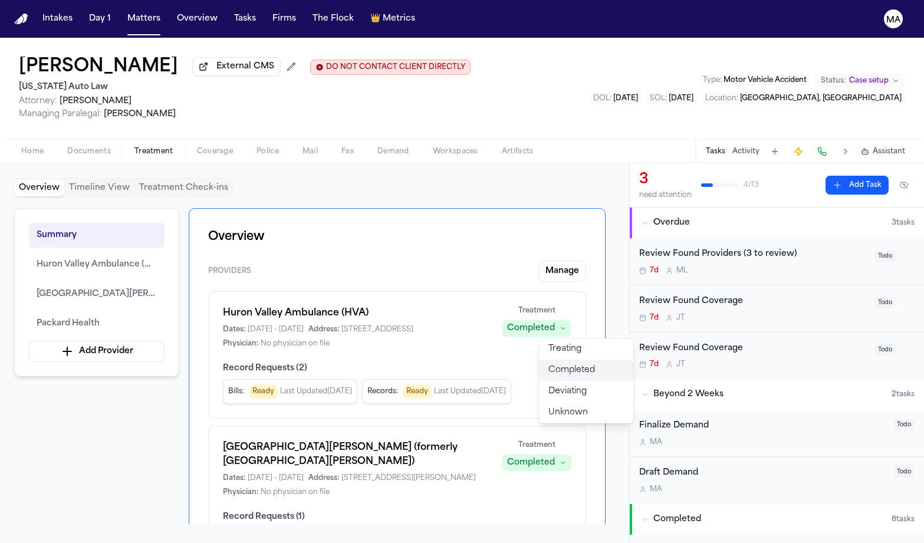
click at [566, 364] on span "Completed" at bounding box center [571, 370] width 47 height 12
click at [155, 355] on div "Summary Huron Valley Ambulance (HVA) Trinity Health Ann Arbor Hospital (formerl…" at bounding box center [314, 366] width 601 height 316
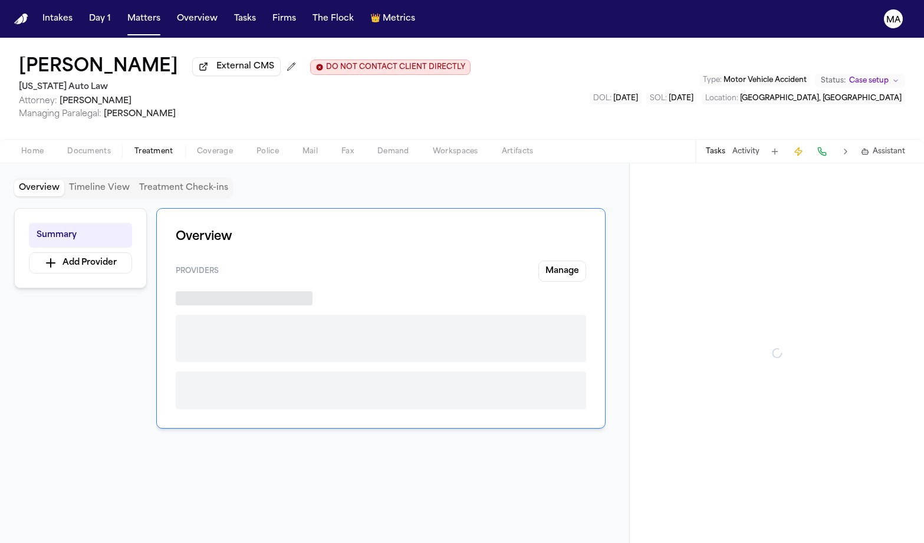
click at [134, 147] on span "Treatment" at bounding box center [153, 151] width 39 height 9
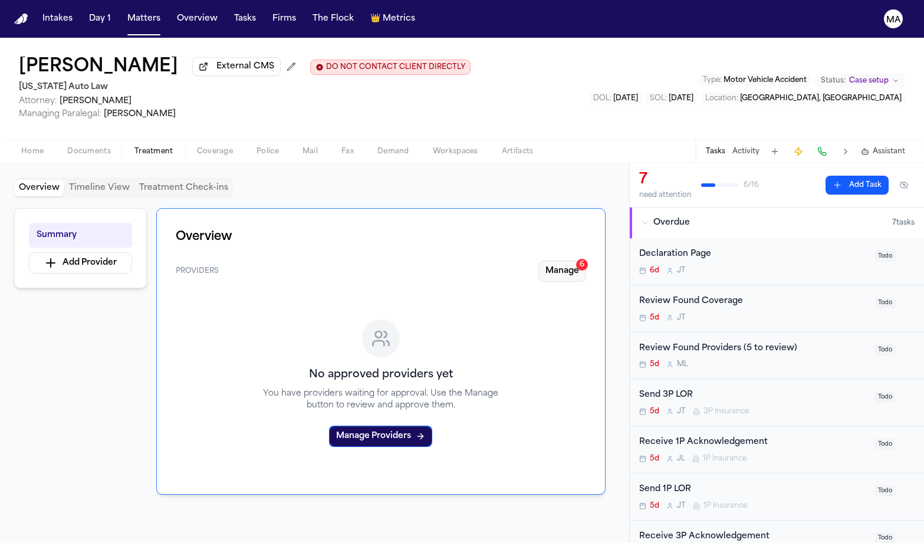
click at [585, 261] on button "Manage 6" at bounding box center [562, 271] width 48 height 21
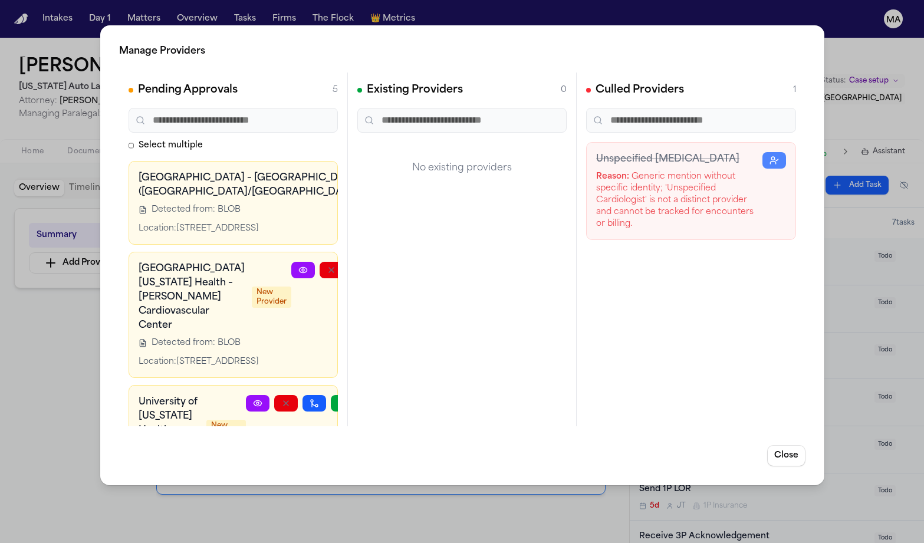
click at [499, 174] on icon "button" at bounding box center [503, 178] width 9 height 9
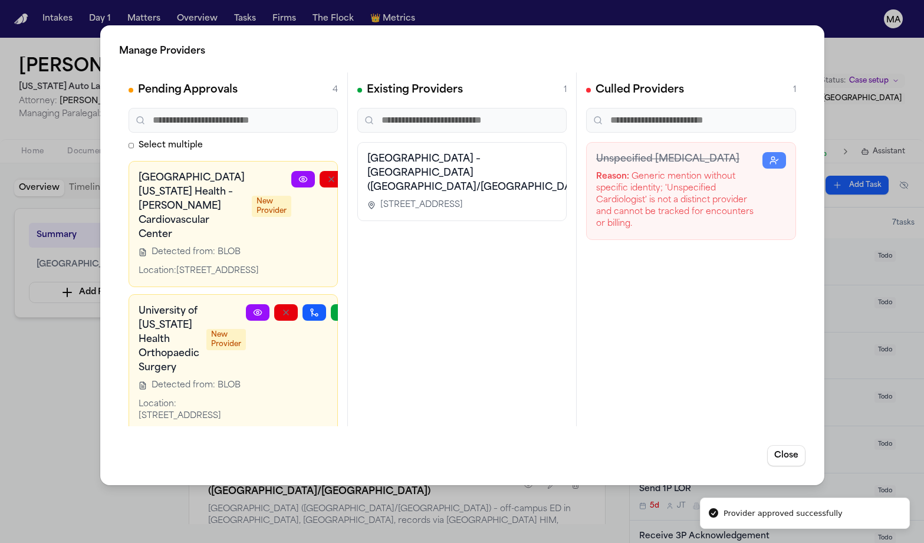
click at [383, 174] on icon "button" at bounding box center [387, 178] width 9 height 9
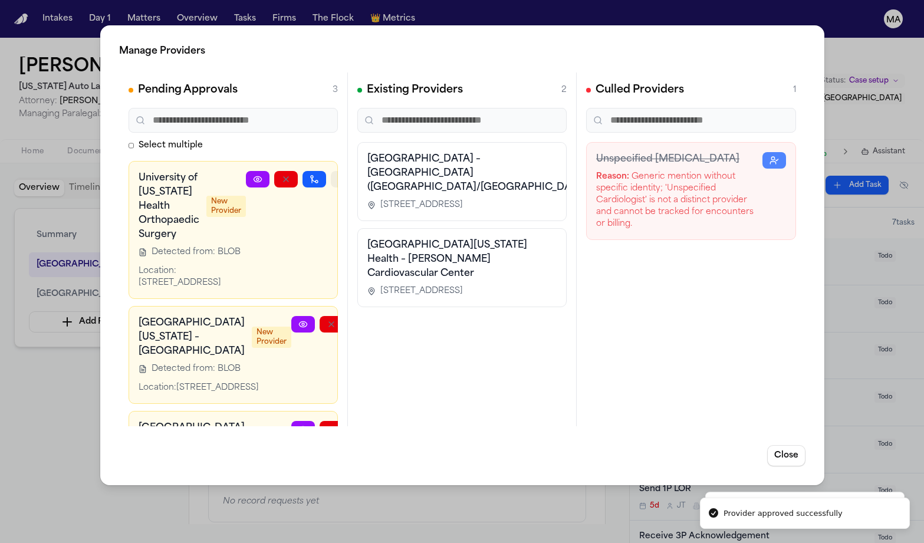
click at [331, 171] on button "button" at bounding box center [343, 179] width 24 height 17
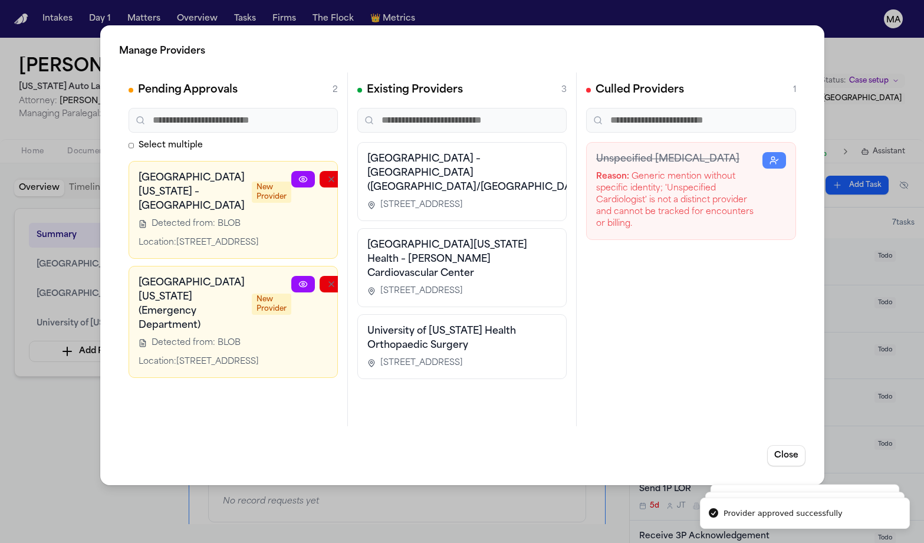
click at [376, 171] on button "button" at bounding box center [388, 179] width 24 height 17
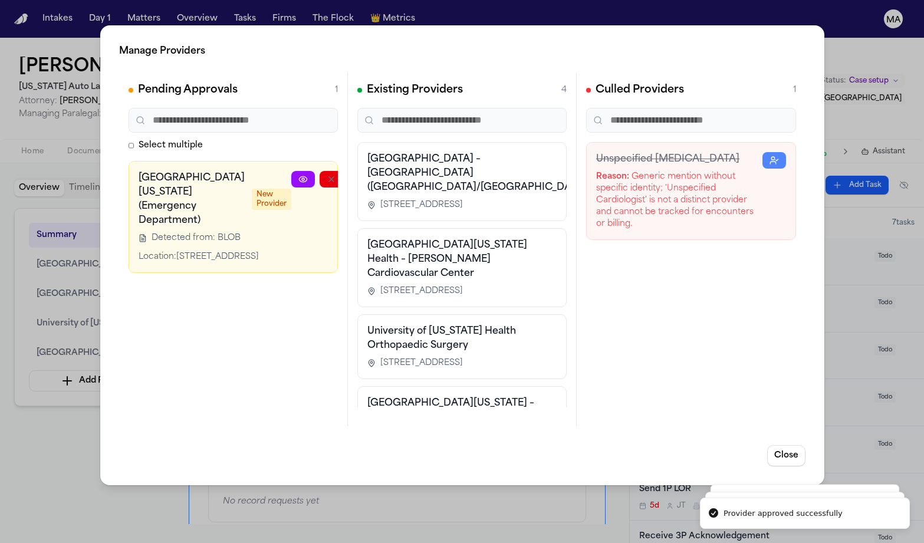
click at [376, 171] on button "button" at bounding box center [388, 179] width 24 height 17
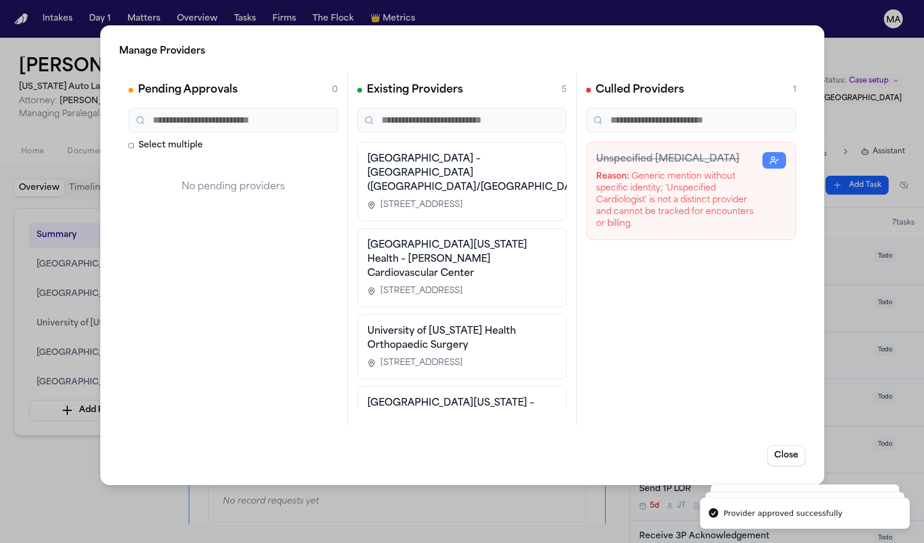
click at [48, 309] on div "Manage Providers Pending Approvals 0 Select multiple No pending providers Exist…" at bounding box center [462, 271] width 924 height 543
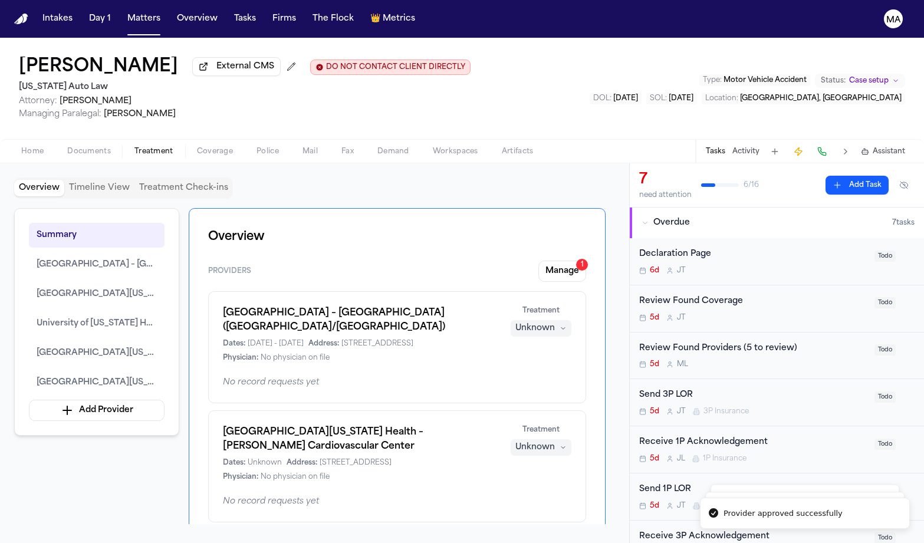
click at [67, 147] on span "Documents" at bounding box center [89, 151] width 44 height 9
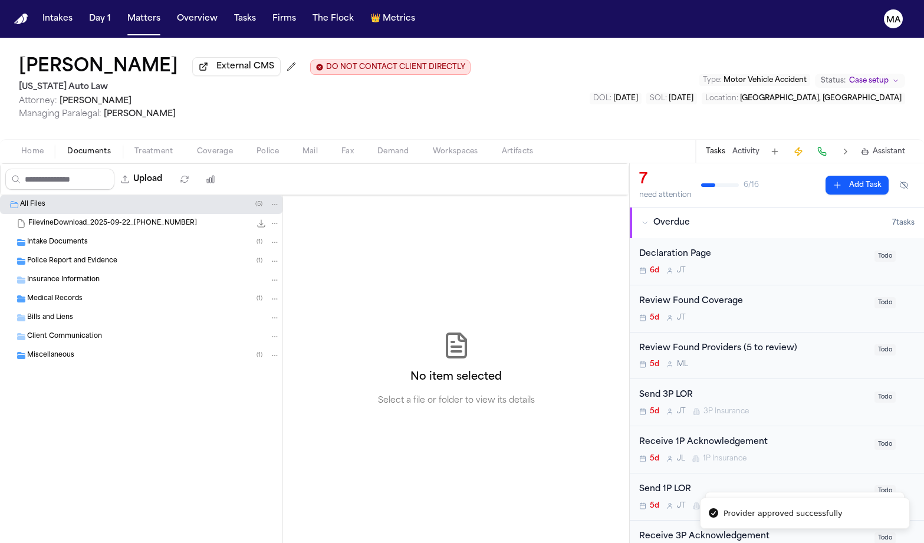
click at [57, 294] on span "Medical Records" at bounding box center [54, 299] width 55 height 10
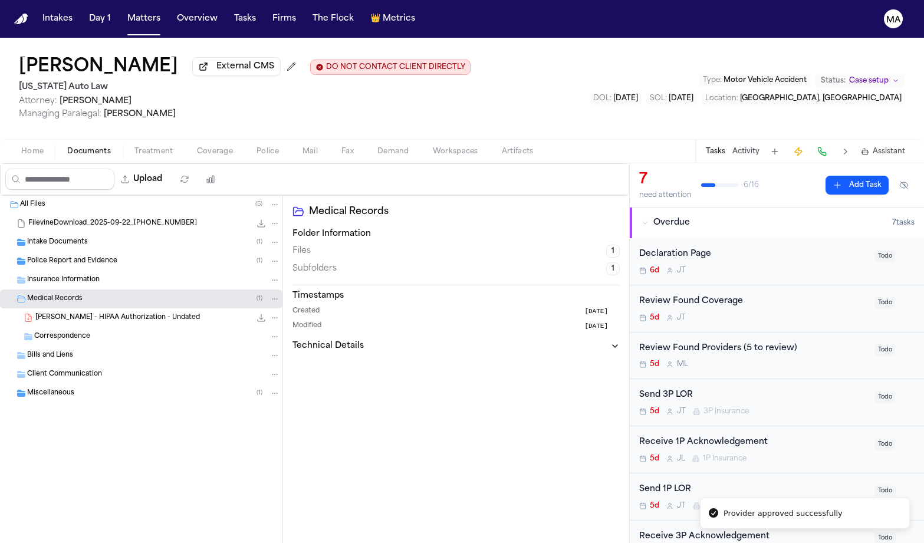
click at [70, 313] on span "K. Stanley - HIPAA Authorization - Undated" at bounding box center [117, 318] width 164 height 10
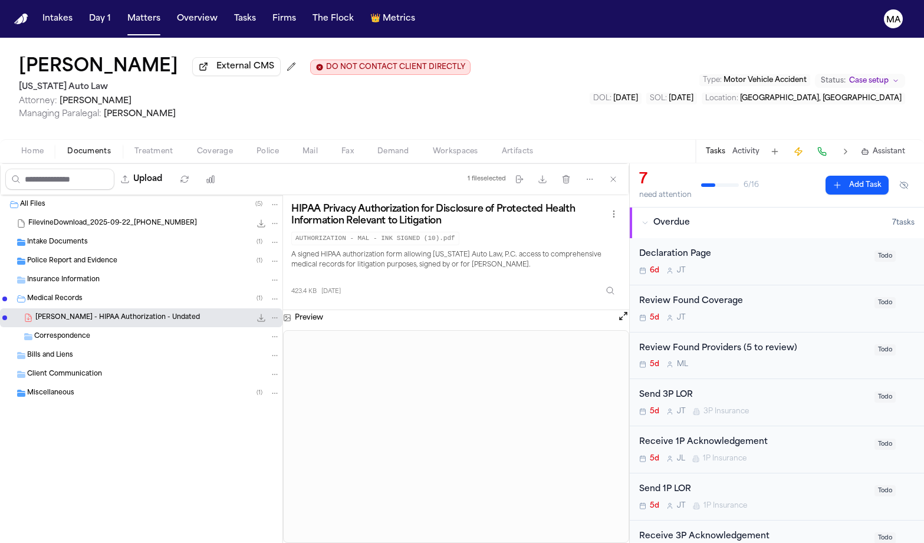
click at [107, 139] on div "Home Documents Treatment Coverage Police Mail Fax Demand Workspaces Artifacts T…" at bounding box center [462, 151] width 924 height 24
click at [134, 147] on span "Treatment" at bounding box center [153, 151] width 39 height 9
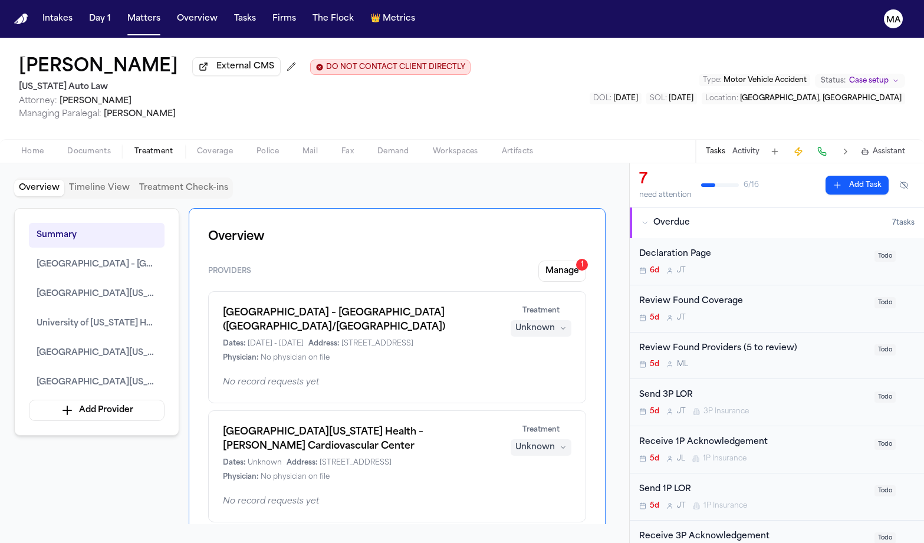
click at [555, 322] on div "Unknown" at bounding box center [534, 328] width 39 height 12
click at [571, 218] on span "Completed" at bounding box center [571, 224] width 47 height 12
click at [555, 441] on div "Unknown" at bounding box center [534, 447] width 39 height 12
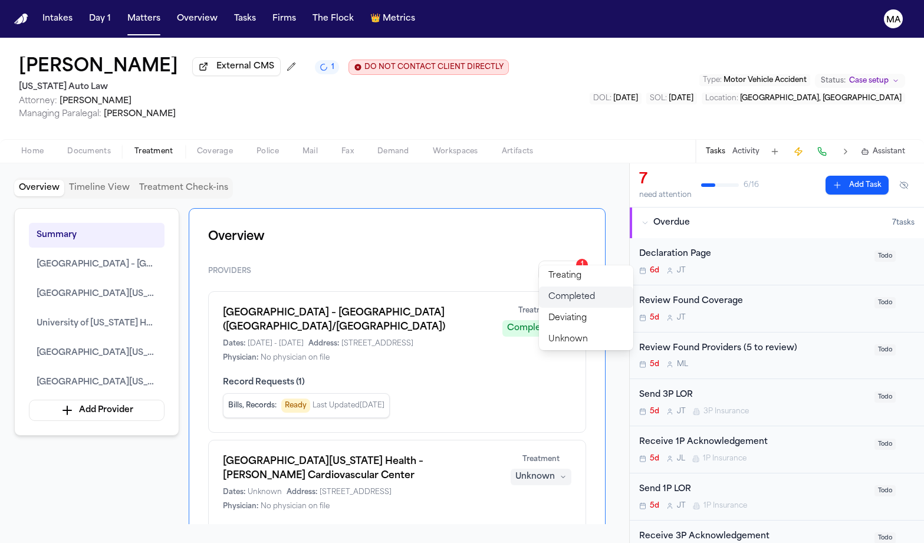
click at [571, 291] on span "Completed" at bounding box center [571, 297] width 47 height 12
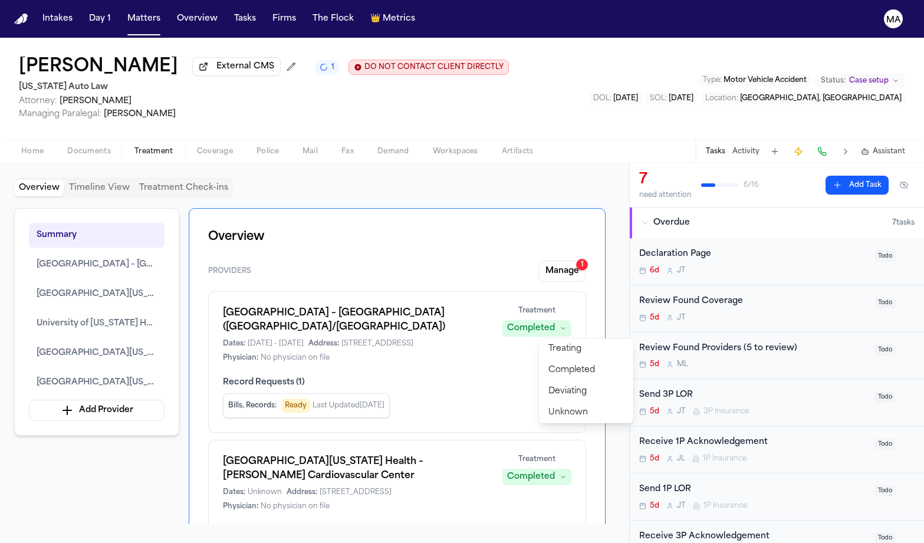
click at [568, 420] on span "Completed" at bounding box center [571, 426] width 47 height 12
click at [572, 467] on button "Treating" at bounding box center [586, 477] width 94 height 21
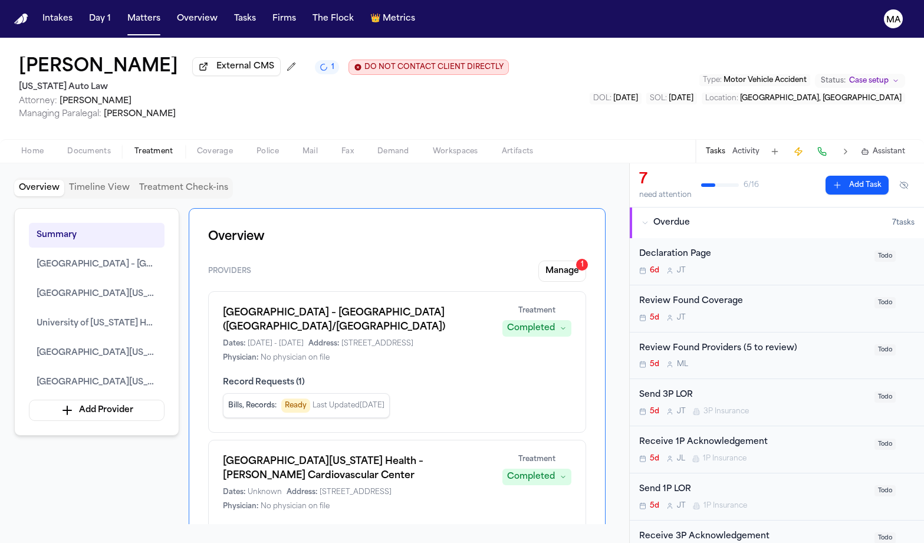
click at [564, 493] on span "Completed" at bounding box center [571, 499] width 47 height 12
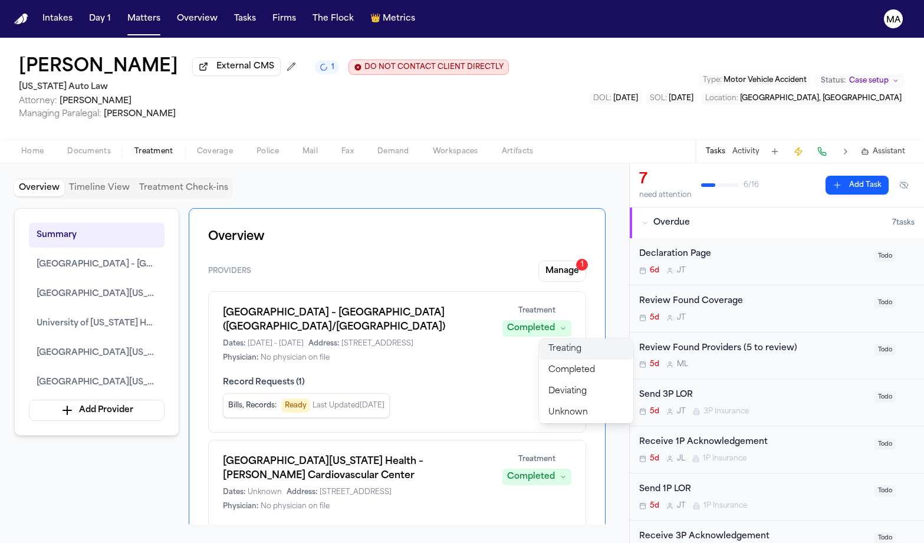
click at [560, 346] on span "Treating" at bounding box center [564, 349] width 33 height 12
click at [160, 328] on div "Summary Corewell Health – Farmington Hills Hospital Emergency Center (Northvill…" at bounding box center [314, 366] width 601 height 316
